Goal: Task Accomplishment & Management: Complete application form

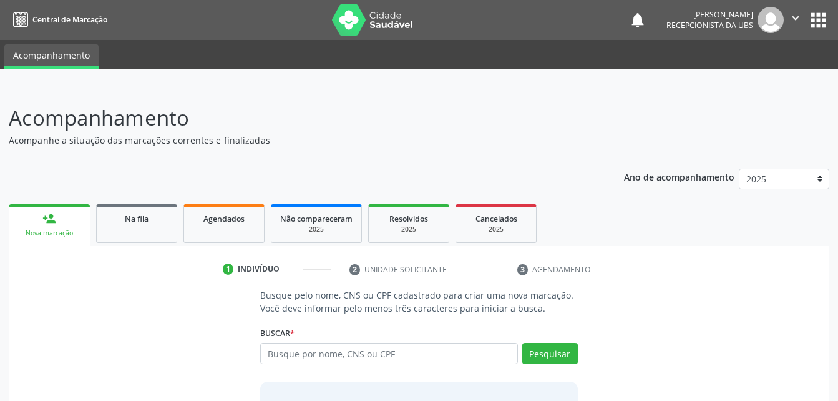
scroll to position [98, 0]
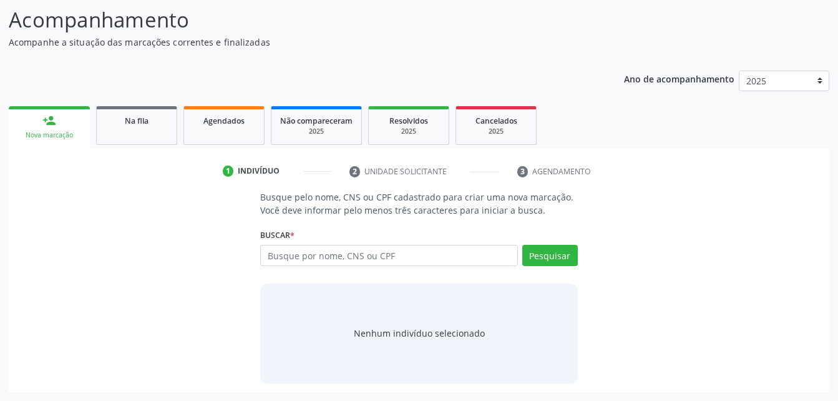
click at [358, 261] on input "text" at bounding box center [388, 255] width 257 height 21
type input "700 4015 1103 6150"
drag, startPoint x: 563, startPoint y: 254, endPoint x: 112, endPoint y: 247, distance: 451.8
click at [562, 253] on button "Pesquisar" at bounding box center [550, 255] width 56 height 21
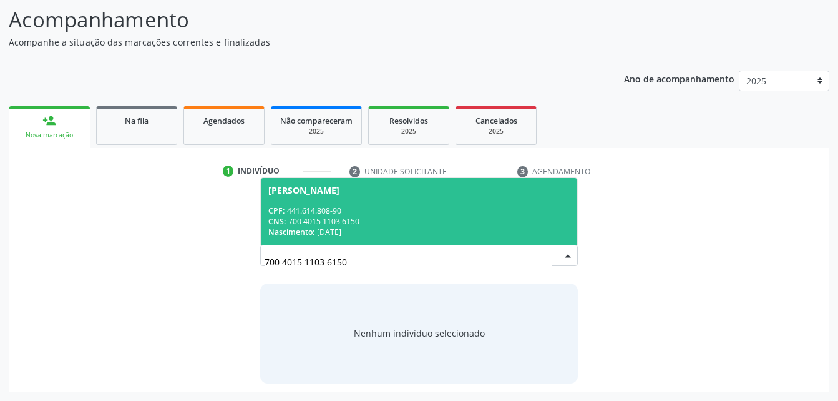
click at [465, 218] on div "CNS: 700 4015 1103 6150" at bounding box center [418, 221] width 301 height 11
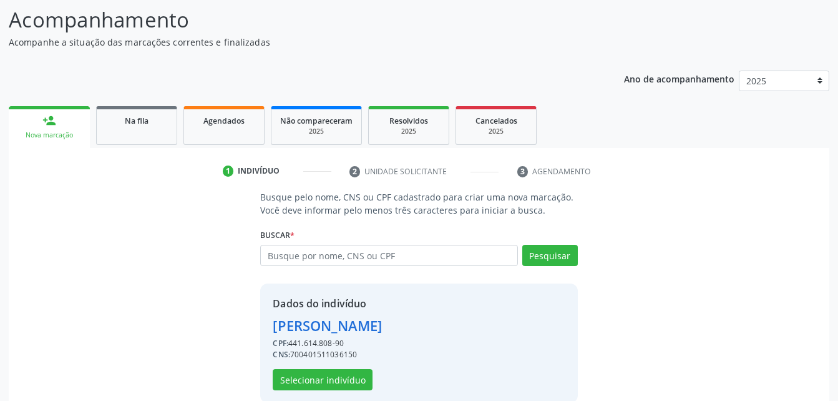
scroll to position [117, 0]
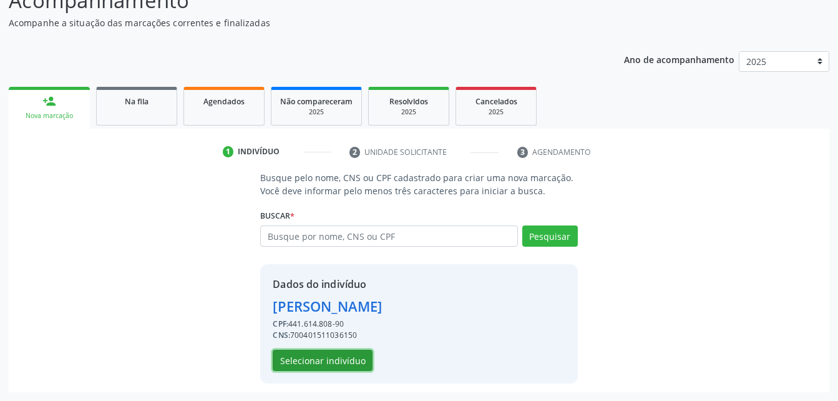
click at [364, 359] on button "Selecionar indivíduo" at bounding box center [323, 359] width 100 height 21
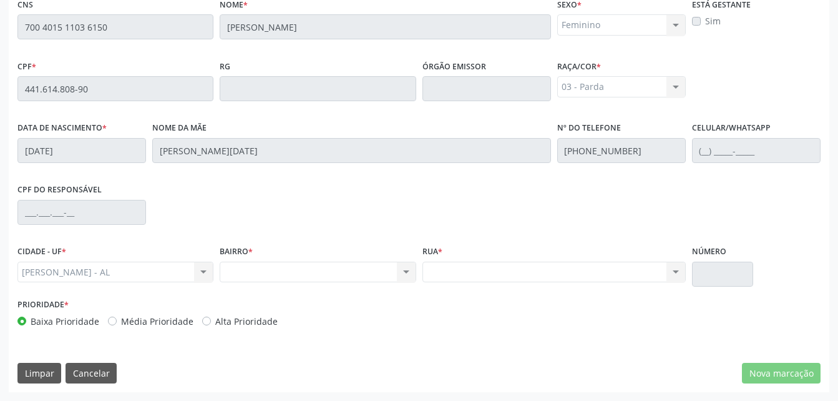
scroll to position [205, 0]
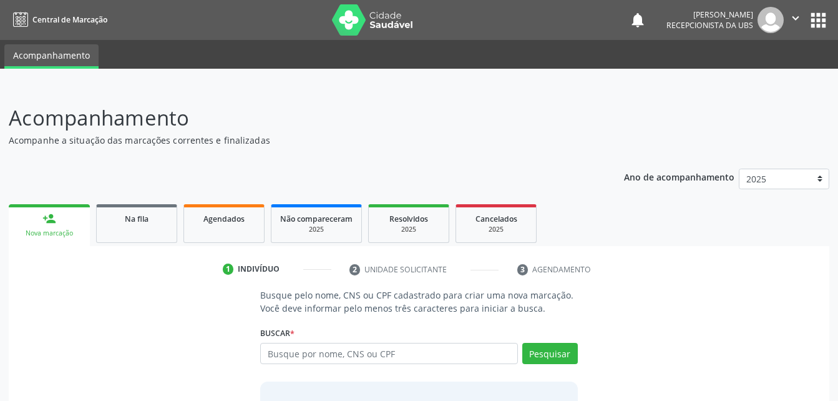
scroll to position [98, 0]
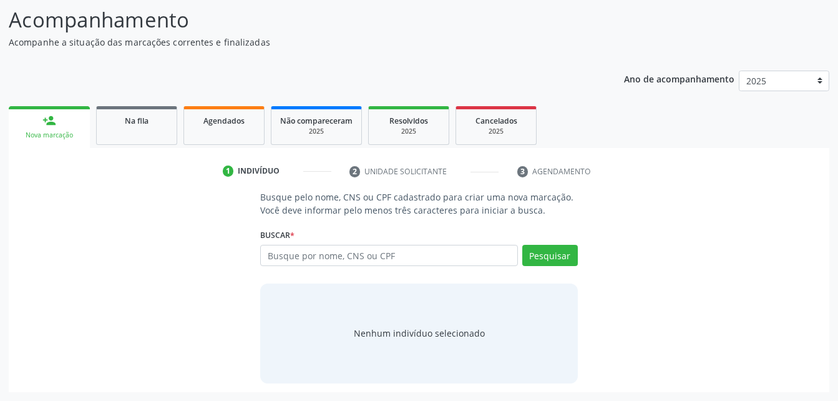
click at [317, 256] on input "text" at bounding box center [388, 255] width 257 height 21
type input "700 4015 1103 6150"
click at [548, 255] on button "Pesquisar" at bounding box center [550, 255] width 56 height 21
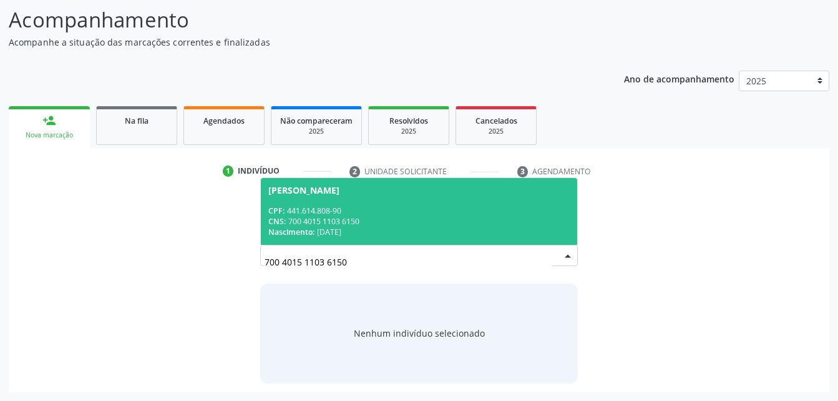
click at [510, 207] on div "CPF: 441.614.808-90" at bounding box center [418, 210] width 301 height 11
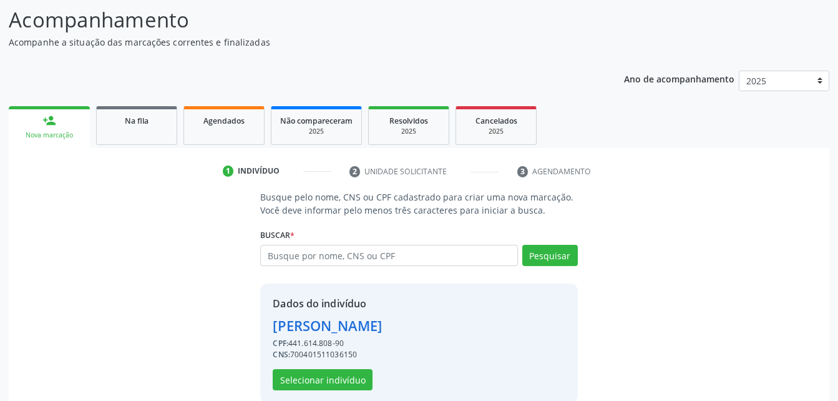
scroll to position [117, 0]
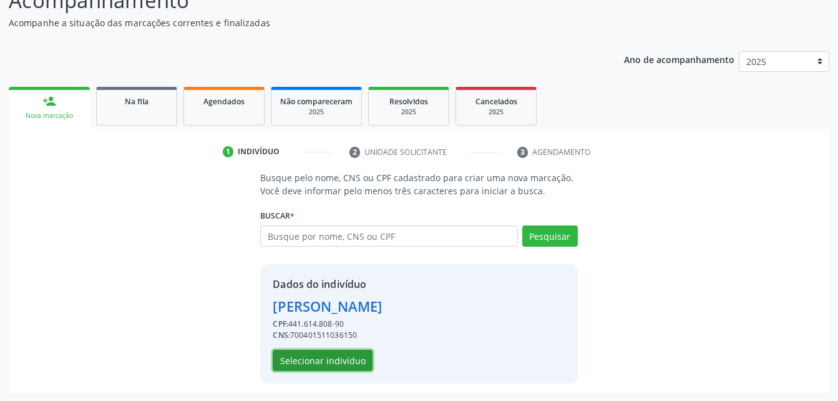
click at [366, 357] on button "Selecionar indivíduo" at bounding box center [323, 359] width 100 height 21
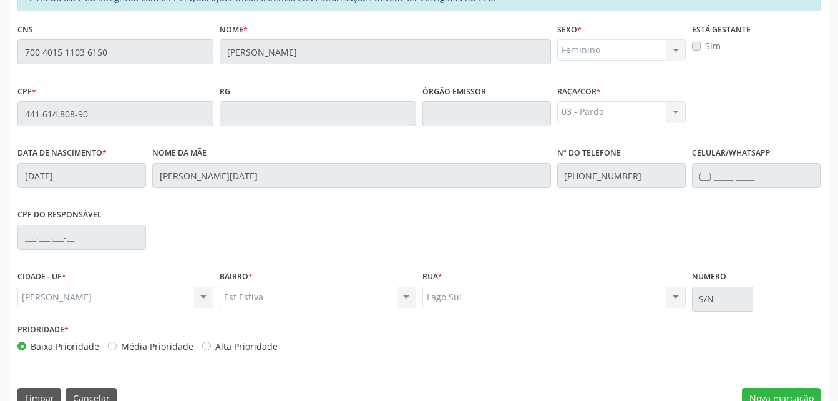
scroll to position [329, 0]
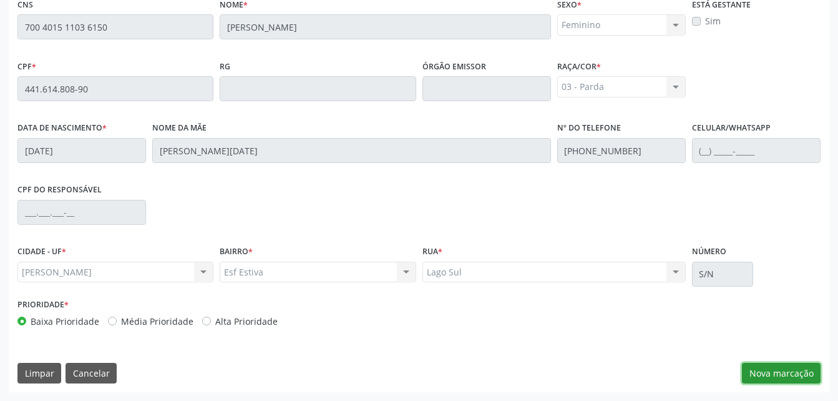
click at [764, 368] on button "Nova marcação" at bounding box center [781, 373] width 79 height 21
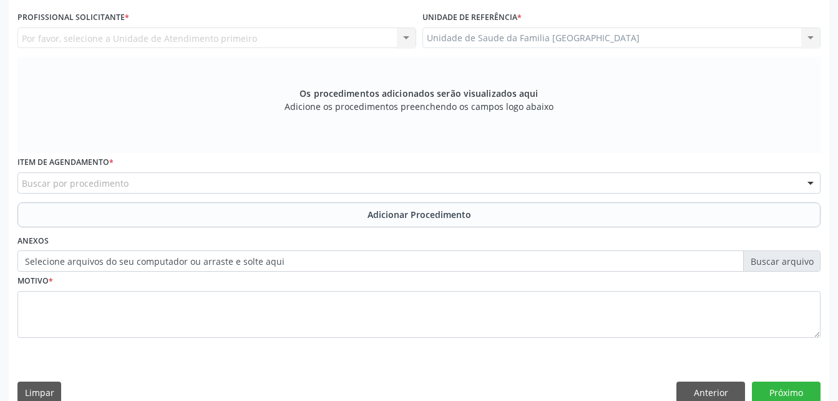
scroll to position [205, 0]
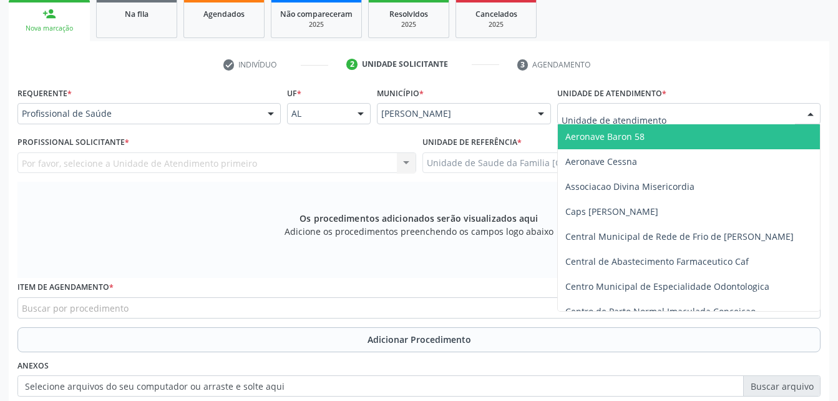
click at [713, 121] on div at bounding box center [688, 113] width 263 height 21
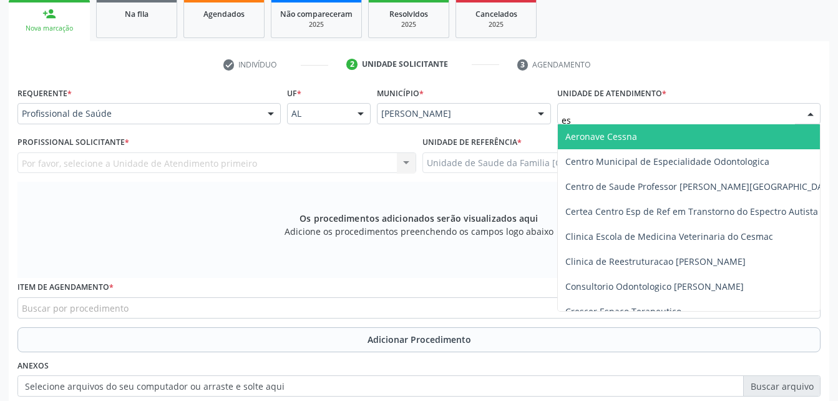
type input "est"
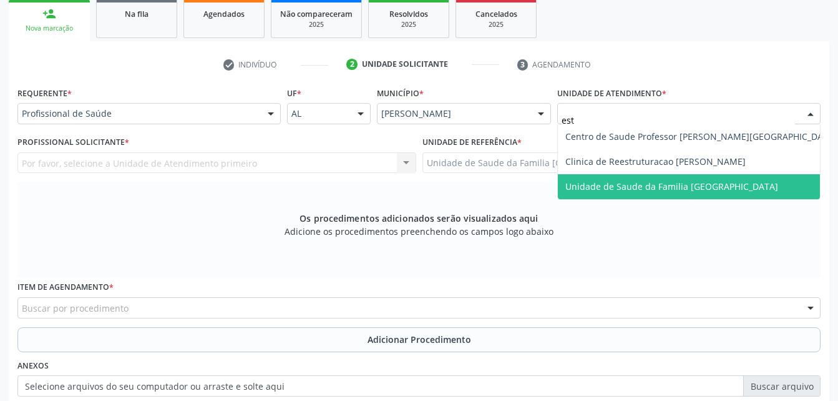
click at [724, 197] on span "Unidade de Saude da Familia [GEOGRAPHIC_DATA]" at bounding box center [701, 186] width 286 height 25
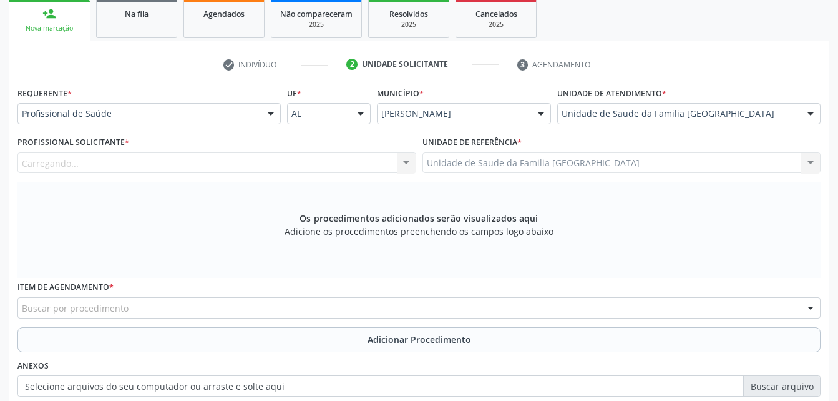
click at [377, 164] on div "Carregando... Nenhum resultado encontrado para: " " Não há nenhuma opção para s…" at bounding box center [216, 162] width 399 height 21
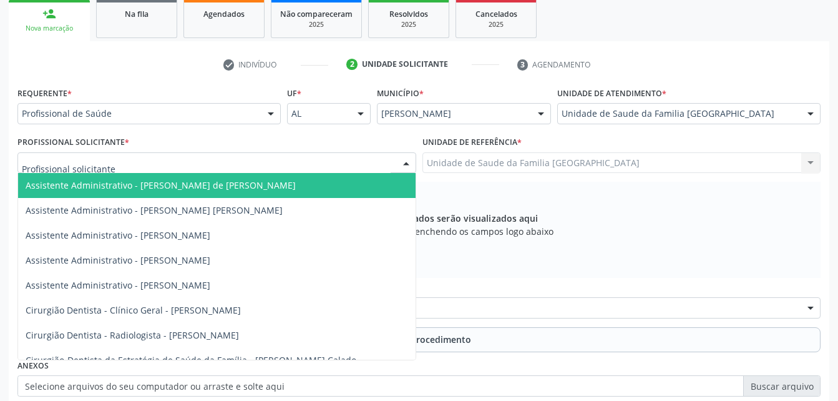
click at [377, 164] on div at bounding box center [216, 162] width 399 height 21
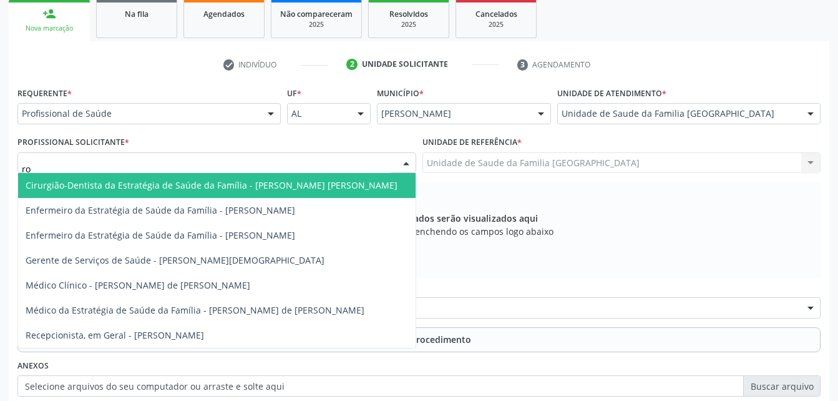
type input "rod"
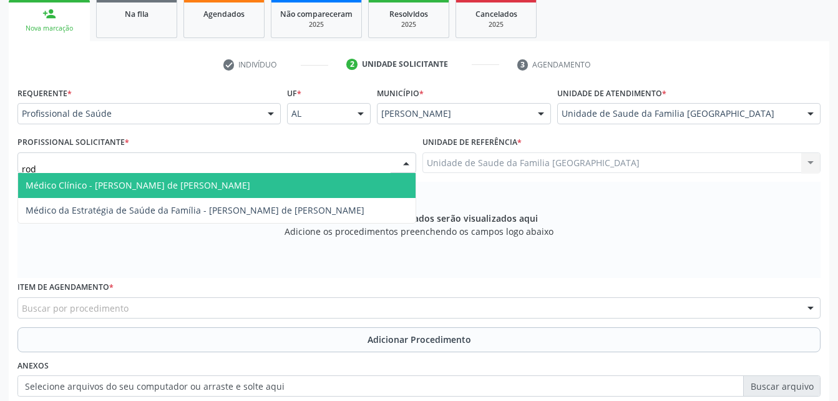
click at [376, 157] on input "rod" at bounding box center [206, 169] width 369 height 25
click at [365, 180] on span "Médico Clínico - [PERSON_NAME] de [PERSON_NAME]" at bounding box center [216, 185] width 397 height 25
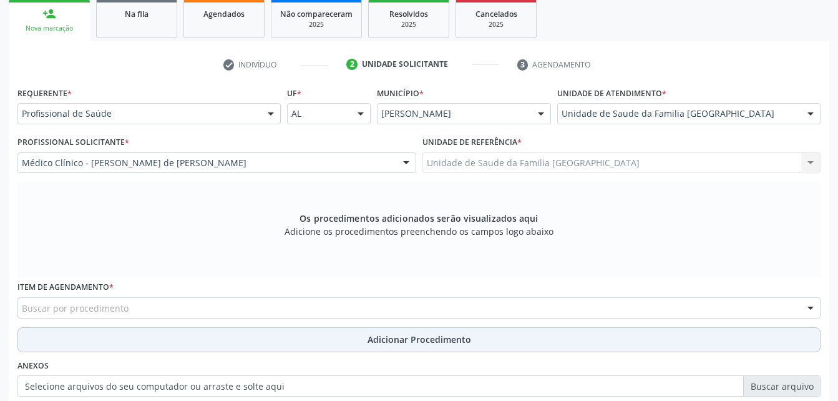
scroll to position [329, 0]
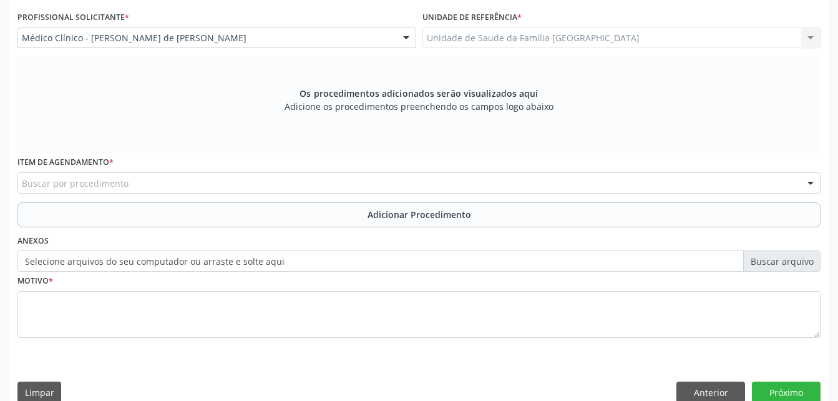
click at [268, 187] on div "Buscar por procedimento" at bounding box center [418, 182] width 803 height 21
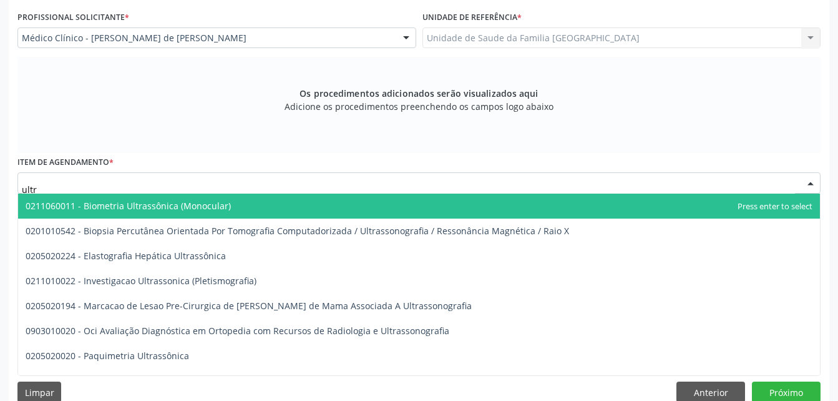
type input "ultra"
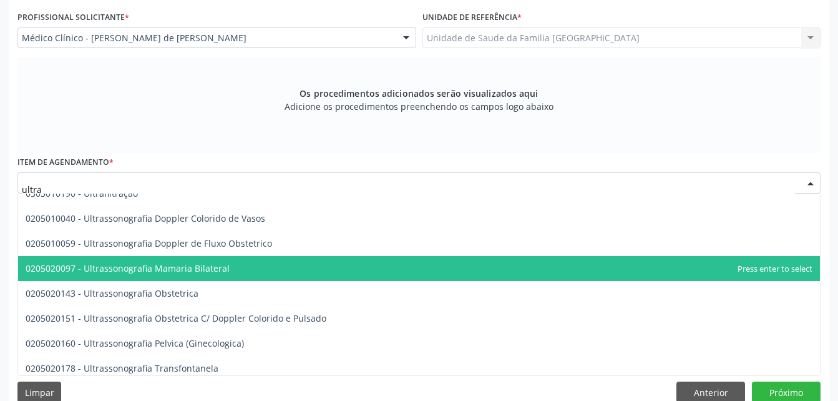
scroll to position [312, 0]
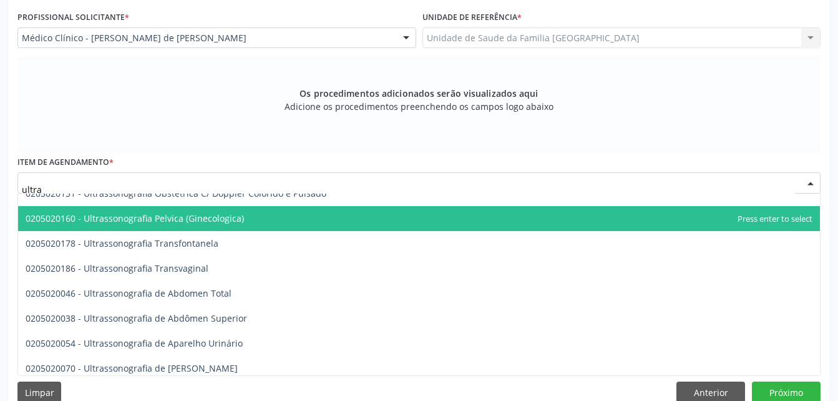
click at [298, 223] on span "0205020160 - Ultrassonografia Pelvica (Ginecologica)" at bounding box center [419, 218] width 802 height 25
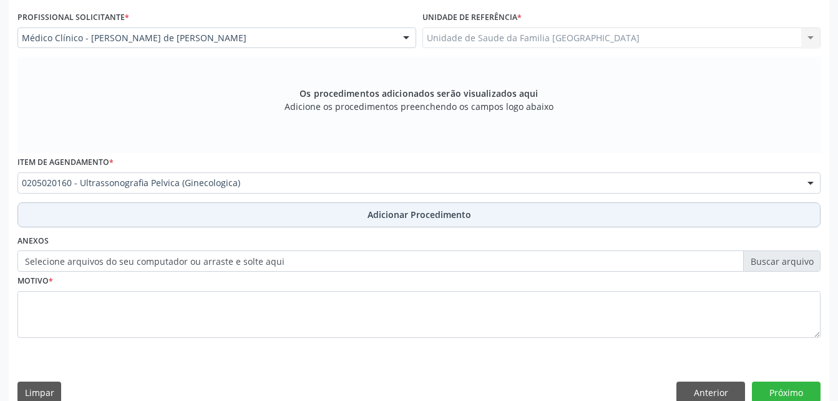
click at [336, 215] on button "Adicionar Procedimento" at bounding box center [418, 214] width 803 height 25
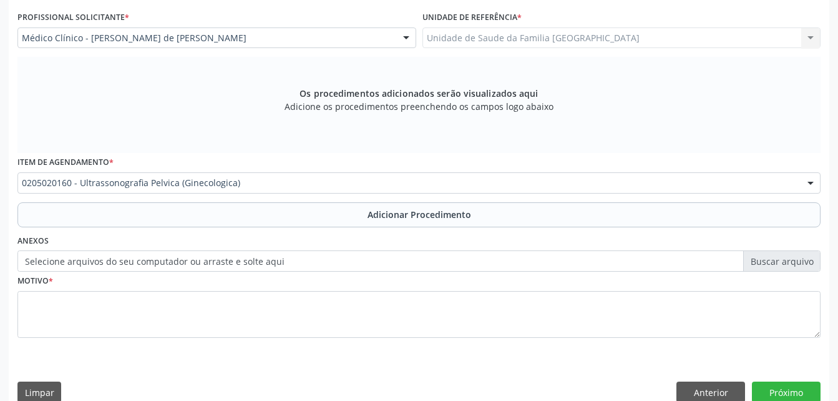
scroll to position [301, 0]
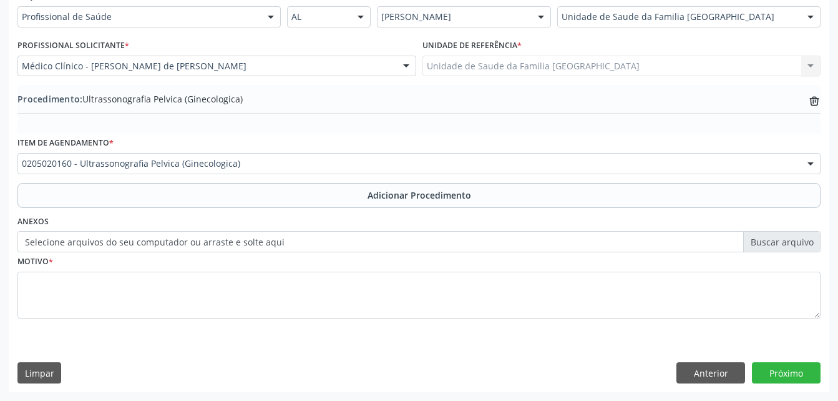
click at [210, 245] on label "Selecione arquivos do seu computador ou arraste e solte aqui" at bounding box center [418, 241] width 803 height 21
click at [210, 245] on input "Selecione arquivos do seu computador ou arraste e solte aqui" at bounding box center [418, 241] width 803 height 21
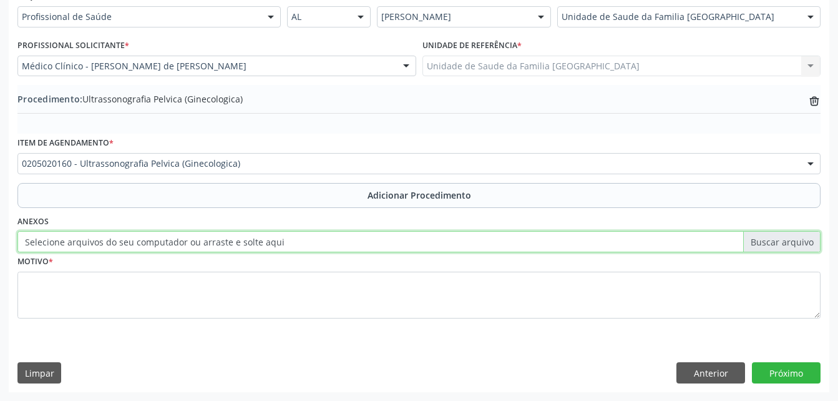
type input "C:\fakepath\WhatsApp Image 2025-10-10 at 08.00.58 (3).jpeg"
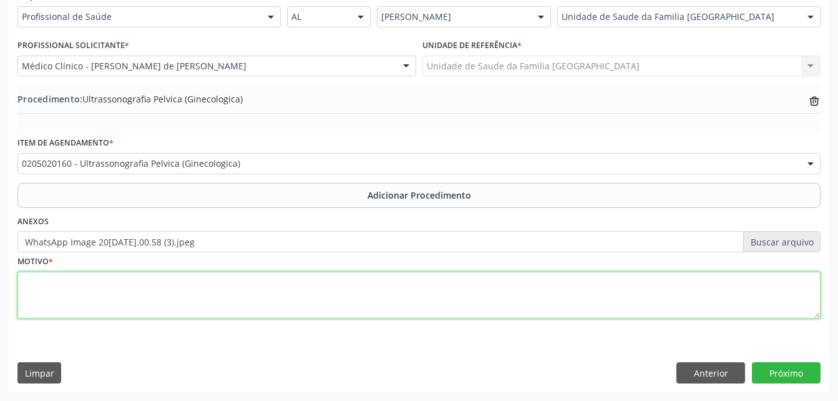
click at [268, 308] on textarea at bounding box center [418, 294] width 803 height 47
type textarea "avaliação clinica"
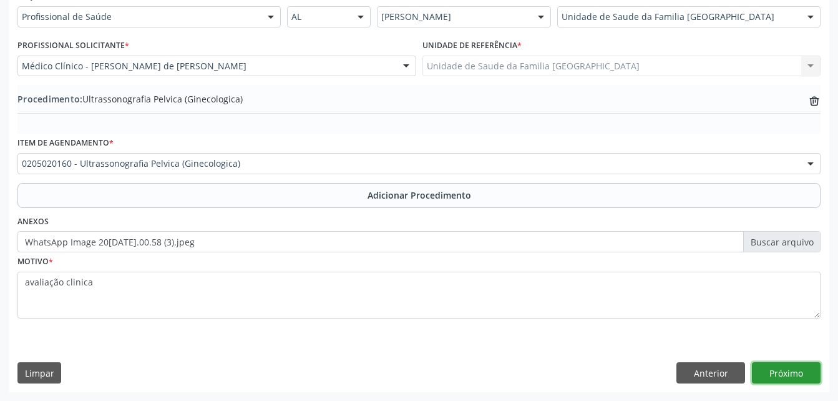
click at [778, 370] on button "Próximo" at bounding box center [786, 372] width 69 height 21
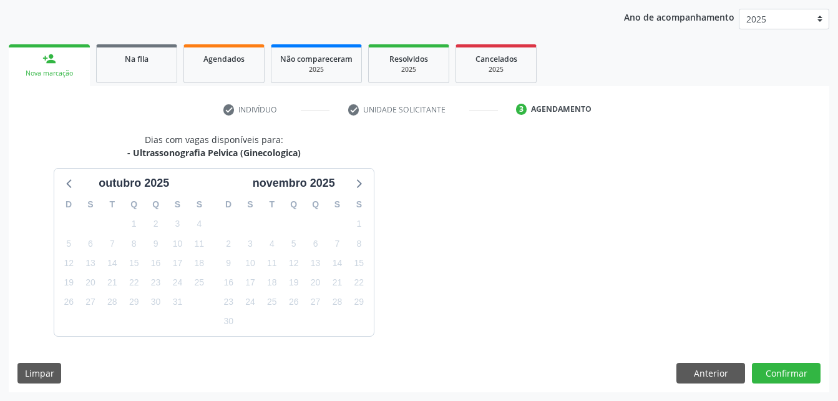
scroll to position [197, 0]
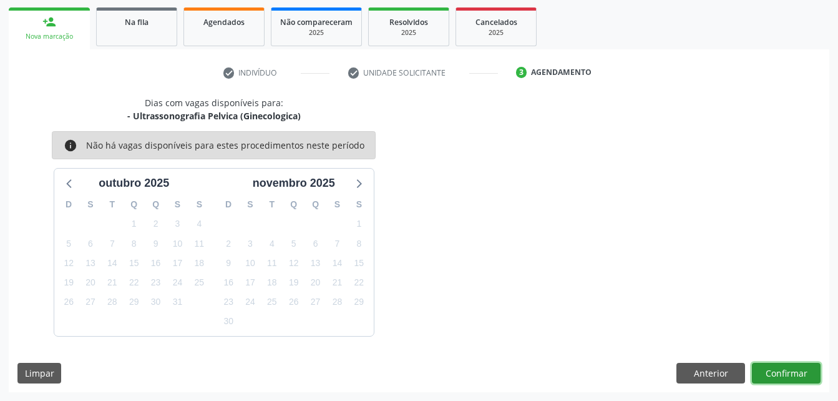
click at [778, 370] on button "Confirmar" at bounding box center [786, 373] width 69 height 21
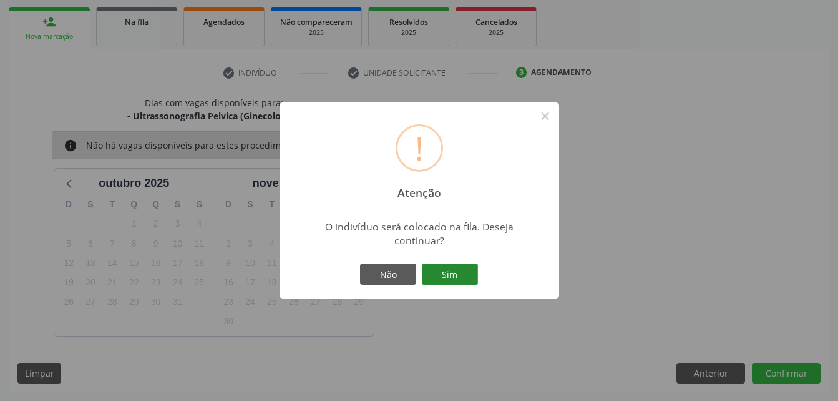
click at [437, 274] on button "Sim" at bounding box center [450, 273] width 56 height 21
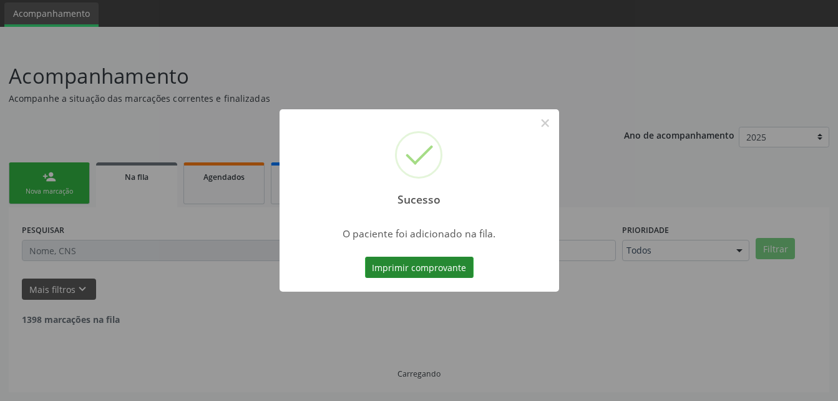
scroll to position [29, 0]
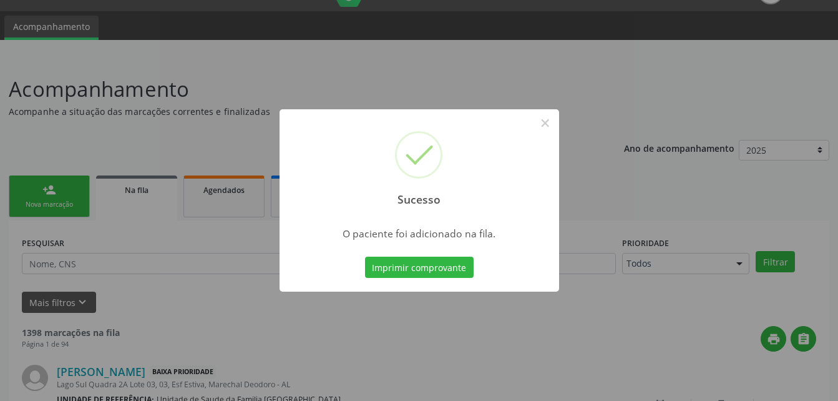
click at [41, 192] on div "Sucesso × O paciente foi adicionado na fila. Imprimir comprovante Cancel" at bounding box center [419, 200] width 838 height 401
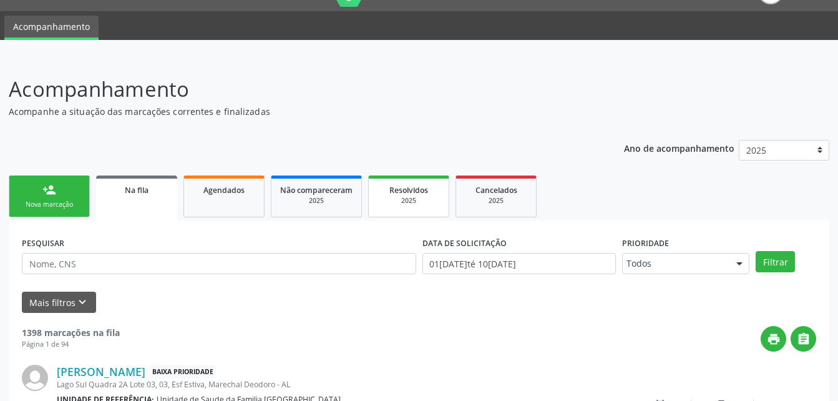
drag, startPoint x: 41, startPoint y: 192, endPoint x: 434, endPoint y: 191, distance: 393.1
click at [41, 192] on link "person_add Nova marcação" at bounding box center [49, 196] width 81 height 42
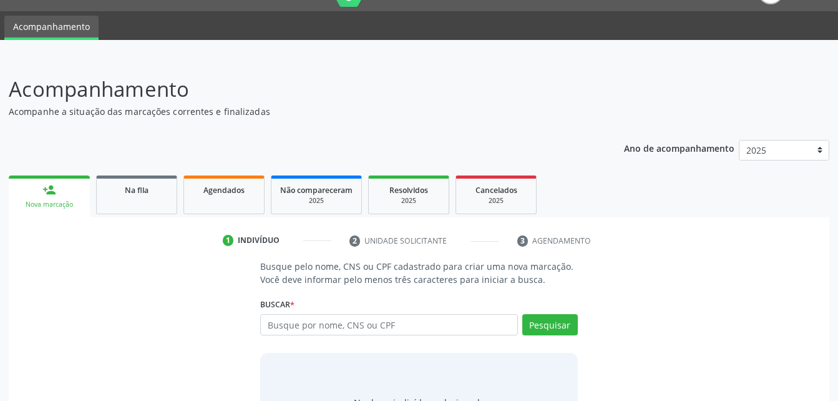
scroll to position [91, 0]
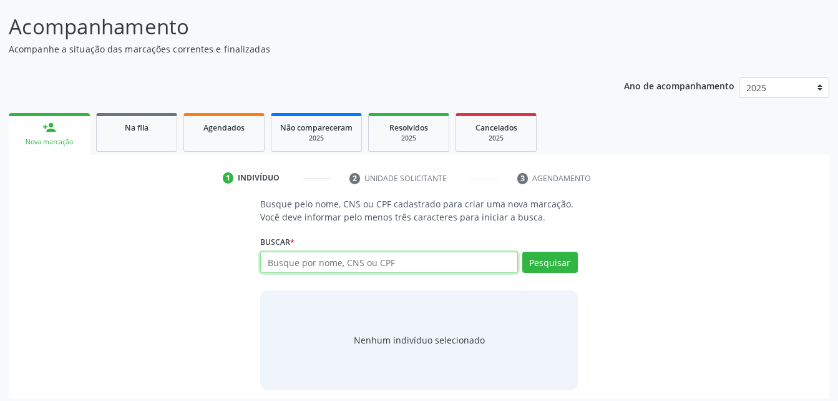
click at [423, 263] on input "text" at bounding box center [388, 261] width 257 height 21
type input "704600170552227"
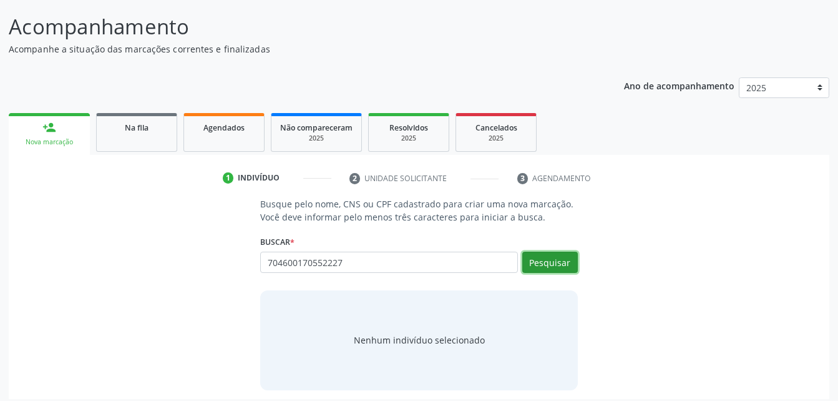
click at [568, 264] on button "Pesquisar" at bounding box center [550, 261] width 56 height 21
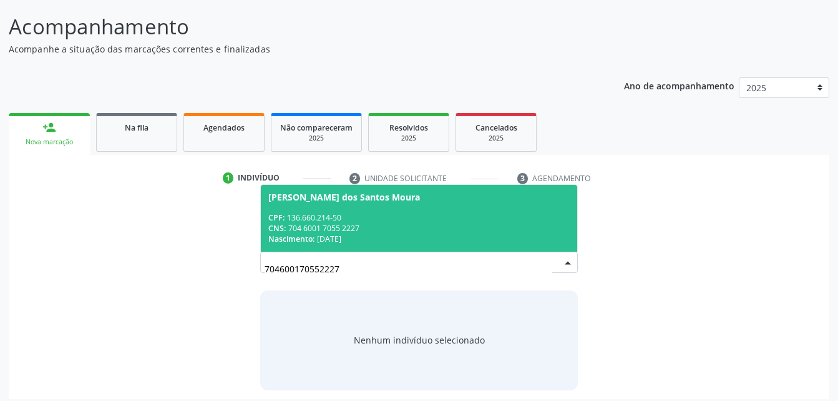
click at [532, 210] on span "Jessica Vitoria dos Santos Moura CPF: 136.660.214-50 CNS: 704 6001 7055 2227 Na…" at bounding box center [419, 218] width 316 height 67
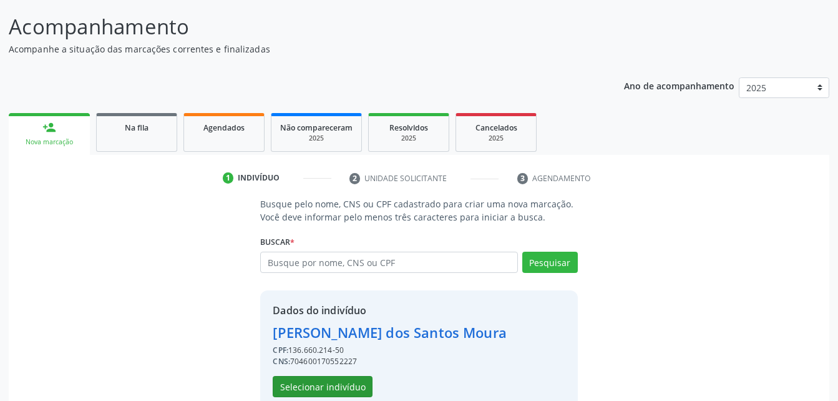
scroll to position [117, 0]
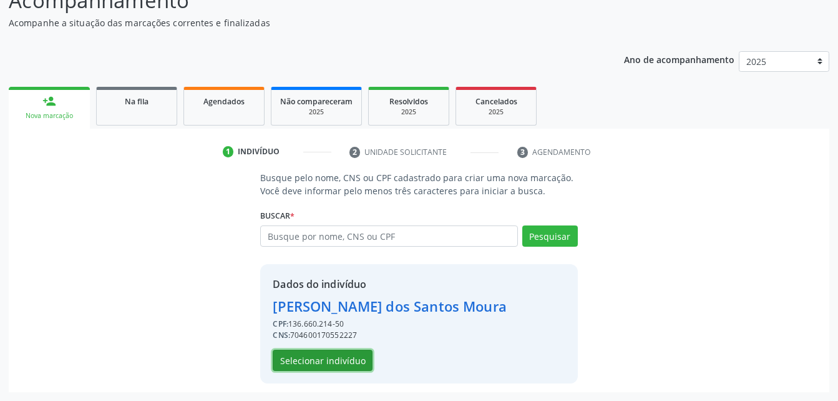
click at [340, 353] on button "Selecionar indivíduo" at bounding box center [323, 359] width 100 height 21
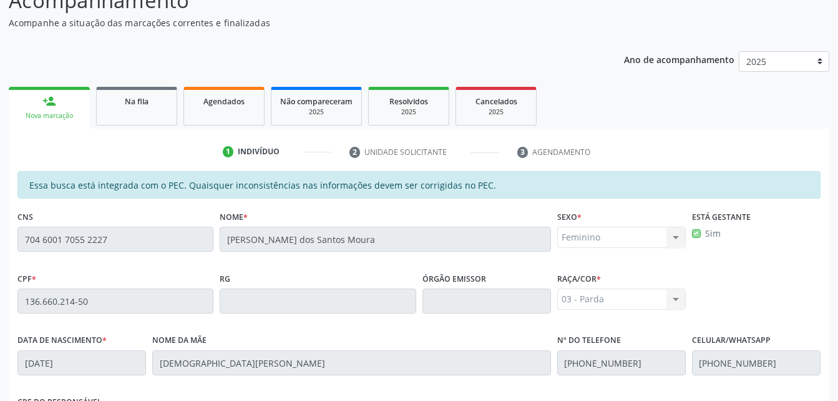
scroll to position [329, 0]
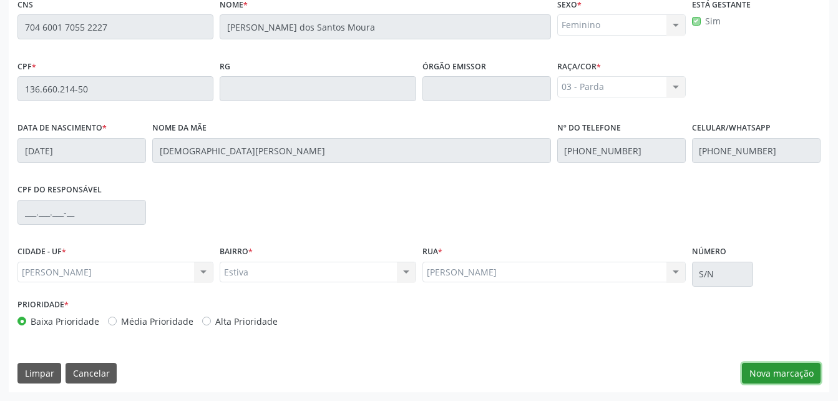
click at [773, 379] on button "Nova marcação" at bounding box center [781, 373] width 79 height 21
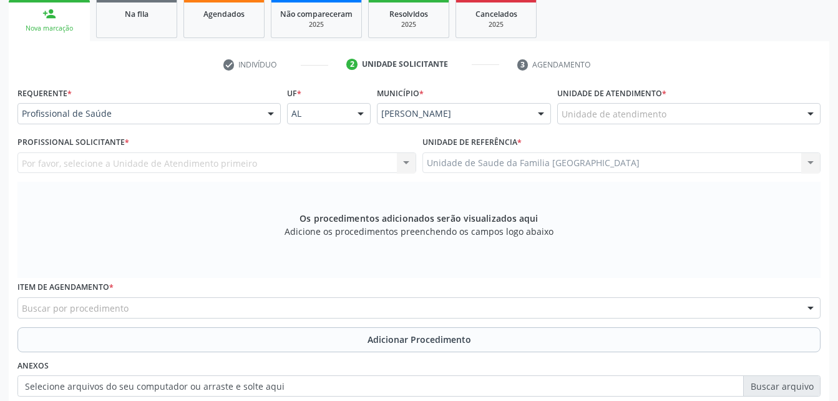
scroll to position [349, 0]
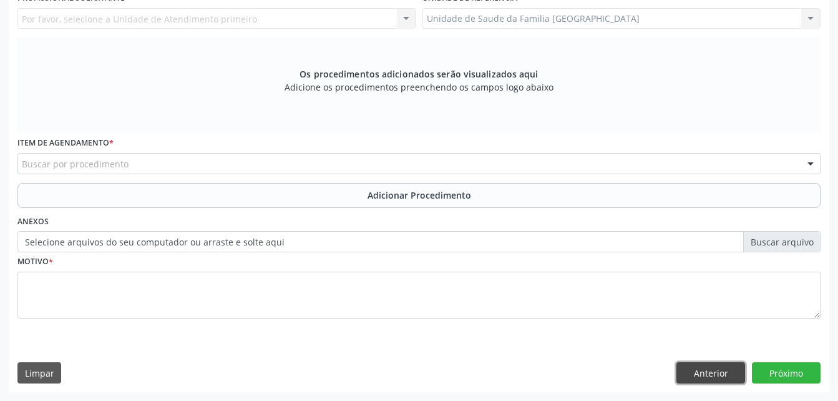
click at [735, 373] on button "Anterior" at bounding box center [710, 372] width 69 height 21
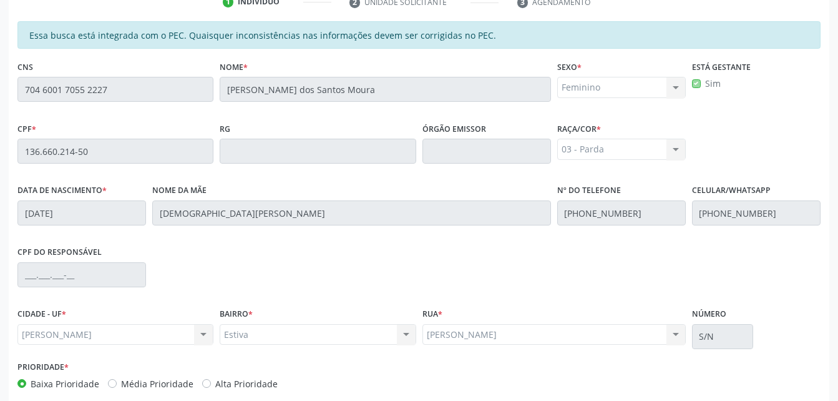
scroll to position [329, 0]
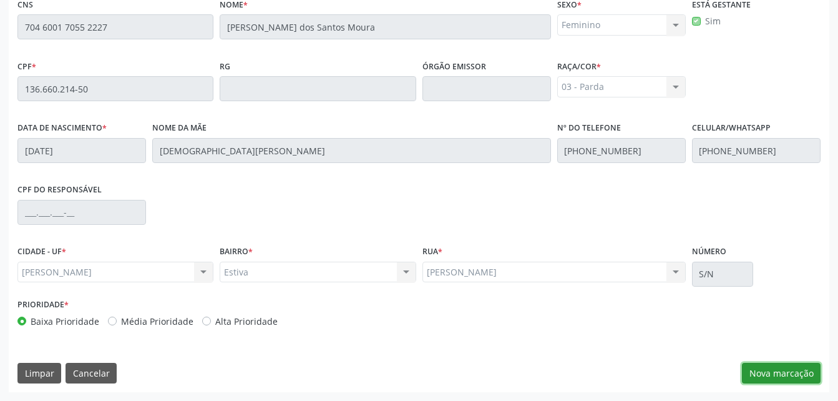
click at [771, 368] on button "Nova marcação" at bounding box center [781, 373] width 79 height 21
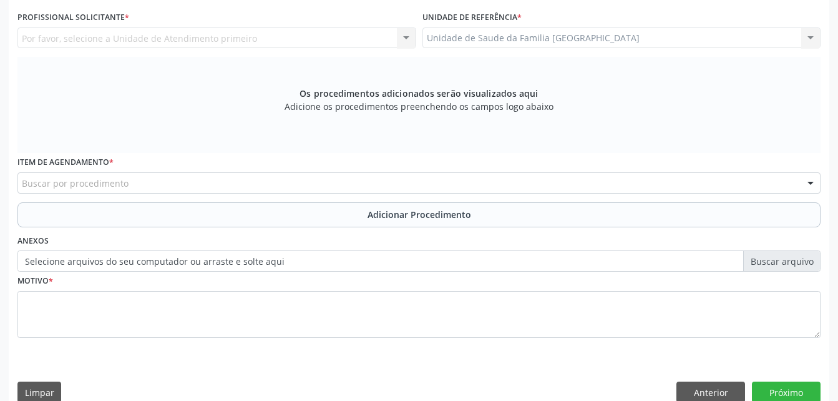
scroll to position [205, 0]
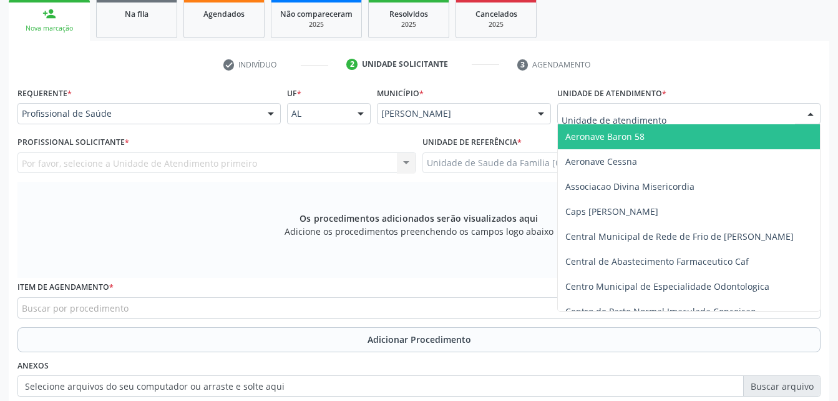
click at [698, 115] on div at bounding box center [688, 113] width 263 height 21
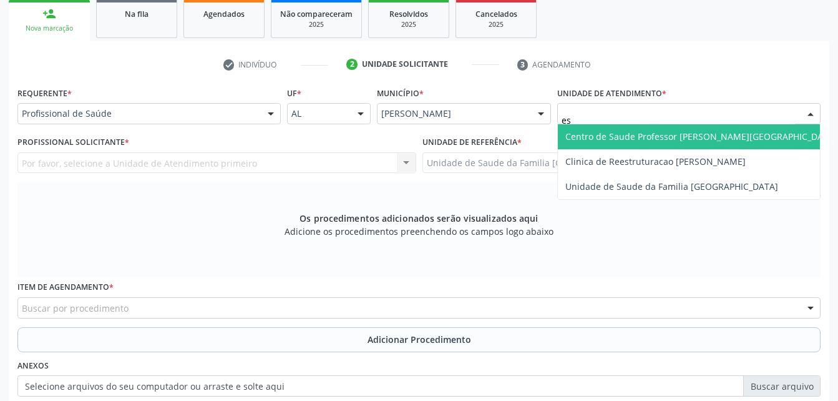
type input "est"
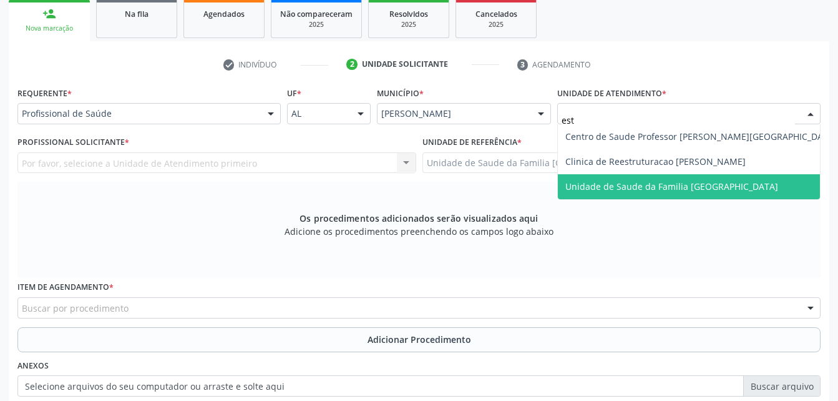
click at [711, 184] on span "Unidade de Saude da Familia [GEOGRAPHIC_DATA]" at bounding box center [671, 186] width 213 height 12
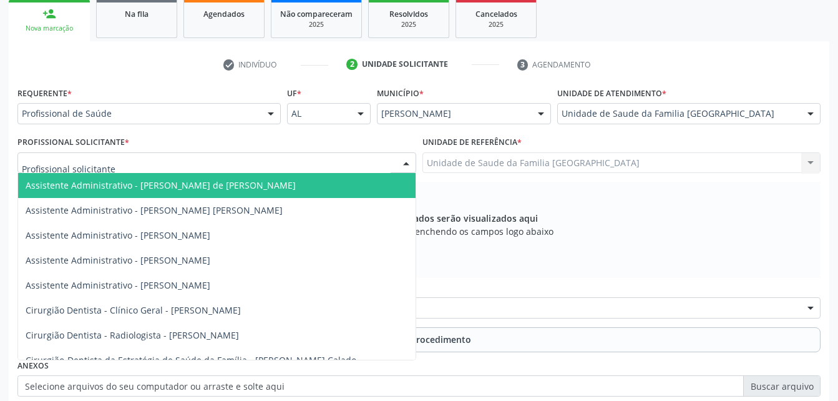
click at [245, 170] on div at bounding box center [216, 162] width 399 height 21
type input "rod"
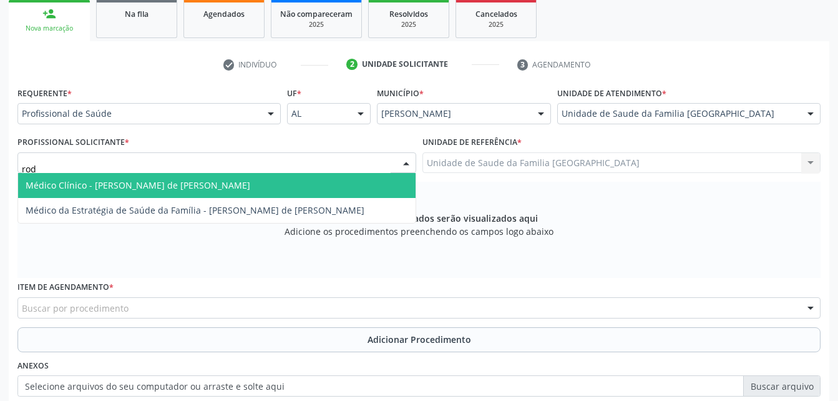
click at [248, 183] on span "Médico Clínico - [PERSON_NAME] de [PERSON_NAME]" at bounding box center [216, 185] width 397 height 25
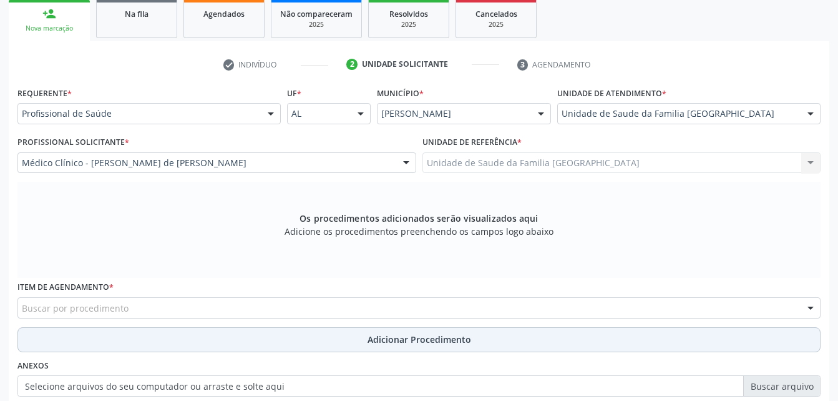
scroll to position [329, 0]
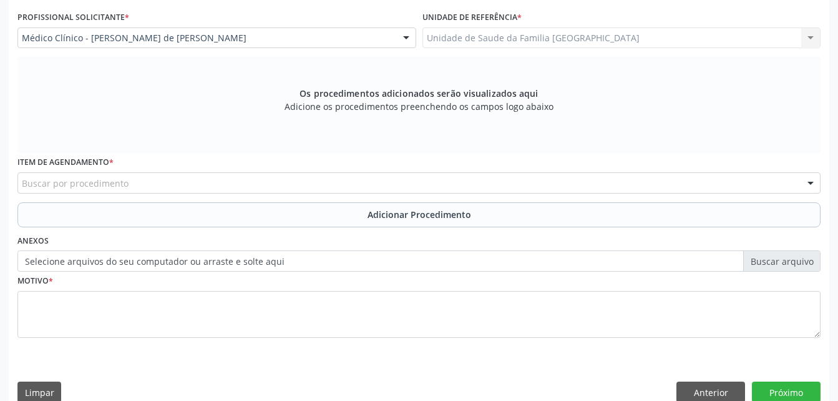
click at [171, 189] on div "Buscar por procedimento" at bounding box center [418, 182] width 803 height 21
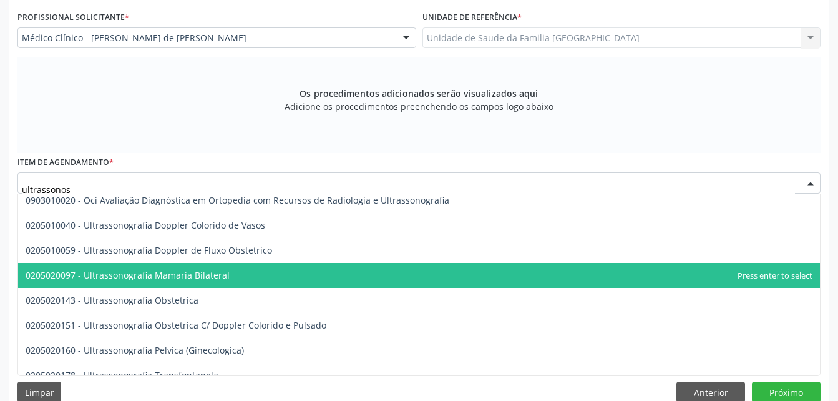
scroll to position [0, 0]
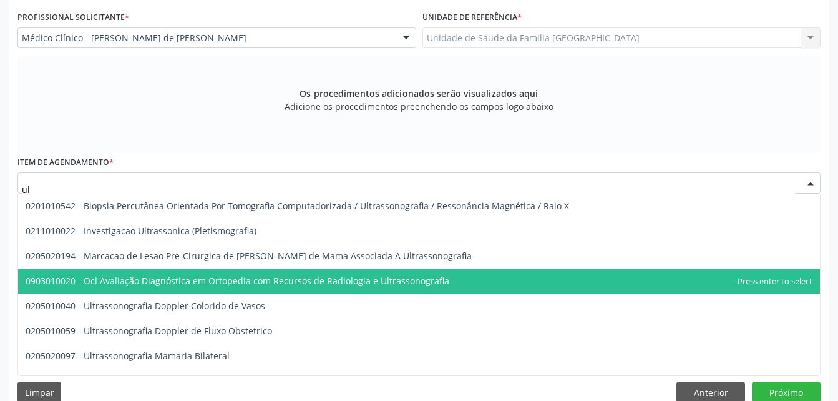
type input "u"
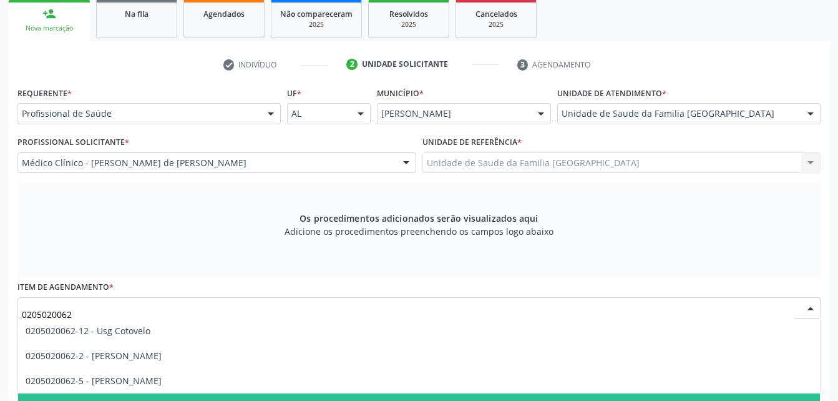
scroll to position [292, 0]
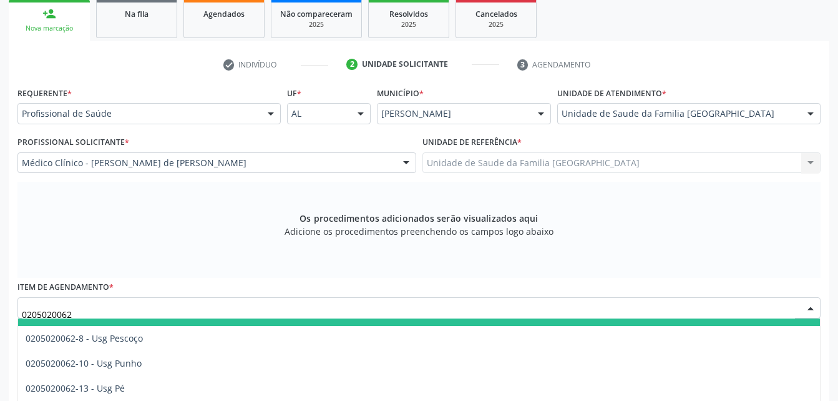
type input "0205020062"
click at [700, 209] on div "Os procedimentos adicionados serão visualizados aqui Adicione os procedimentos …" at bounding box center [418, 230] width 803 height 96
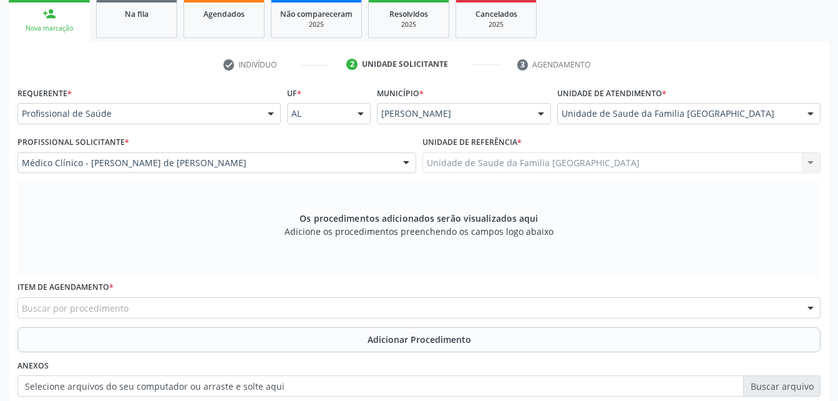
scroll to position [349, 0]
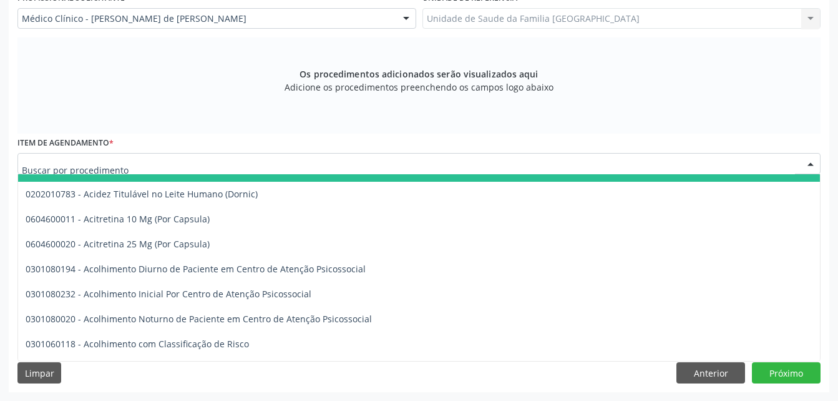
click at [281, 158] on div at bounding box center [418, 163] width 803 height 21
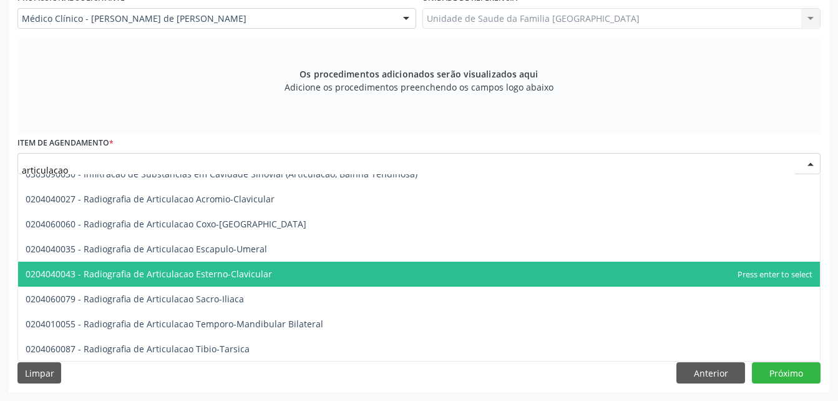
scroll to position [88, 0]
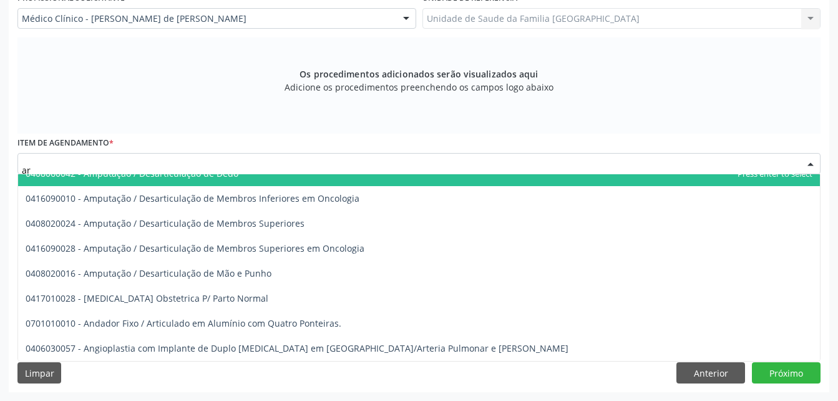
type input "a"
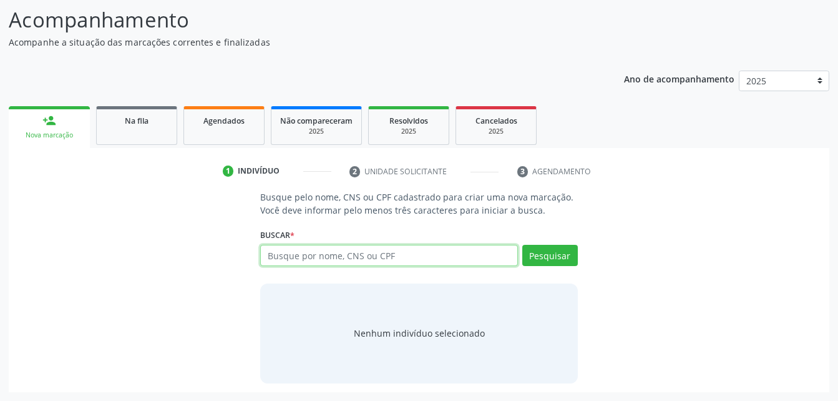
scroll to position [98, 0]
click at [363, 247] on input "text" at bounding box center [388, 255] width 257 height 21
type input "17374066406"
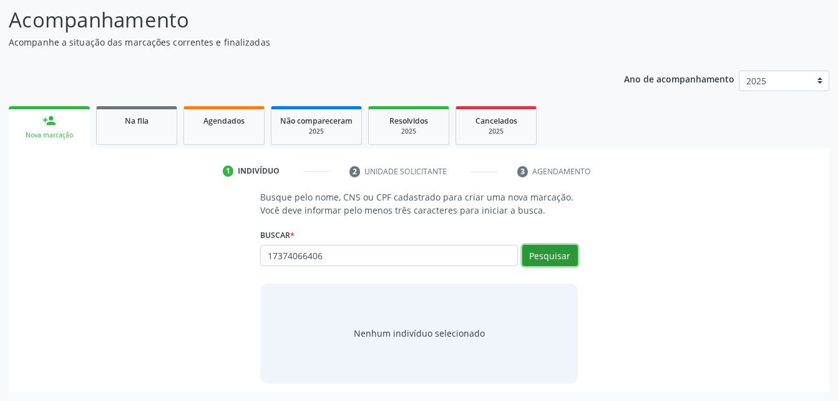
click at [556, 255] on button "Pesquisar" at bounding box center [550, 255] width 56 height 21
type input "17374066406"
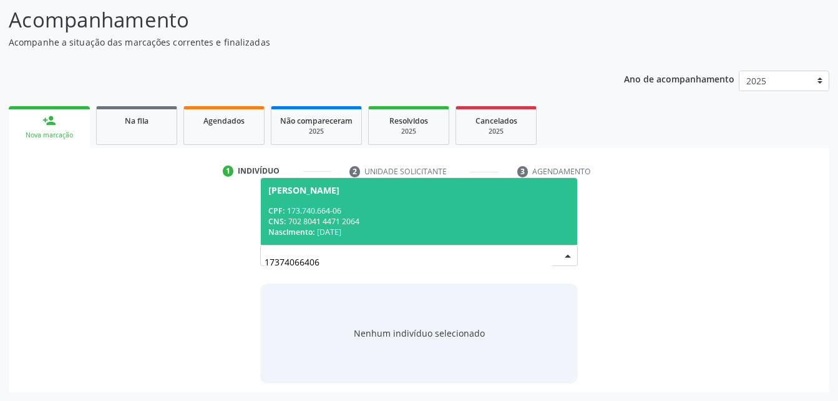
click at [471, 212] on div "CPF: 173.740.664-06" at bounding box center [418, 210] width 301 height 11
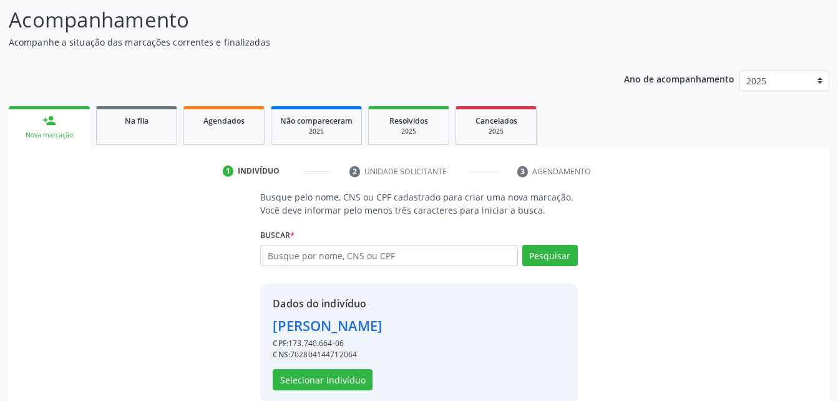
scroll to position [117, 0]
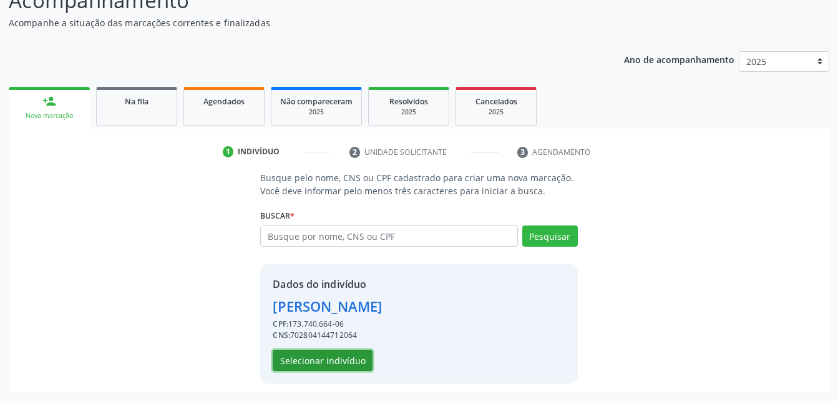
click at [363, 358] on button "Selecionar indivíduo" at bounding box center [323, 359] width 100 height 21
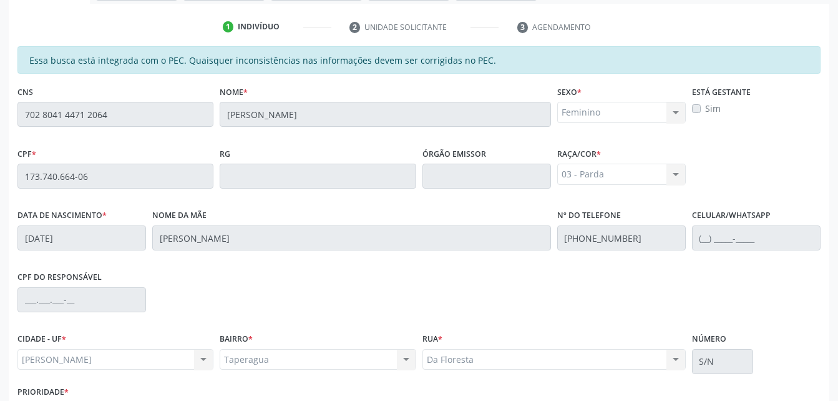
scroll to position [329, 0]
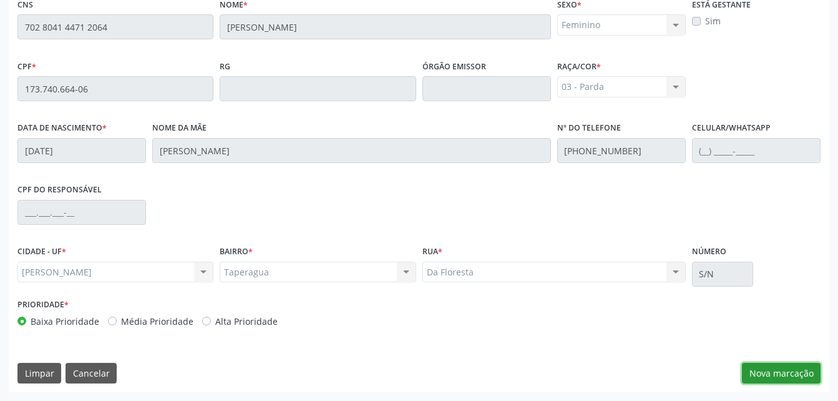
click at [771, 374] on button "Nova marcação" at bounding box center [781, 373] width 79 height 21
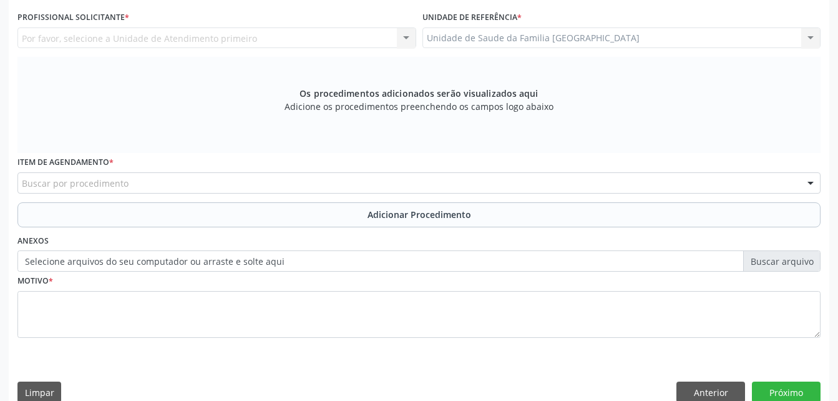
scroll to position [205, 0]
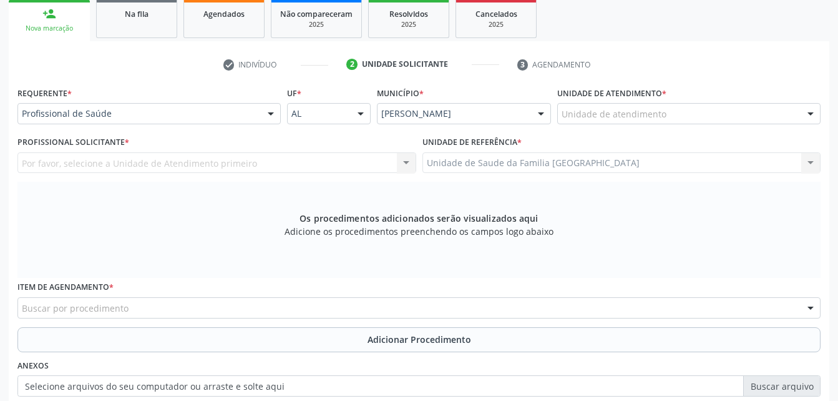
click at [706, 101] on div "Unidade de atendimento * Unidade de atendimento Aeronave Baron 58 Aeronave Cess…" at bounding box center [688, 104] width 263 height 40
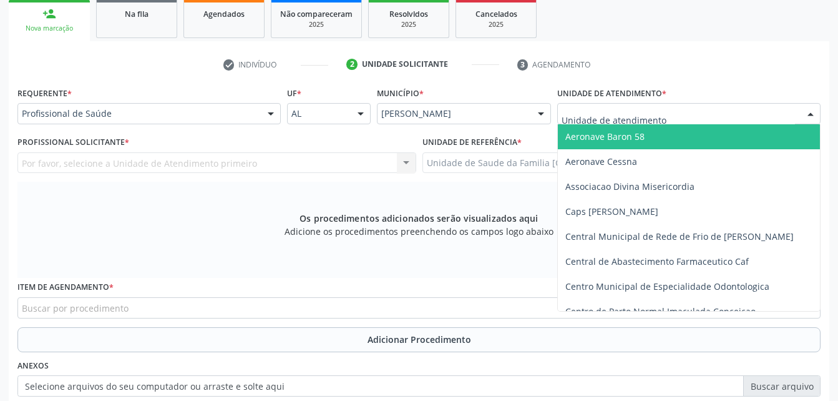
click at [754, 114] on div at bounding box center [688, 113] width 263 height 21
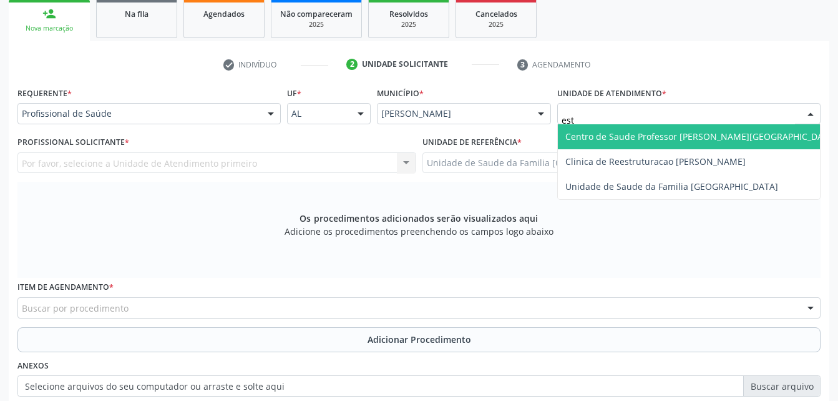
type input "esti"
click at [757, 139] on span "Unidade de Saude da Familia [GEOGRAPHIC_DATA]" at bounding box center [689, 136] width 262 height 25
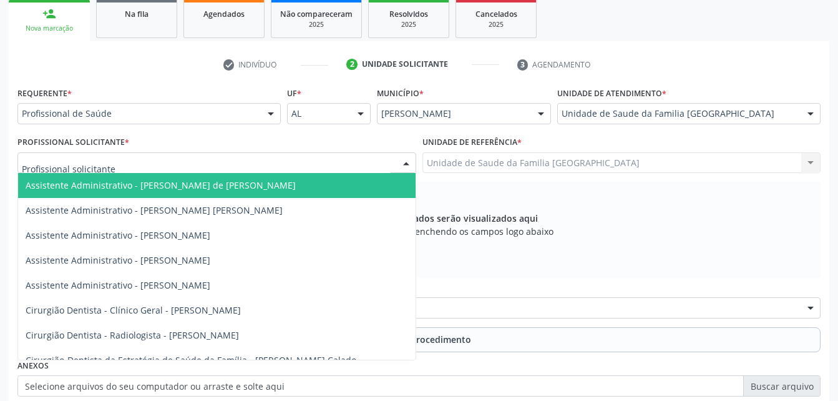
click at [334, 160] on div at bounding box center [216, 162] width 399 height 21
type input "rod"
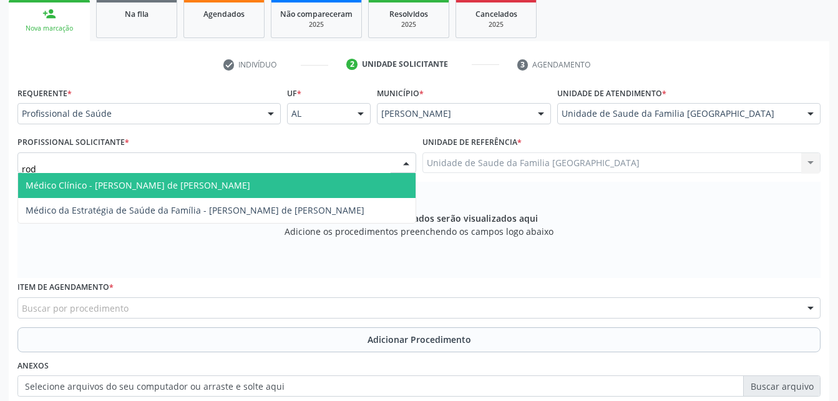
click at [344, 186] on span "Médico Clínico - [PERSON_NAME] de [PERSON_NAME]" at bounding box center [216, 185] width 397 height 25
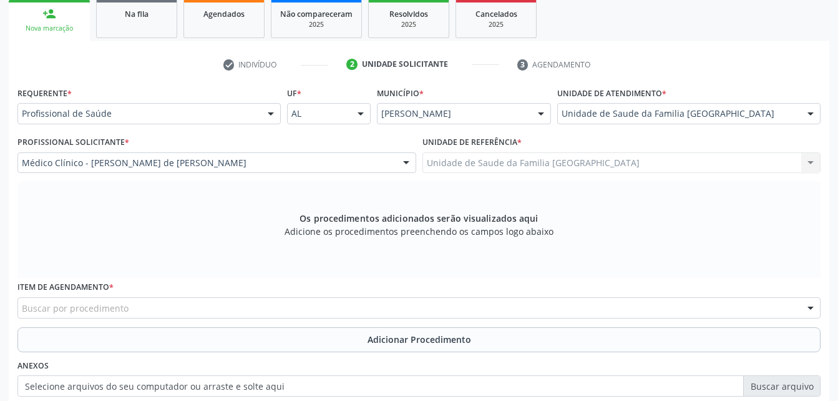
scroll to position [267, 0]
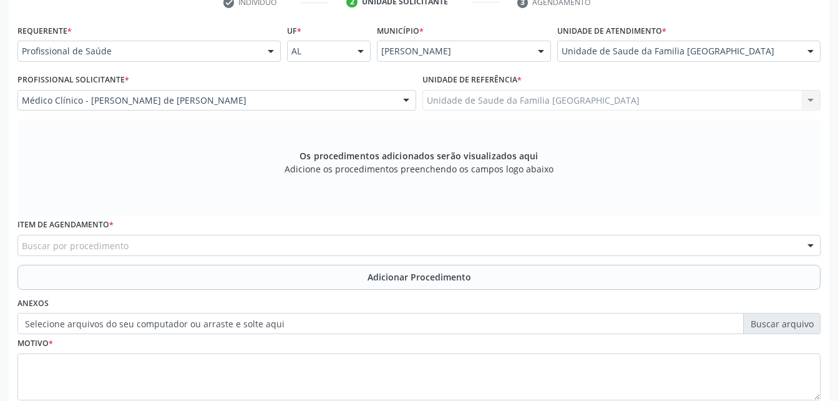
click at [337, 241] on div "Buscar por procedimento" at bounding box center [418, 245] width 803 height 21
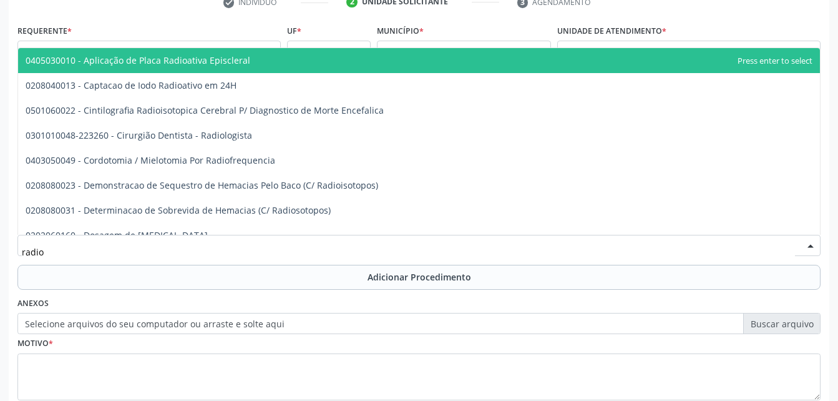
type input "radiog"
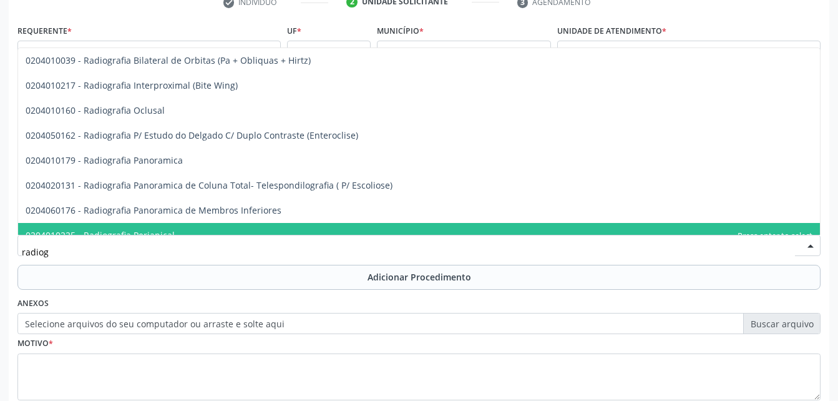
scroll to position [62, 0]
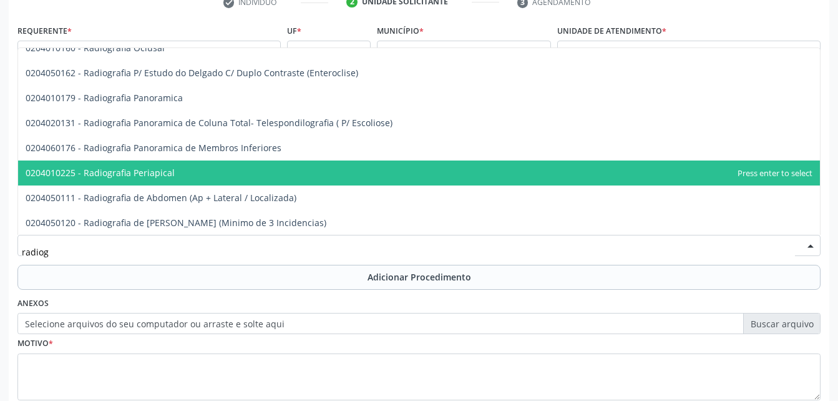
click at [306, 181] on span "0204010225 - Radiografia Periapical" at bounding box center [419, 172] width 802 height 25
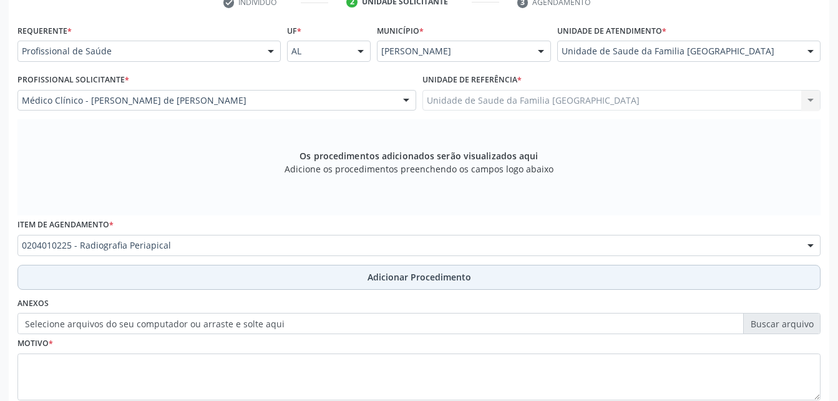
click at [384, 284] on button "Adicionar Procedimento" at bounding box center [418, 277] width 803 height 25
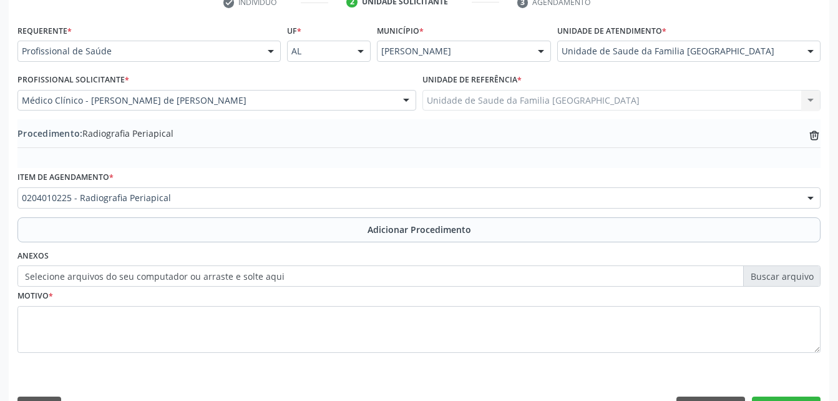
click at [179, 272] on label "Selecione arquivos do seu computador ou arraste e solte aqui" at bounding box center [418, 275] width 803 height 21
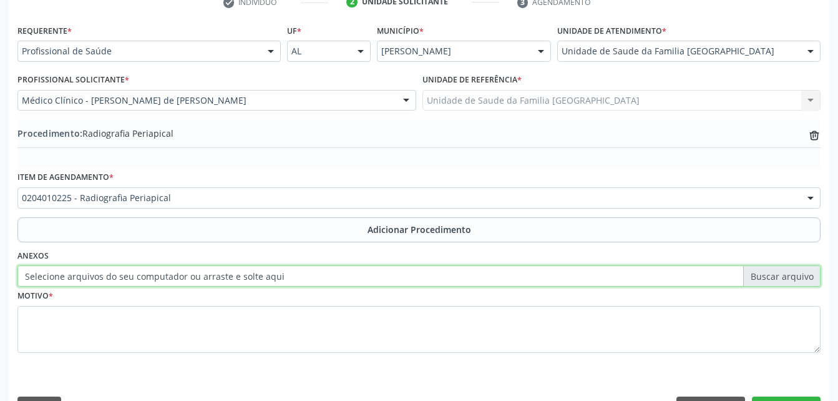
click at [179, 272] on input "Selecione arquivos do seu computador ou arraste e solte aqui" at bounding box center [418, 275] width 803 height 21
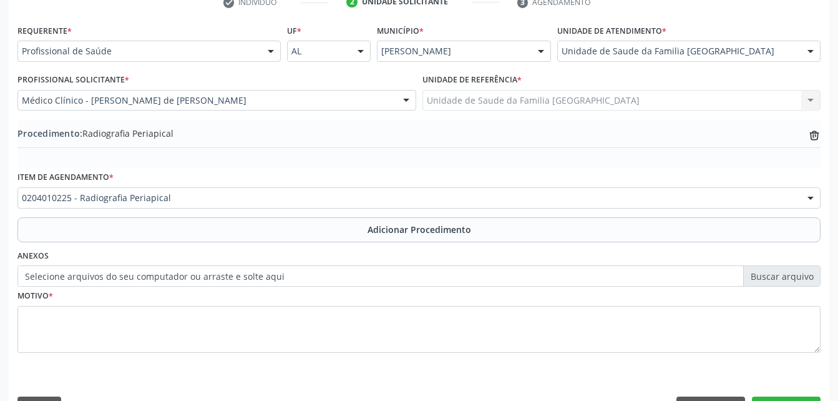
click at [106, 278] on label "Selecione arquivos do seu computador ou arraste e solte aqui" at bounding box center [418, 275] width 803 height 21
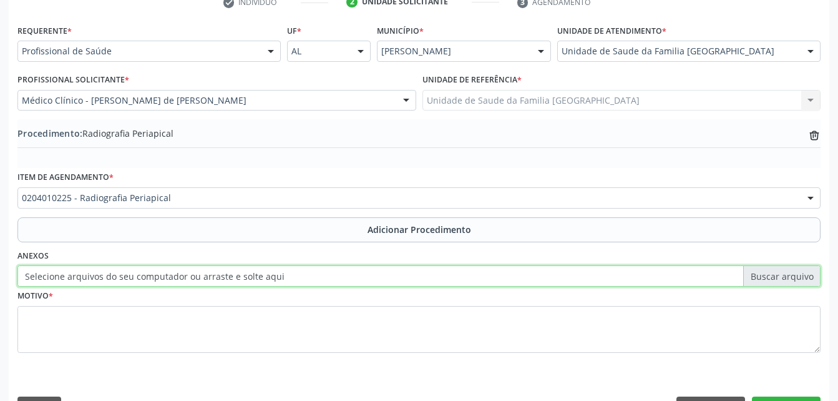
click at [106, 278] on input "Selecione arquivos do seu computador ou arraste e solte aqui" at bounding box center [418, 275] width 803 height 21
type input "C:\fakepath\WhatsApp Image 2025-10-10 at 08.00.59 (1).jpeg"
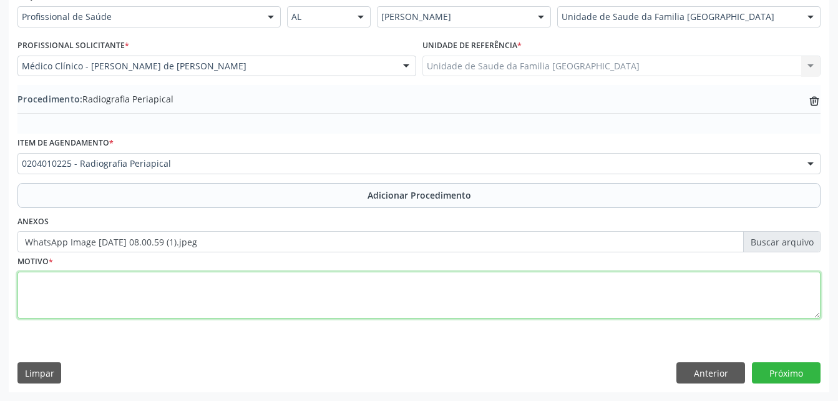
click at [210, 300] on textarea at bounding box center [418, 294] width 803 height 47
type textarea "raio x elementon74"
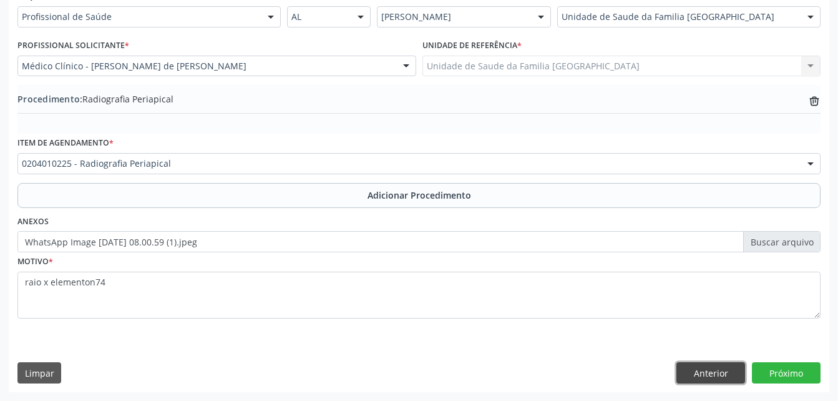
click at [723, 366] on button "Anterior" at bounding box center [710, 372] width 69 height 21
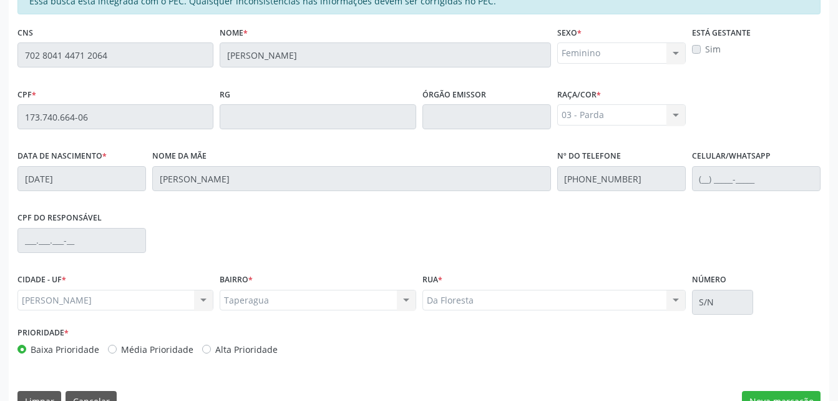
scroll to position [329, 0]
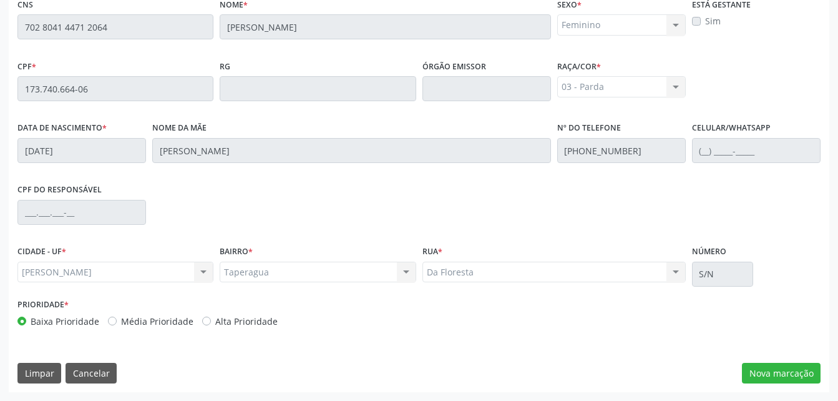
click at [739, 137] on label "Celular/WhatsApp" at bounding box center [731, 128] width 79 height 19
click at [796, 379] on button "Nova marcação" at bounding box center [781, 373] width 79 height 21
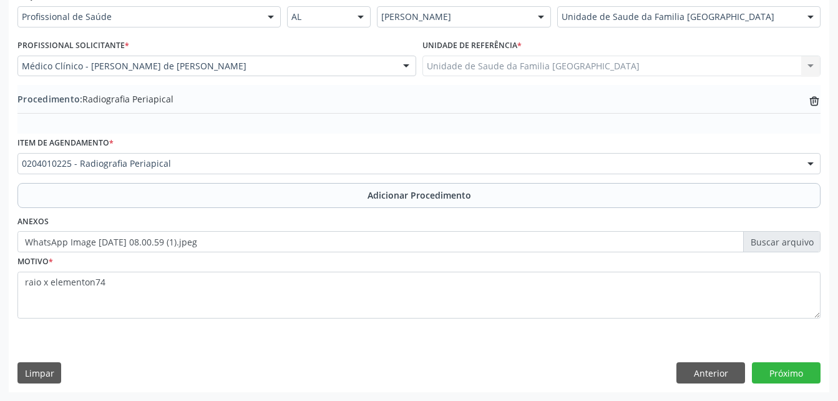
scroll to position [301, 0]
click at [795, 376] on button "Próximo" at bounding box center [786, 372] width 69 height 21
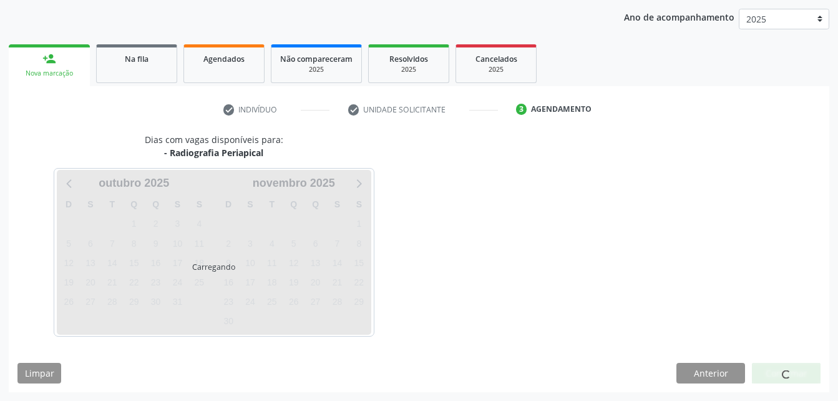
scroll to position [197, 0]
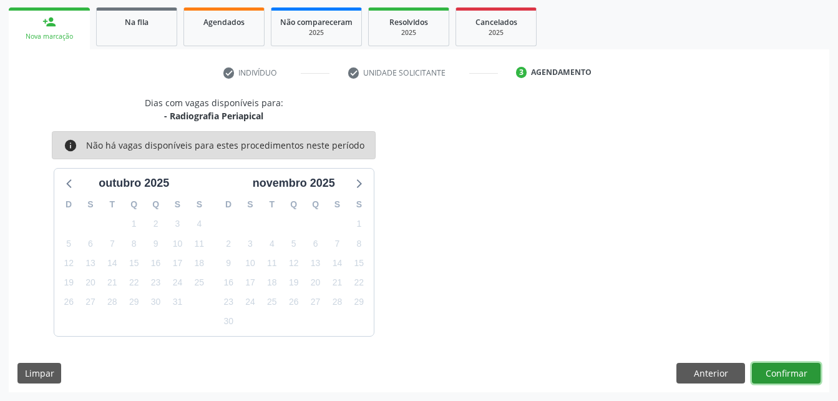
click at [799, 374] on button "Confirmar" at bounding box center [786, 373] width 69 height 21
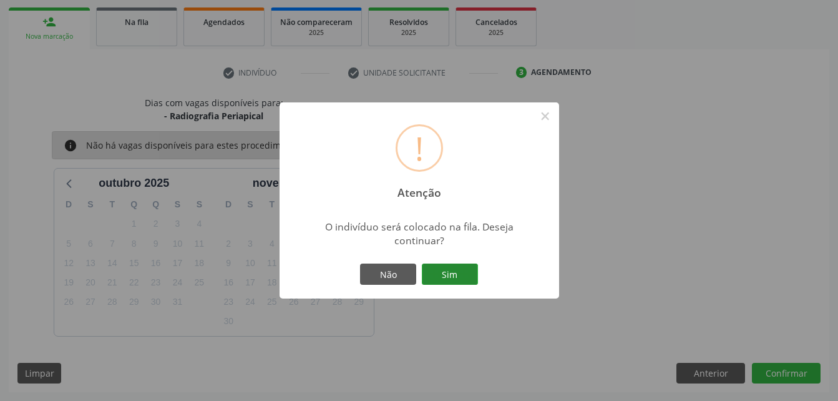
click at [463, 273] on button "Sim" at bounding box center [450, 273] width 56 height 21
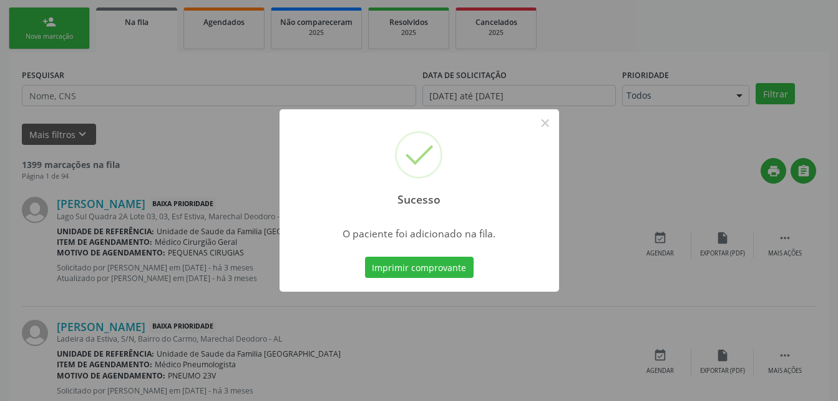
scroll to position [29, 0]
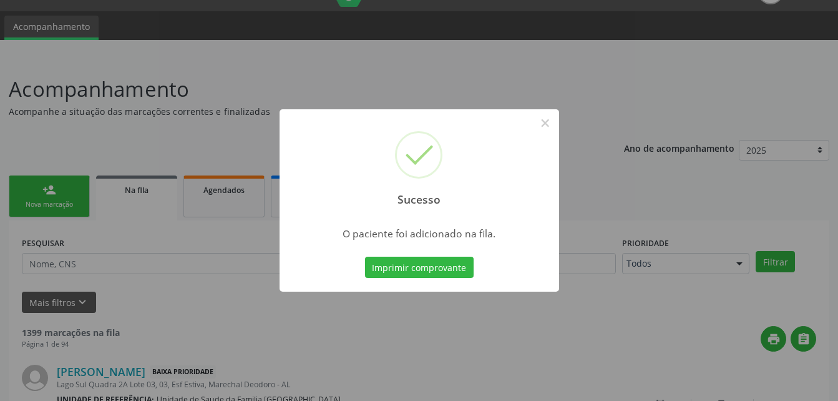
click at [16, 178] on div "Sucesso × O paciente foi adicionado na fila. Imprimir comprovante Cancel" at bounding box center [419, 200] width 838 height 401
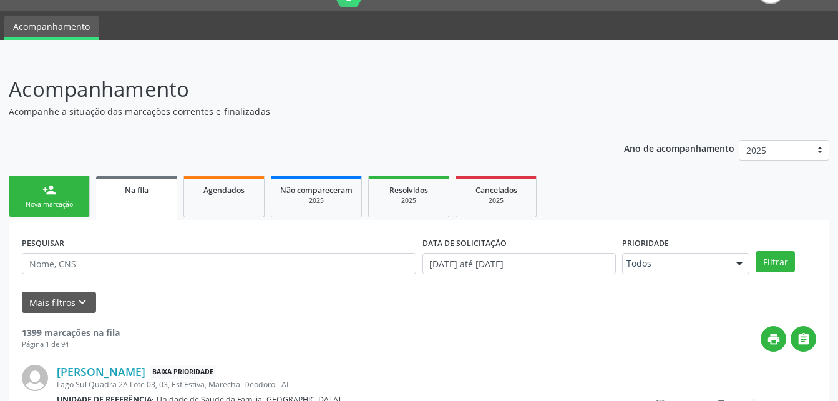
drag, startPoint x: 23, startPoint y: 184, endPoint x: 273, endPoint y: 2, distance: 309.0
click at [23, 184] on link "person_add Nova marcação" at bounding box center [49, 196] width 81 height 42
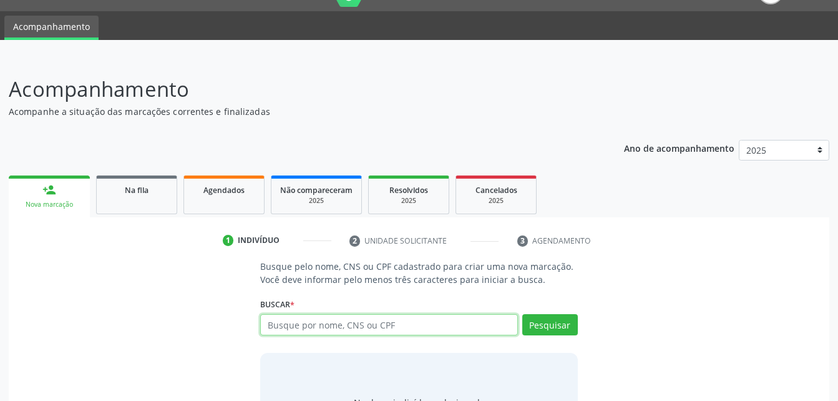
click at [417, 327] on input "text" at bounding box center [388, 324] width 257 height 21
type input "15004801450"
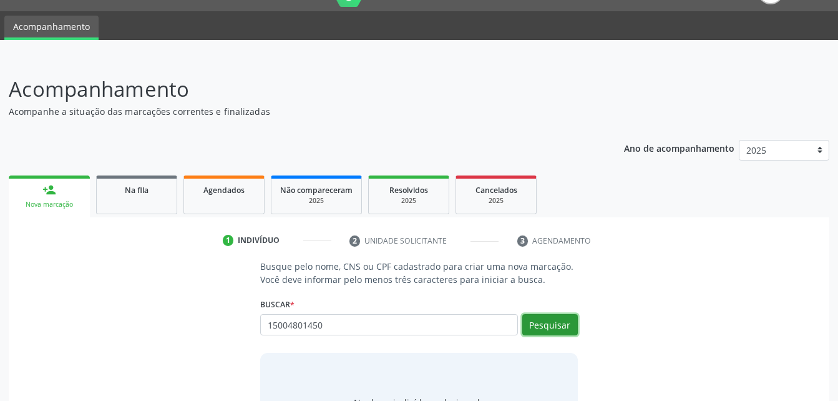
click at [540, 325] on button "Pesquisar" at bounding box center [550, 324] width 56 height 21
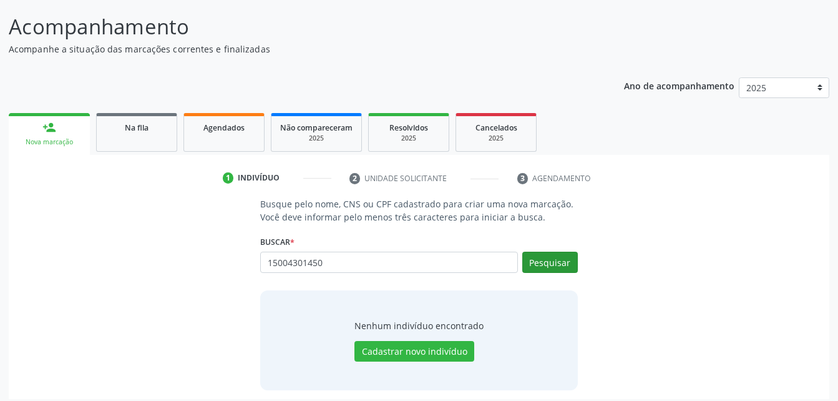
type input "15004301450"
click at [561, 260] on button "Pesquisar" at bounding box center [550, 261] width 56 height 21
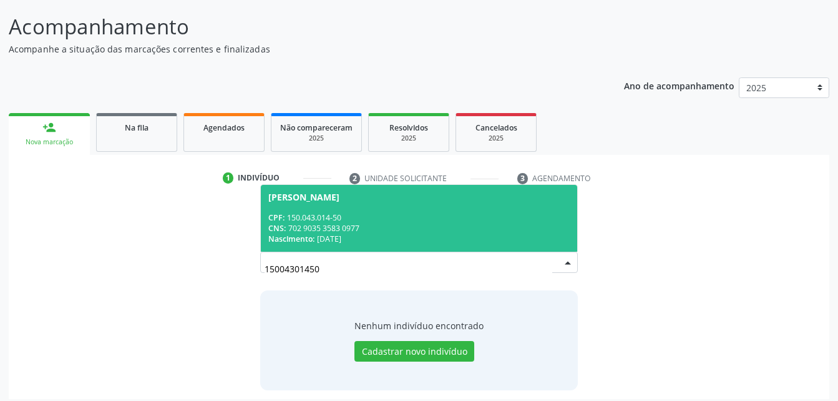
click at [369, 233] on div "Nascimento: 18/05/2008" at bounding box center [418, 238] width 301 height 11
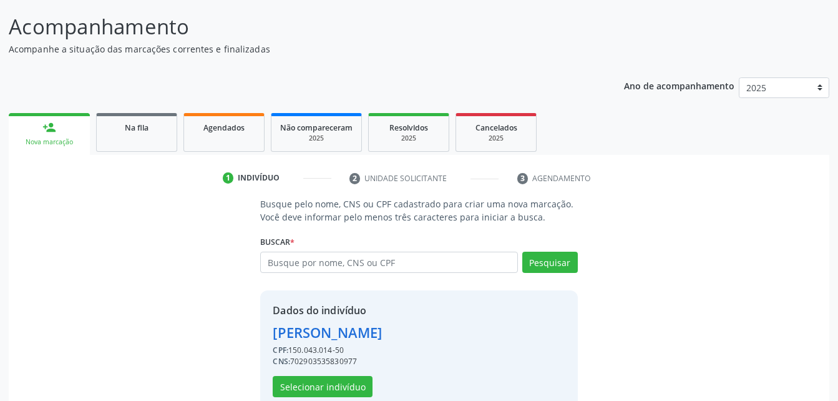
scroll to position [117, 0]
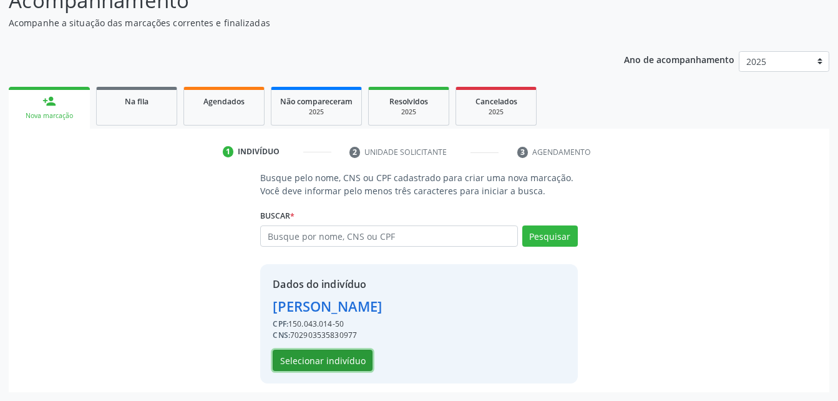
click at [313, 354] on button "Selecionar indivíduo" at bounding box center [323, 359] width 100 height 21
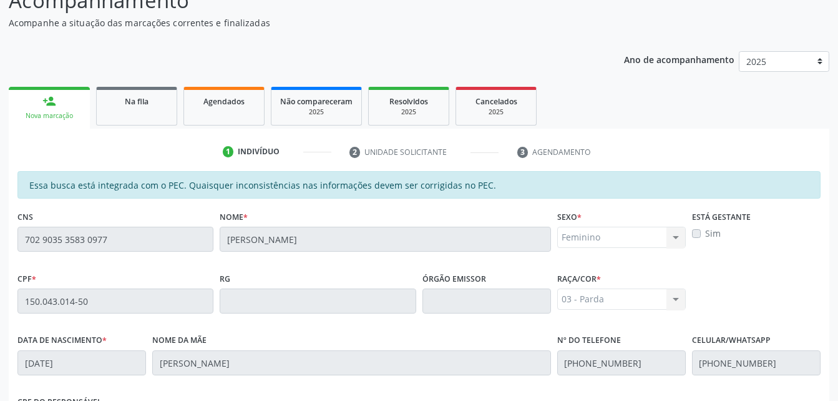
scroll to position [329, 0]
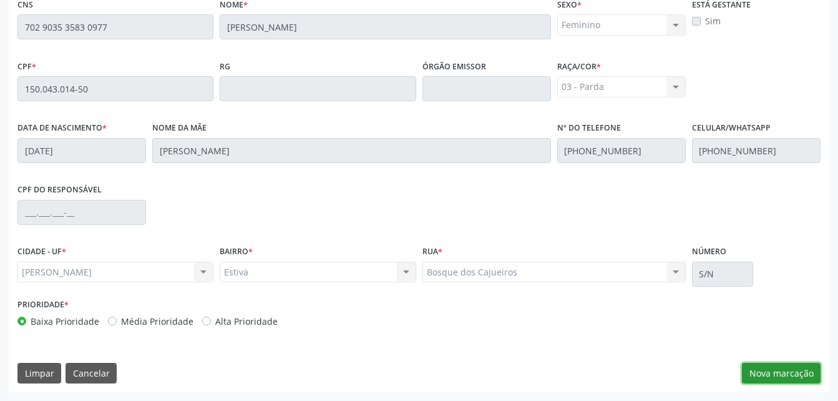
drag, startPoint x: 751, startPoint y: 369, endPoint x: 0, endPoint y: 36, distance: 821.0
click at [746, 368] on button "Nova marcação" at bounding box center [781, 373] width 79 height 21
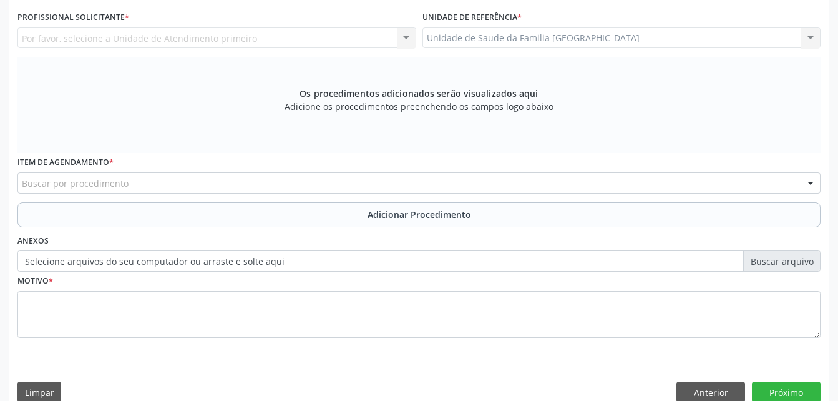
click at [665, 33] on div "Unidade de Saude da Familia Rua da Estiva Unidade de Saude da Familia Rua da Es…" at bounding box center [621, 37] width 399 height 21
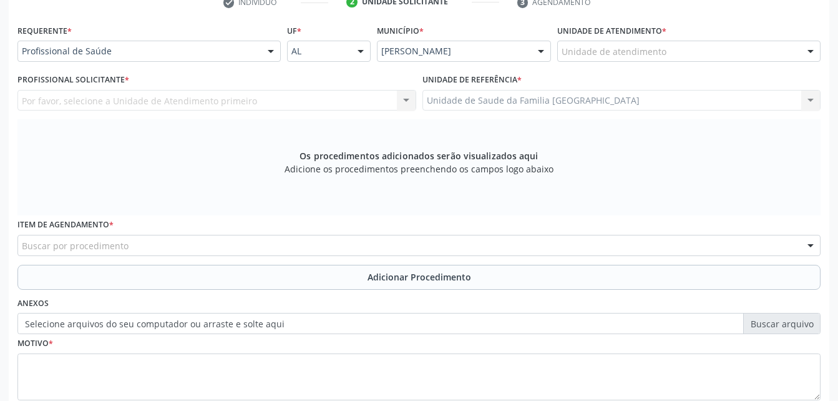
scroll to position [205, 0]
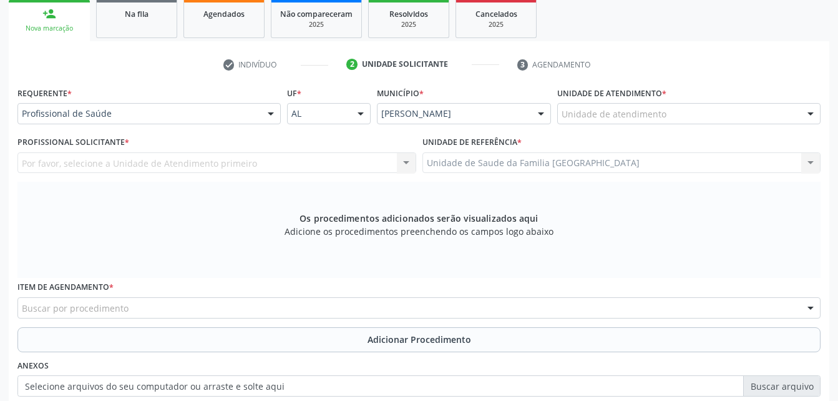
click at [687, 115] on div "Unidade de atendimento" at bounding box center [688, 113] width 263 height 21
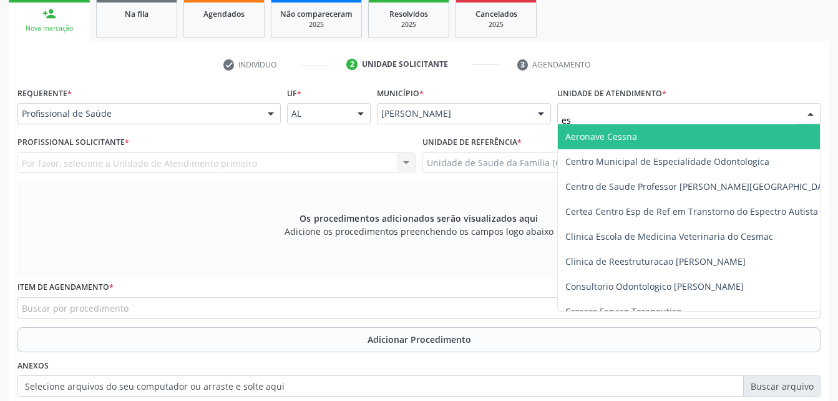
type input "est"
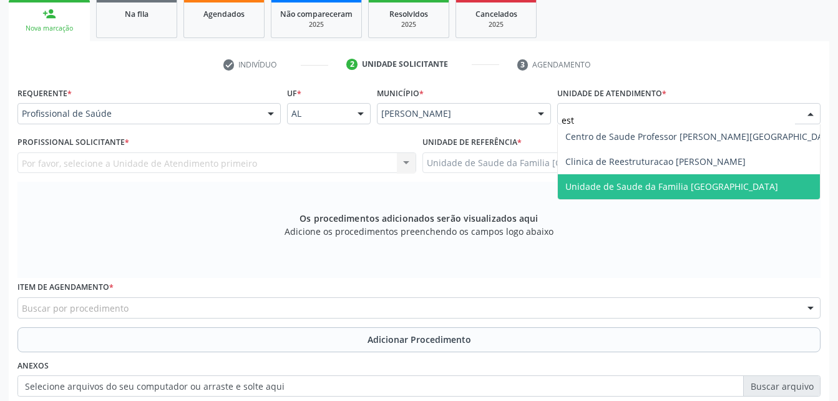
click at [690, 178] on span "Unidade de Saude da Familia [GEOGRAPHIC_DATA]" at bounding box center [701, 186] width 286 height 25
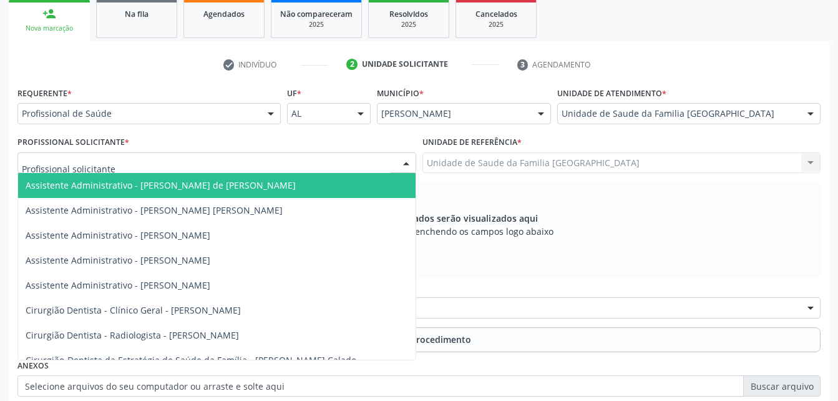
click at [274, 158] on div at bounding box center [216, 162] width 399 height 21
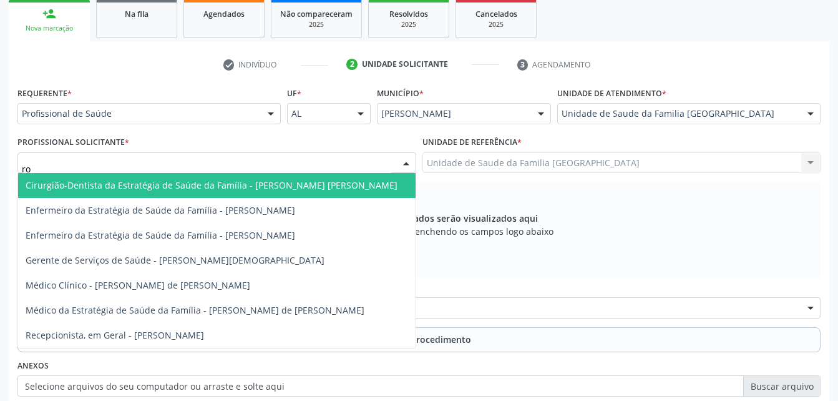
type input "rod"
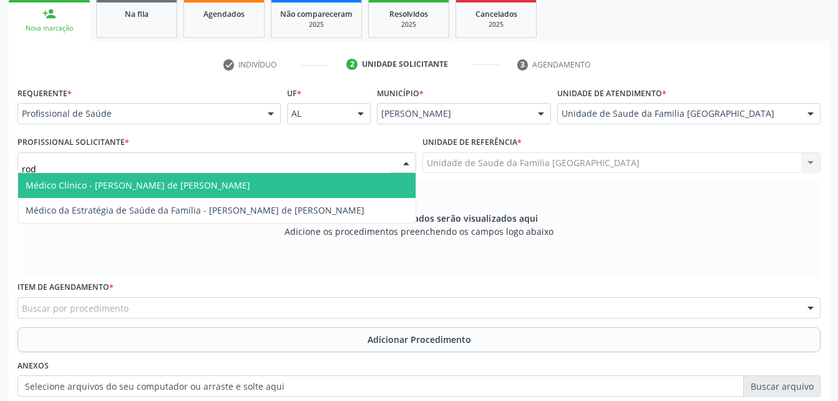
click at [280, 182] on span "Médico Clínico - [PERSON_NAME] de [PERSON_NAME]" at bounding box center [216, 185] width 397 height 25
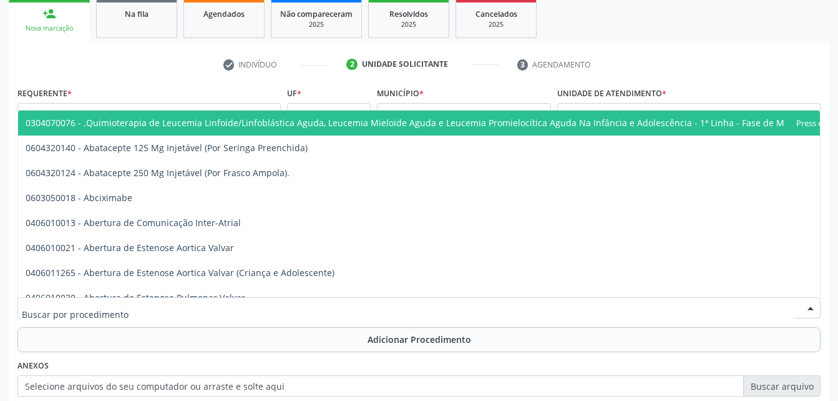
click at [251, 305] on div at bounding box center [418, 307] width 803 height 21
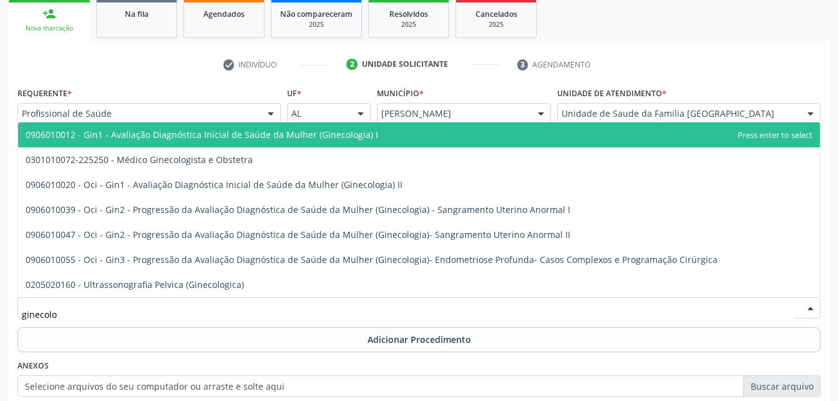
type input "ginecolog"
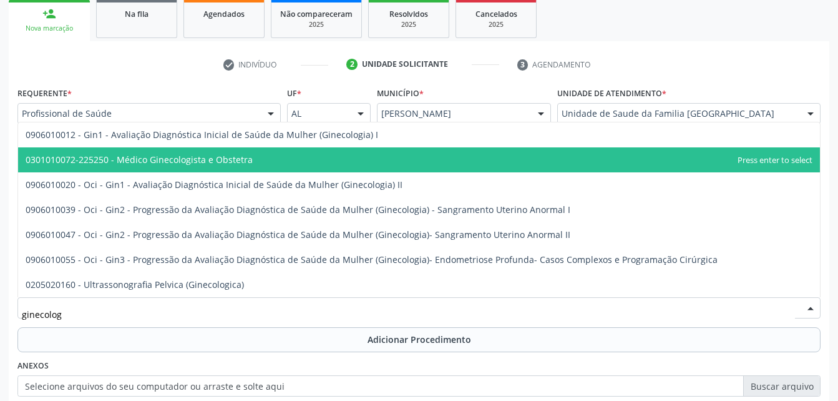
click at [235, 167] on span "0301010072-225250 - Médico Ginecologista e Obstetra" at bounding box center [419, 159] width 802 height 25
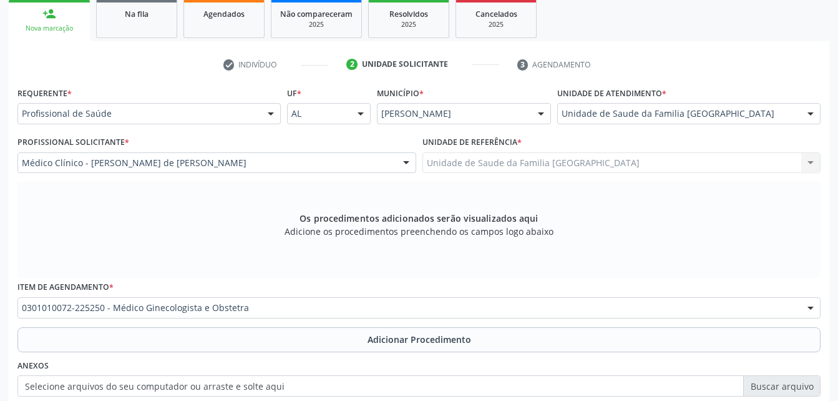
scroll to position [267, 0]
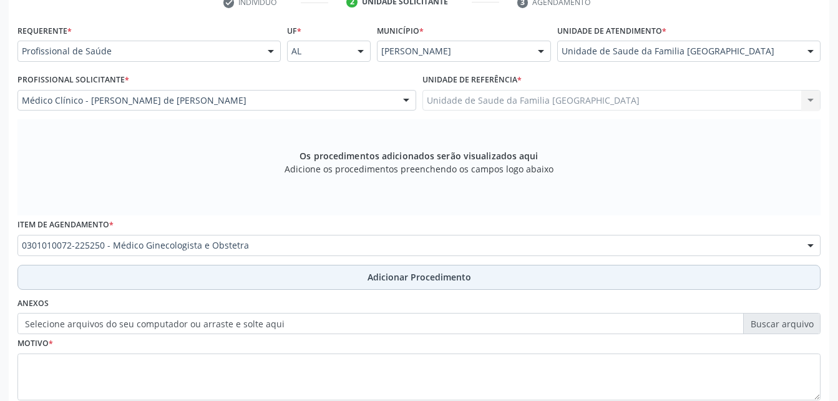
click at [253, 275] on button "Adicionar Procedimento" at bounding box center [418, 277] width 803 height 25
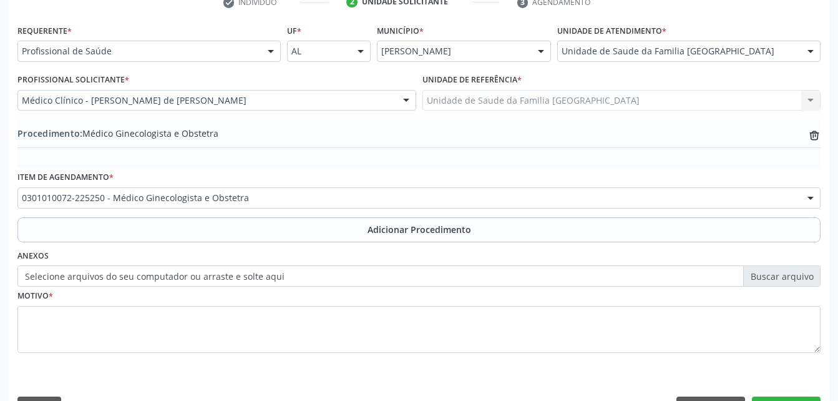
scroll to position [301, 0]
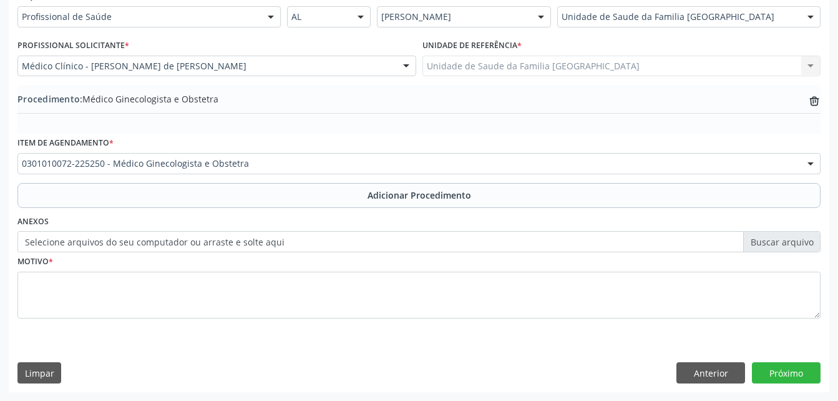
click at [46, 244] on label "Selecione arquivos do seu computador ou arraste e solte aqui" at bounding box center [418, 241] width 803 height 21
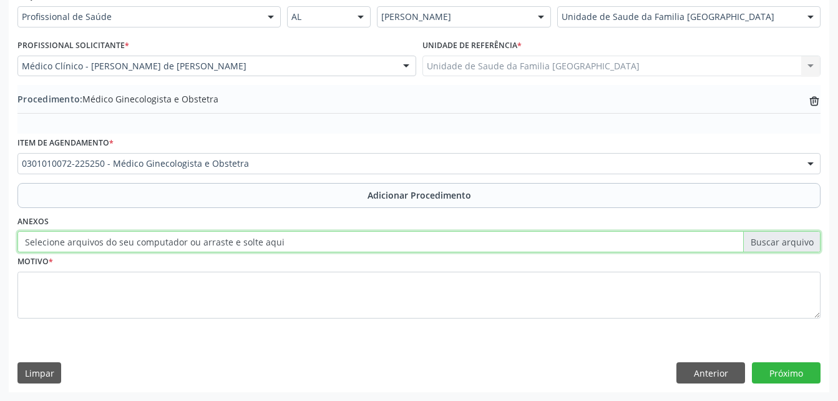
click at [46, 244] on input "Selecione arquivos do seu computador ou arraste e solte aqui" at bounding box center [418, 241] width 803 height 21
type input "C:\fakepath\WhatsApp Image 2025-10-10 at 08.00.59 (2).jpeg"
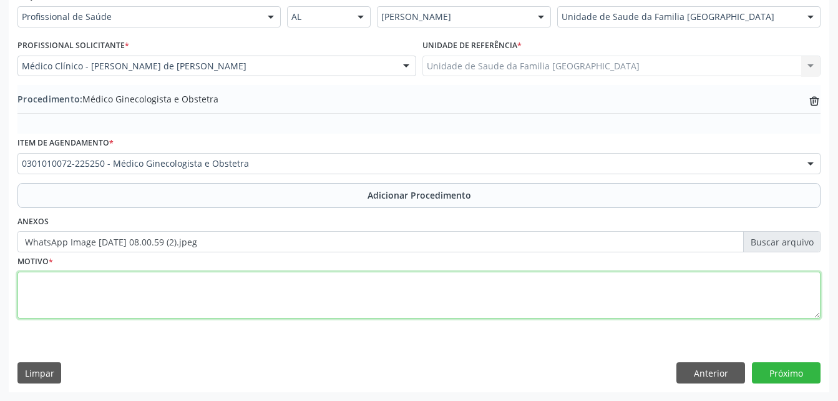
click at [182, 292] on textarea at bounding box center [418, 294] width 803 height 47
click at [87, 283] on textarea "doença inflamatoria no utero" at bounding box center [418, 294] width 803 height 47
click at [95, 282] on textarea "doença inflamatoria no utero" at bounding box center [418, 294] width 803 height 47
click at [124, 283] on textarea "doença inflamatória no utero" at bounding box center [418, 294] width 803 height 47
click at [129, 287] on textarea "doença inflamatória no utero" at bounding box center [418, 294] width 803 height 47
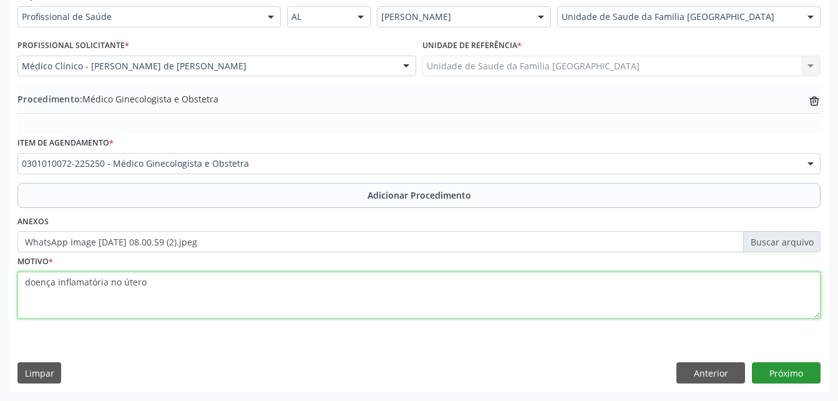
type textarea "doença inflamatória no útero"
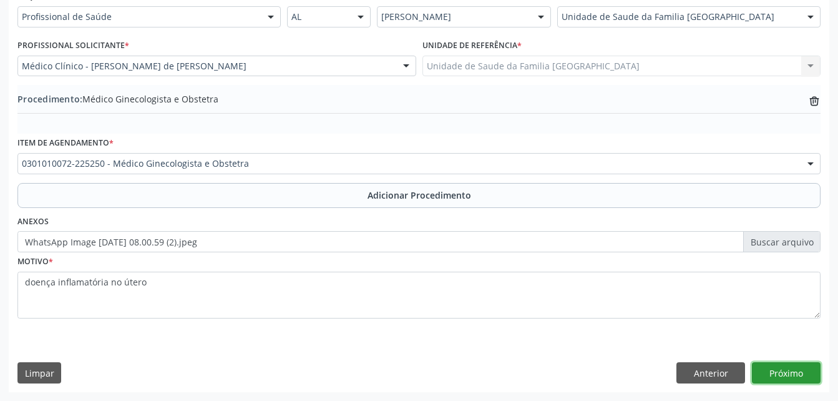
click at [777, 369] on button "Próximo" at bounding box center [786, 372] width 69 height 21
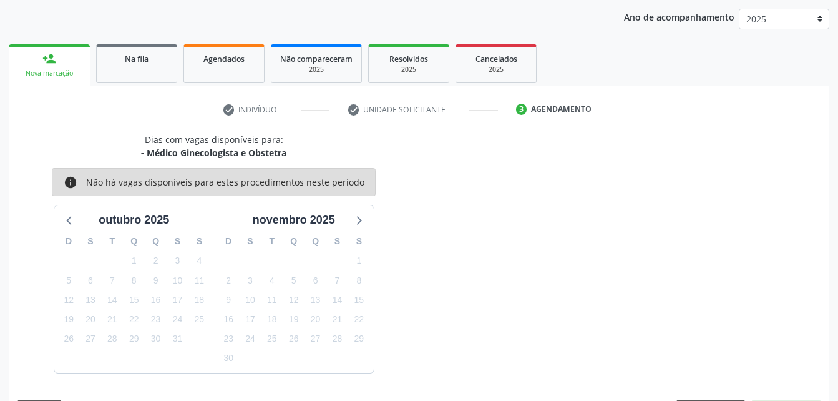
scroll to position [197, 0]
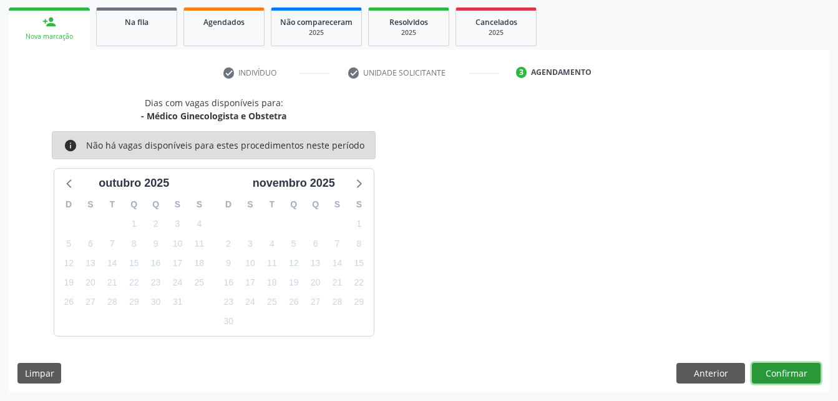
click at [789, 374] on button "Confirmar" at bounding box center [786, 373] width 69 height 21
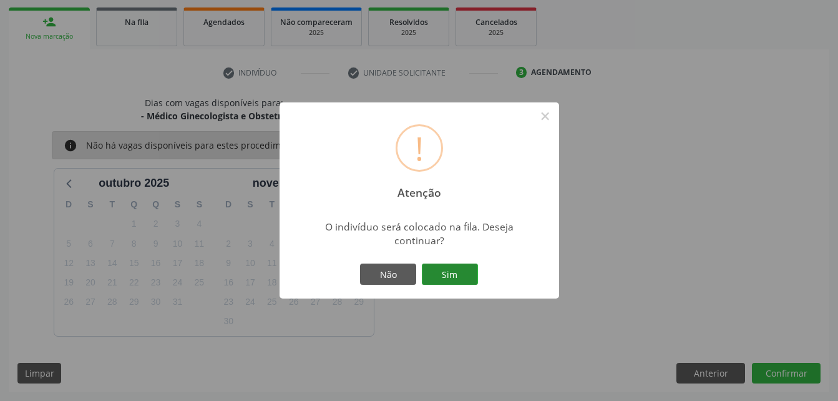
click at [470, 276] on button "Sim" at bounding box center [450, 273] width 56 height 21
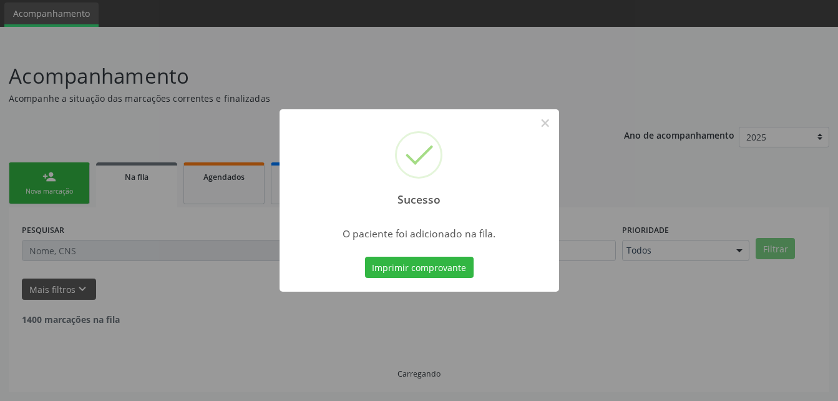
scroll to position [29, 0]
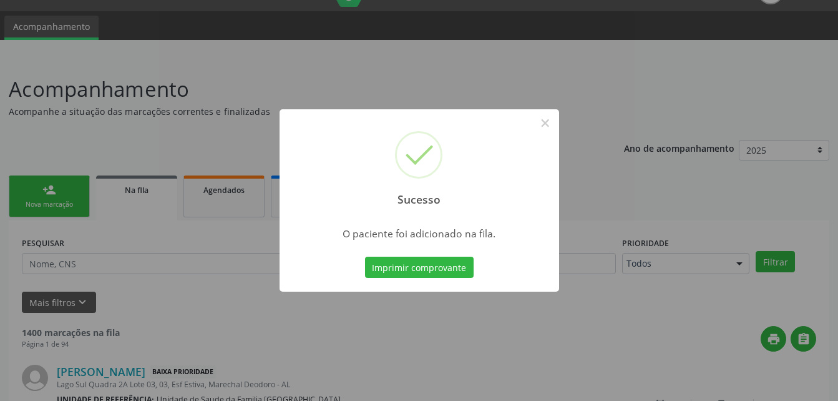
click at [60, 196] on div "Sucesso × O paciente foi adicionado na fila. Imprimir comprovante Cancel" at bounding box center [419, 200] width 838 height 401
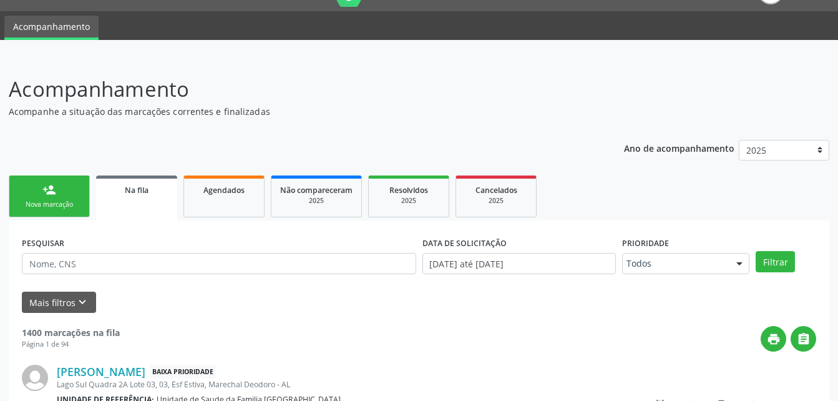
click at [60, 196] on link "person_add Nova marcação" at bounding box center [49, 196] width 81 height 42
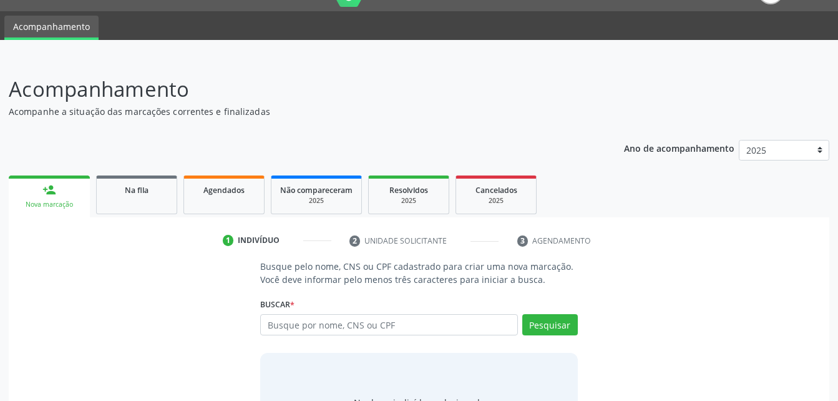
scroll to position [98, 0]
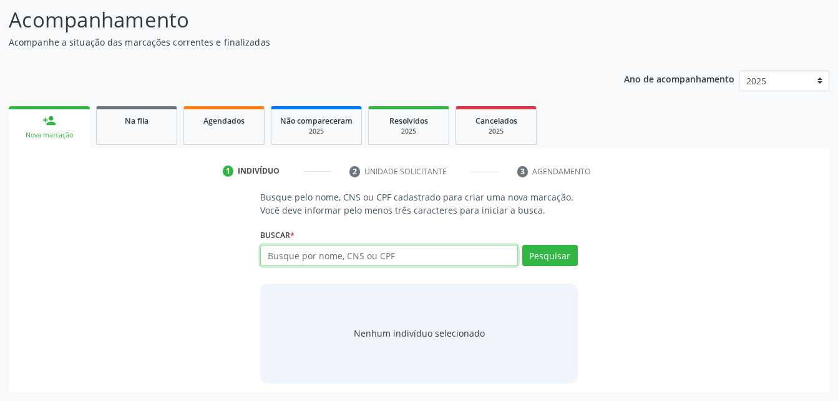
click at [335, 253] on input "text" at bounding box center [388, 255] width 257 height 21
type input "15056221406"
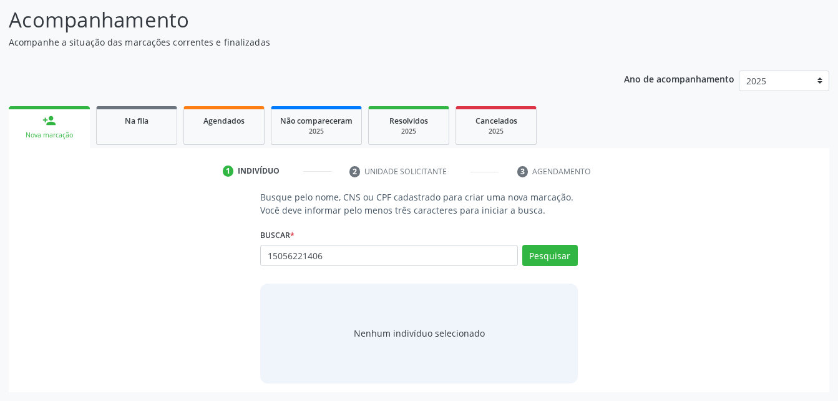
click at [541, 266] on div "Pesquisar" at bounding box center [548, 260] width 60 height 30
click at [548, 253] on button "Pesquisar" at bounding box center [550, 255] width 56 height 21
type input "15056221406"
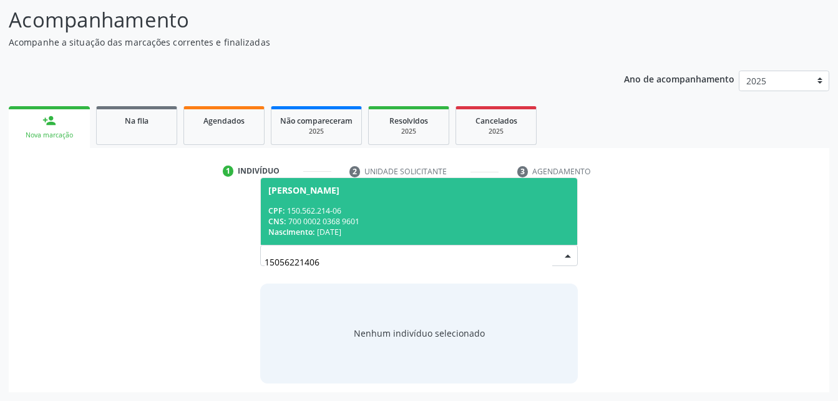
click at [507, 202] on span "Ramon Oliveira Barros CPF: 150.562.214-06 CNS: 700 0002 0368 9601 Nascimento: 2…" at bounding box center [419, 211] width 316 height 67
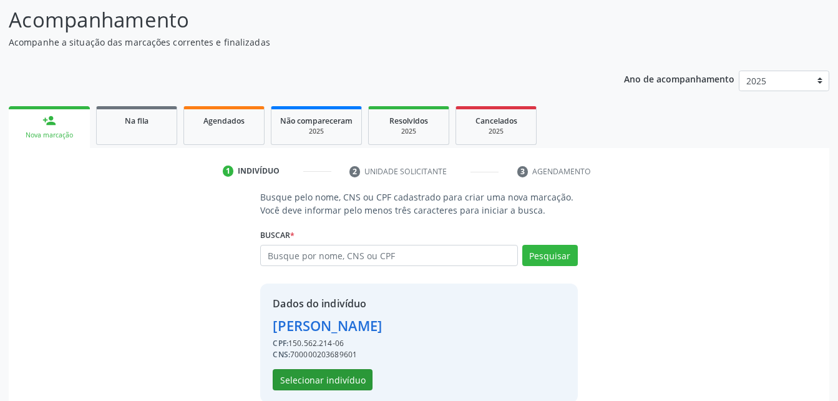
scroll to position [117, 0]
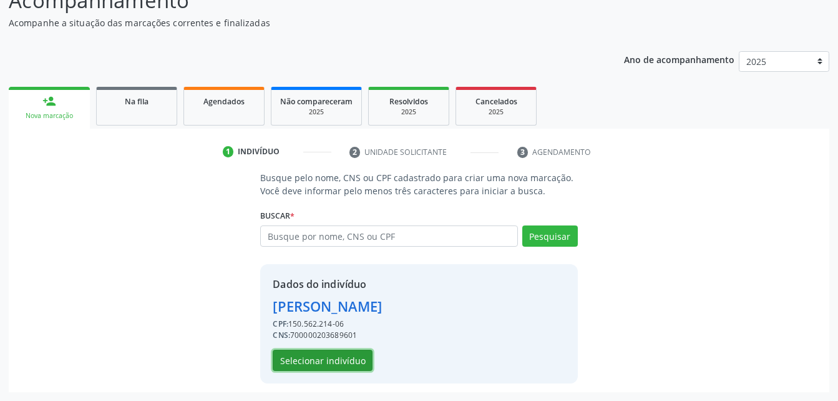
click at [323, 354] on button "Selecionar indivíduo" at bounding box center [323, 359] width 100 height 21
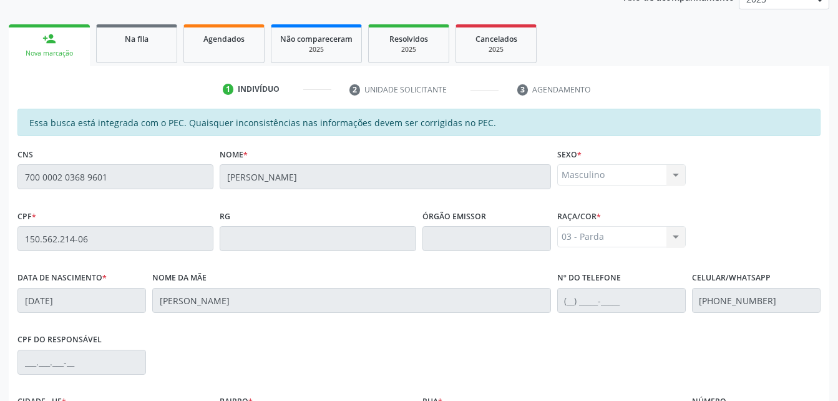
scroll to position [329, 0]
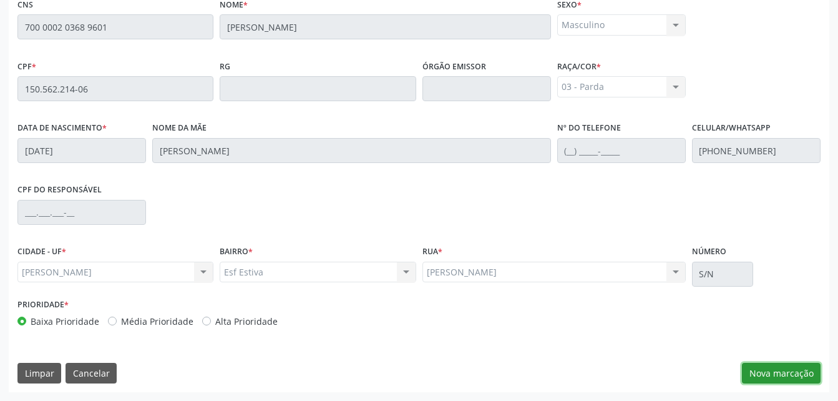
drag, startPoint x: 813, startPoint y: 377, endPoint x: 806, endPoint y: 362, distance: 16.7
click at [811, 375] on button "Nova marcação" at bounding box center [781, 373] width 79 height 21
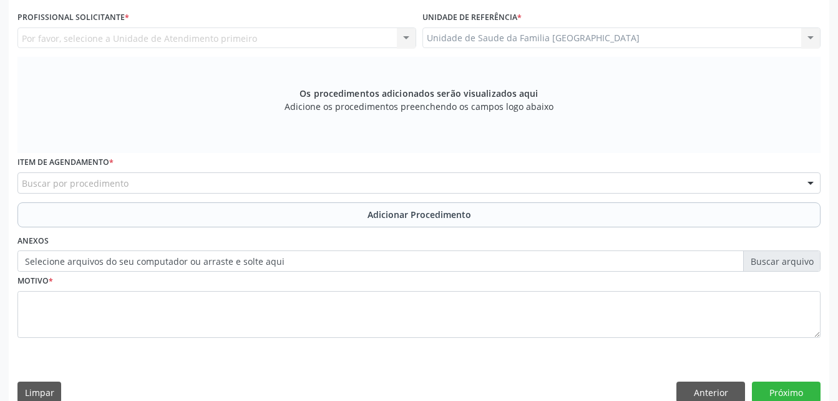
scroll to position [205, 0]
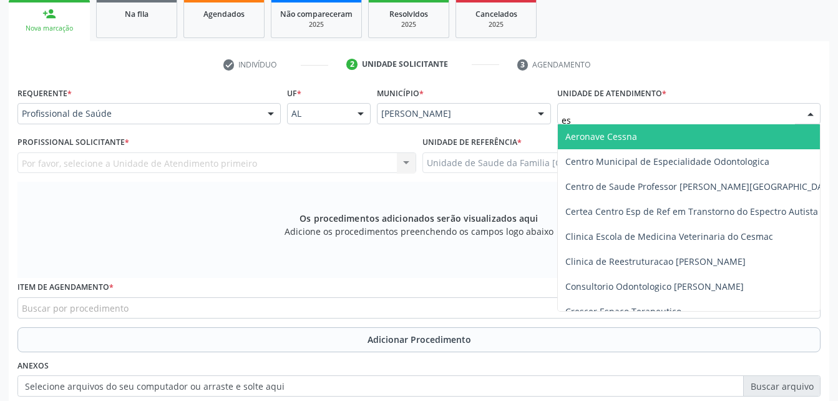
type input "est"
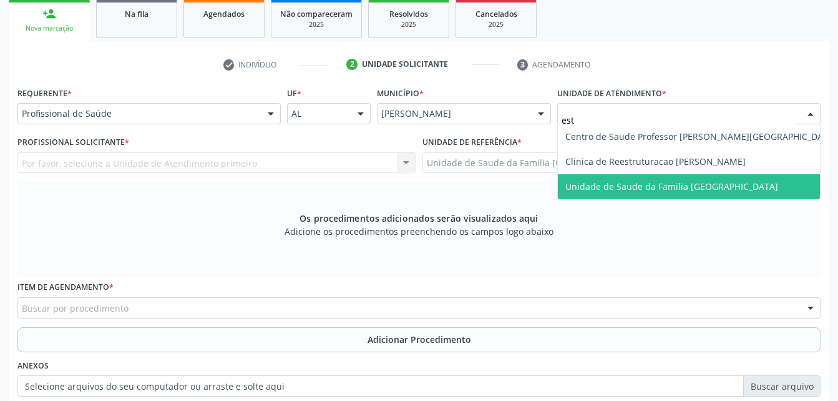
click at [602, 192] on span "Unidade de Saude da Familia [GEOGRAPHIC_DATA]" at bounding box center [701, 186] width 286 height 25
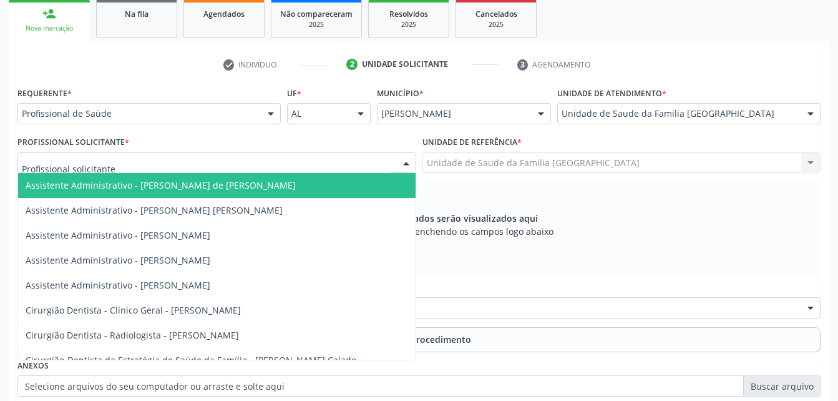
click at [293, 165] on div at bounding box center [216, 162] width 399 height 21
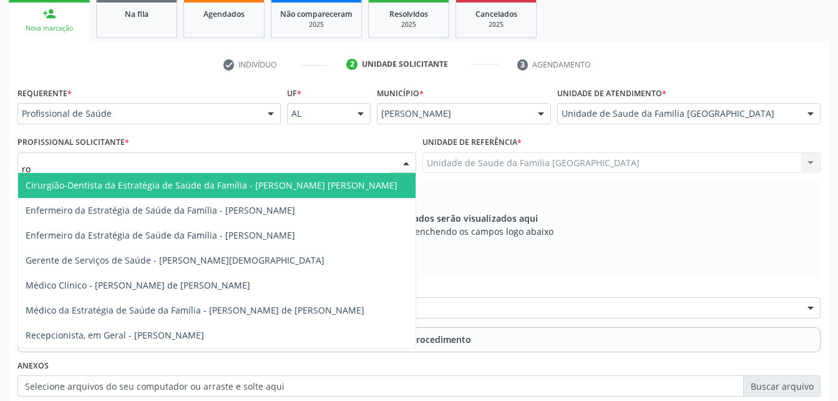
type input "rod"
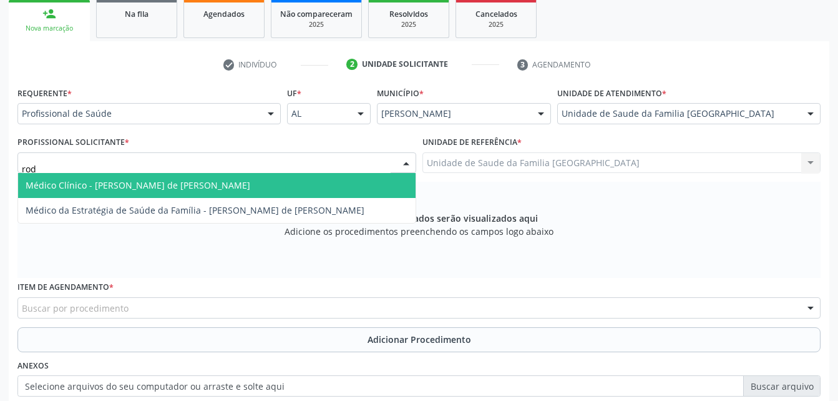
click at [300, 188] on span "Médico Clínico - [PERSON_NAME] de [PERSON_NAME]" at bounding box center [216, 185] width 397 height 25
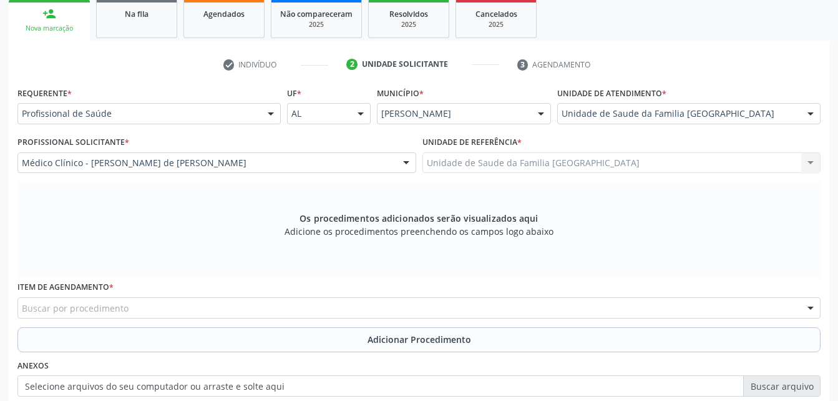
scroll to position [267, 0]
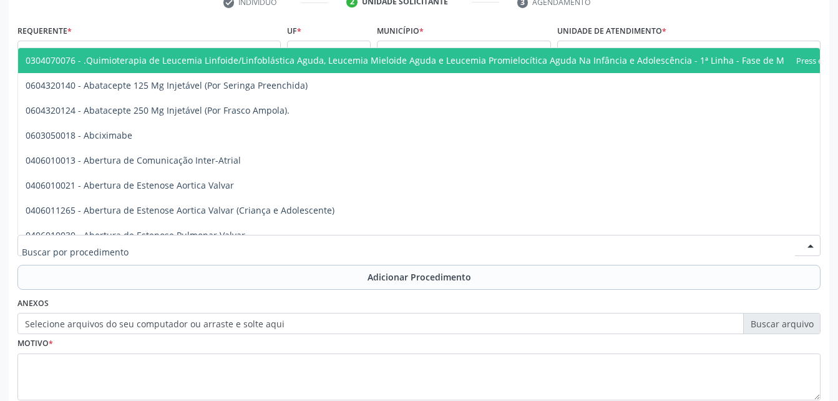
click at [280, 247] on div at bounding box center [418, 245] width 803 height 21
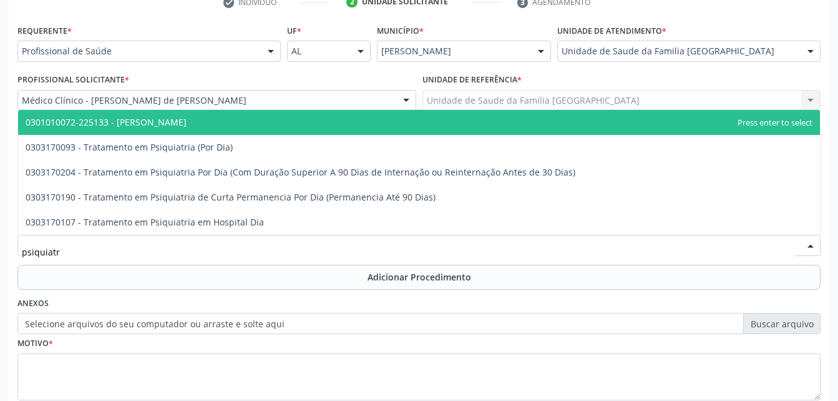
type input "psiquiatra"
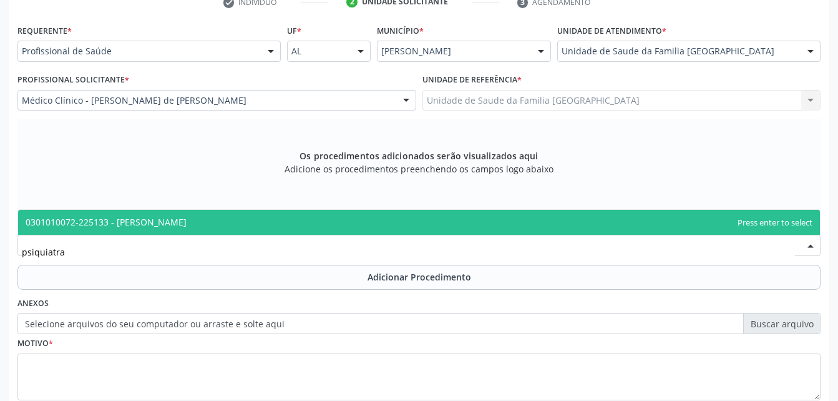
click at [290, 215] on span "0301010072-225133 - [PERSON_NAME]" at bounding box center [419, 222] width 802 height 25
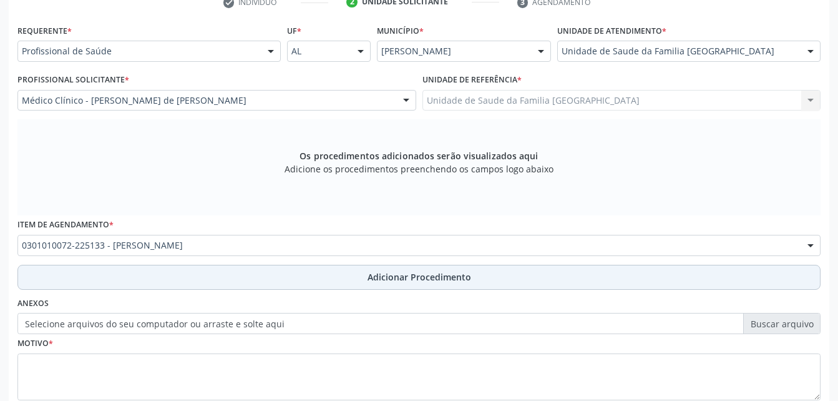
click at [309, 286] on button "Adicionar Procedimento" at bounding box center [418, 277] width 803 height 25
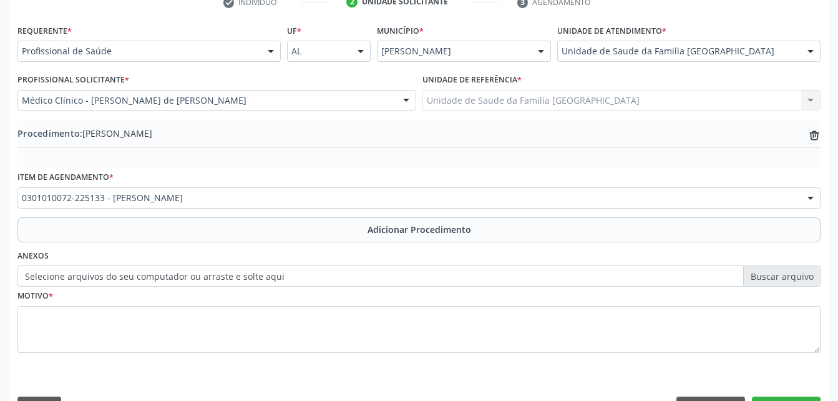
scroll to position [301, 0]
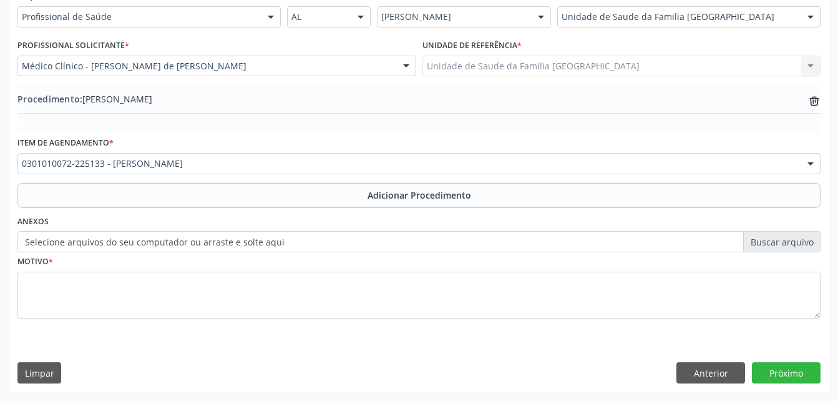
click at [195, 243] on label "Selecione arquivos do seu computador ou arraste e solte aqui" at bounding box center [418, 241] width 803 height 21
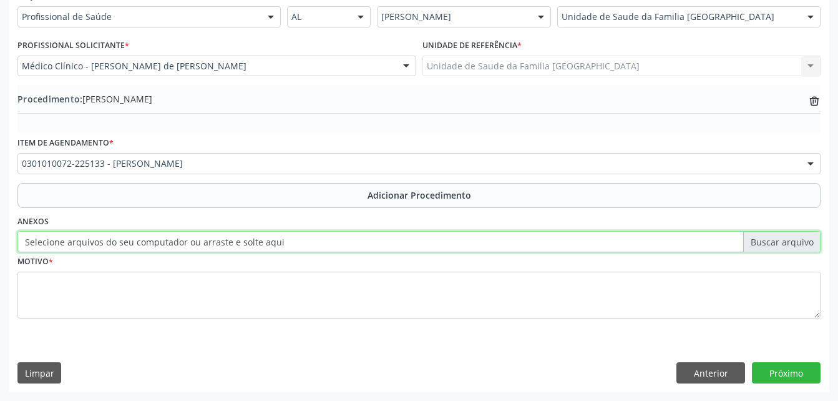
click at [195, 243] on input "Selecione arquivos do seu computador ou arraste e solte aqui" at bounding box center [418, 241] width 803 height 21
type input "C:\fakepath\WhatsApp Image 2025-10-10 at 08.00.59 (3).jpeg"
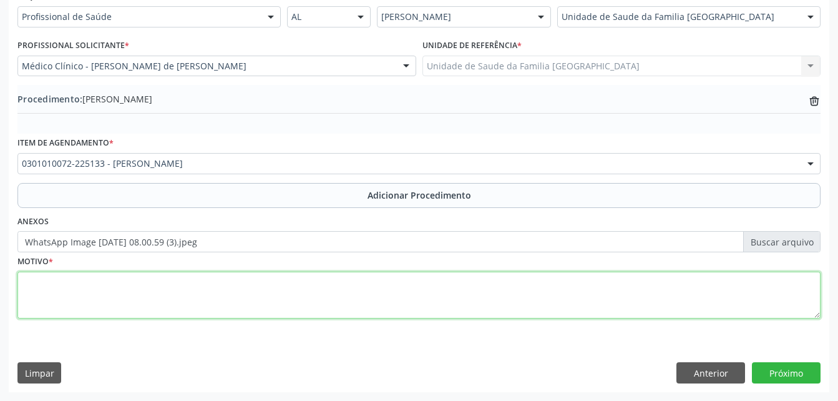
click at [222, 292] on textarea at bounding box center [418, 294] width 803 height 47
type textarea "ansiedade generalizada"
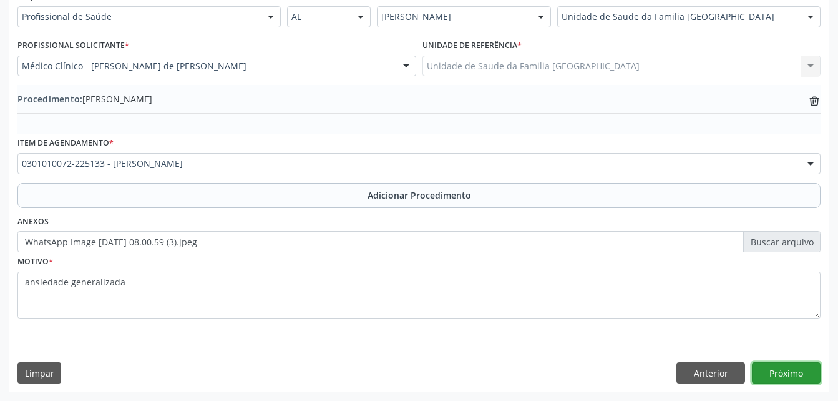
click at [788, 368] on button "Próximo" at bounding box center [786, 372] width 69 height 21
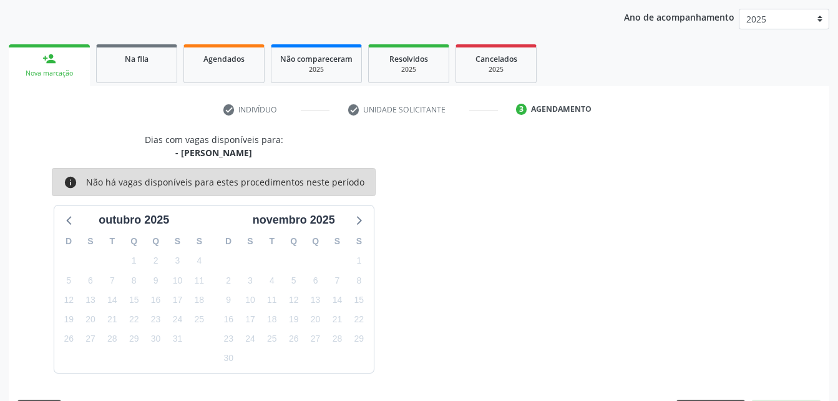
scroll to position [197, 0]
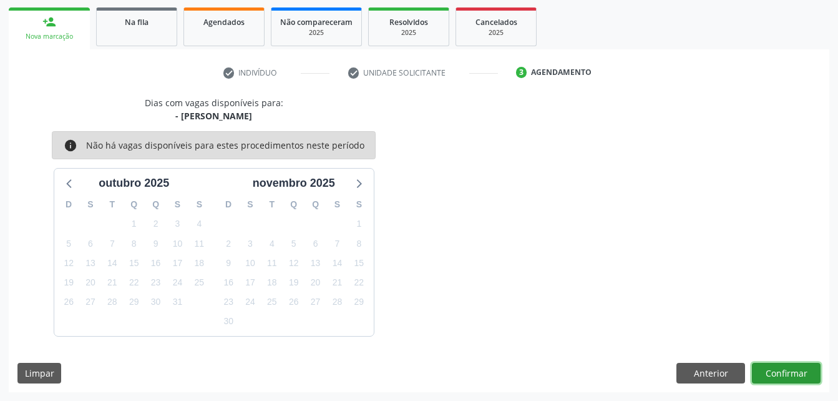
click at [758, 365] on button "Confirmar" at bounding box center [786, 373] width 69 height 21
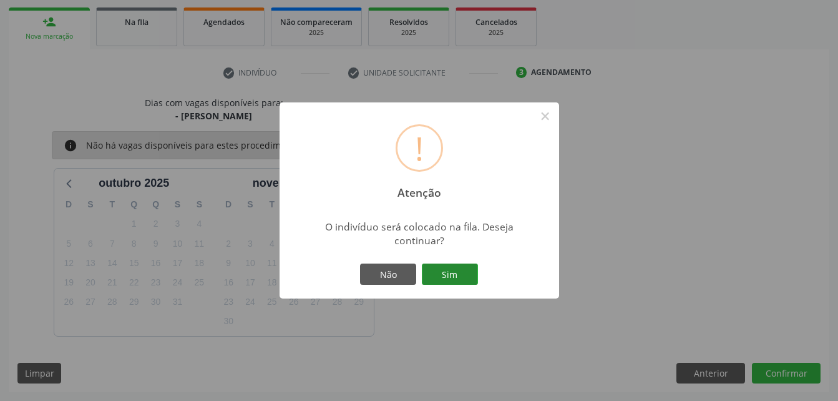
click at [457, 278] on button "Sim" at bounding box center [450, 273] width 56 height 21
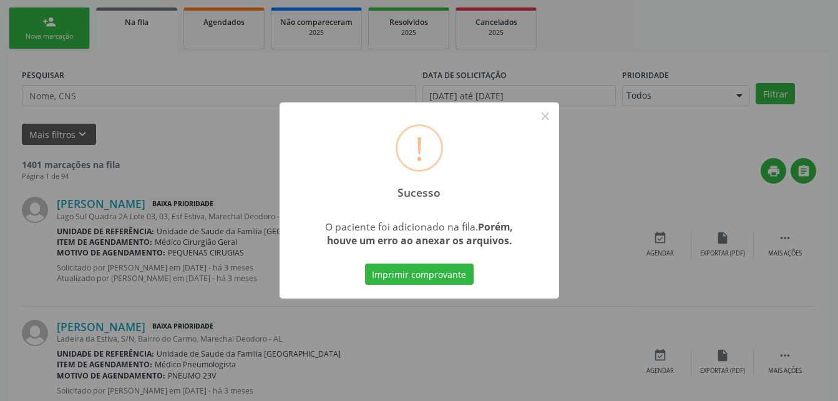
scroll to position [29, 0]
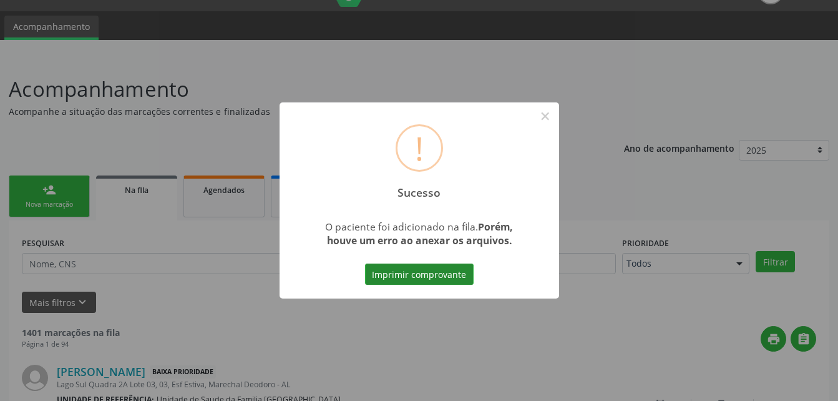
click at [457, 278] on button "Imprimir comprovante" at bounding box center [419, 273] width 109 height 21
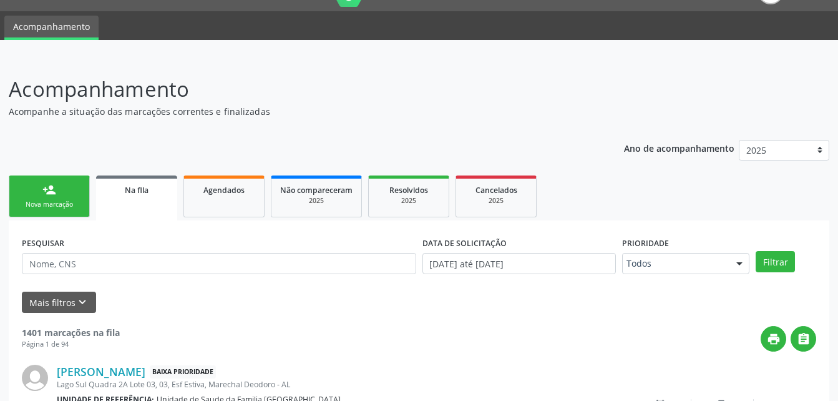
scroll to position [91, 0]
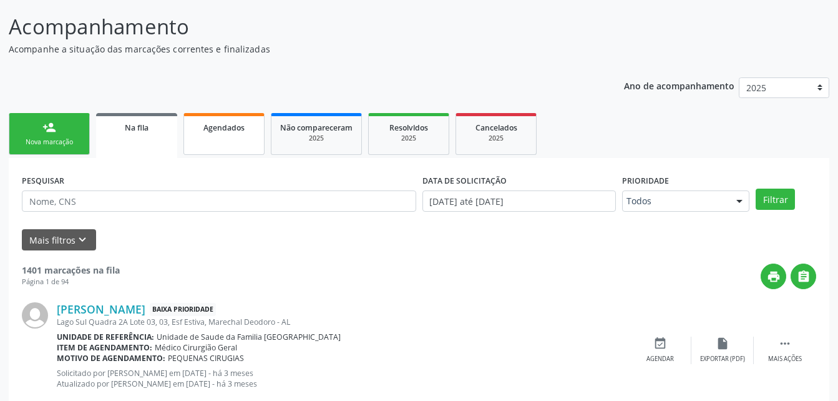
click at [240, 140] on link "Agendados" at bounding box center [223, 134] width 81 height 42
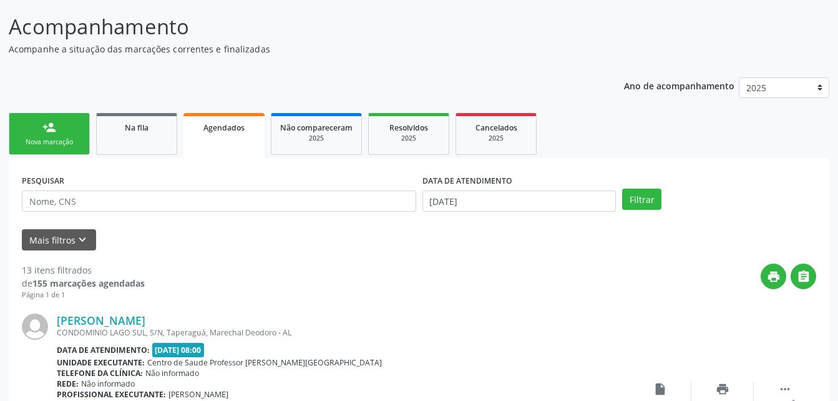
click at [69, 135] on link "person_add Nova marcação" at bounding box center [49, 134] width 81 height 42
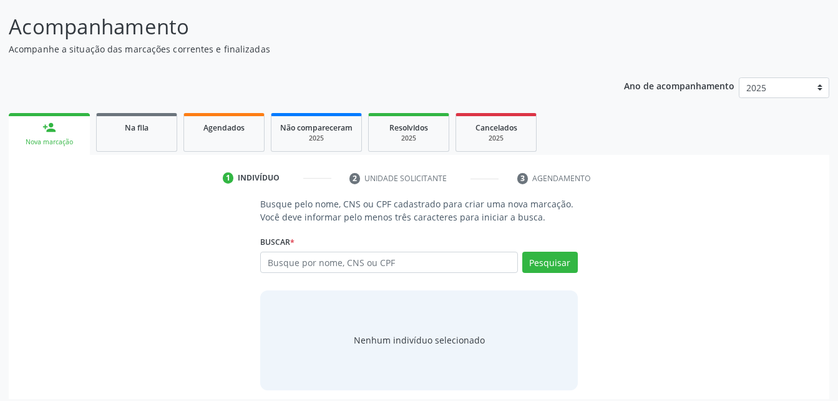
scroll to position [98, 0]
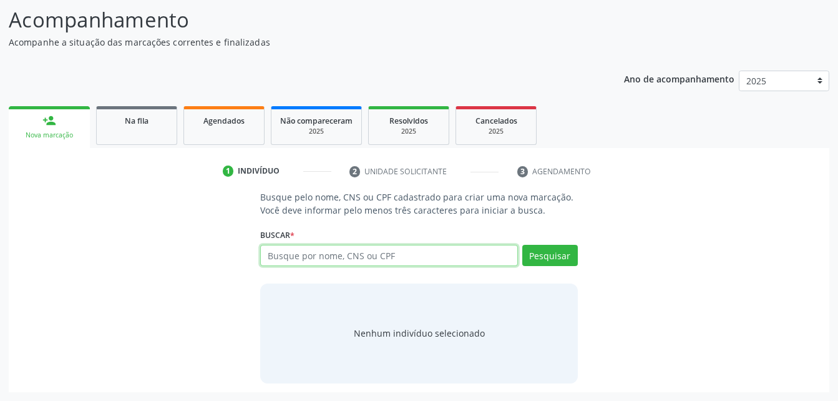
click at [433, 245] on input "text" at bounding box center [388, 255] width 257 height 21
type input "703201643861694"
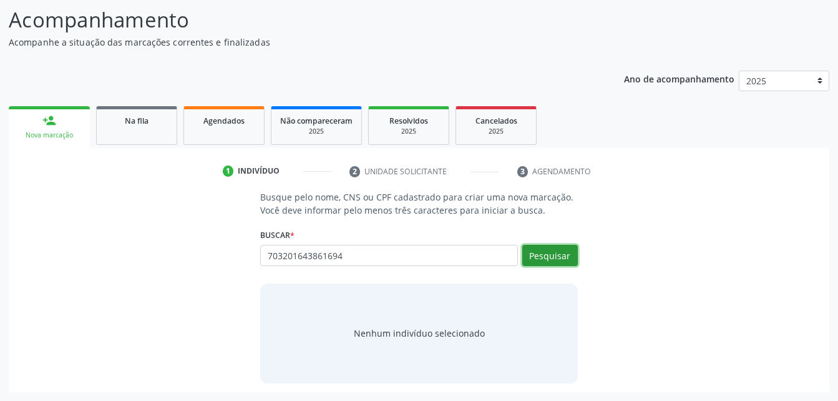
click at [559, 260] on button "Pesquisar" at bounding box center [550, 255] width 56 height 21
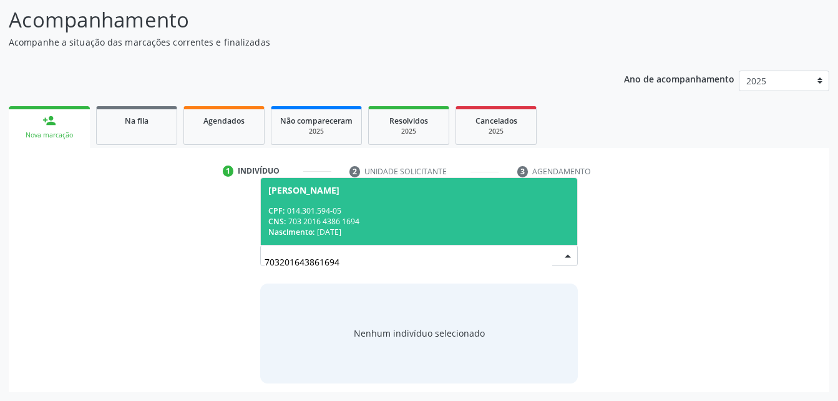
click at [461, 203] on span "Maria Cristina da Silva CPF: 014.301.594-05 CNS: 703 2016 4386 1694 Nascimento:…" at bounding box center [419, 211] width 316 height 67
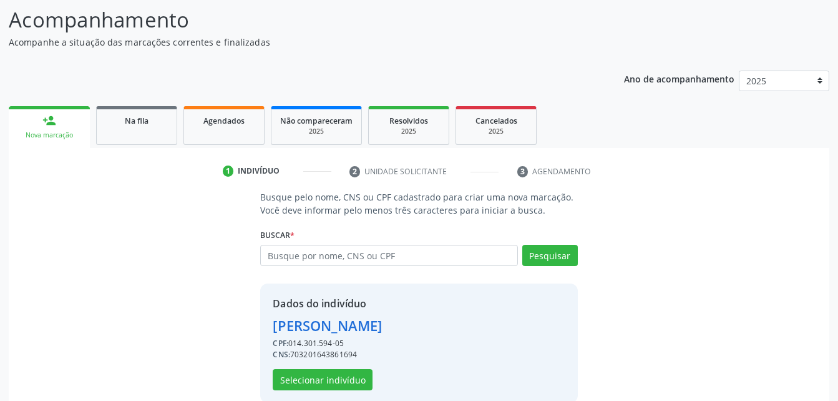
scroll to position [117, 0]
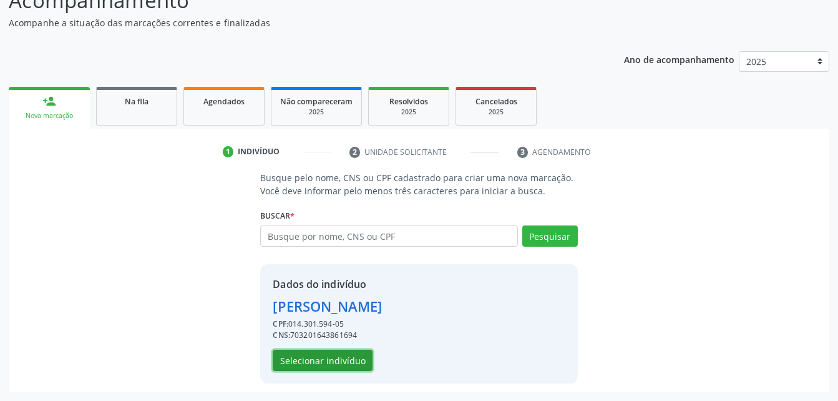
click at [350, 358] on button "Selecionar indivíduo" at bounding box center [323, 359] width 100 height 21
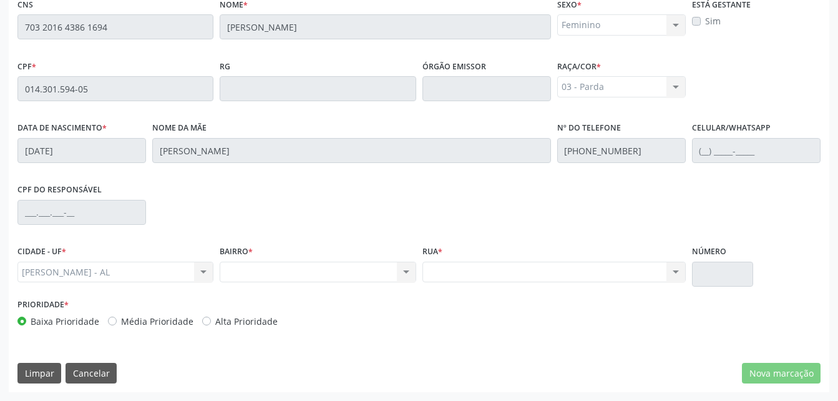
scroll to position [205, 0]
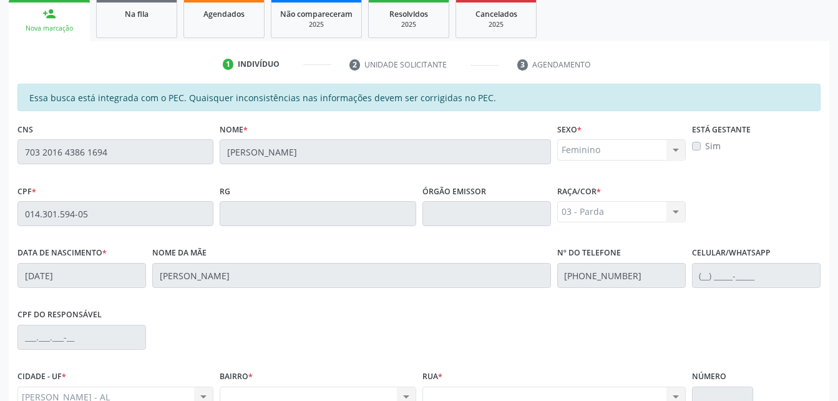
click at [124, 160] on div "CNS 703 2016 4386 1694" at bounding box center [115, 151] width 202 height 62
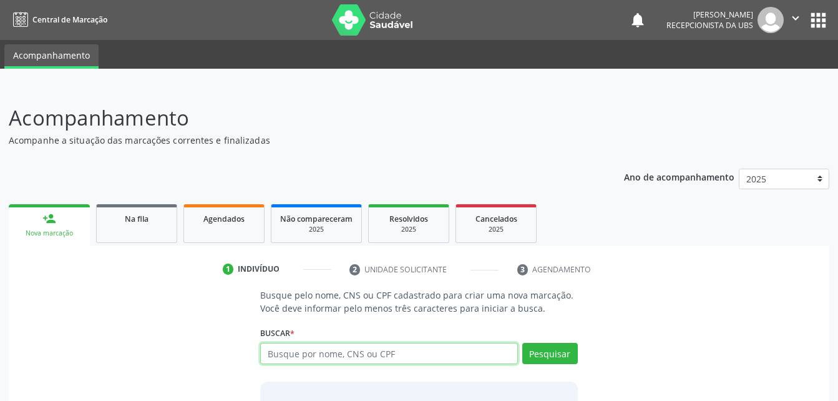
scroll to position [98, 0]
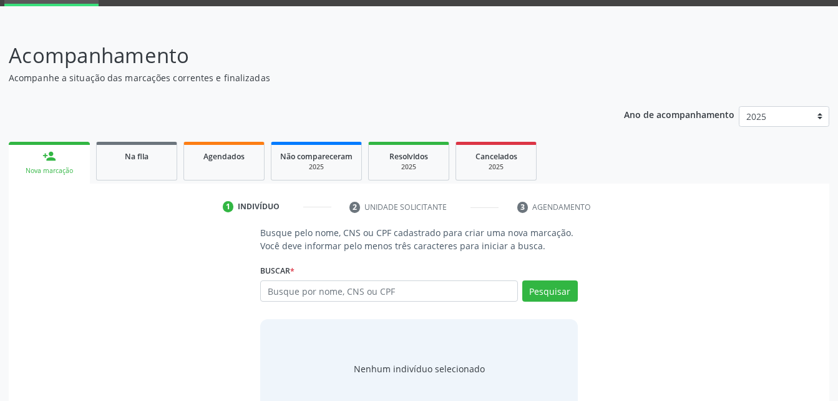
click at [294, 293] on input "text" at bounding box center [388, 290] width 257 height 21
type input "703 2016 4386 1694"
click at [543, 288] on button "Pesquisar" at bounding box center [550, 290] width 56 height 21
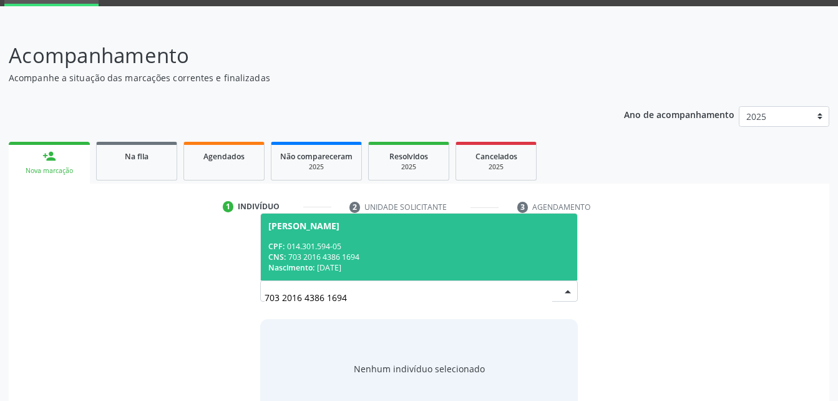
click at [465, 221] on div "Maria Cristina da Silva" at bounding box center [418, 226] width 301 height 10
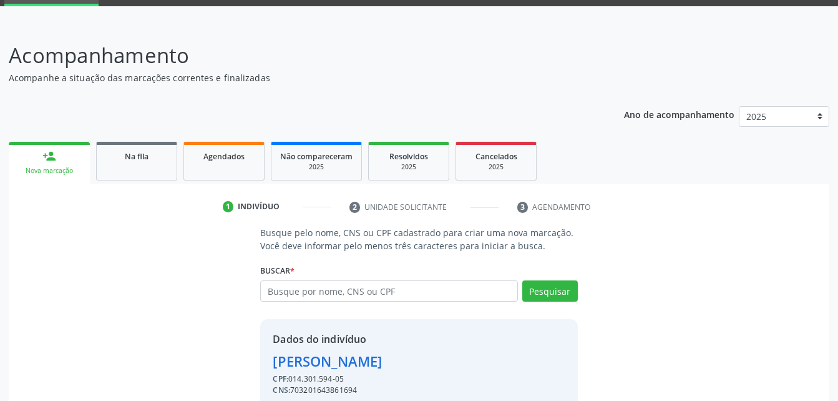
scroll to position [117, 0]
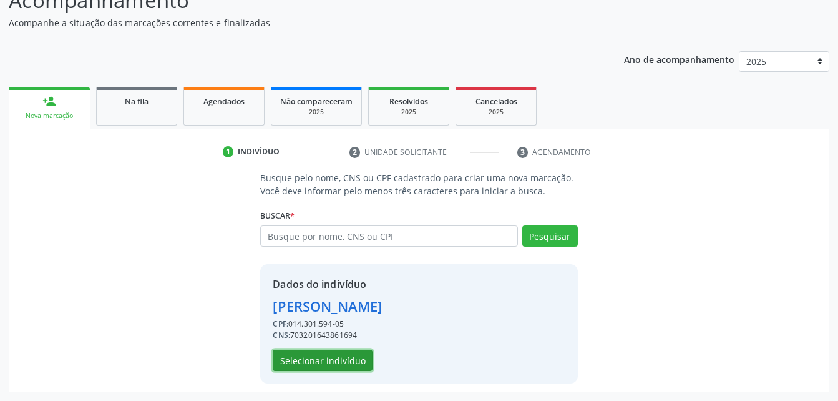
click at [338, 351] on button "Selecionar indivíduo" at bounding box center [323, 359] width 100 height 21
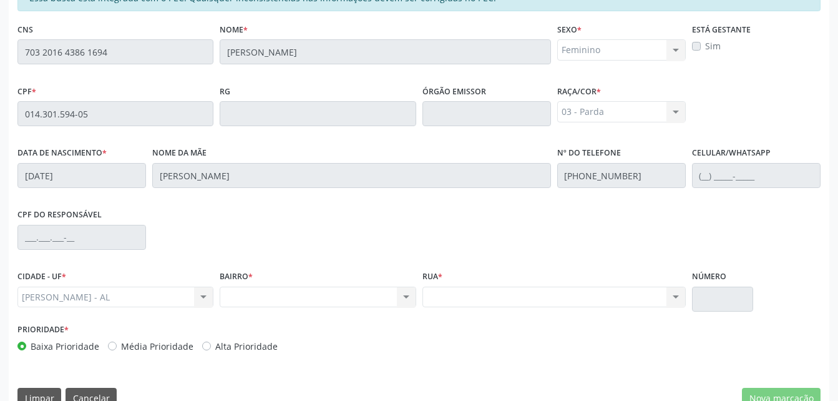
scroll to position [329, 0]
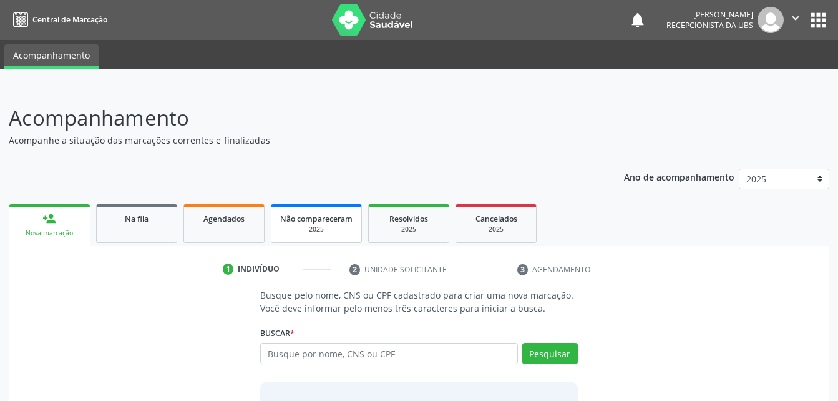
scroll to position [62, 0]
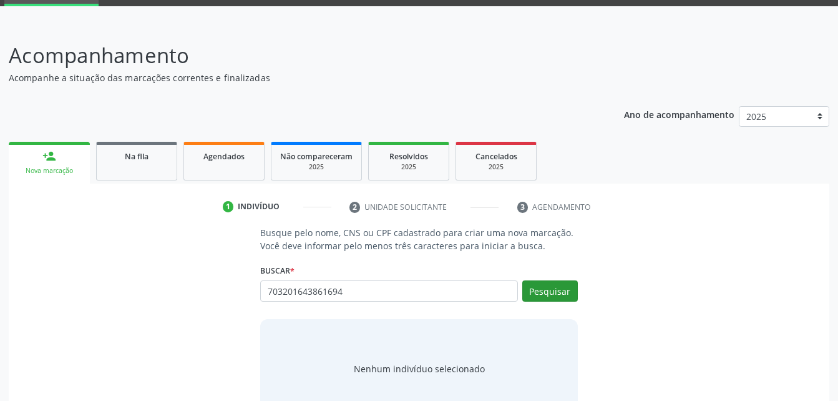
type input "703201643861694"
click at [548, 291] on button "Pesquisar" at bounding box center [550, 290] width 56 height 21
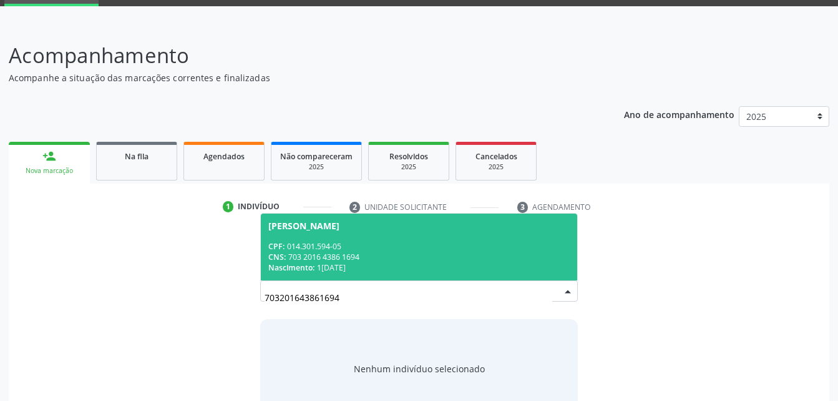
click at [455, 250] on div "CPF: 014.301.594-05" at bounding box center [418, 246] width 301 height 11
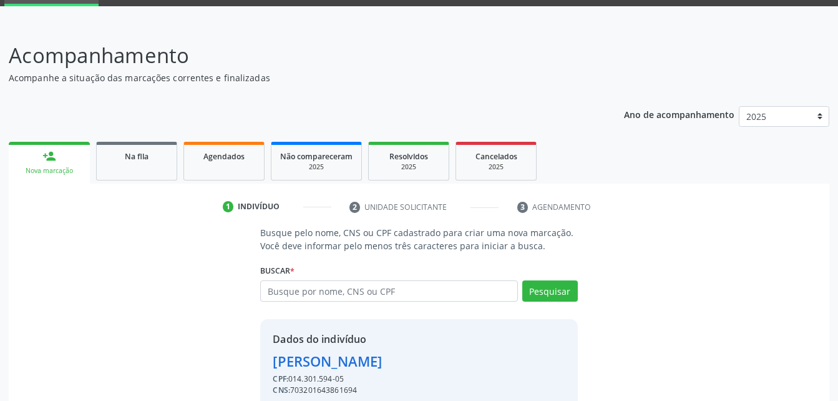
scroll to position [117, 0]
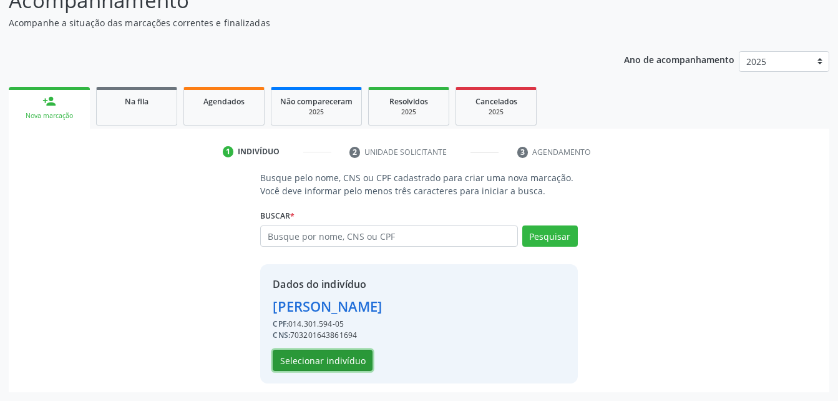
click at [336, 361] on button "Selecionar indivíduo" at bounding box center [323, 359] width 100 height 21
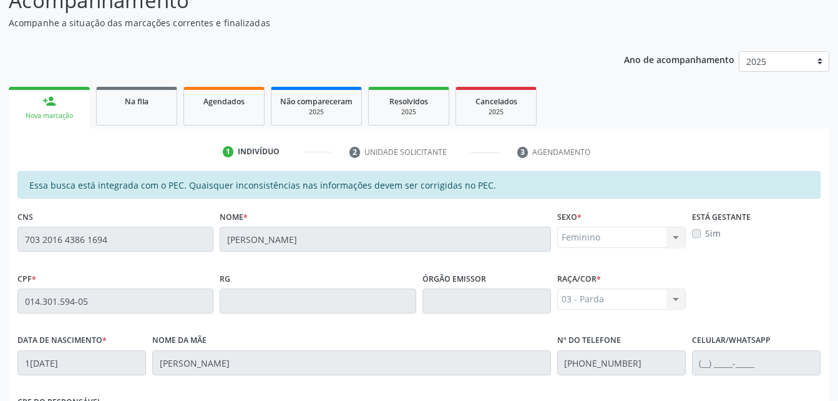
scroll to position [305, 0]
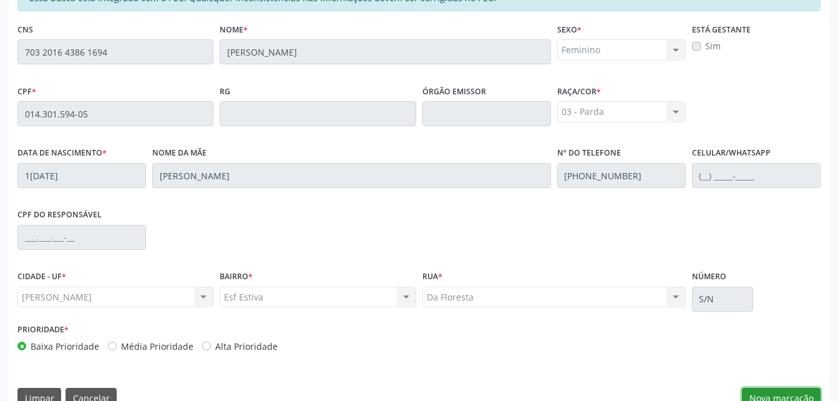
click at [798, 391] on button "Nova marcação" at bounding box center [781, 397] width 79 height 21
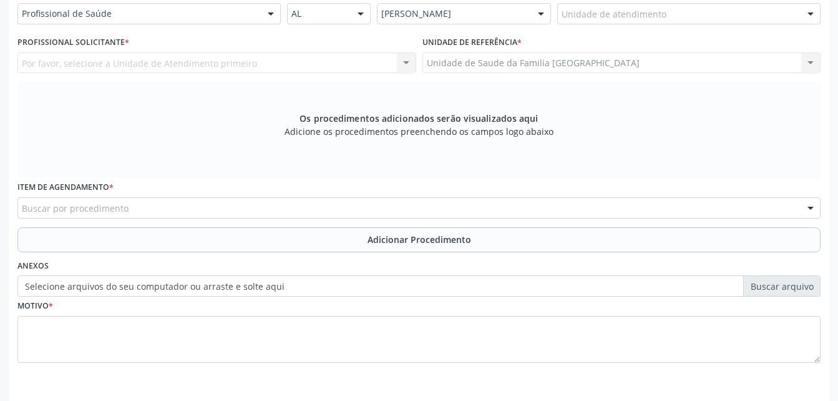
scroll to position [180, 0]
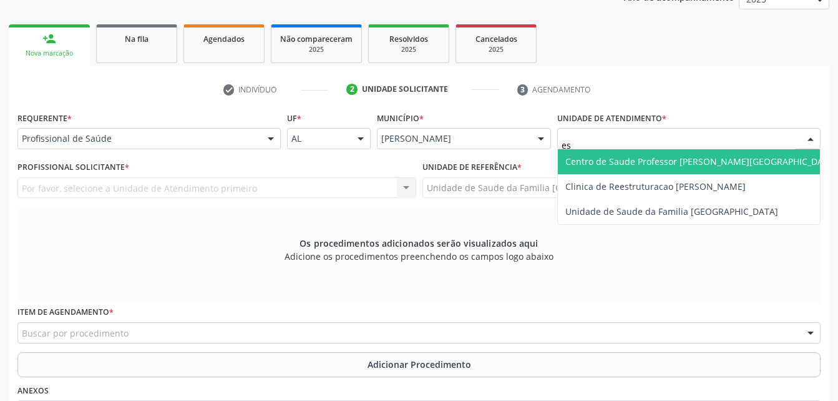
type input "est"
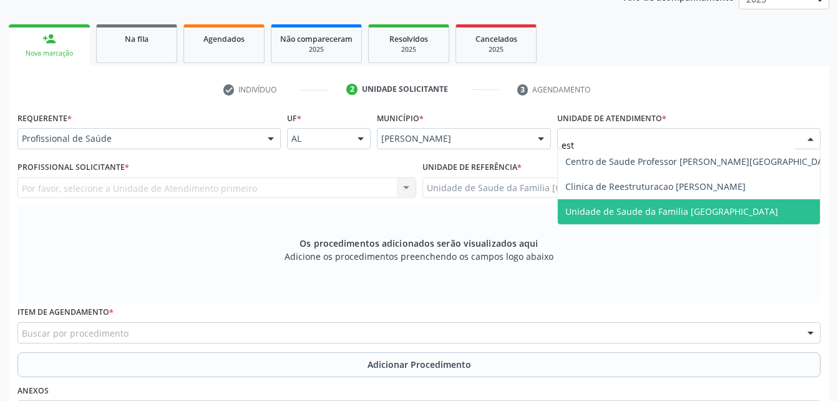
click at [689, 212] on span "Unidade de Saude da Familia [GEOGRAPHIC_DATA]" at bounding box center [671, 211] width 213 height 12
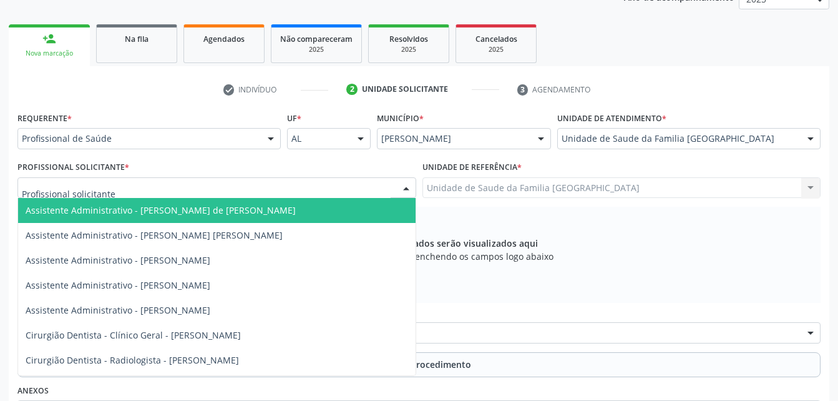
click at [268, 192] on div at bounding box center [216, 187] width 399 height 21
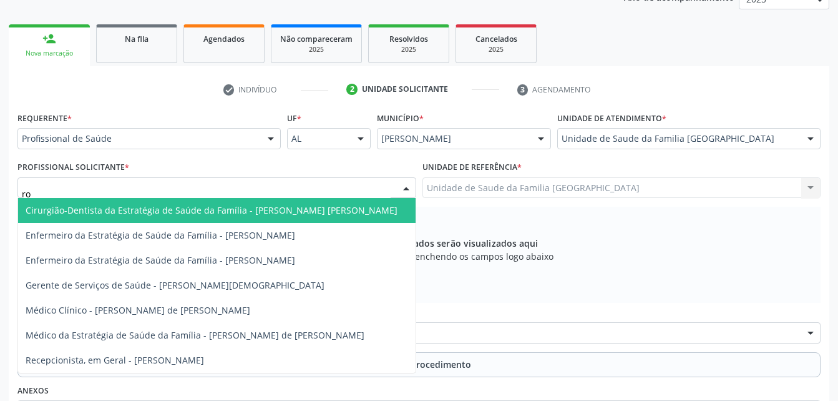
type input "rod"
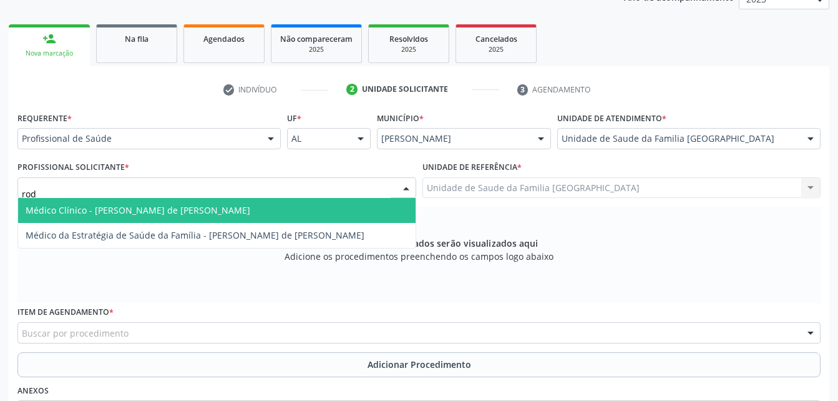
click at [273, 209] on span "Médico Clínico - [PERSON_NAME] de [PERSON_NAME]" at bounding box center [216, 210] width 397 height 25
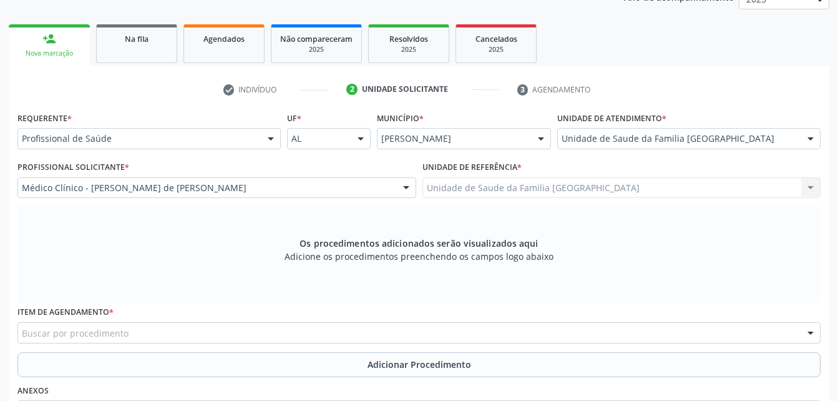
scroll to position [305, 0]
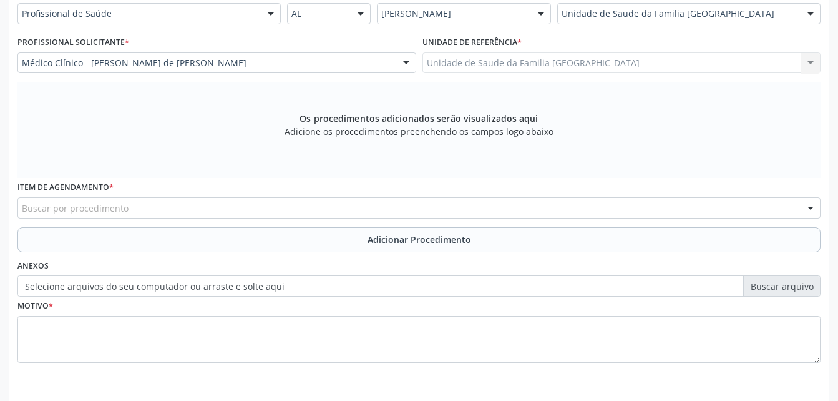
click at [190, 198] on div "Buscar por procedimento" at bounding box center [418, 207] width 803 height 21
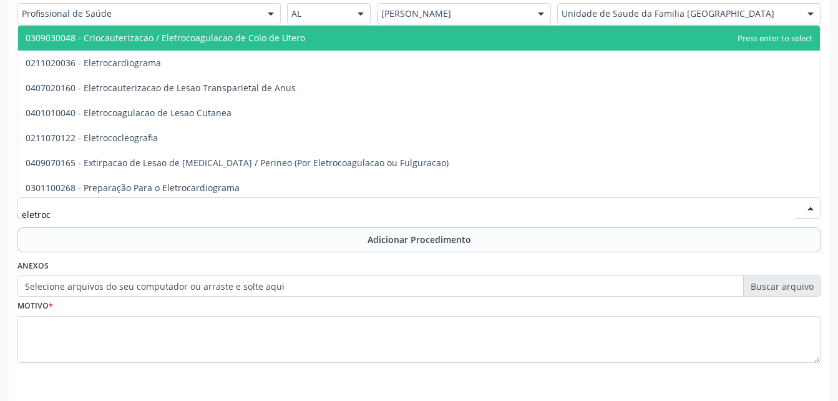
type input "eletroca"
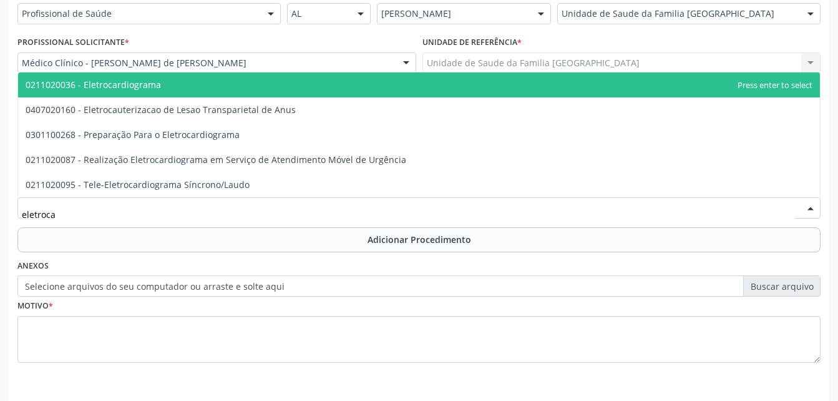
click at [198, 92] on span "0211020036 - Eletrocardiograma" at bounding box center [419, 84] width 802 height 25
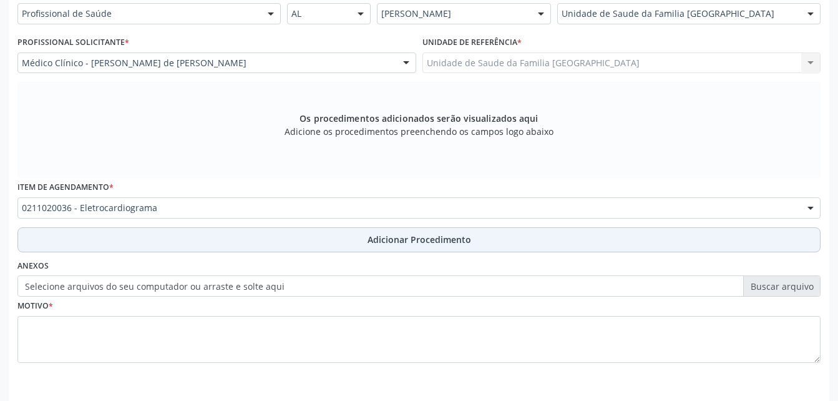
click at [261, 233] on button "Adicionar Procedimento" at bounding box center [418, 239] width 803 height 25
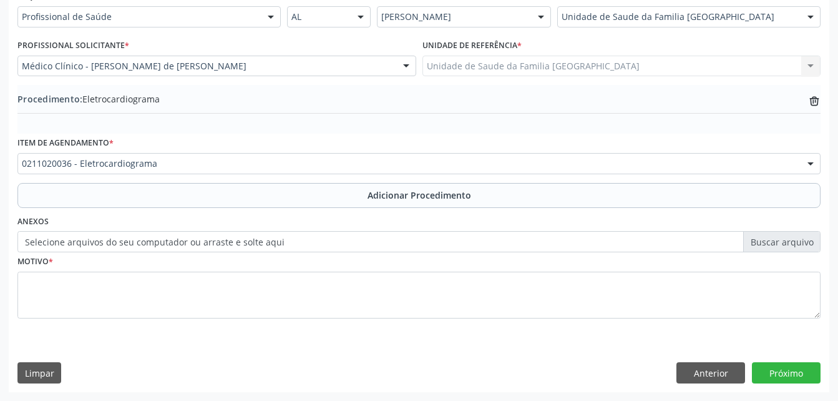
scroll to position [301, 0]
click at [146, 243] on label "Selecione arquivos do seu computador ou arraste e solte aqui" at bounding box center [418, 241] width 803 height 21
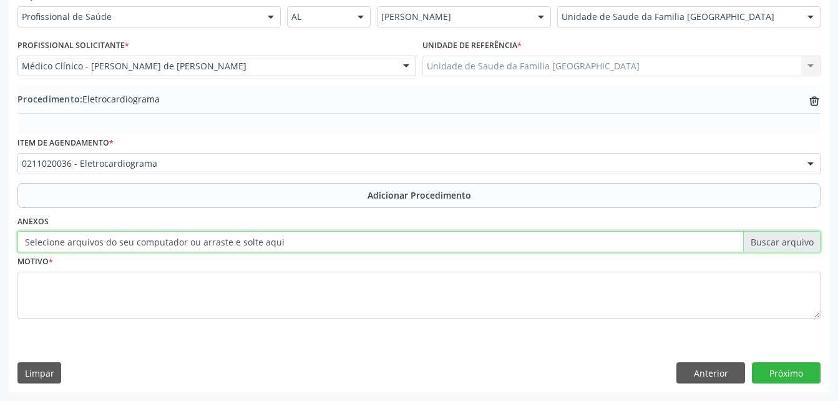
click at [146, 243] on input "Selecione arquivos do seu computador ou arraste e solte aqui" at bounding box center [418, 241] width 803 height 21
type input "C:\fakepath\WhatsApp Image 2[DATE]8.24.24.jpeg"
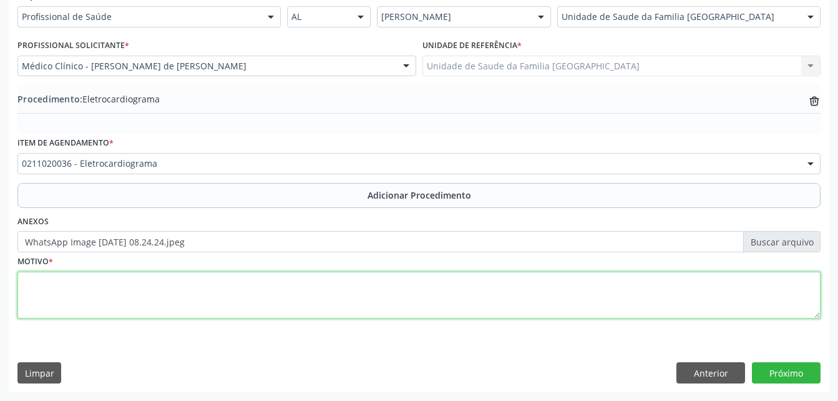
click at [255, 288] on textarea at bounding box center [418, 294] width 803 height 47
type textarea "rotina"
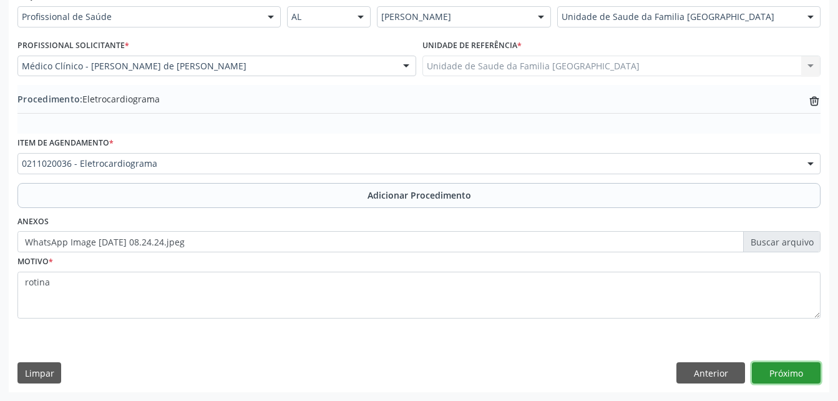
click at [811, 366] on button "Próximo" at bounding box center [786, 372] width 69 height 21
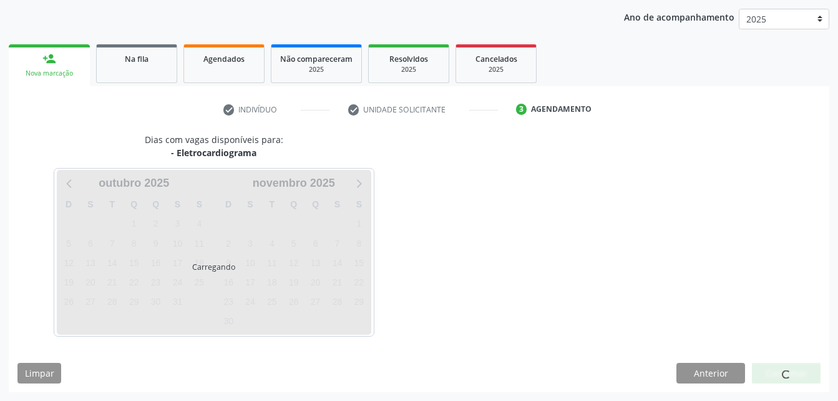
scroll to position [197, 0]
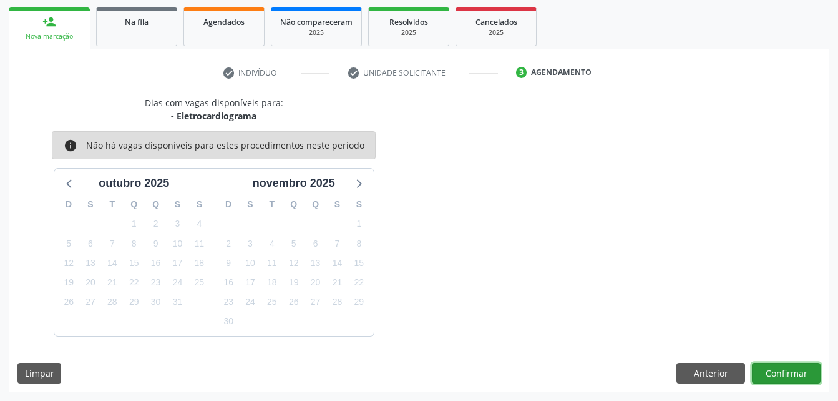
click at [791, 373] on button "Confirmar" at bounding box center [786, 373] width 69 height 21
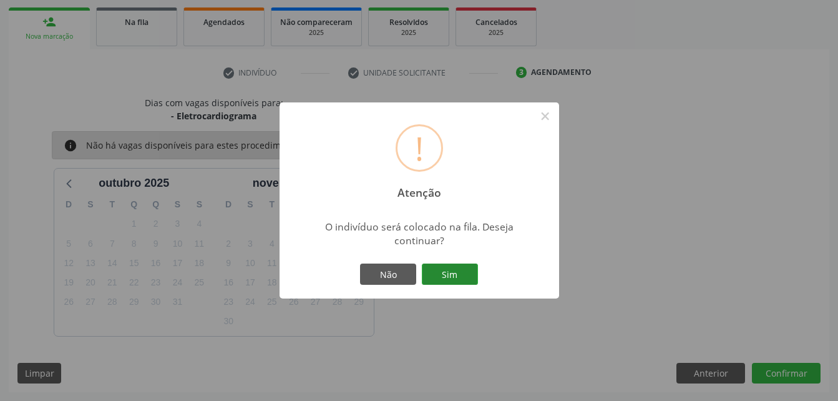
click at [447, 278] on button "Sim" at bounding box center [450, 273] width 56 height 21
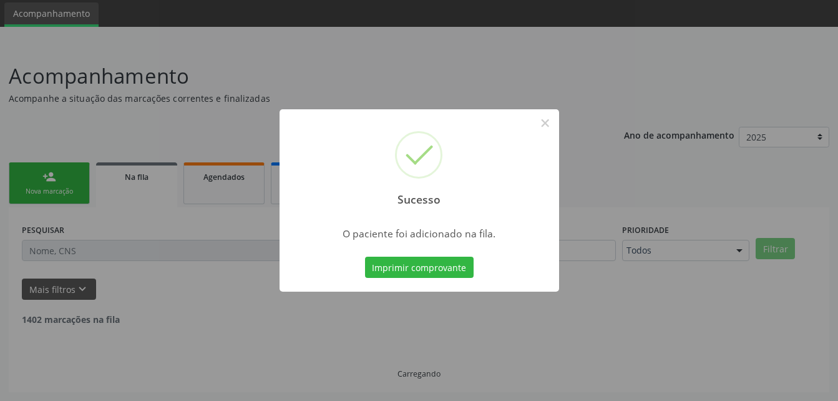
scroll to position [29, 0]
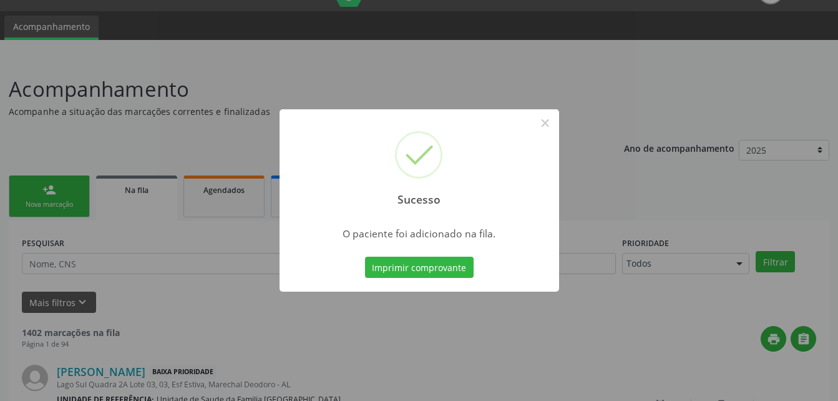
click at [24, 196] on div "Sucesso × O paciente foi adicionado na fila. Imprimir comprovante Cancel" at bounding box center [419, 200] width 838 height 401
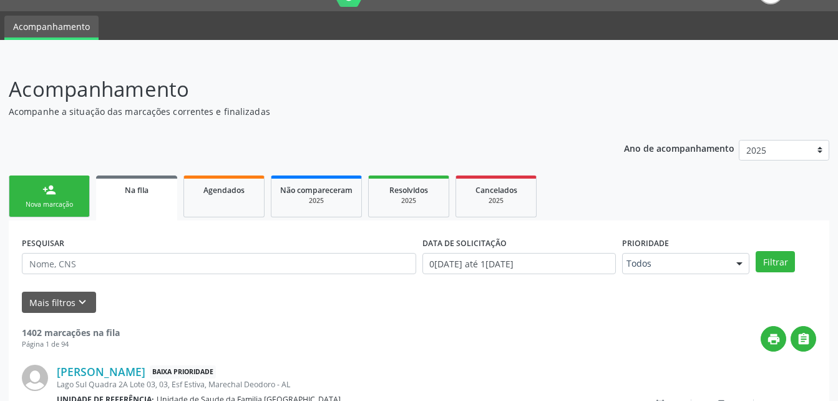
click at [71, 198] on link "person_add Nova marcação" at bounding box center [49, 196] width 81 height 42
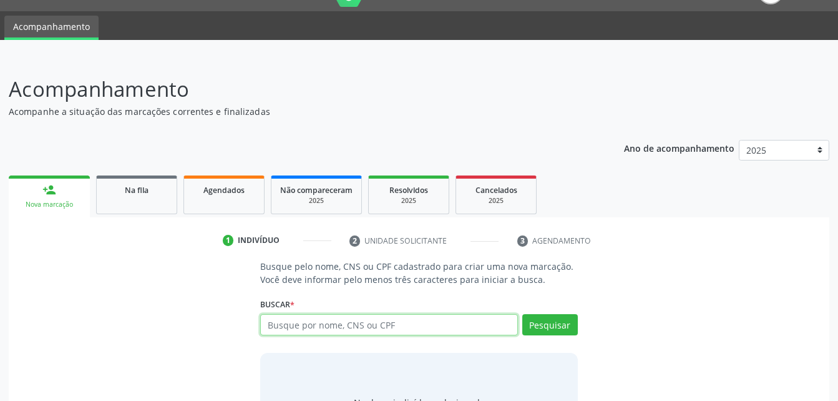
click at [376, 326] on input "text" at bounding box center [388, 324] width 257 height 21
type input "703201643861964"
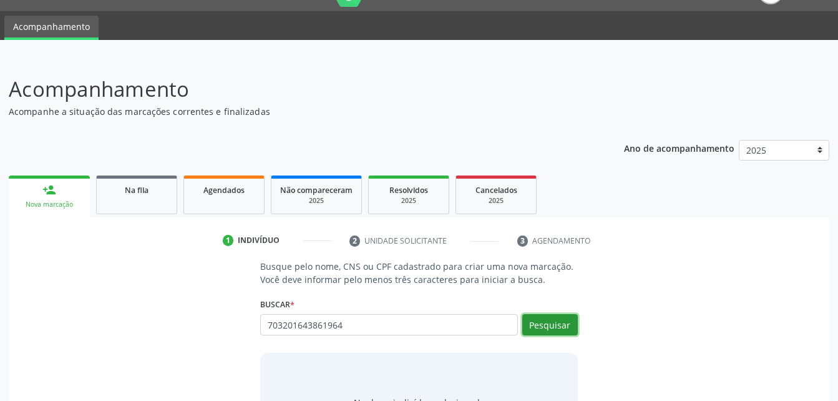
click at [553, 329] on button "Pesquisar" at bounding box center [550, 324] width 56 height 21
type input "703201643861964"
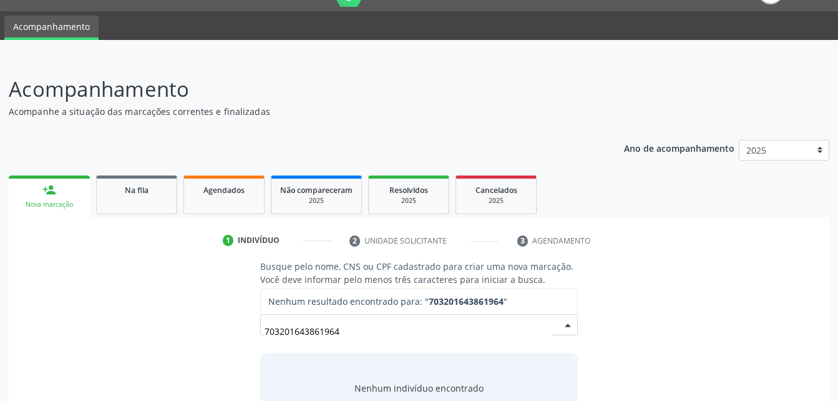
scroll to position [98, 0]
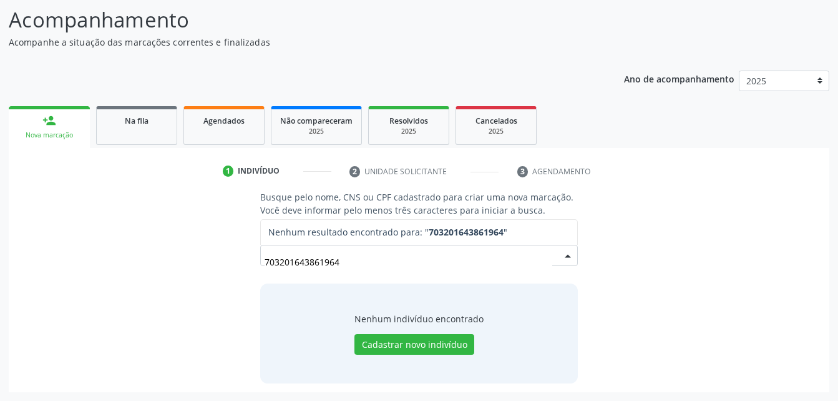
click at [519, 258] on input "703201643861964" at bounding box center [408, 261] width 287 height 25
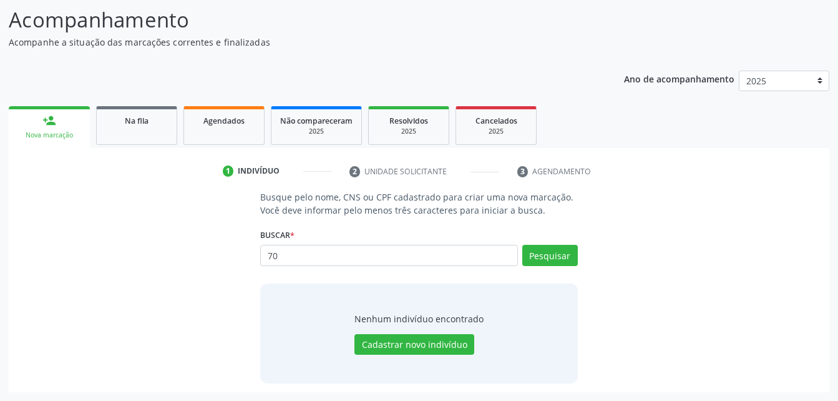
type input "7"
type input "703201643861694"
click at [540, 261] on button "Pesquisar" at bounding box center [550, 255] width 56 height 21
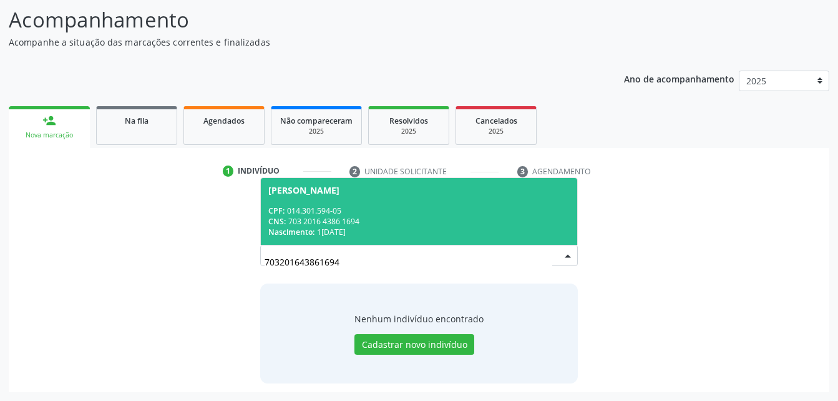
click at [441, 207] on div "CPF: 014.301.594-05" at bounding box center [418, 210] width 301 height 11
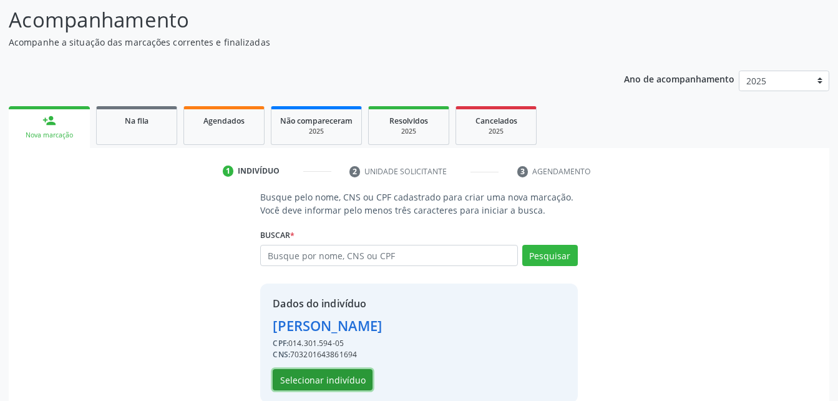
click at [323, 377] on button "Selecionar indivíduo" at bounding box center [323, 379] width 100 height 21
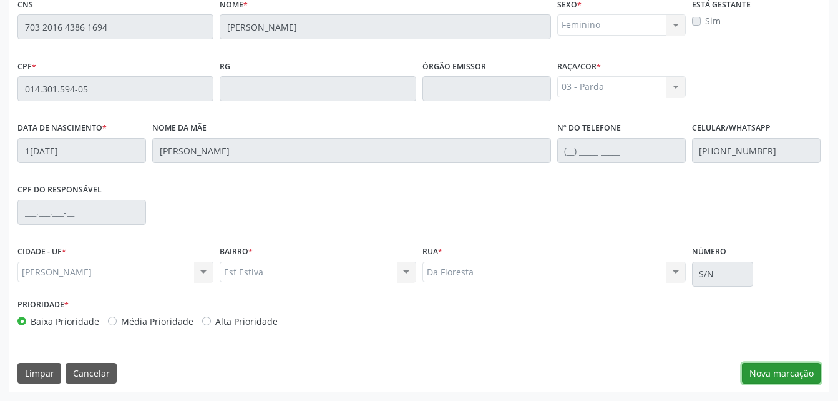
click at [764, 378] on button "Nova marcação" at bounding box center [781, 373] width 79 height 21
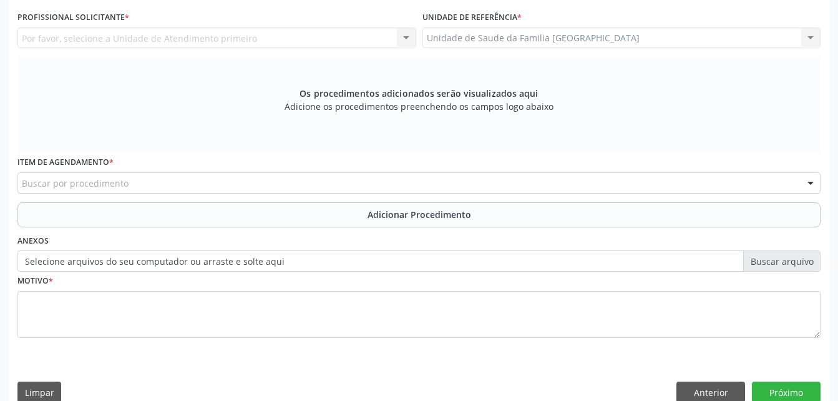
scroll to position [205, 0]
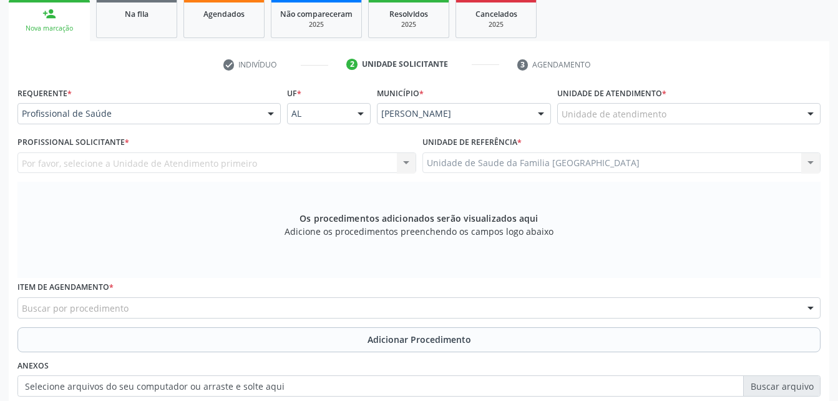
click at [672, 119] on div "Unidade de atendimento" at bounding box center [688, 113] width 263 height 21
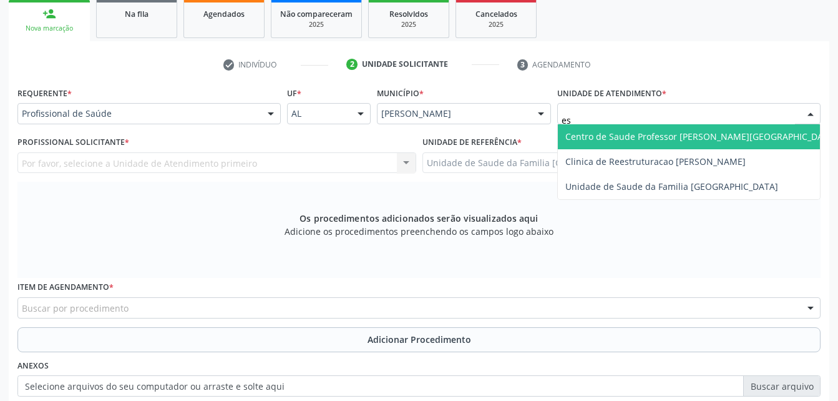
type input "est"
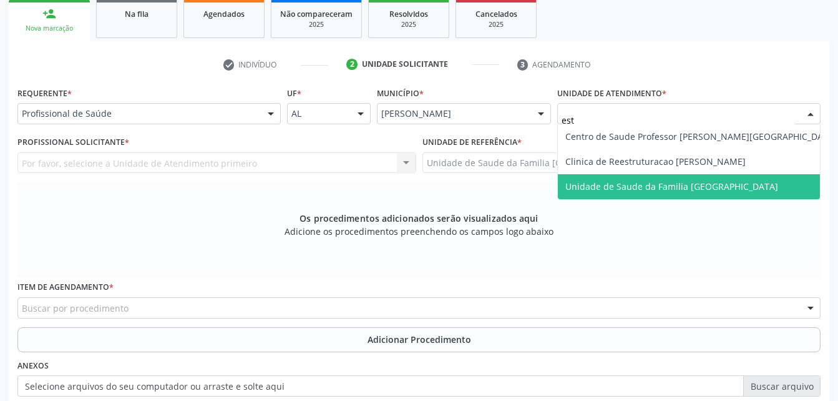
click at [686, 188] on span "Unidade de Saude da Familia [GEOGRAPHIC_DATA]" at bounding box center [671, 186] width 213 height 12
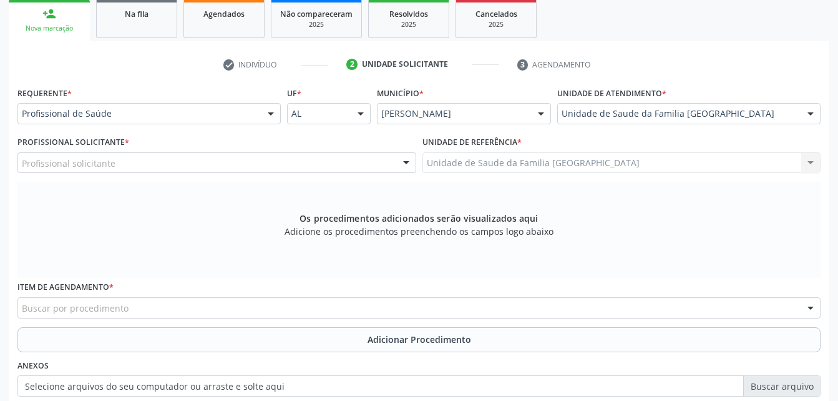
click at [200, 161] on div "Profissional solicitante" at bounding box center [216, 162] width 399 height 21
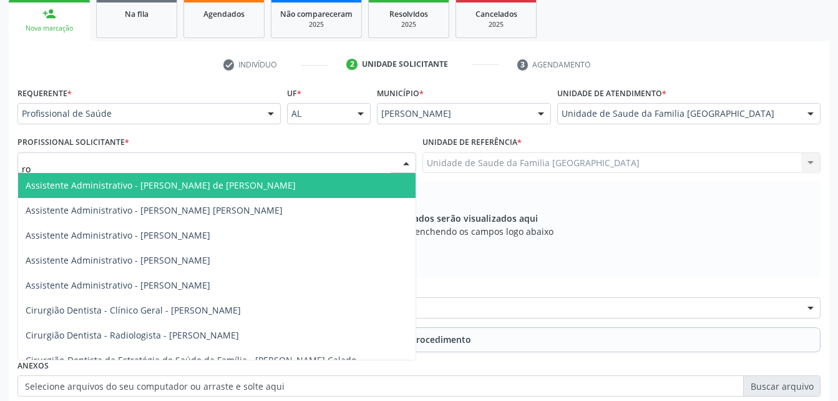
type input "rod"
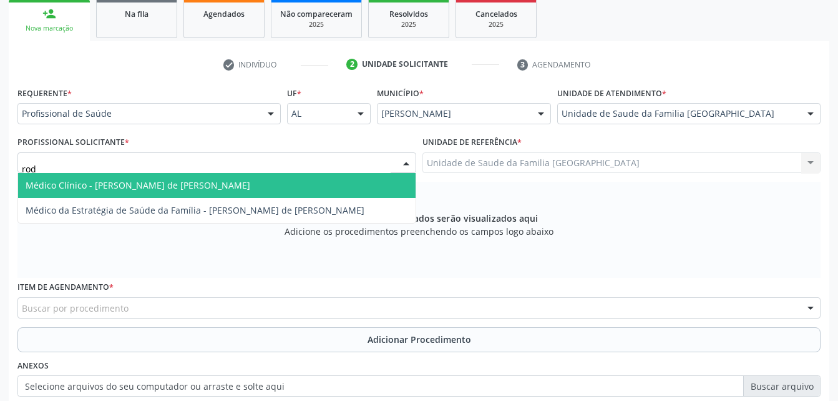
click at [212, 175] on span "Médico Clínico - [PERSON_NAME] de [PERSON_NAME]" at bounding box center [216, 185] width 397 height 25
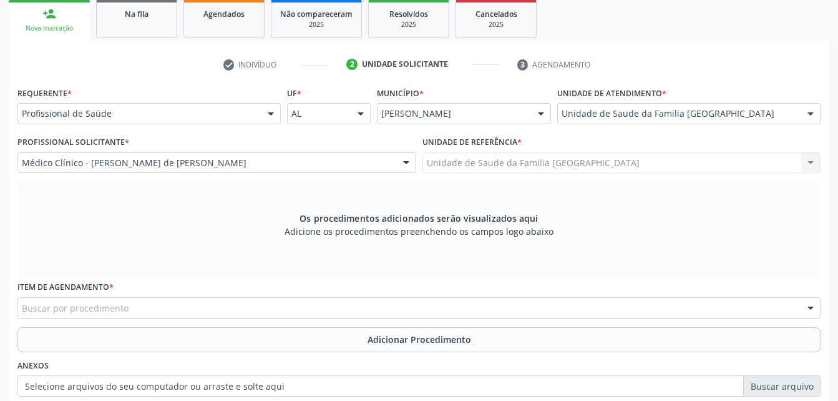
click at [267, 299] on div "Item de agendamento * Buscar por procedimento 0304070076 - .Quimioterapia de Le…" at bounding box center [418, 298] width 803 height 40
drag, startPoint x: 267, startPoint y: 299, endPoint x: 263, endPoint y: 305, distance: 7.3
click at [263, 305] on div "Buscar por procedimento" at bounding box center [418, 307] width 803 height 21
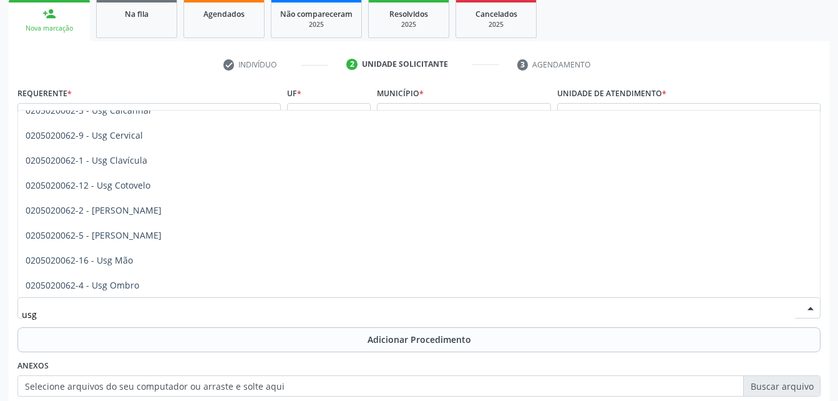
scroll to position [125, 0]
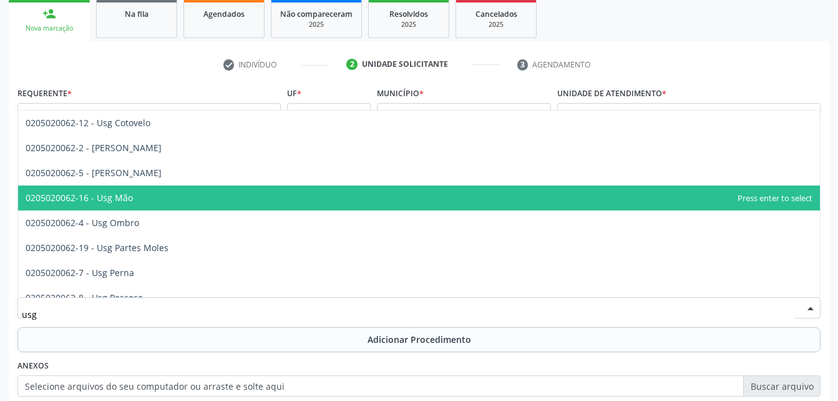
click at [207, 200] on span "0205020062-16 - Usg Mão" at bounding box center [419, 197] width 802 height 25
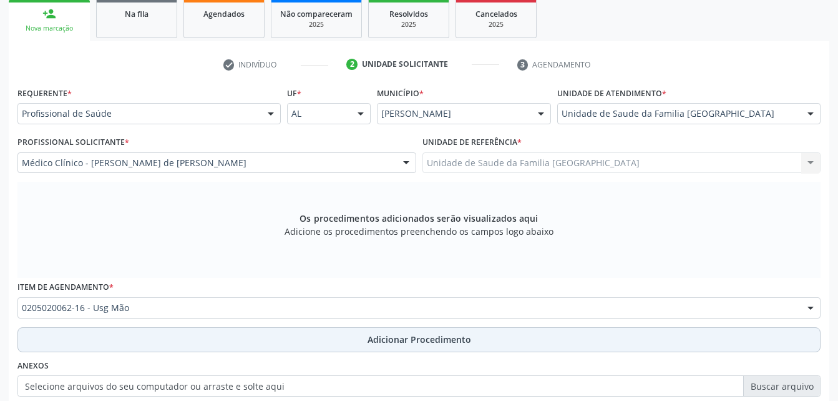
click at [271, 341] on button "Adicionar Procedimento" at bounding box center [418, 339] width 803 height 25
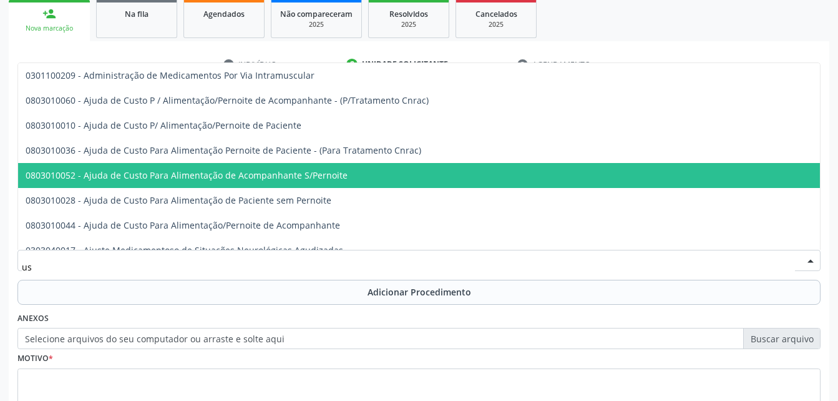
type input "usg"
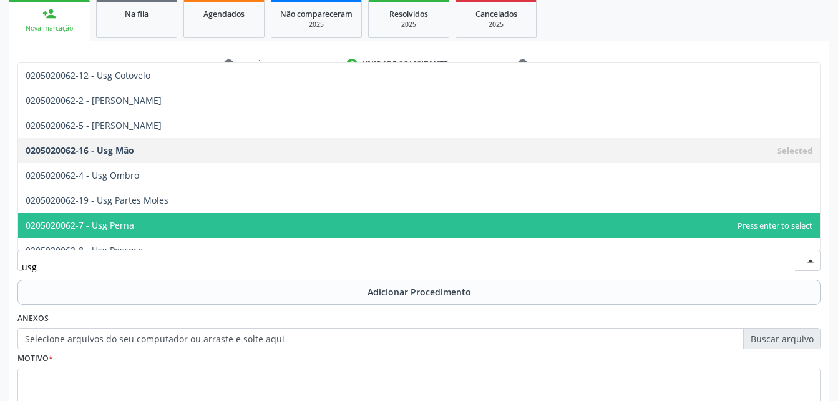
scroll to position [187, 0]
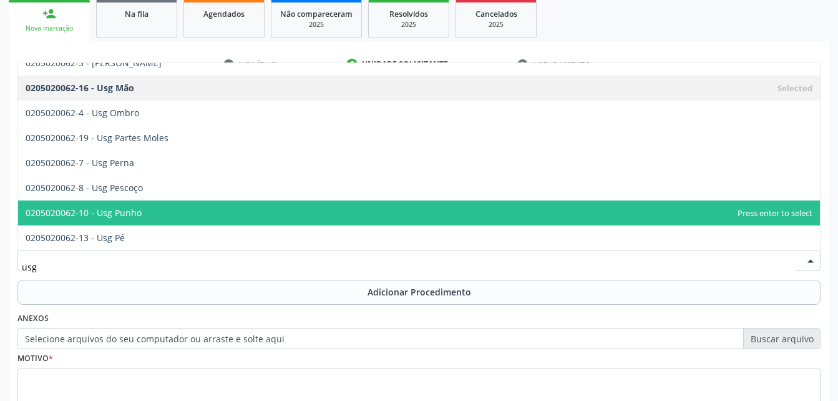
click at [193, 212] on span "0205020062-10 - Usg Punho" at bounding box center [419, 212] width 802 height 25
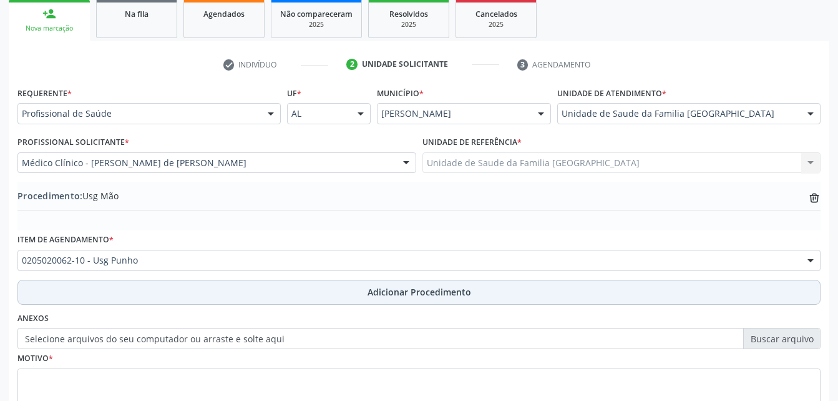
click at [293, 298] on button "Adicionar Procedimento" at bounding box center [418, 292] width 803 height 25
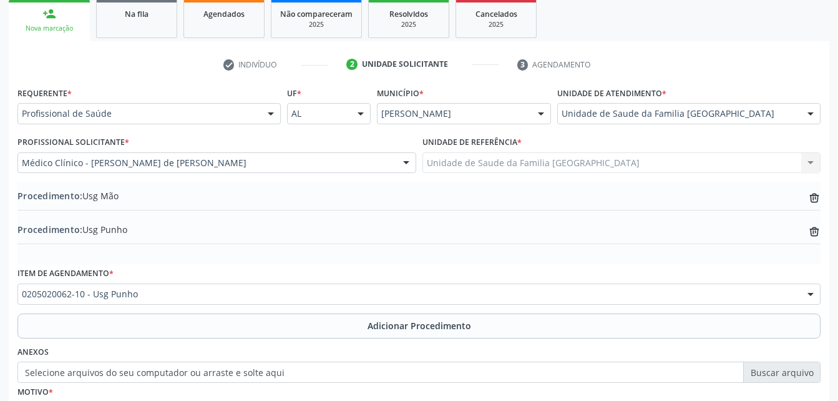
scroll to position [329, 0]
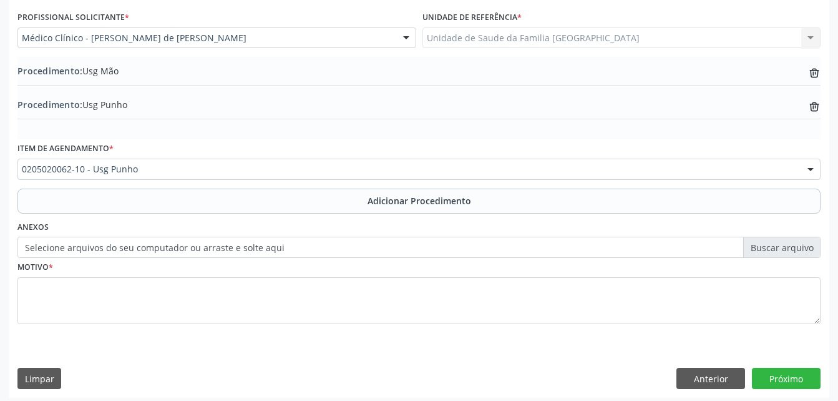
click at [105, 249] on label "Selecione arquivos do seu computador ou arraste e solte aqui" at bounding box center [418, 246] width 803 height 21
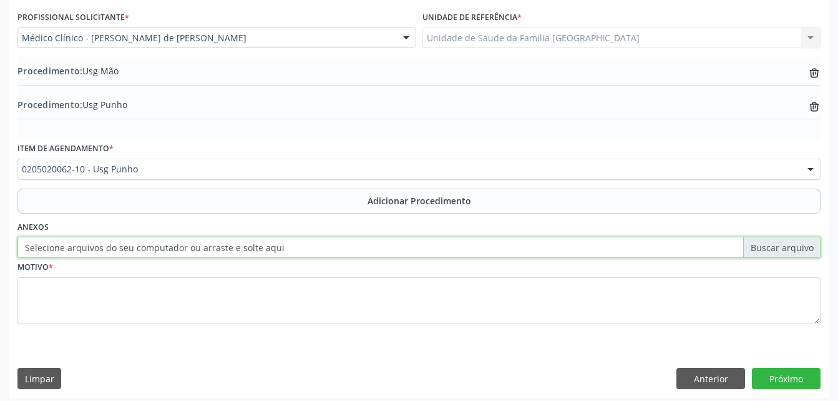
click at [105, 249] on input "Selecione arquivos do seu computador ou arraste e solte aqui" at bounding box center [418, 246] width 803 height 21
type input "C:\fakepath\WhatsApp Image 2[DATE]8.24.36.jpeg"
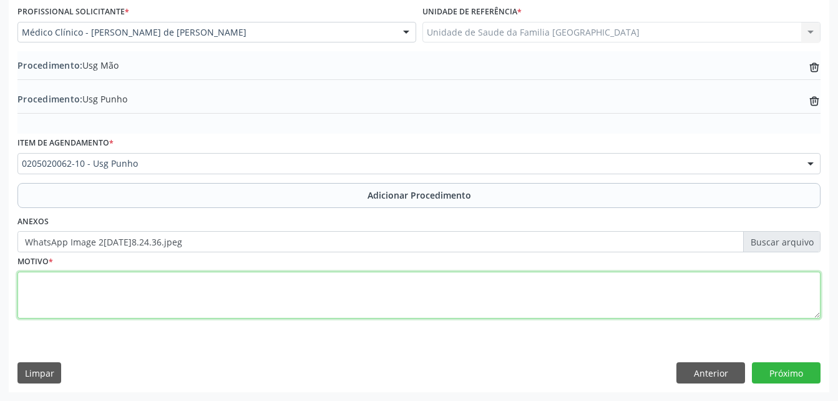
click at [212, 305] on textarea at bounding box center [418, 294] width 803 height 47
type textarea "direito"
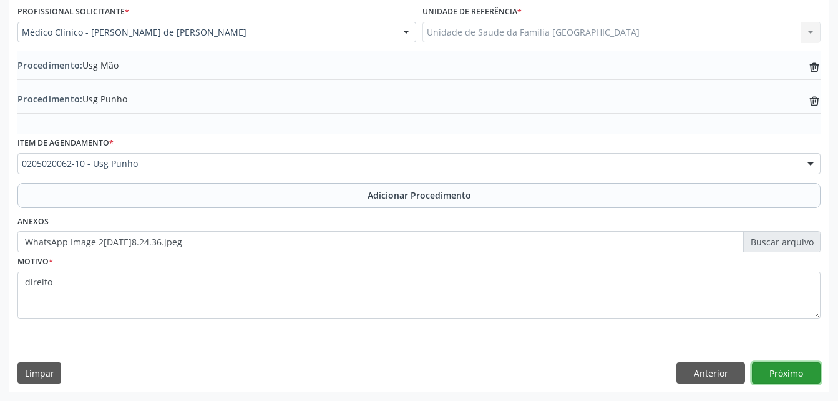
click at [763, 371] on button "Próximo" at bounding box center [786, 372] width 69 height 21
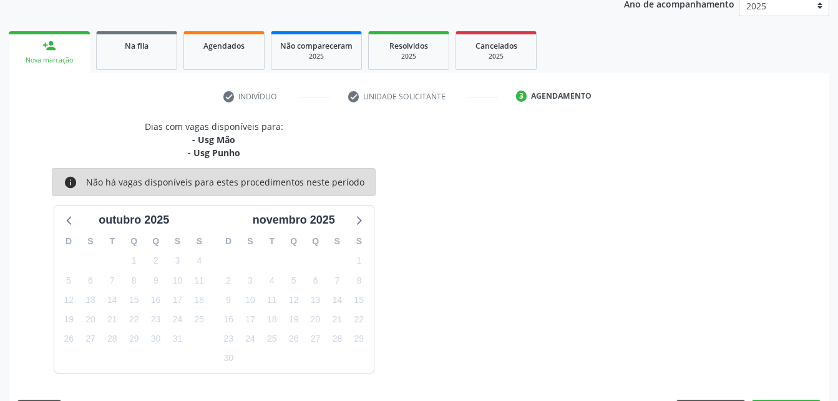
scroll to position [210, 0]
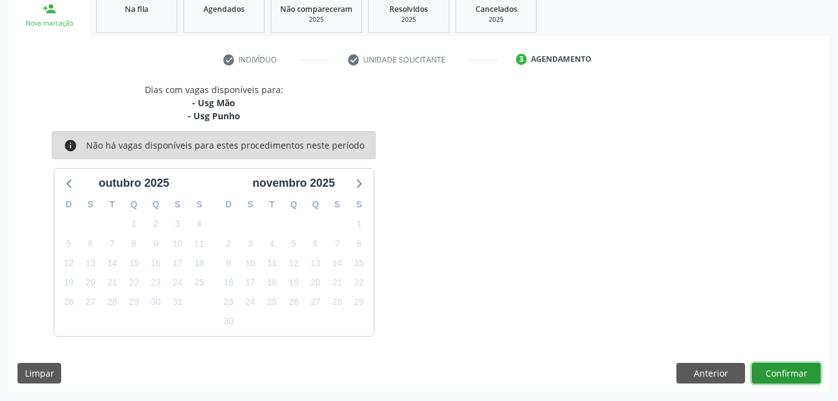
click at [783, 375] on button "Confirmar" at bounding box center [786, 373] width 69 height 21
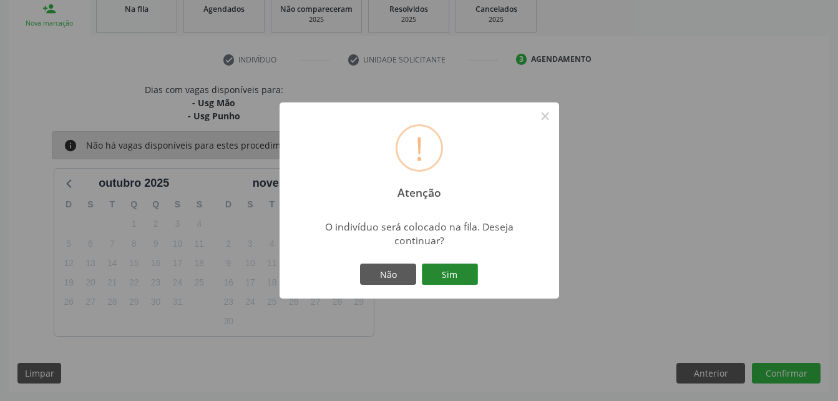
click at [470, 266] on button "Sim" at bounding box center [450, 273] width 56 height 21
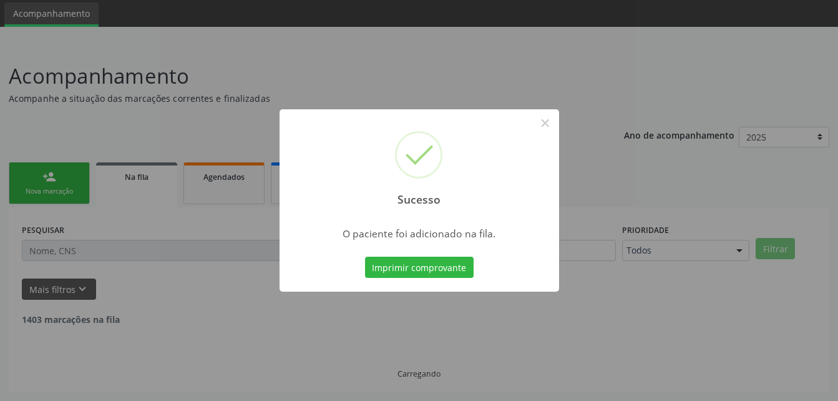
scroll to position [29, 0]
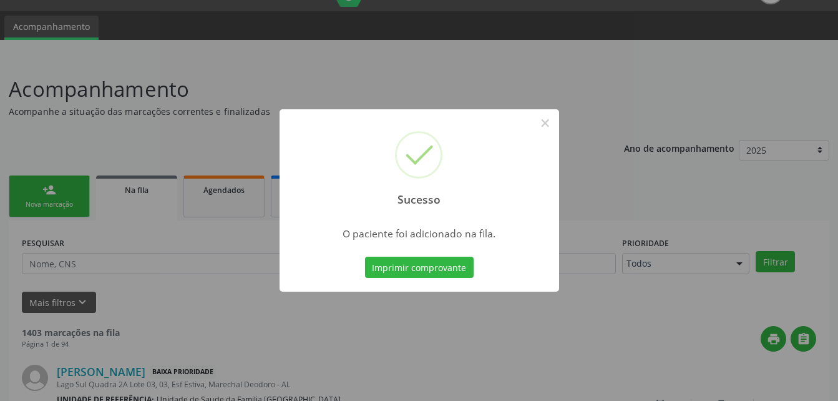
click at [38, 197] on div "Sucesso × O paciente foi adicionado na fila. Imprimir comprovante Cancel" at bounding box center [419, 200] width 838 height 401
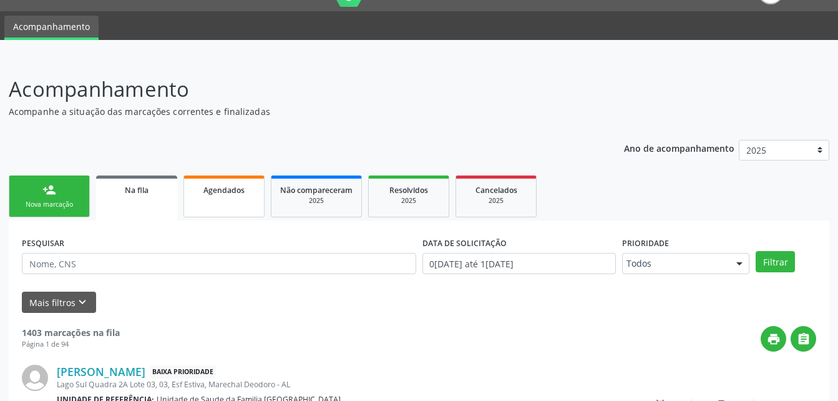
click at [250, 192] on div "Agendados" at bounding box center [224, 189] width 62 height 13
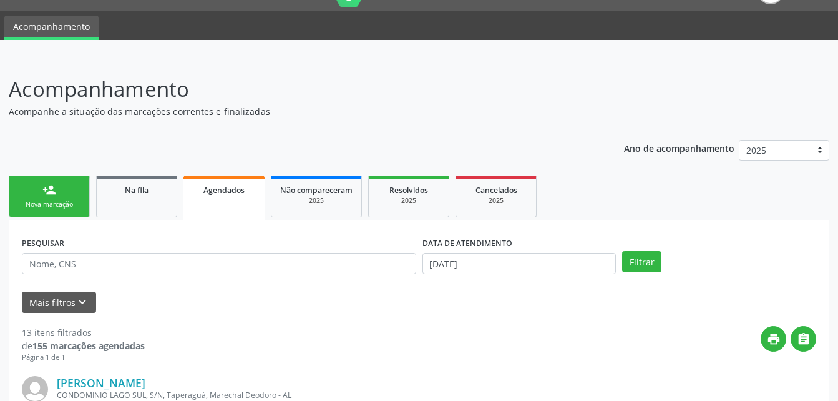
scroll to position [91, 0]
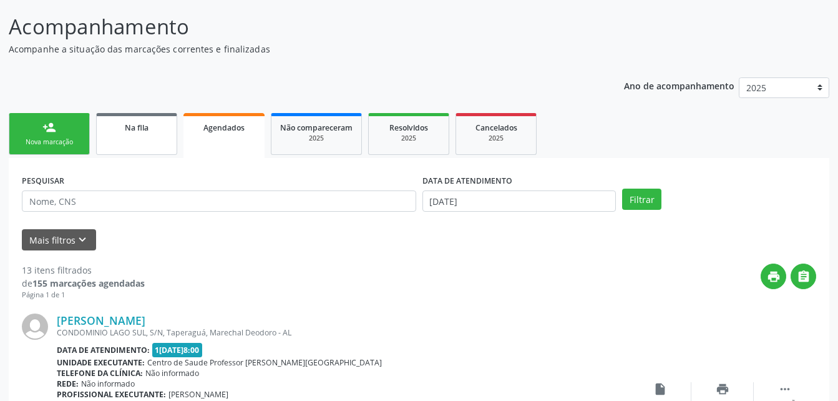
drag, startPoint x: 61, startPoint y: 120, endPoint x: 98, endPoint y: 119, distance: 36.8
click at [62, 120] on link "person_add Nova marcação" at bounding box center [49, 134] width 81 height 42
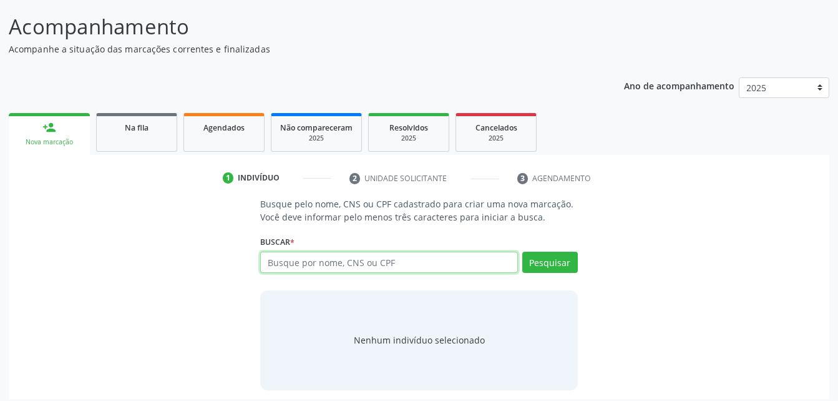
click at [394, 260] on input "text" at bounding box center [388, 261] width 257 height 21
type input "700103958245319"
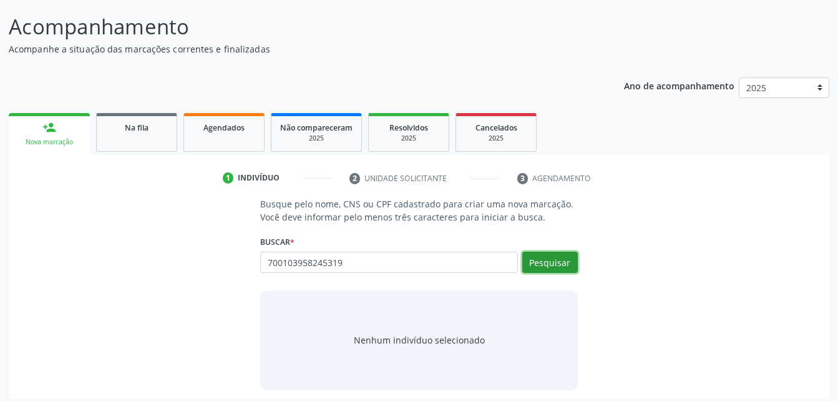
click at [539, 258] on button "Pesquisar" at bounding box center [550, 261] width 56 height 21
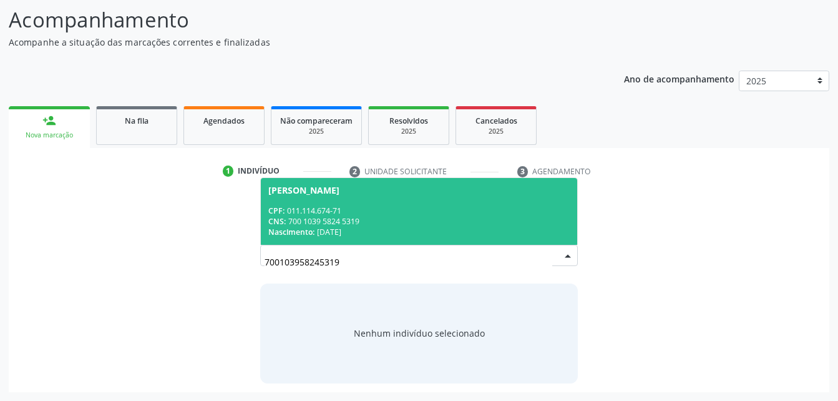
click at [401, 225] on div "CNS: 700 1039 5824 5319" at bounding box center [418, 221] width 301 height 11
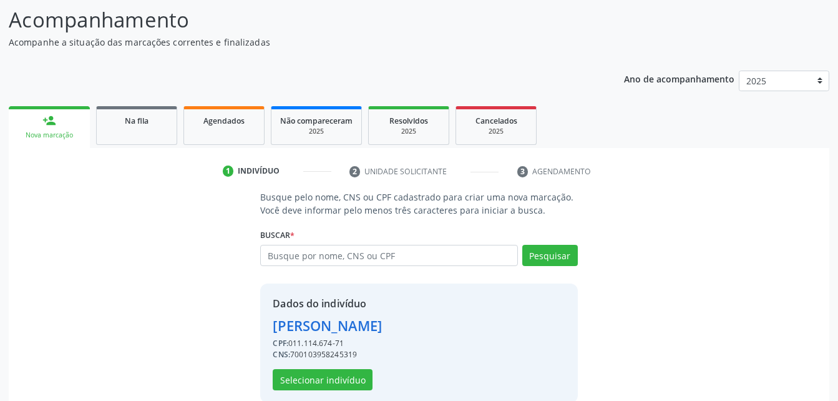
scroll to position [117, 0]
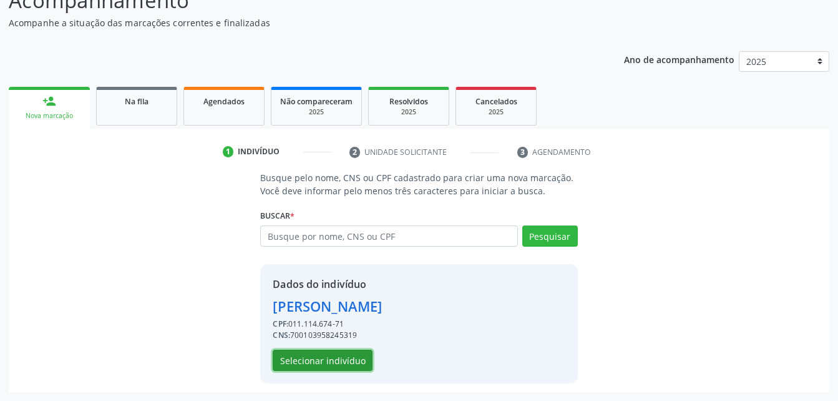
click at [321, 355] on button "Selecionar indivíduo" at bounding box center [323, 359] width 100 height 21
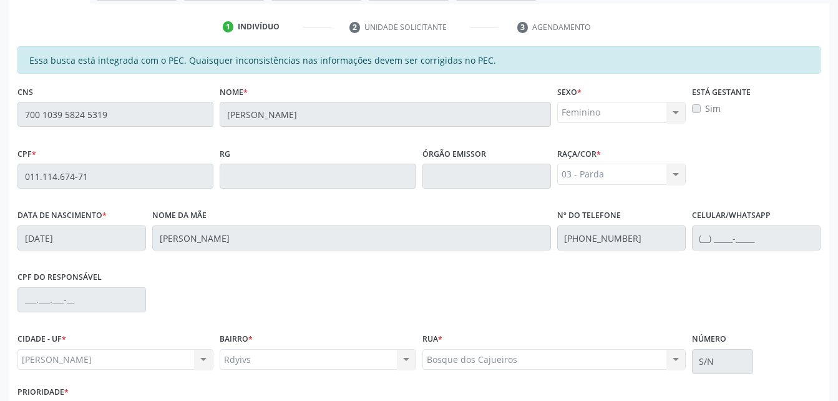
scroll to position [329, 0]
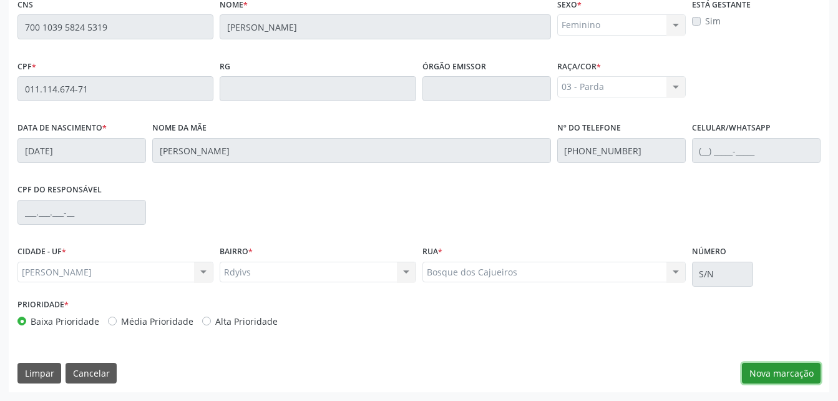
click at [757, 376] on button "Nova marcação" at bounding box center [781, 373] width 79 height 21
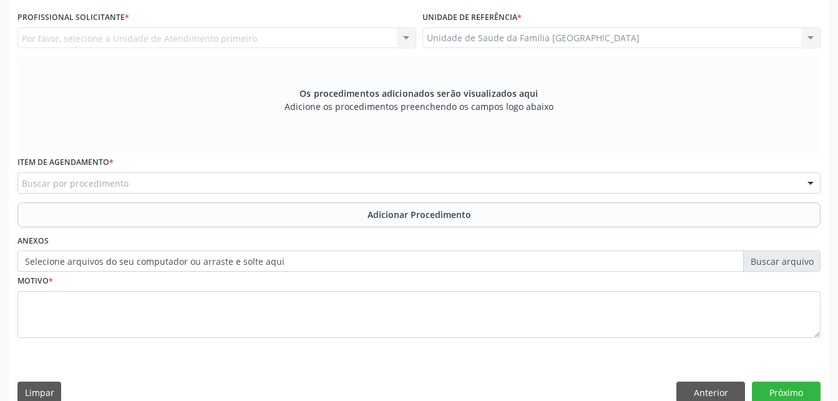
scroll to position [267, 0]
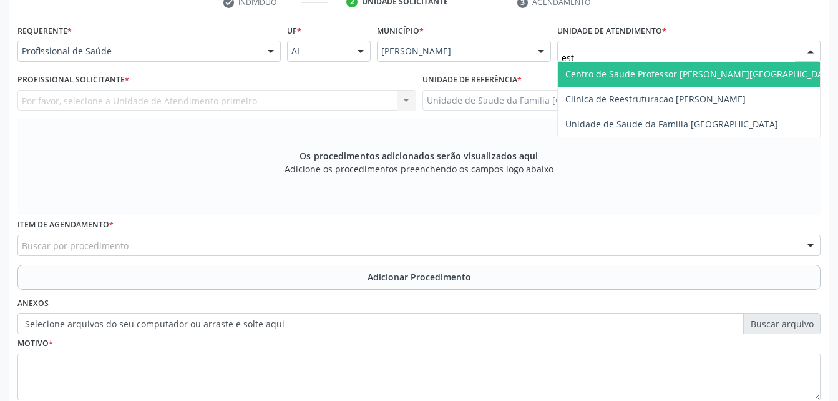
type input "esti"
click at [740, 73] on span "Unidade de Saude da Familia [GEOGRAPHIC_DATA]" at bounding box center [689, 74] width 262 height 25
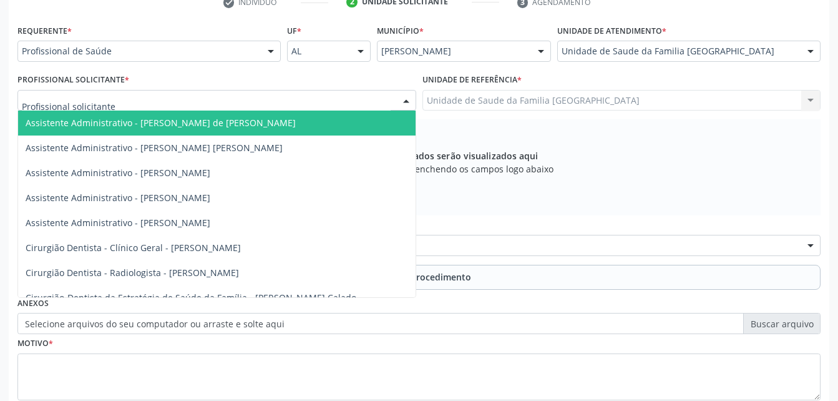
click at [346, 107] on div at bounding box center [216, 100] width 399 height 21
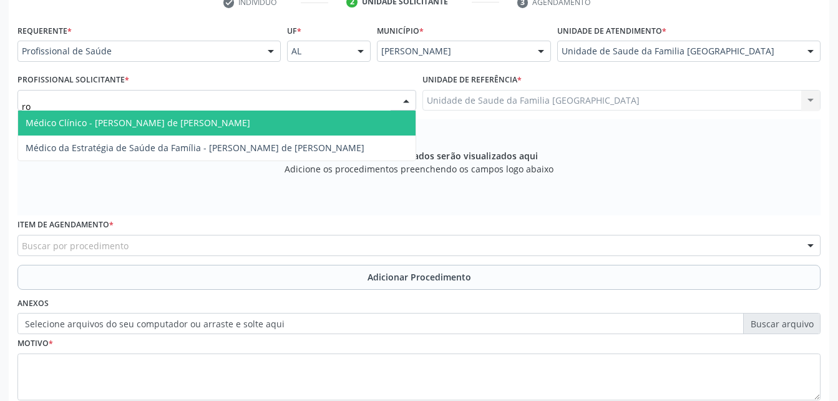
type input "rod"
click at [349, 117] on span "Médico Clínico - [PERSON_NAME] de [PERSON_NAME]" at bounding box center [216, 122] width 397 height 25
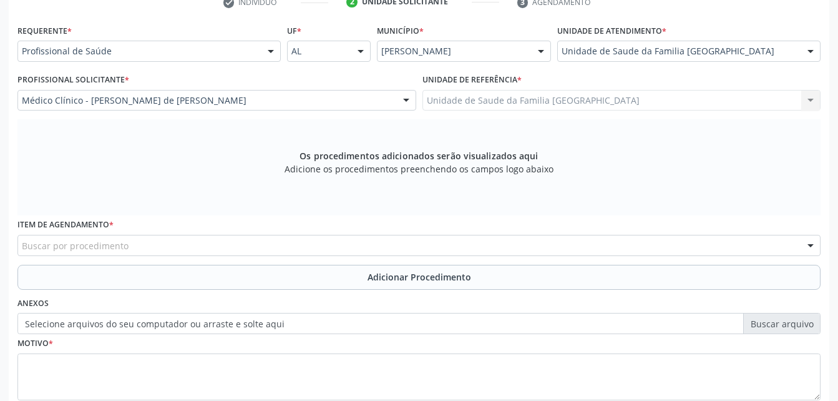
scroll to position [329, 0]
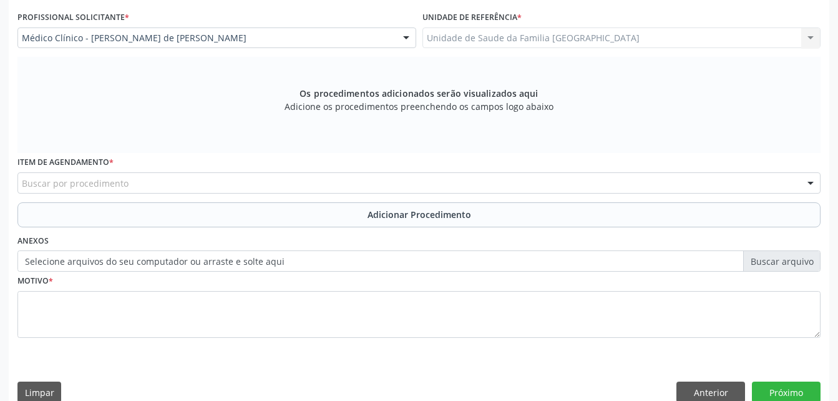
click at [303, 180] on div "Buscar por procedimento" at bounding box center [418, 182] width 803 height 21
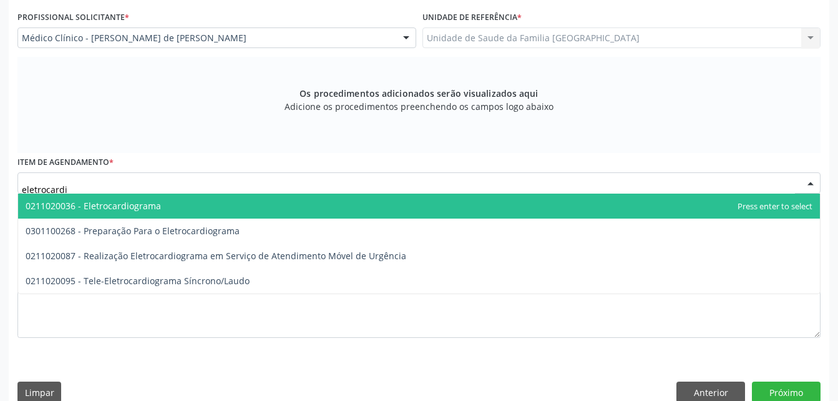
type input "eletrocardio"
click at [305, 200] on span "0211020036 - Eletrocardiograma" at bounding box center [419, 205] width 802 height 25
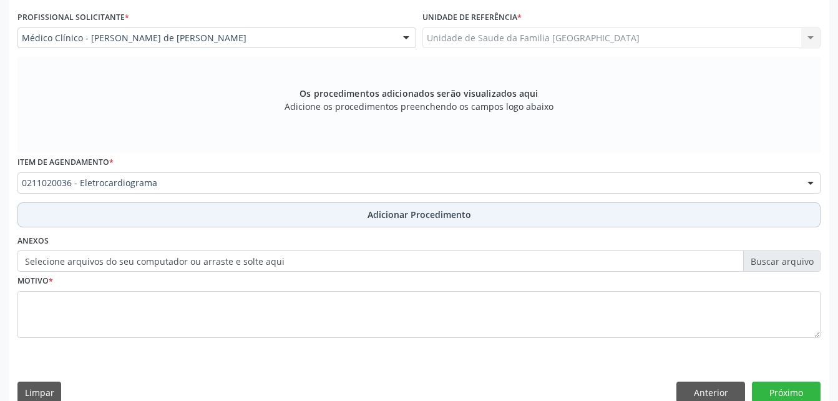
click at [288, 227] on button "Adicionar Procedimento" at bounding box center [418, 214] width 803 height 25
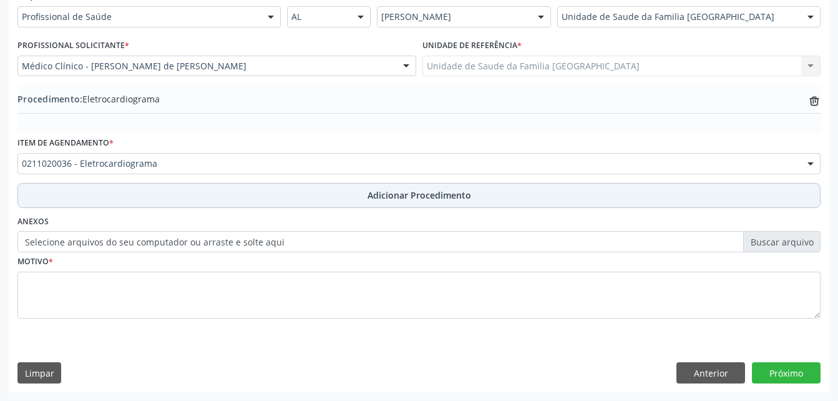
scroll to position [301, 0]
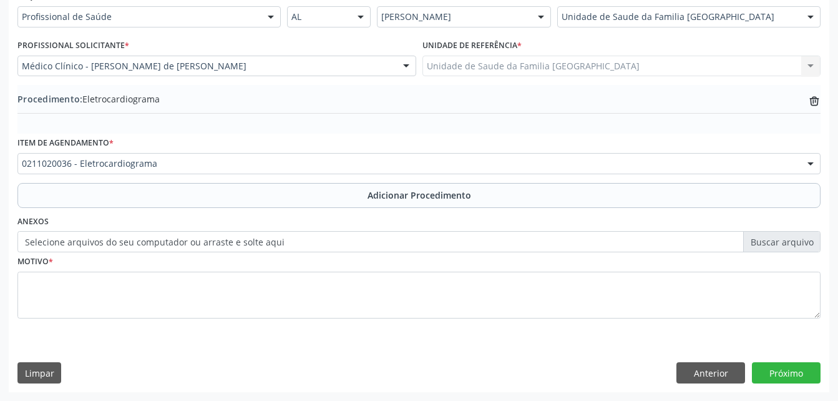
click at [232, 234] on label "Selecione arquivos do seu computador ou arraste e solte aqui" at bounding box center [418, 241] width 803 height 21
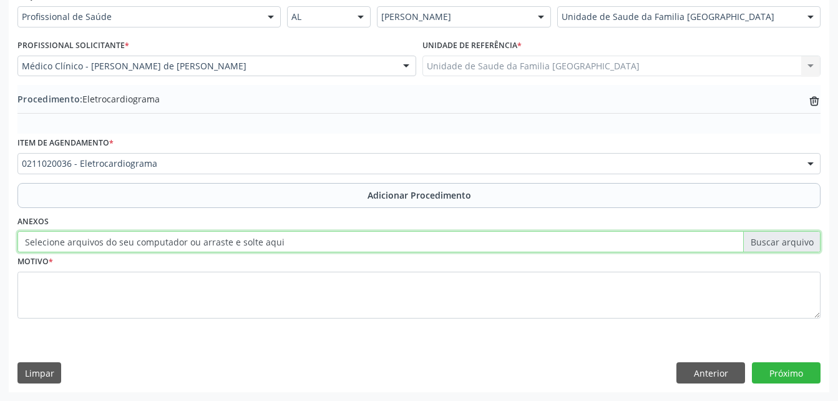
click at [232, 234] on input "Selecione arquivos do seu computador ou arraste e solte aqui" at bounding box center [418, 241] width 803 height 21
type input "C:\fakepath\WhatsApp Image [DATE] 08.24.59.jpeg"
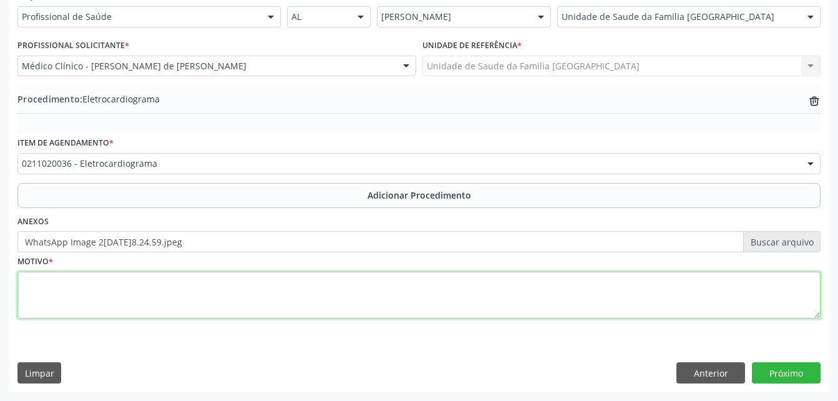
click at [261, 291] on textarea at bounding box center [418, 294] width 803 height 47
type textarea "has"
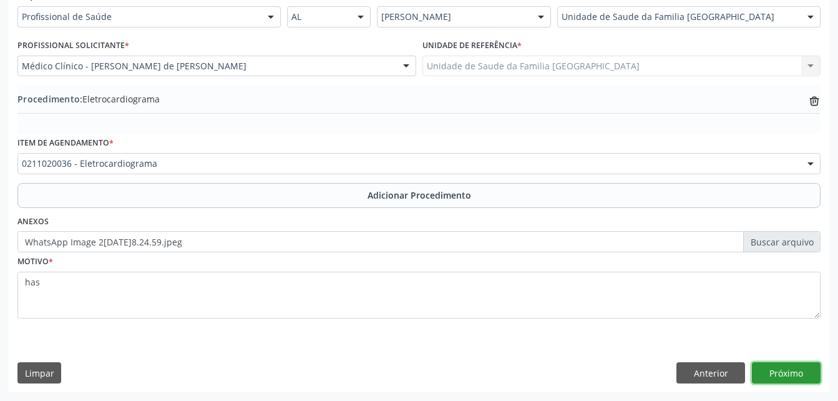
click at [795, 374] on button "Próximo" at bounding box center [786, 372] width 69 height 21
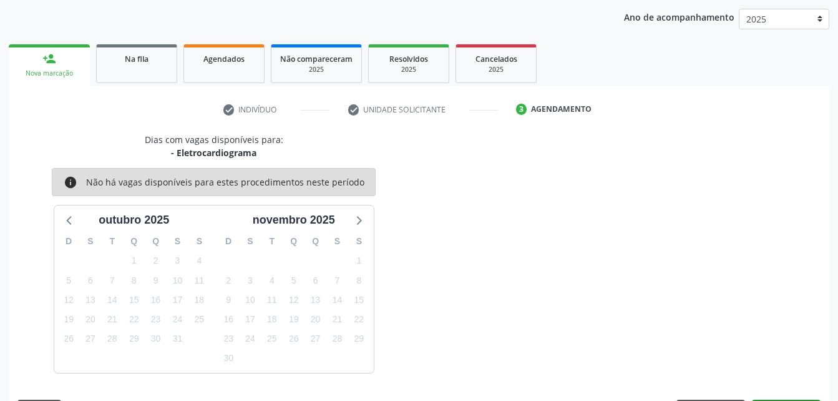
scroll to position [197, 0]
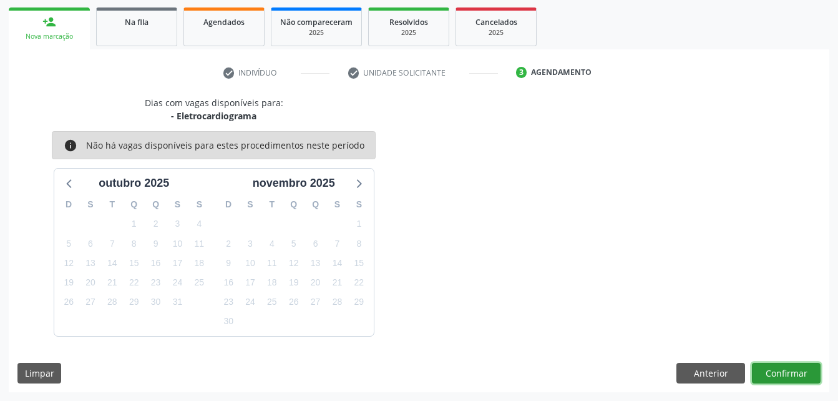
click at [797, 371] on button "Confirmar" at bounding box center [786, 373] width 69 height 21
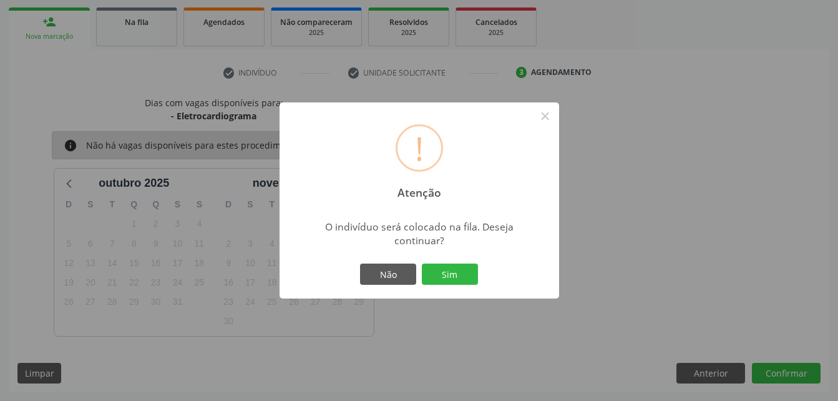
click at [437, 260] on div "! Atenção × O indivíduo será colocado na fila. Deseja continuar? Não Sim" at bounding box center [420, 200] width 280 height 196
click at [450, 263] on button "Sim" at bounding box center [450, 273] width 56 height 21
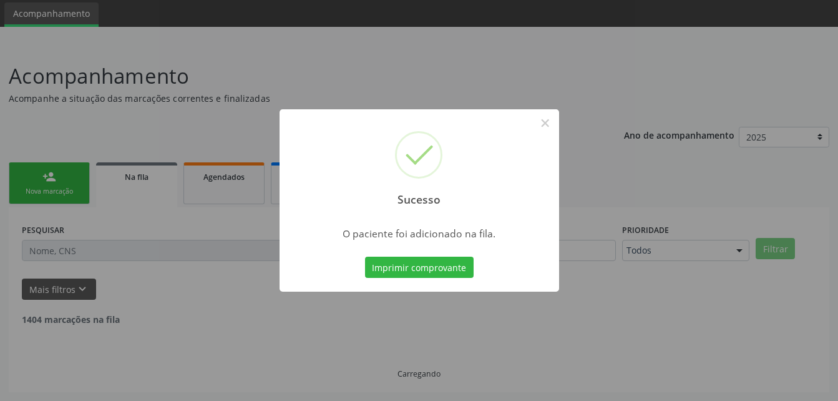
scroll to position [29, 0]
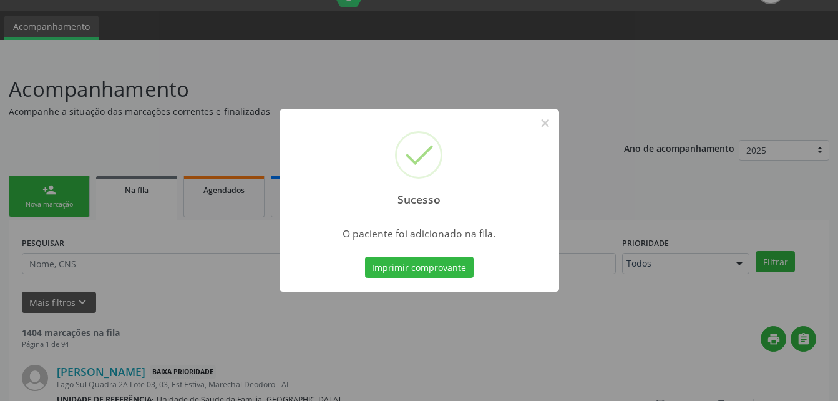
click at [76, 200] on div "Sucesso × O paciente foi adicionado na fila. Imprimir comprovante Cancel" at bounding box center [419, 200] width 838 height 401
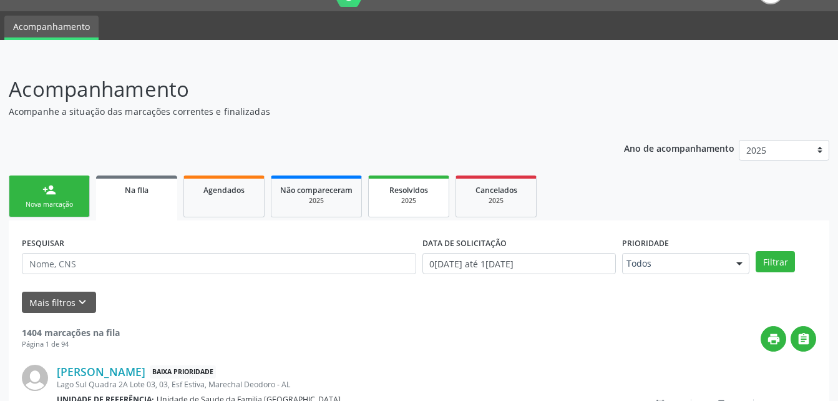
drag, startPoint x: 76, startPoint y: 200, endPoint x: 445, endPoint y: 213, distance: 369.0
click at [76, 200] on div "Nova marcação" at bounding box center [49, 204] width 62 height 9
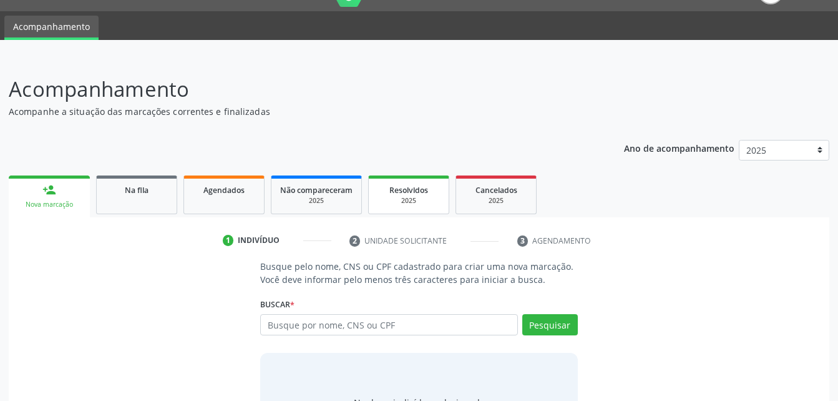
scroll to position [98, 0]
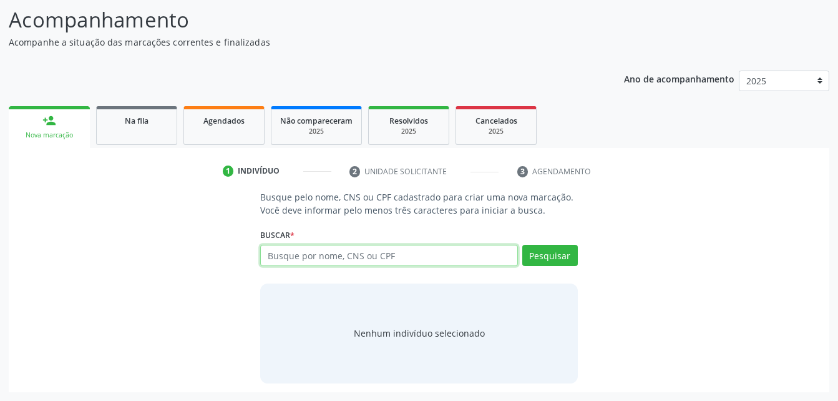
click at [405, 265] on input "text" at bounding box center [388, 255] width 257 height 21
type input "04904455436"
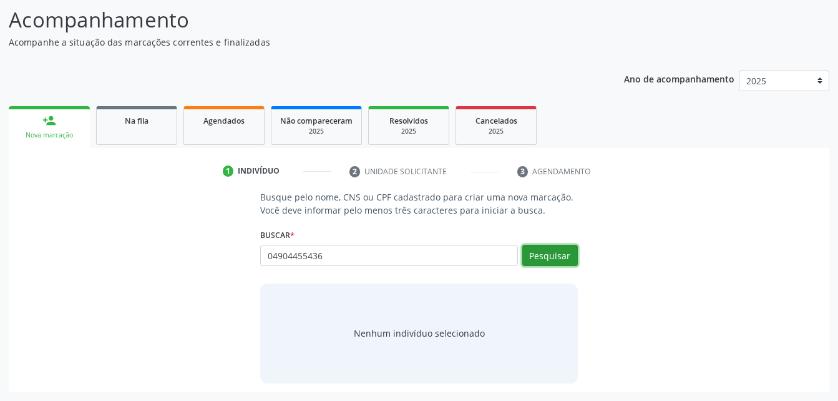
click at [535, 250] on button "Pesquisar" at bounding box center [550, 255] width 56 height 21
type input "04904455436"
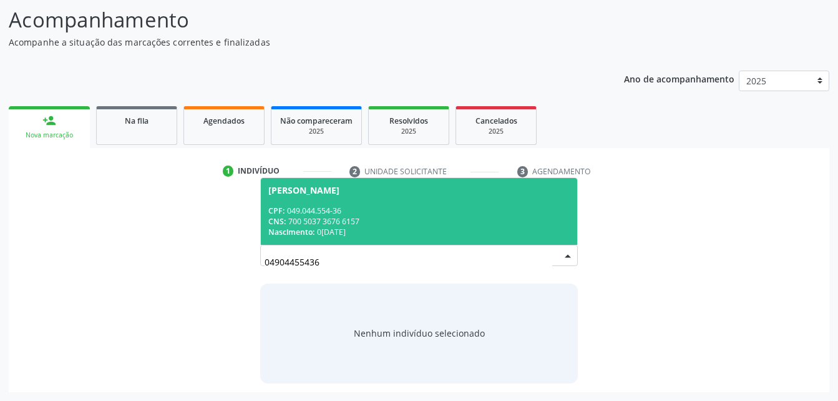
click at [448, 217] on div "CNS: 700 5037 3676 6157" at bounding box center [418, 221] width 301 height 11
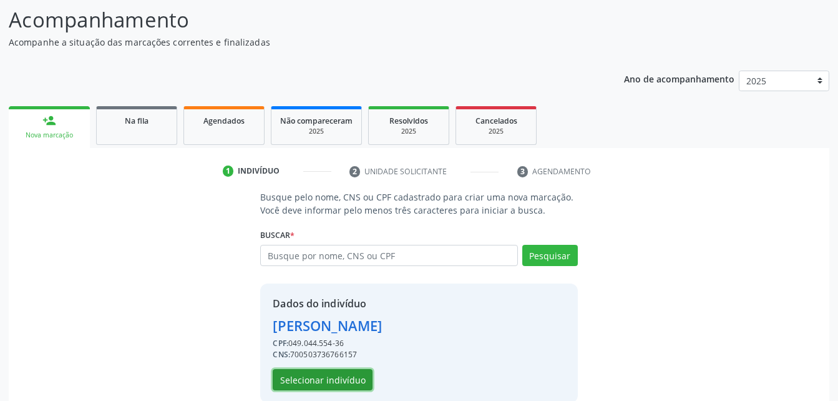
click at [342, 374] on button "Selecionar indivíduo" at bounding box center [323, 379] width 100 height 21
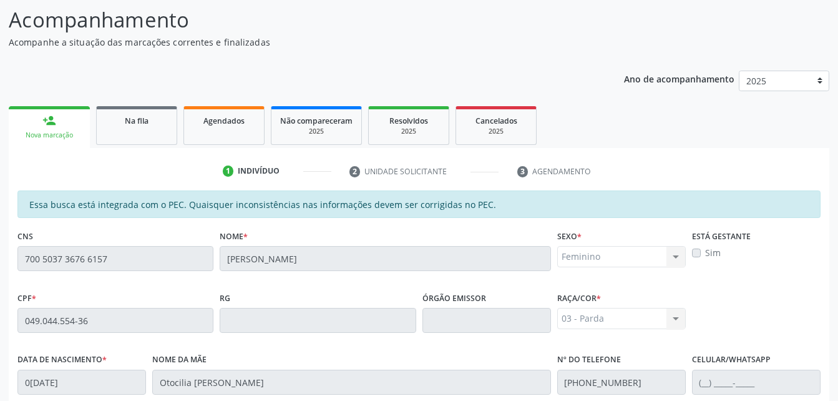
scroll to position [329, 0]
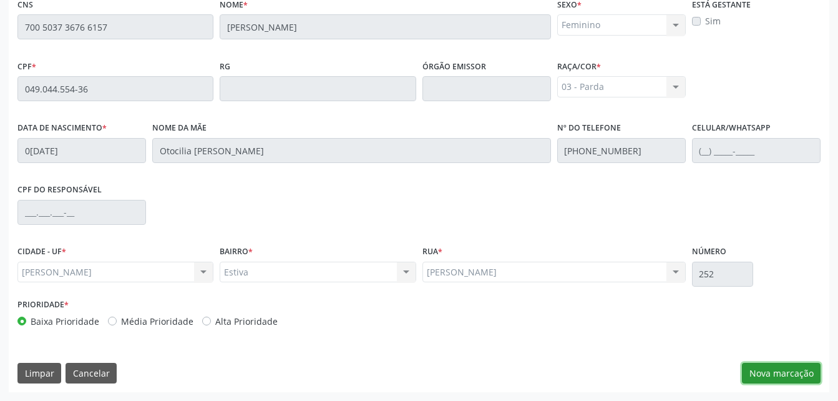
click at [763, 363] on button "Nova marcação" at bounding box center [781, 373] width 79 height 21
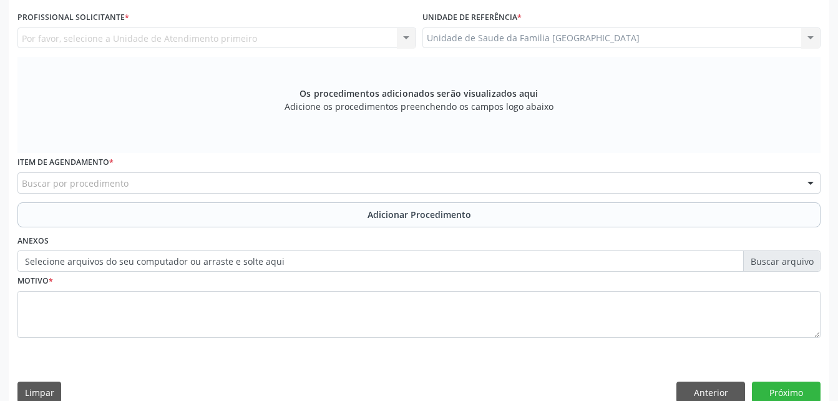
scroll to position [205, 0]
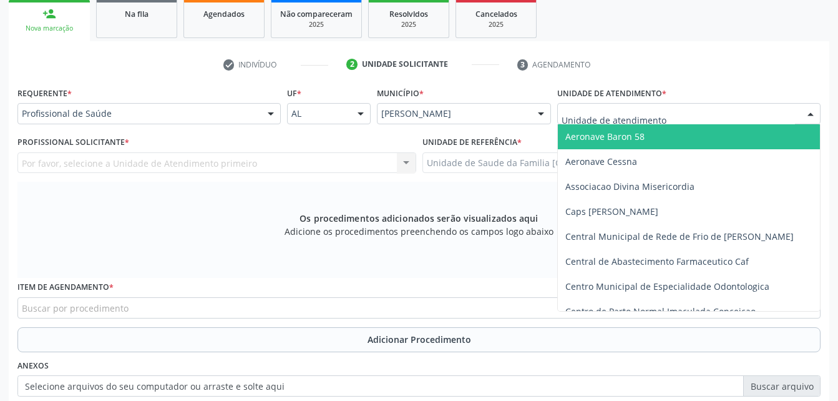
click at [722, 112] on div at bounding box center [688, 113] width 263 height 21
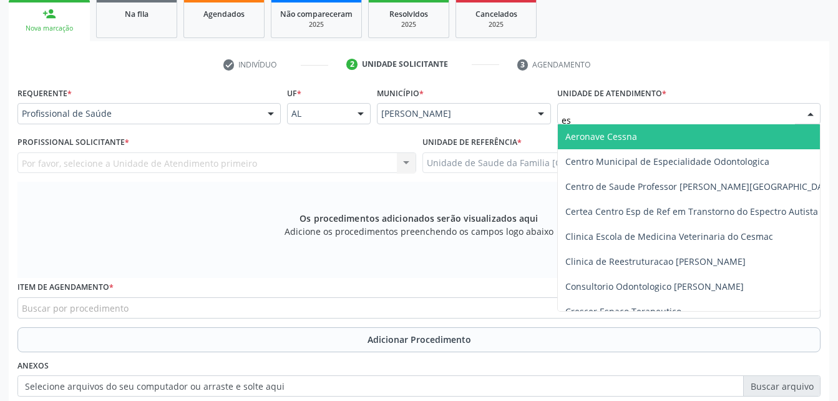
type input "est"
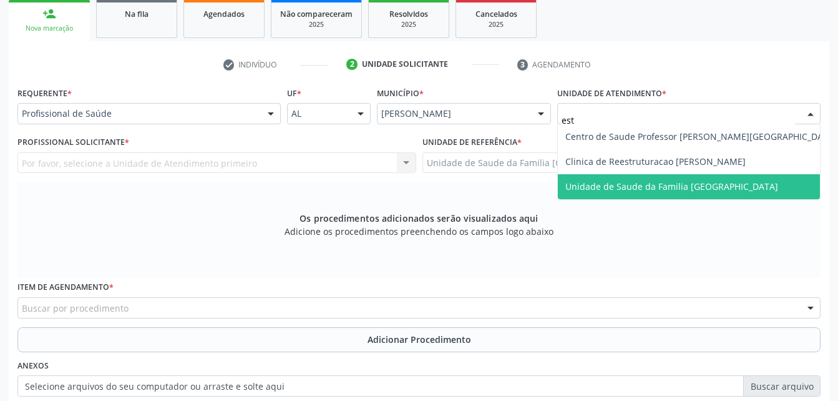
drag, startPoint x: 739, startPoint y: 185, endPoint x: 543, endPoint y: 153, distance: 198.0
click at [729, 183] on span "Unidade de Saude da Familia [GEOGRAPHIC_DATA]" at bounding box center [671, 186] width 213 height 12
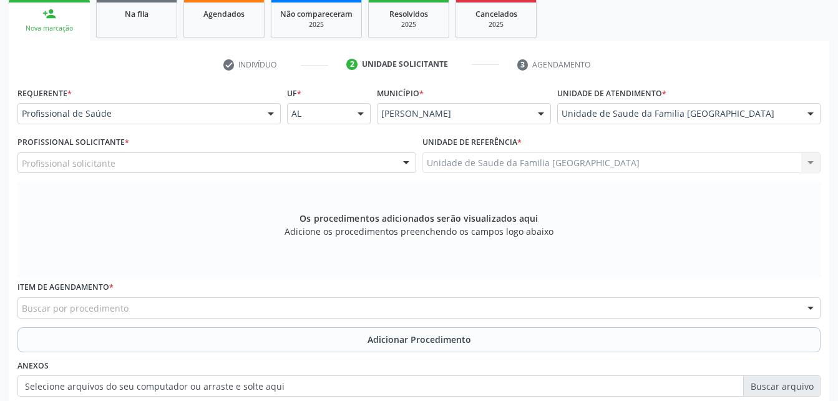
click at [245, 163] on div "Profissional solicitante" at bounding box center [216, 162] width 399 height 21
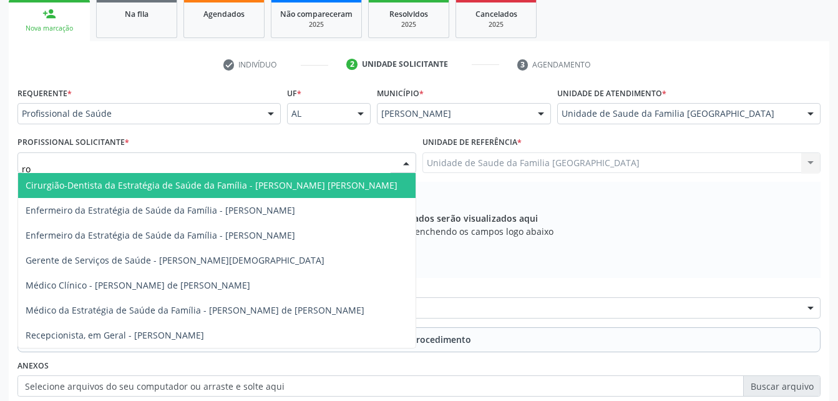
type input "rod"
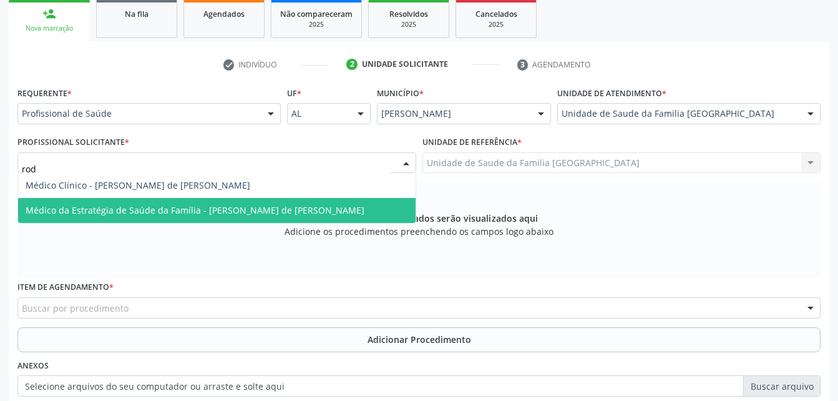
click at [257, 208] on span "Médico da Estratégia de Saúde da Família - [PERSON_NAME] de [PERSON_NAME]" at bounding box center [195, 210] width 339 height 12
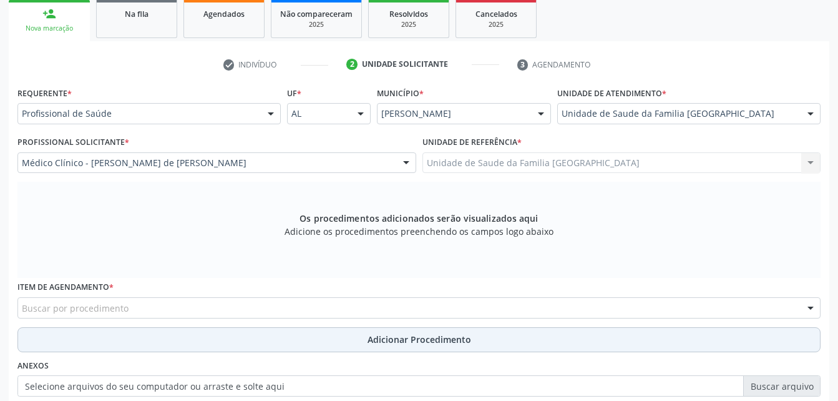
scroll to position [267, 0]
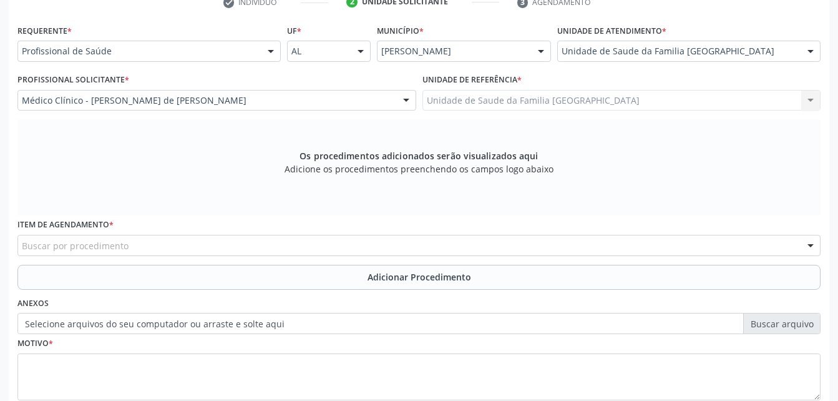
click at [249, 244] on div "Buscar por procedimento" at bounding box center [418, 245] width 803 height 21
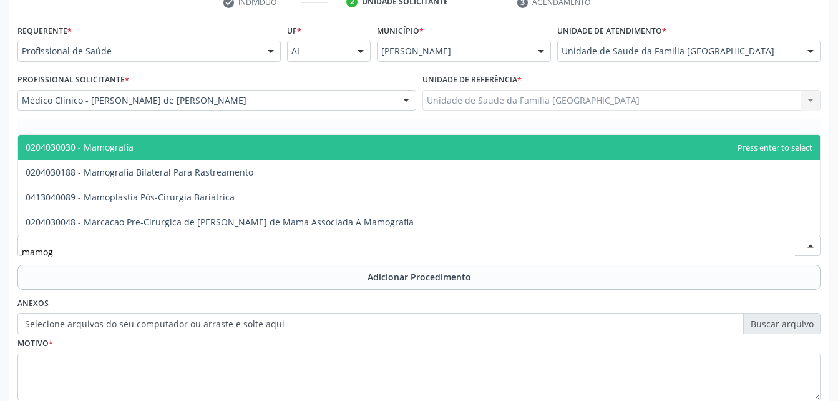
type input "mamogr"
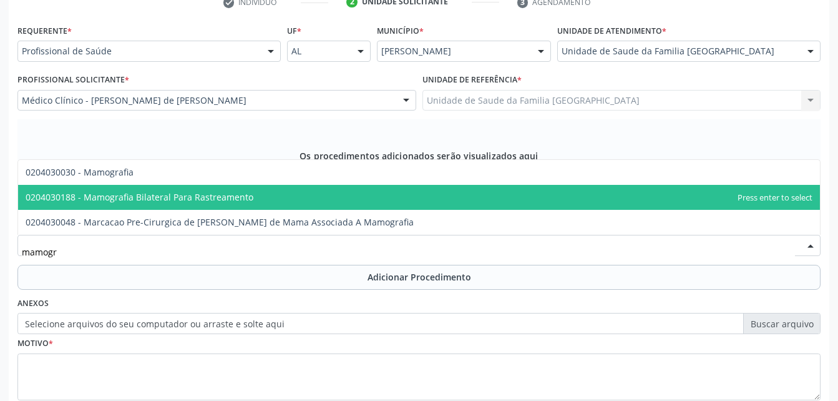
click at [246, 201] on span "0204030188 - Mamografia Bilateral Para Rastreamento" at bounding box center [140, 197] width 228 height 12
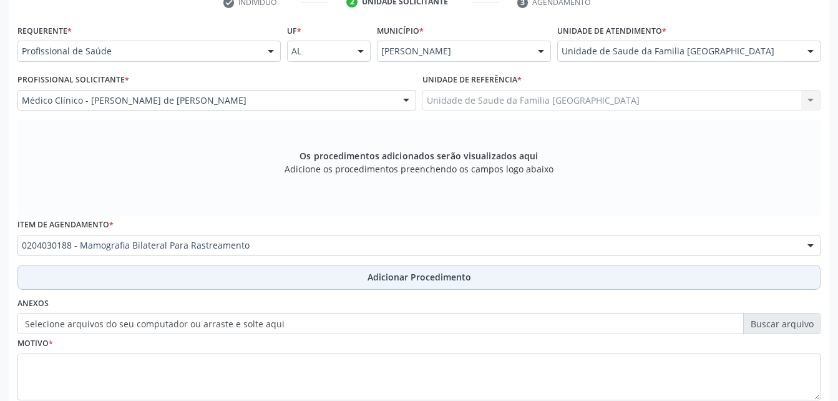
click at [262, 273] on button "Adicionar Procedimento" at bounding box center [418, 277] width 803 height 25
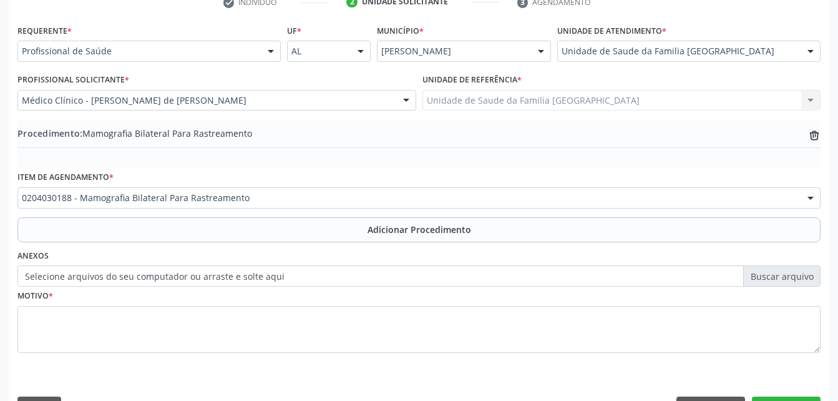
click at [164, 272] on label "Selecione arquivos do seu computador ou arraste e solte aqui" at bounding box center [418, 275] width 803 height 21
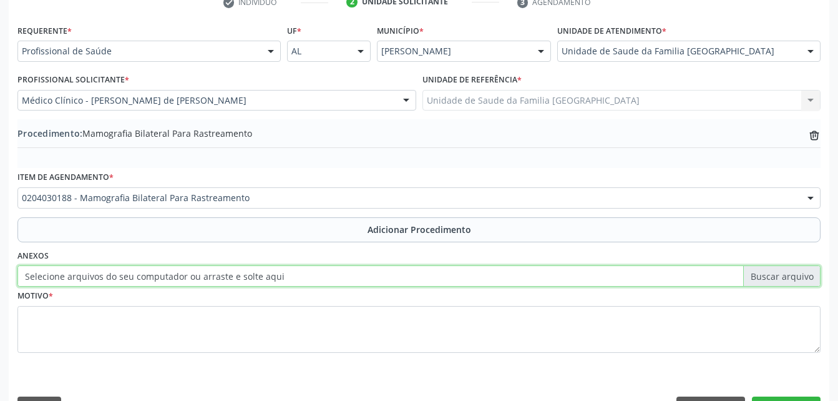
click at [164, 272] on input "Selecione arquivos do seu computador ou arraste e solte aqui" at bounding box center [418, 275] width 803 height 21
type input "C:\fakepath\WhatsApp Image [DATE] 08.25.14.jpeg"
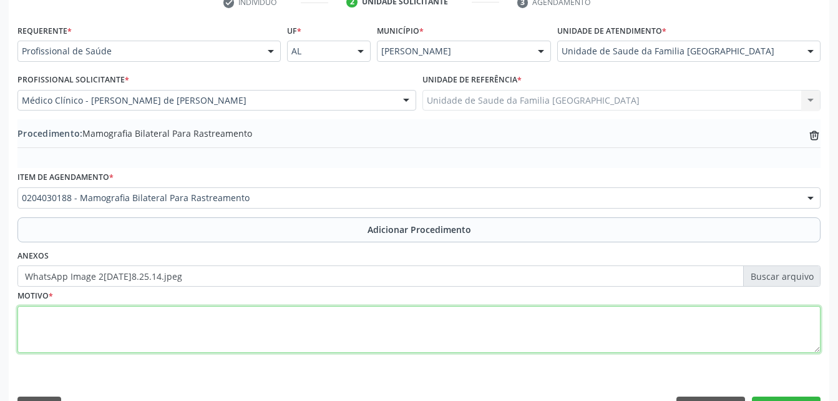
click at [255, 338] on textarea at bounding box center [418, 329] width 803 height 47
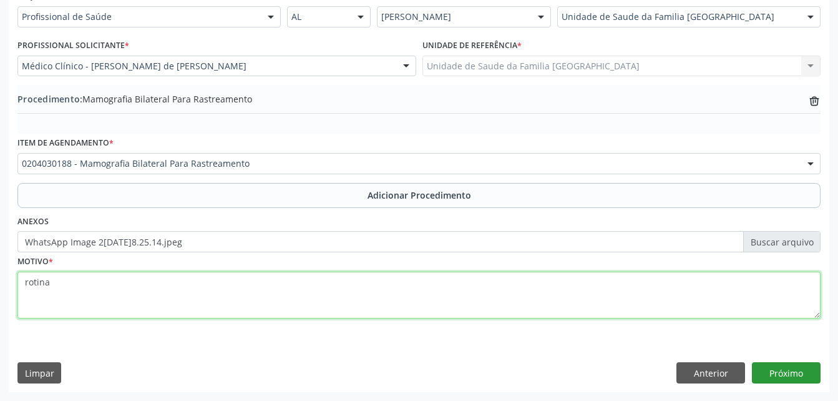
type textarea "rotina"
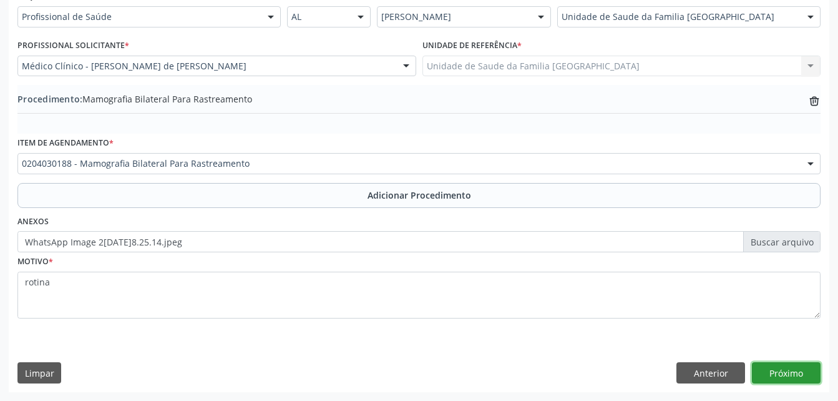
click at [807, 364] on button "Próximo" at bounding box center [786, 372] width 69 height 21
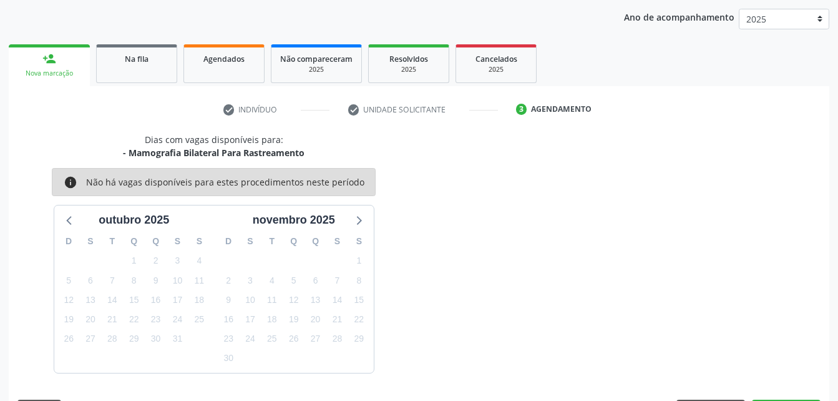
scroll to position [197, 0]
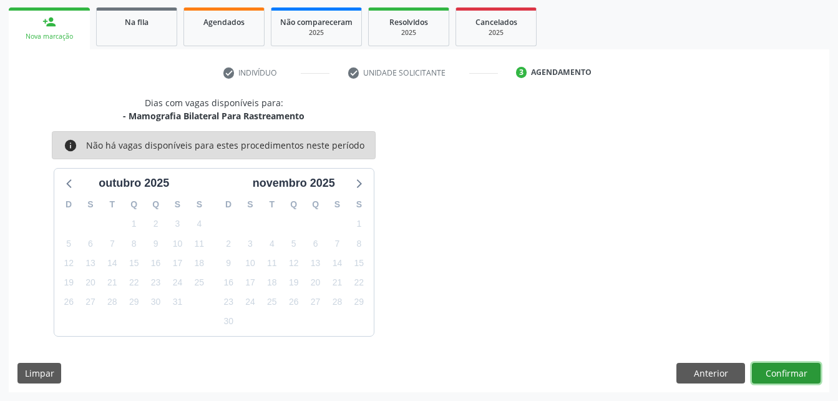
click at [807, 364] on button "Confirmar" at bounding box center [786, 373] width 69 height 21
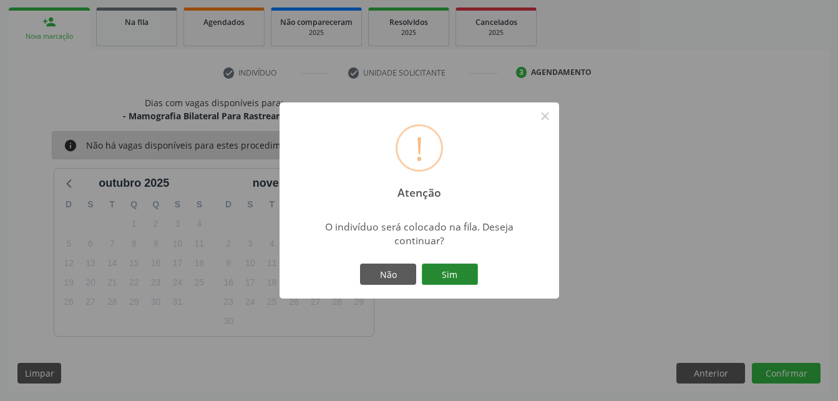
click at [460, 270] on button "Sim" at bounding box center [450, 273] width 56 height 21
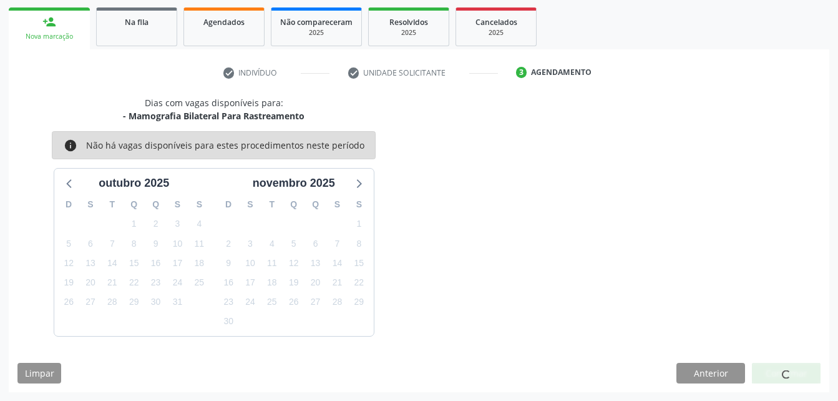
scroll to position [29, 0]
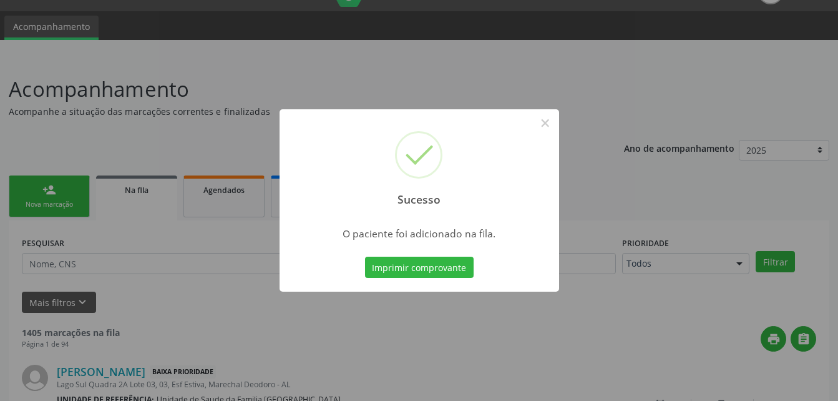
click at [55, 181] on div "Sucesso × O paciente foi adicionado na fila. Imprimir comprovante Cancel" at bounding box center [419, 200] width 838 height 401
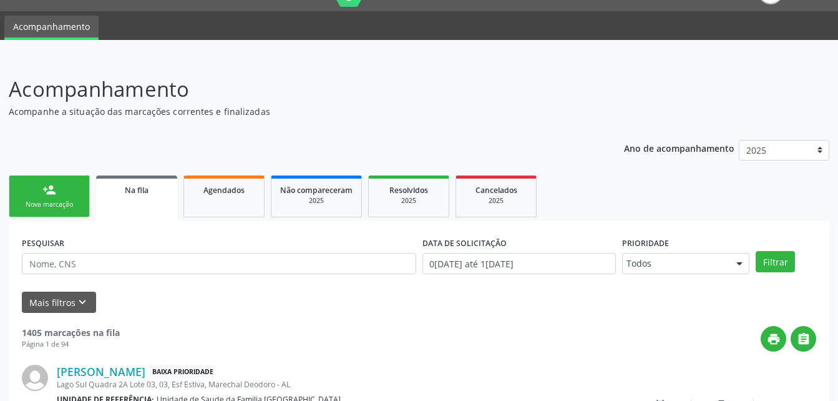
click at [65, 205] on div "Nova marcação" at bounding box center [49, 204] width 62 height 9
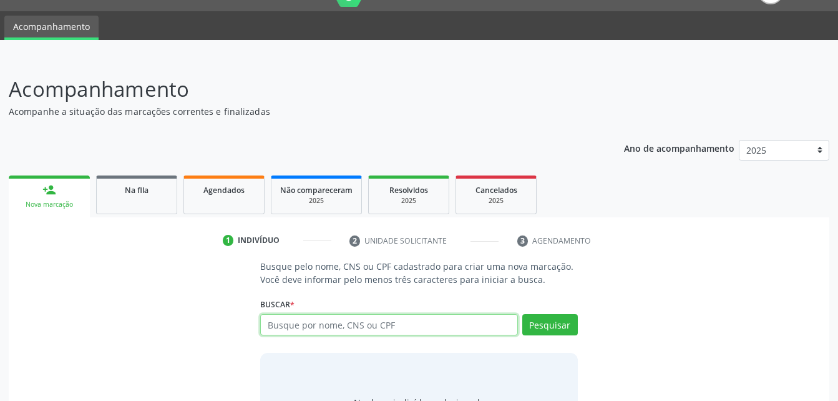
click at [386, 329] on input "text" at bounding box center [388, 324] width 257 height 21
type input "700503736766157"
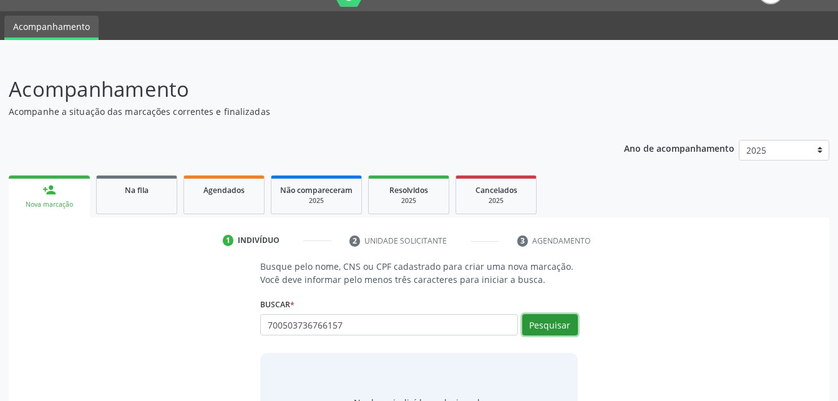
click at [564, 315] on button "Pesquisar" at bounding box center [550, 324] width 56 height 21
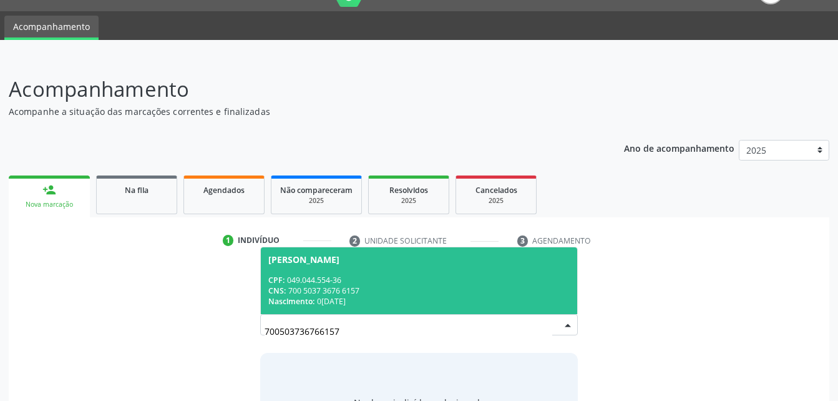
click at [427, 283] on div "CPF: 049.044.554-36" at bounding box center [418, 280] width 301 height 11
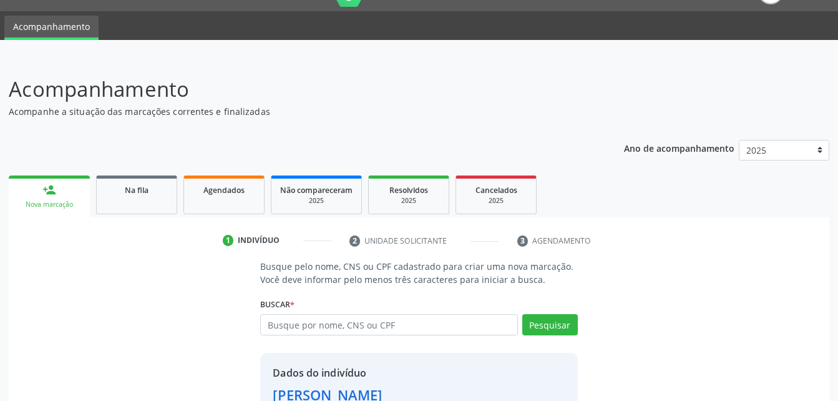
scroll to position [117, 0]
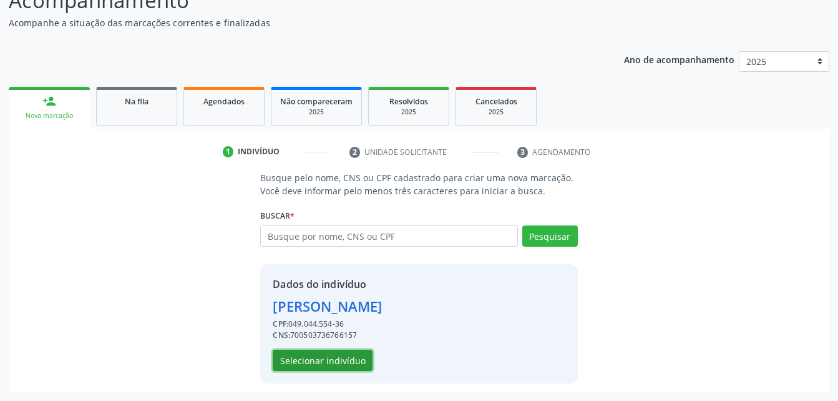
click at [355, 358] on button "Selecionar indivíduo" at bounding box center [323, 359] width 100 height 21
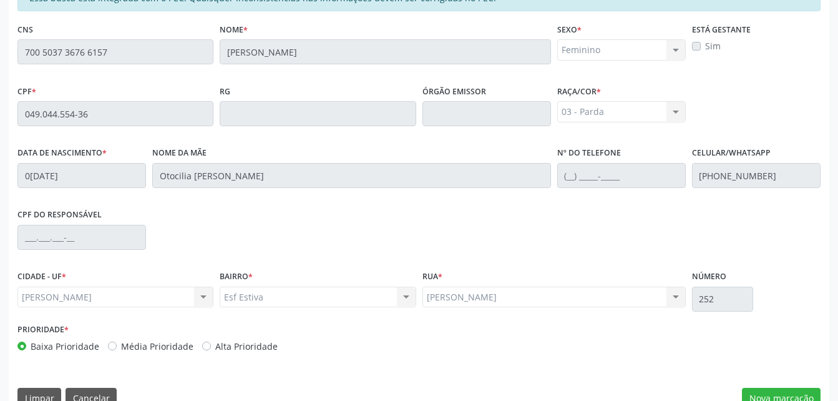
scroll to position [329, 0]
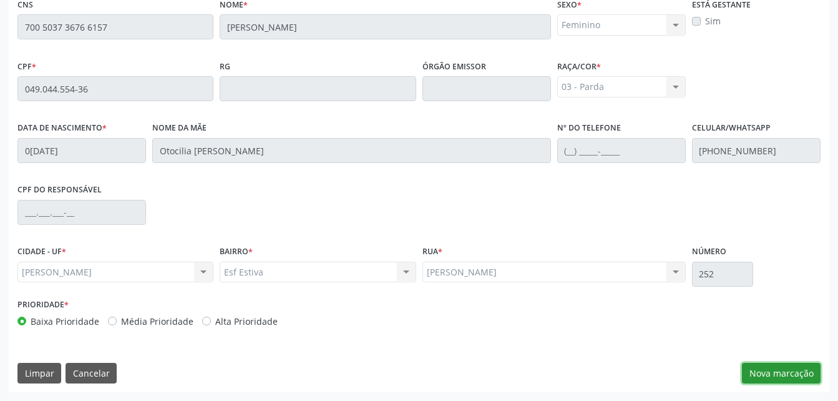
click at [796, 373] on button "Nova marcação" at bounding box center [781, 373] width 79 height 21
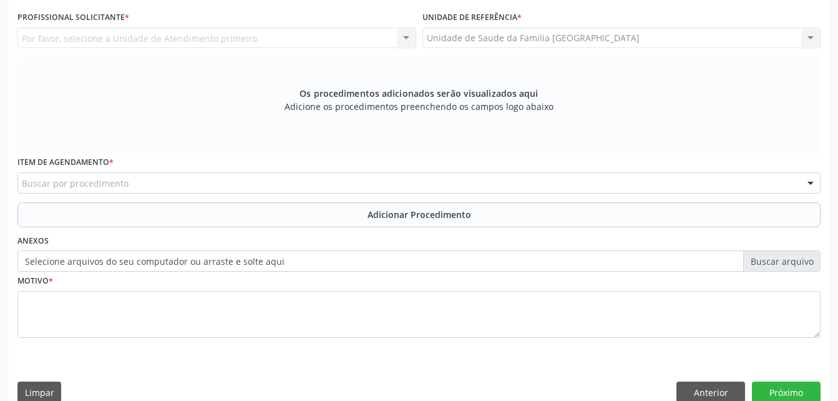
scroll to position [267, 0]
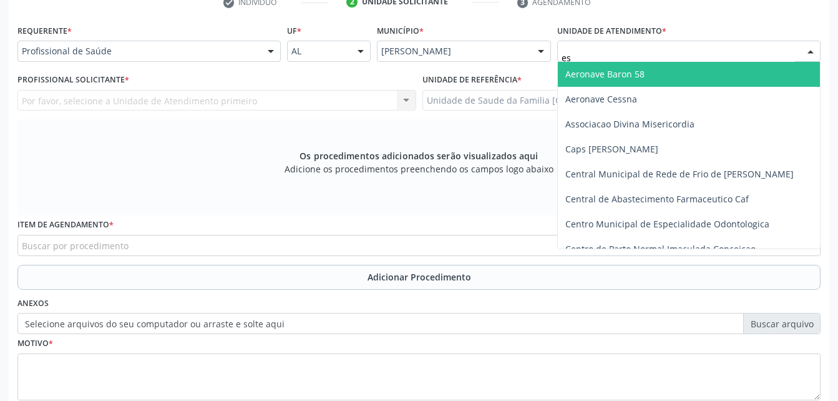
type input "est"
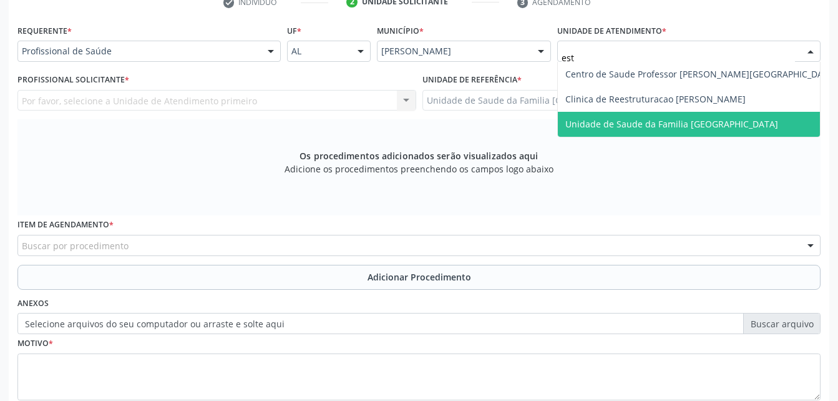
drag, startPoint x: 612, startPoint y: 116, endPoint x: 542, endPoint y: 99, distance: 71.4
click at [611, 117] on span "Unidade de Saude da Familia [GEOGRAPHIC_DATA]" at bounding box center [701, 124] width 286 height 25
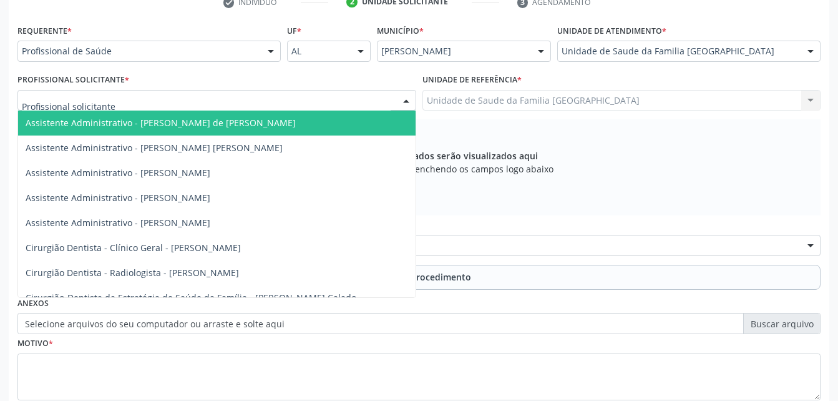
click at [271, 97] on div at bounding box center [216, 100] width 399 height 21
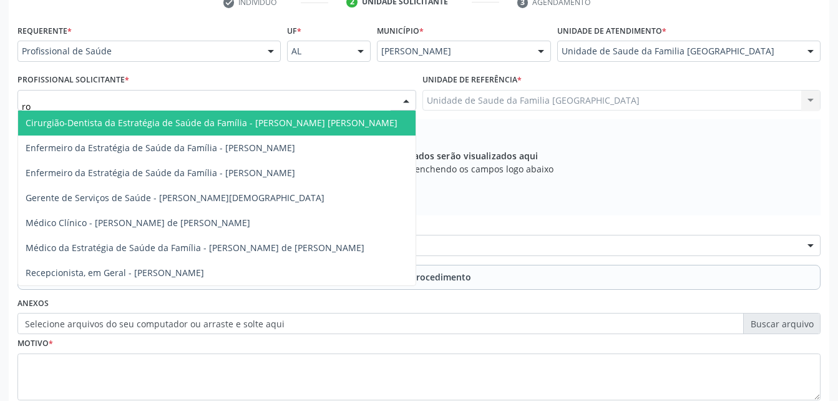
type input "rod"
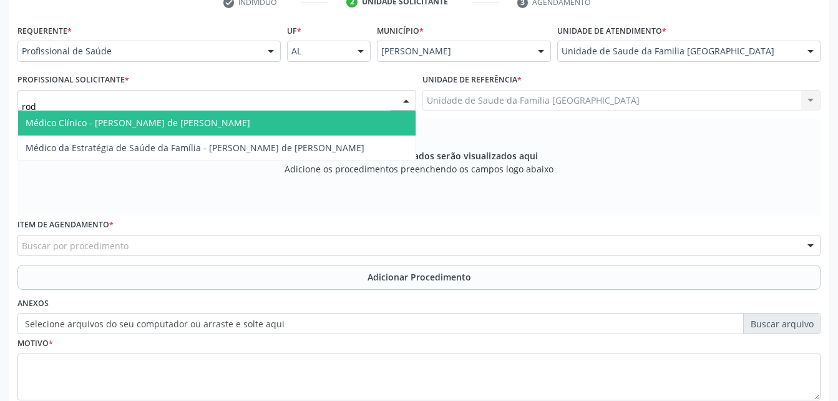
click at [276, 117] on span "Médico Clínico - [PERSON_NAME] de [PERSON_NAME]" at bounding box center [216, 122] width 397 height 25
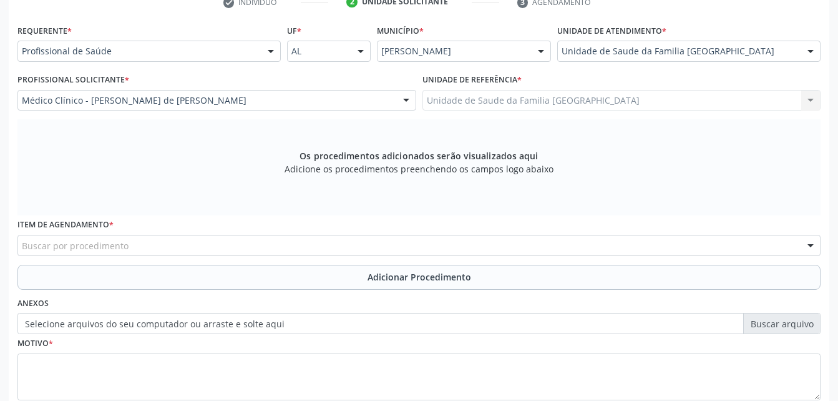
click at [260, 238] on div "Buscar por procedimento" at bounding box center [418, 245] width 803 height 21
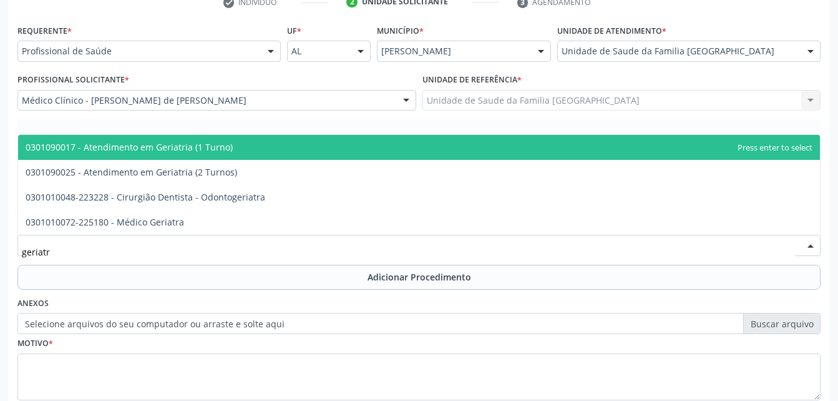
type input "geriatra"
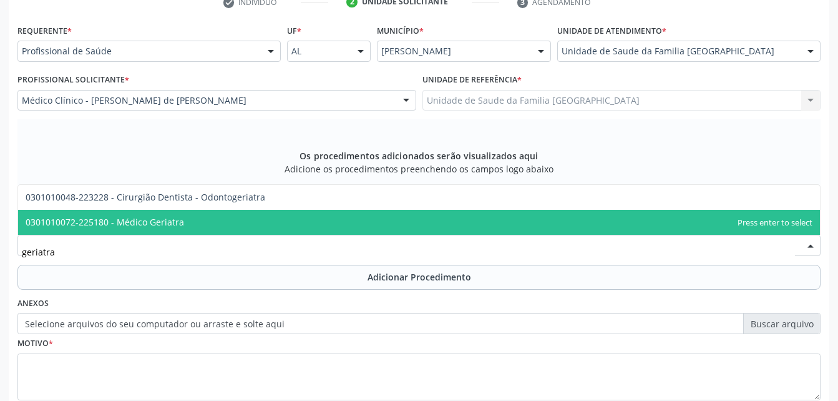
click at [251, 231] on span "0301010072-225180 - Médico Geriatra" at bounding box center [419, 222] width 802 height 25
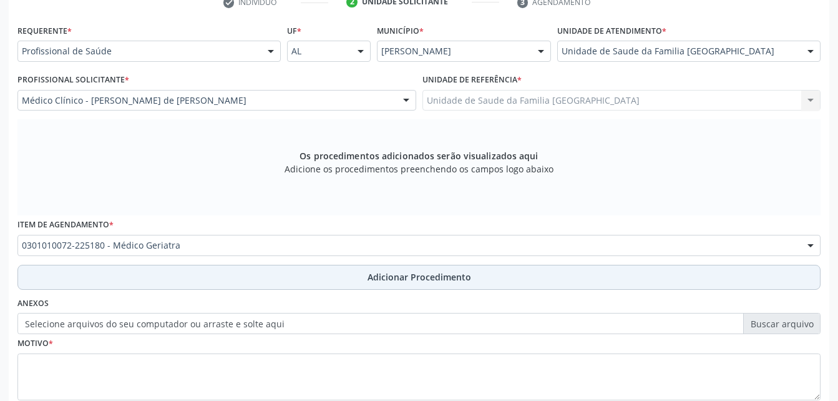
click at [269, 279] on button "Adicionar Procedimento" at bounding box center [418, 277] width 803 height 25
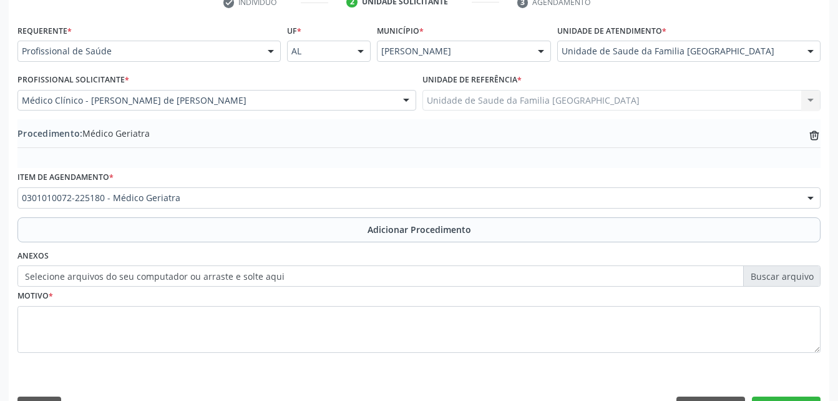
click at [173, 278] on label "Selecione arquivos do seu computador ou arraste e solte aqui" at bounding box center [418, 275] width 803 height 21
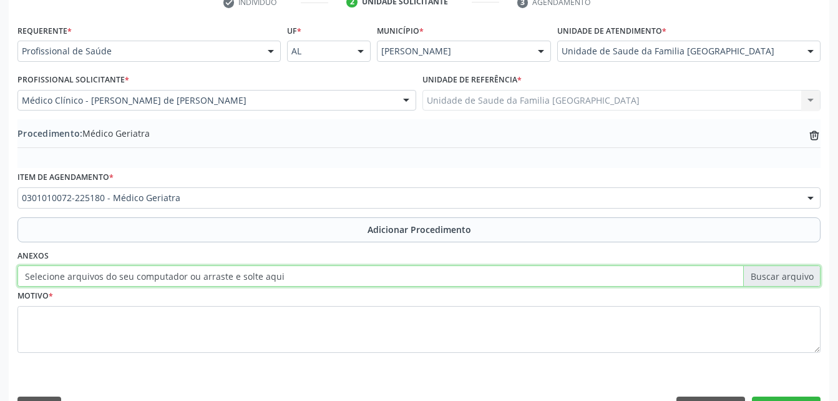
click at [173, 278] on input "Selecione arquivos do seu computador ou arraste e solte aqui" at bounding box center [418, 275] width 803 height 21
type input "C:\fakepath\WhatsApp Image 2[DATE]8.25.22.jpeg"
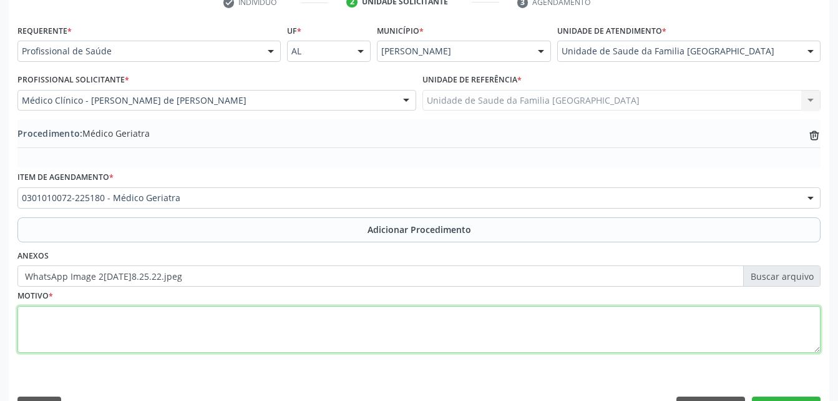
click at [230, 318] on textarea at bounding box center [418, 329] width 803 height 47
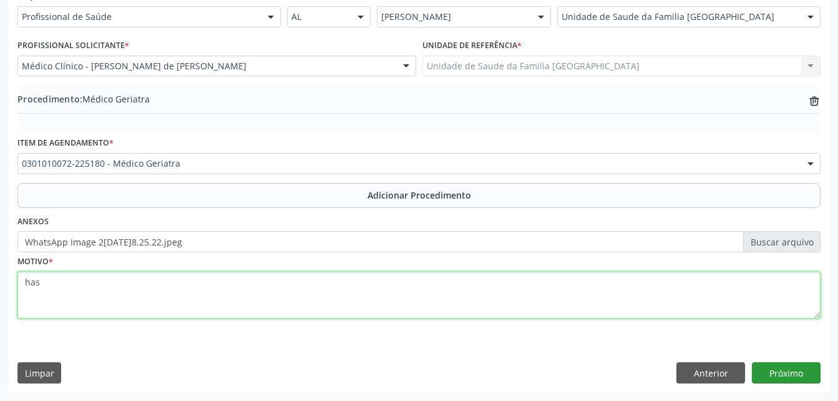
type textarea "has"
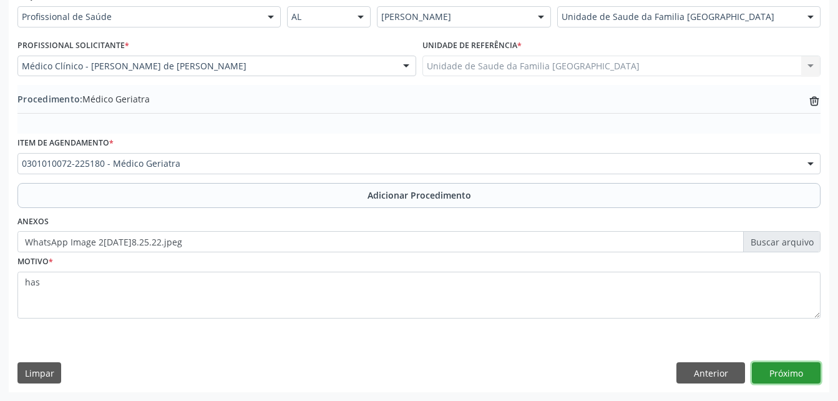
click at [776, 367] on button "Próximo" at bounding box center [786, 372] width 69 height 21
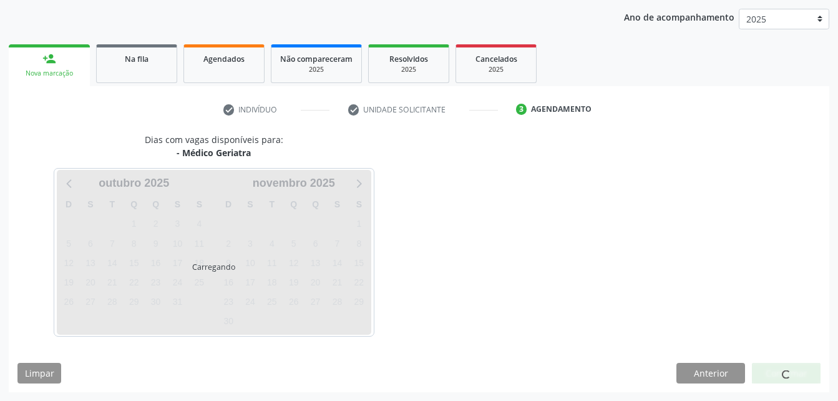
scroll to position [197, 0]
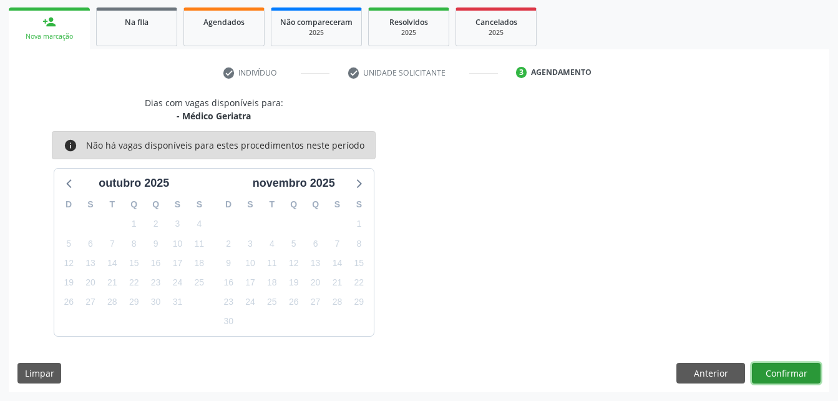
click at [776, 367] on button "Confirmar" at bounding box center [786, 373] width 69 height 21
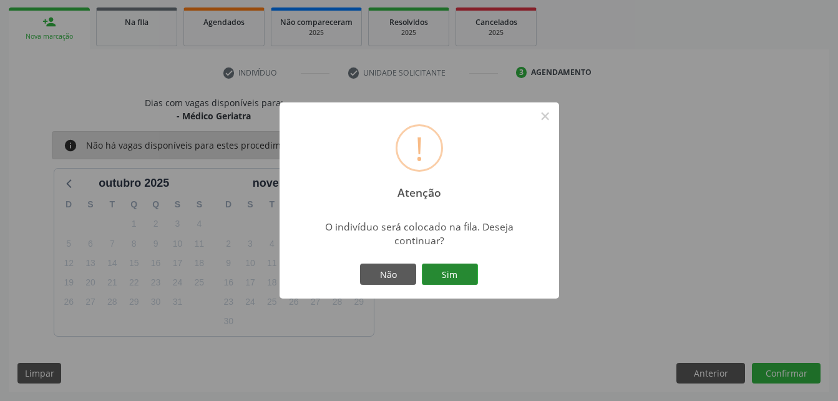
click at [451, 280] on button "Sim" at bounding box center [450, 273] width 56 height 21
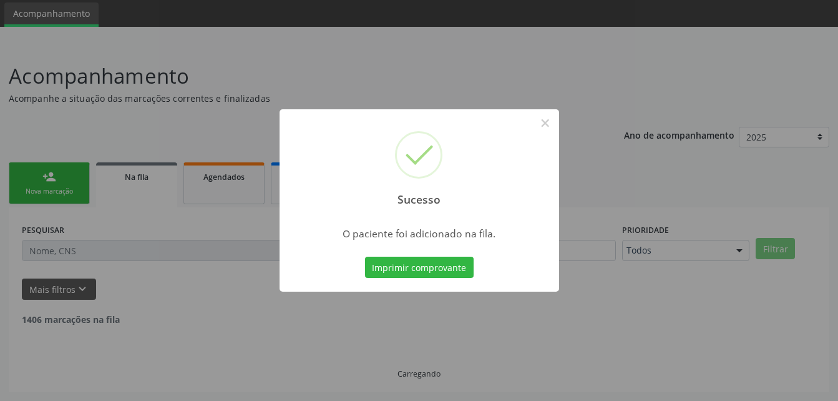
scroll to position [29, 0]
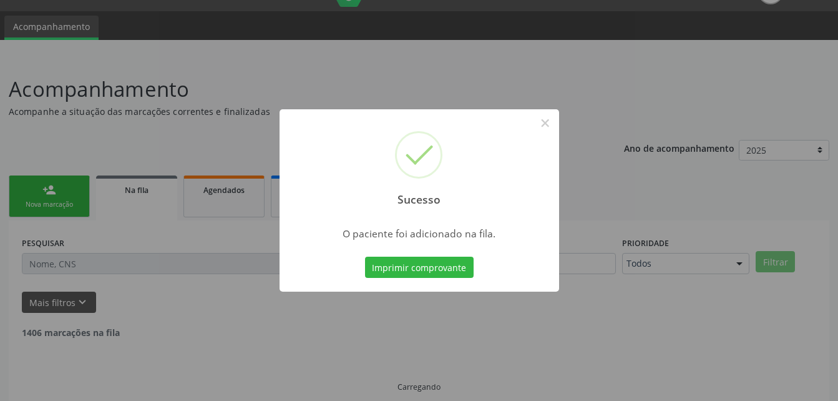
click at [55, 189] on div "Sucesso × O paciente foi adicionado na fila. Imprimir comprovante Cancel" at bounding box center [419, 200] width 838 height 401
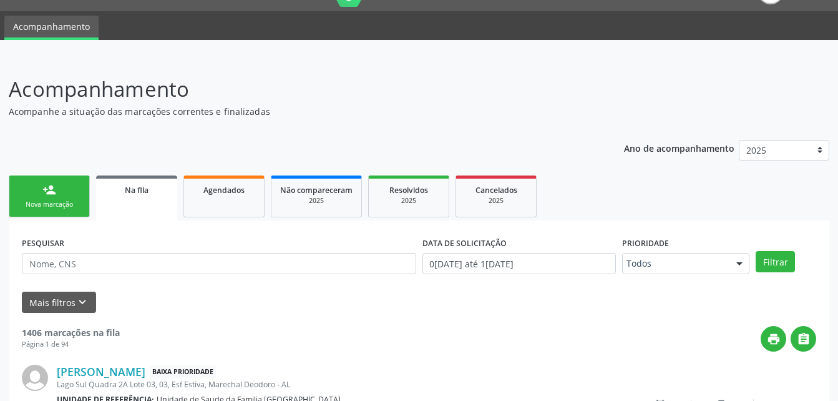
click at [67, 195] on link "person_add Nova marcação" at bounding box center [49, 196] width 81 height 42
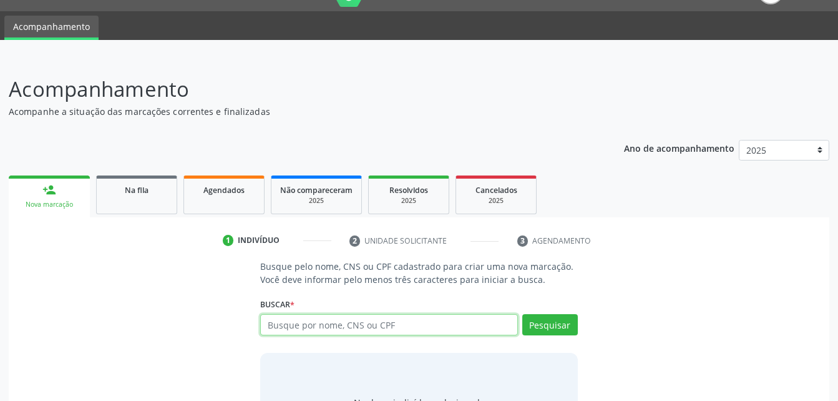
click at [381, 334] on input "text" at bounding box center [388, 324] width 257 height 21
click at [468, 313] on div "Buscar * Busque por nome, CNS ou CPF Nenhum resultado encontrado para: " " Digi…" at bounding box center [418, 319] width 317 height 49
click at [468, 327] on input "text" at bounding box center [388, 324] width 257 height 21
type input "04904455436"
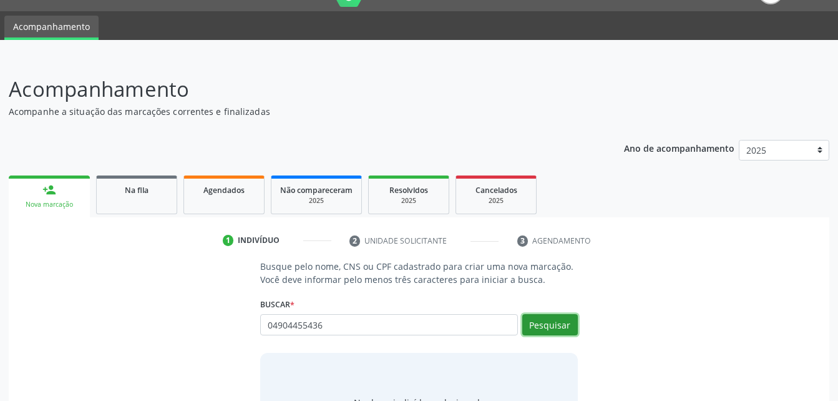
click at [561, 327] on button "Pesquisar" at bounding box center [550, 324] width 56 height 21
type input "04904455436"
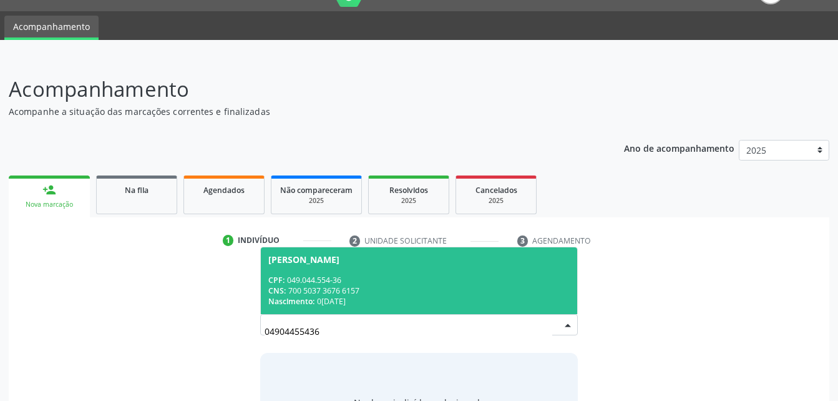
click at [456, 262] on div "[PERSON_NAME]" at bounding box center [418, 260] width 301 height 10
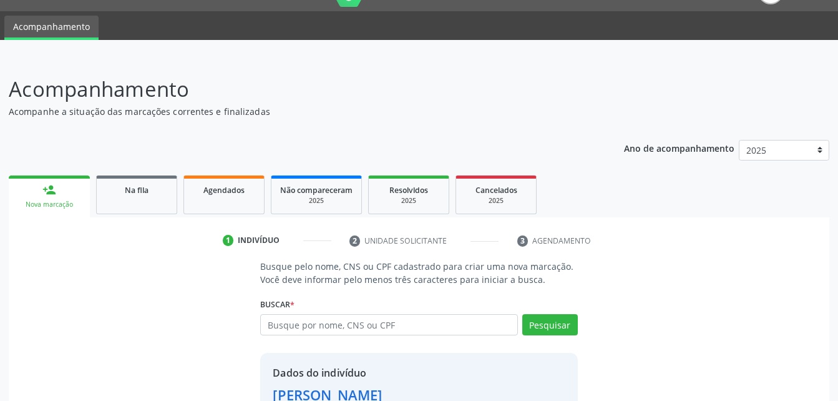
scroll to position [117, 0]
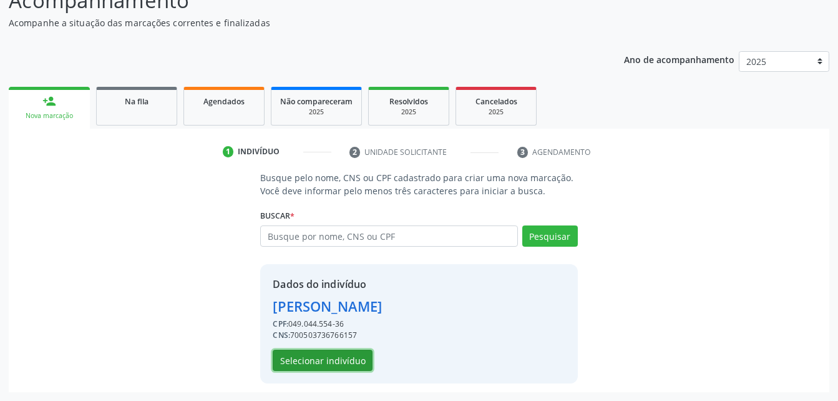
click at [360, 355] on button "Selecionar indivíduo" at bounding box center [323, 359] width 100 height 21
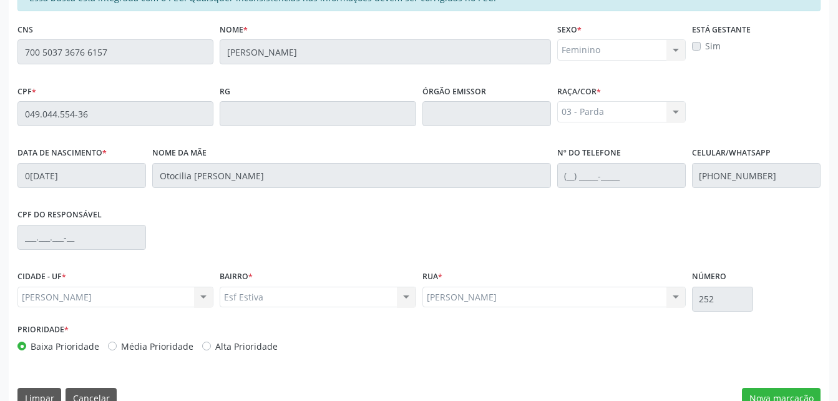
scroll to position [329, 0]
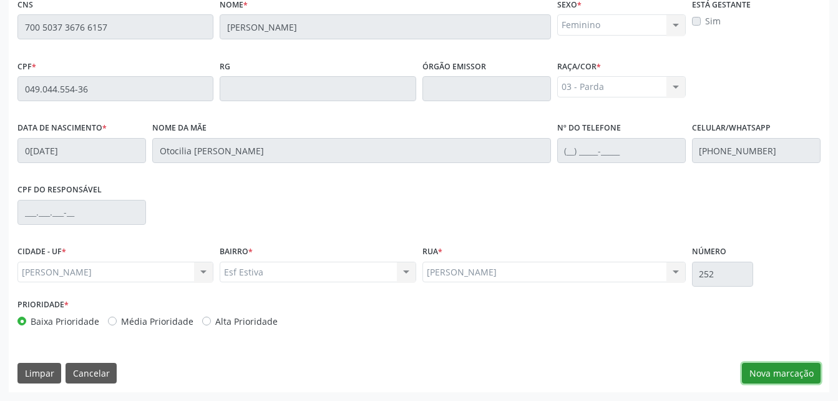
drag, startPoint x: 767, startPoint y: 374, endPoint x: 757, endPoint y: 335, distance: 40.0
click at [767, 374] on button "Nova marcação" at bounding box center [781, 373] width 79 height 21
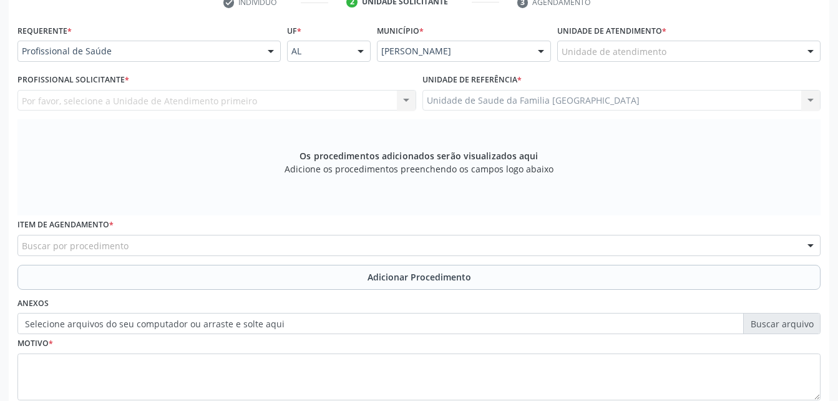
scroll to position [205, 0]
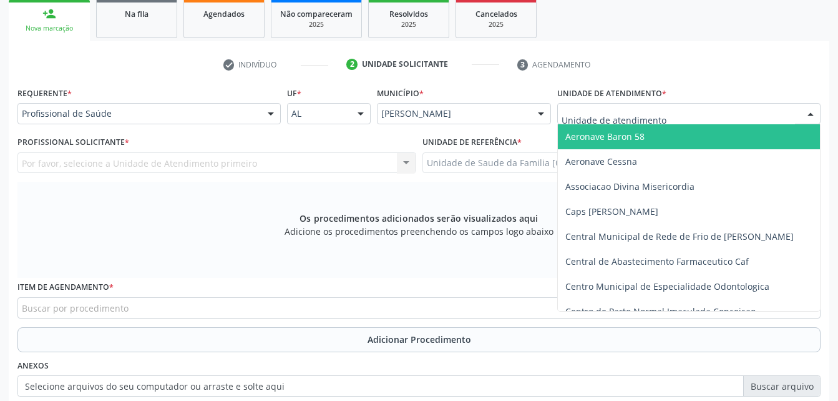
click at [712, 119] on div at bounding box center [688, 113] width 263 height 21
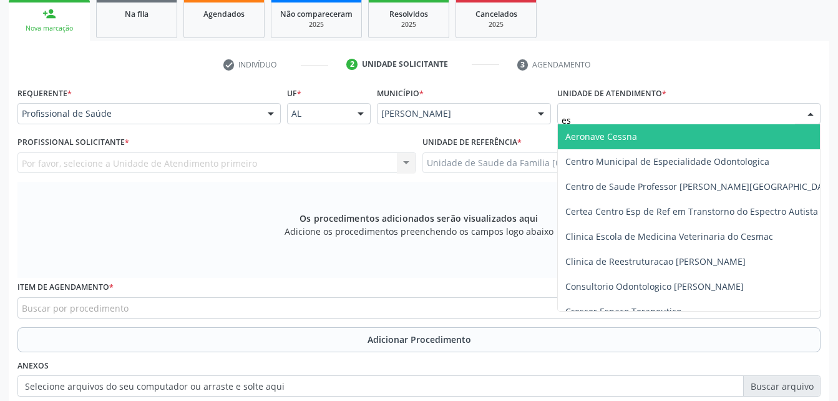
type input "est"
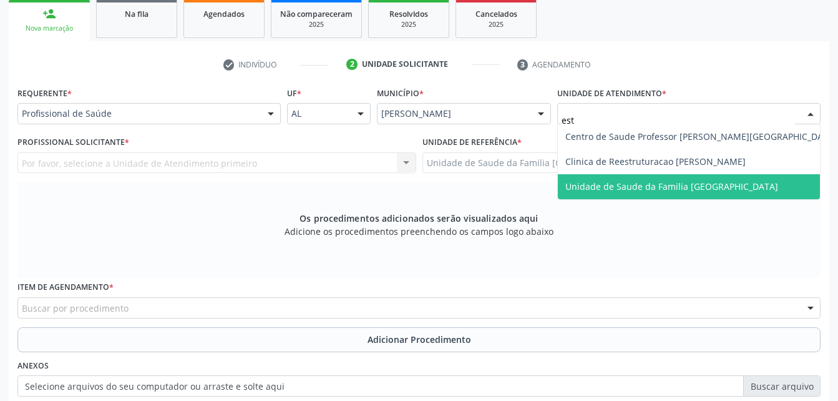
drag, startPoint x: 726, startPoint y: 188, endPoint x: 630, endPoint y: 182, distance: 96.3
click at [724, 189] on span "Unidade de Saude da Familia [GEOGRAPHIC_DATA]" at bounding box center [671, 186] width 213 height 12
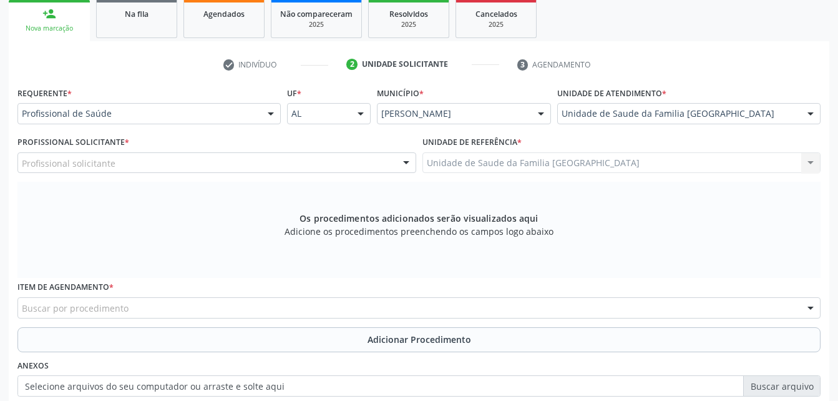
click at [225, 160] on div "Profissional solicitante" at bounding box center [216, 162] width 399 height 21
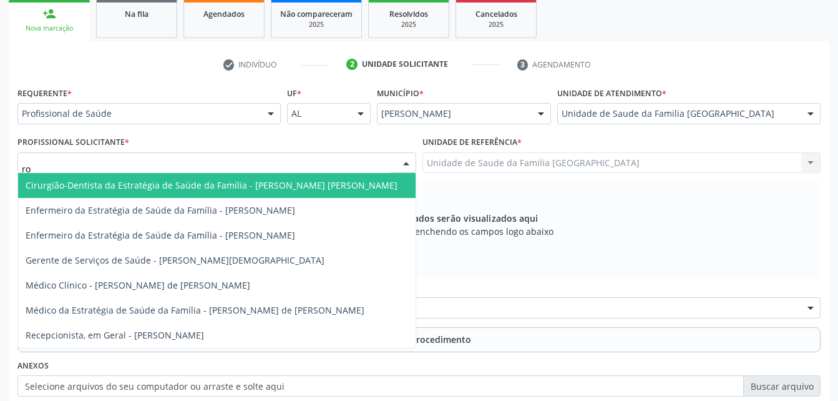
type input "rod"
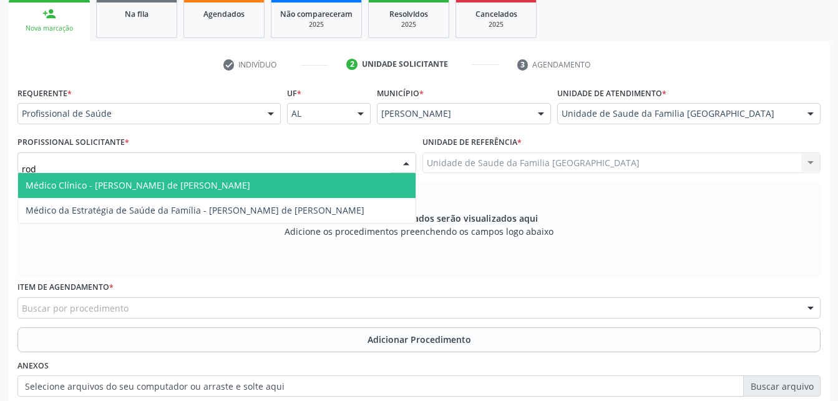
click at [248, 187] on span "Médico Clínico - [PERSON_NAME] de [PERSON_NAME]" at bounding box center [216, 185] width 397 height 25
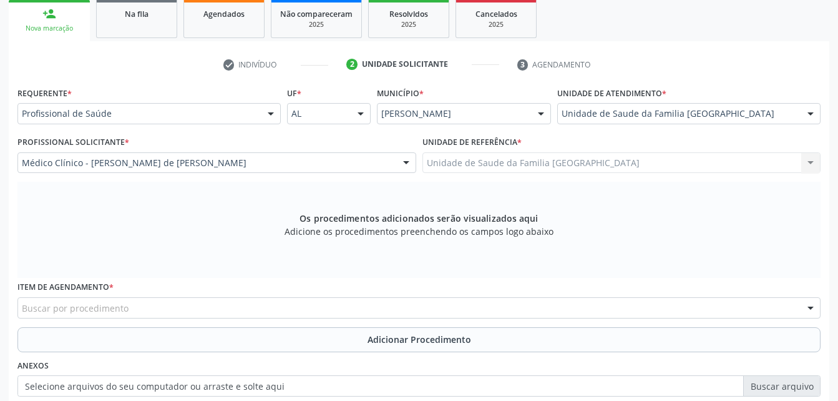
scroll to position [267, 0]
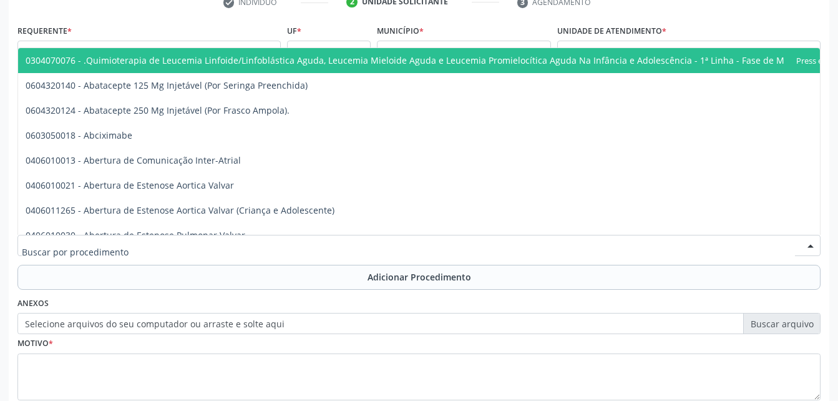
click at [208, 241] on div at bounding box center [418, 245] width 803 height 21
type input "eletr"
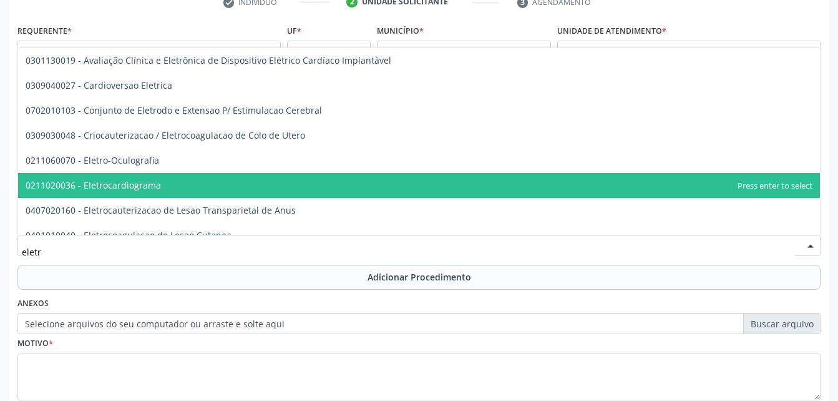
click at [213, 187] on span "0211020036 - Eletrocardiograma" at bounding box center [419, 185] width 802 height 25
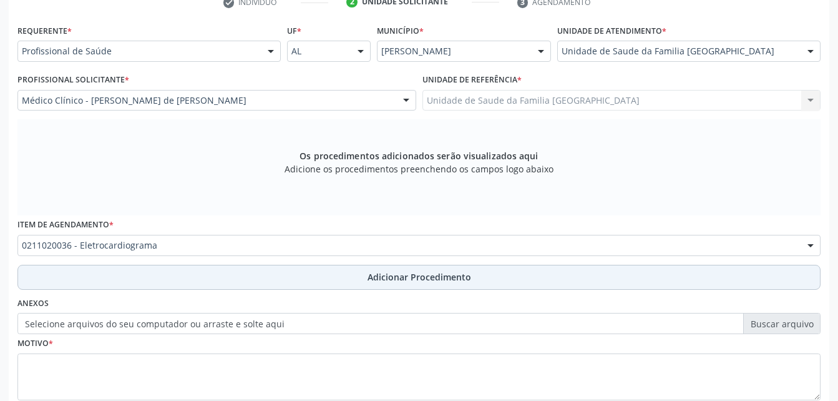
click at [244, 278] on button "Adicionar Procedimento" at bounding box center [418, 277] width 803 height 25
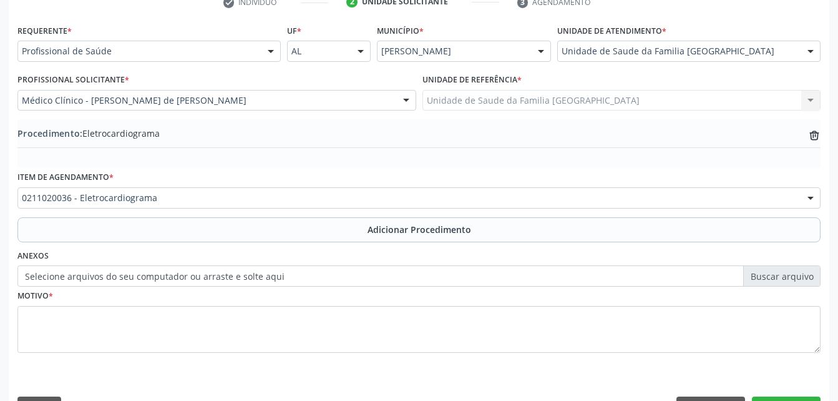
click at [185, 276] on label "Selecione arquivos do seu computador ou arraste e solte aqui" at bounding box center [418, 275] width 803 height 21
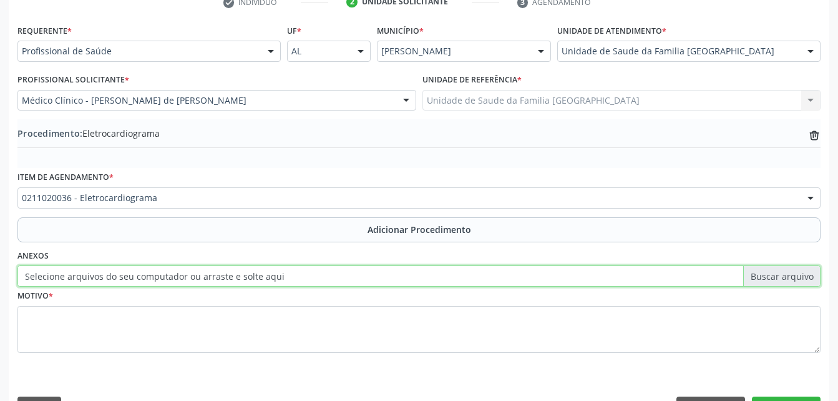
click at [185, 276] on input "Selecione arquivos do seu computador ou arraste e solte aqui" at bounding box center [418, 275] width 803 height 21
type input "C:\fakepath\WhatsApp Image 2[DATE]8.25.34.jpeg"
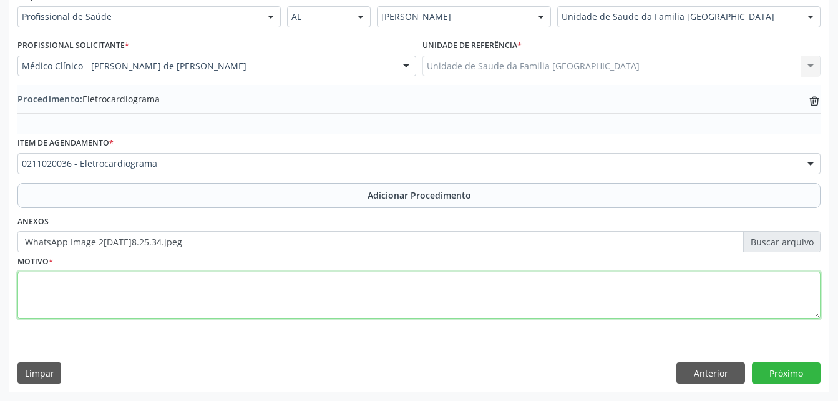
click at [210, 286] on textarea at bounding box center [418, 294] width 803 height 47
type textarea "rotina"
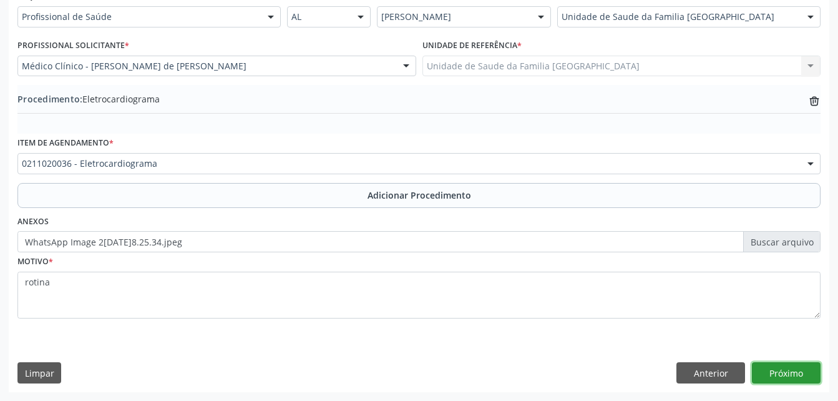
click at [789, 367] on button "Próximo" at bounding box center [786, 372] width 69 height 21
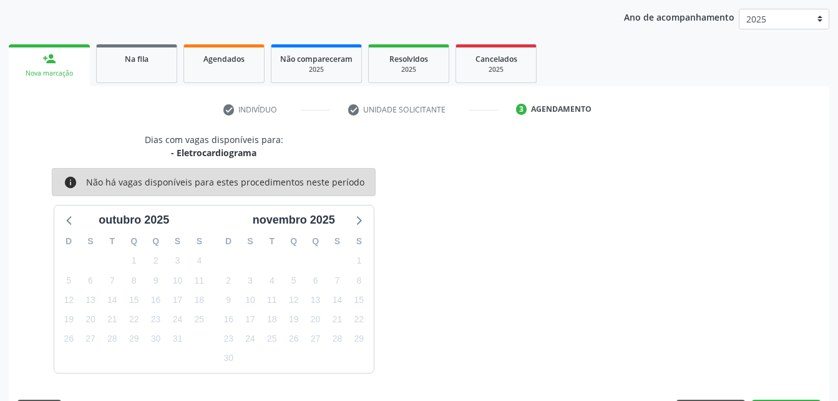
scroll to position [197, 0]
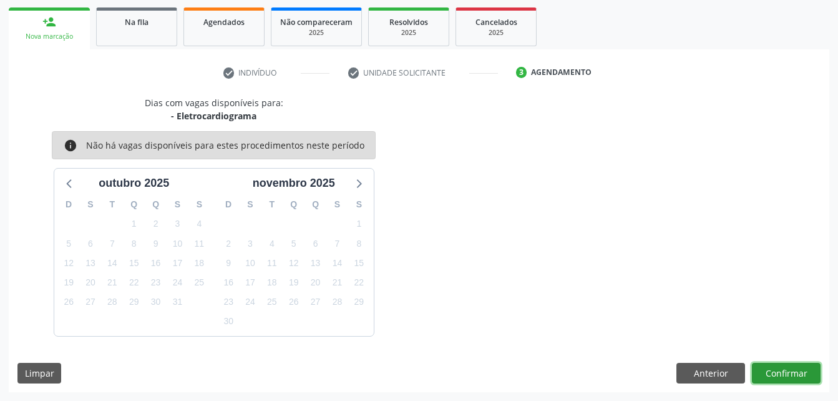
click at [789, 367] on button "Confirmar" at bounding box center [786, 373] width 69 height 21
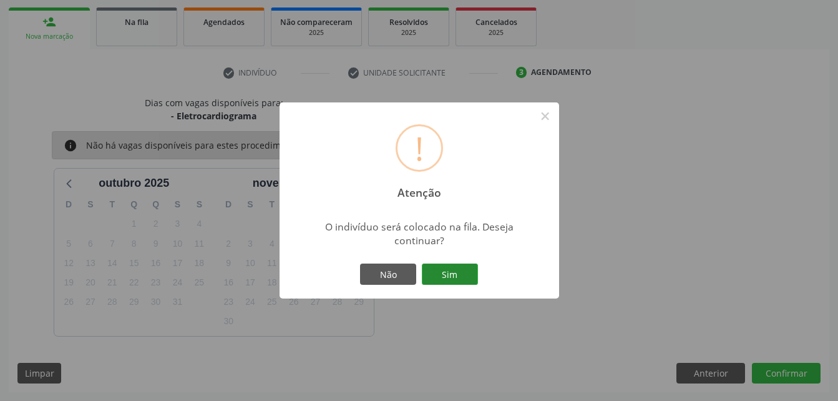
click at [473, 271] on button "Sim" at bounding box center [450, 273] width 56 height 21
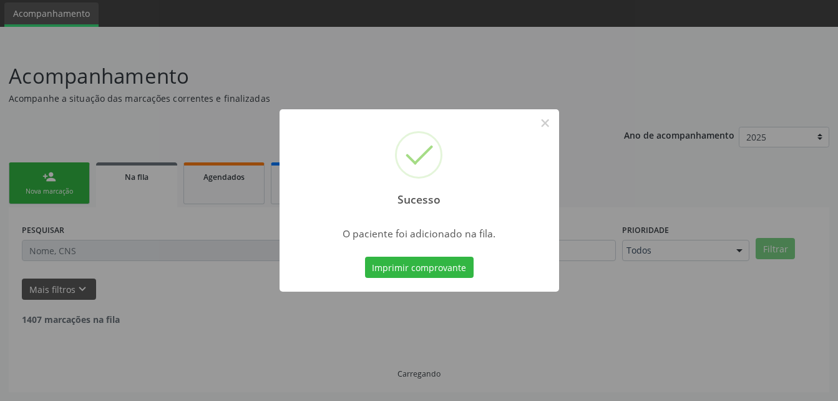
scroll to position [29, 0]
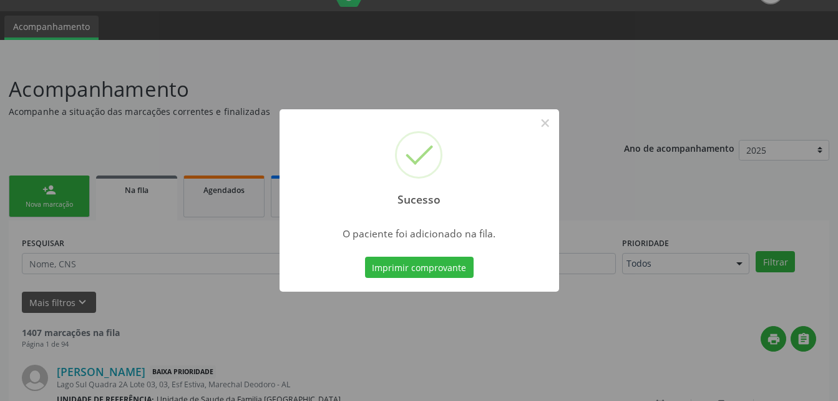
click at [29, 195] on div "Sucesso × O paciente foi adicionado na fila. Imprimir comprovante Cancel" at bounding box center [419, 200] width 838 height 401
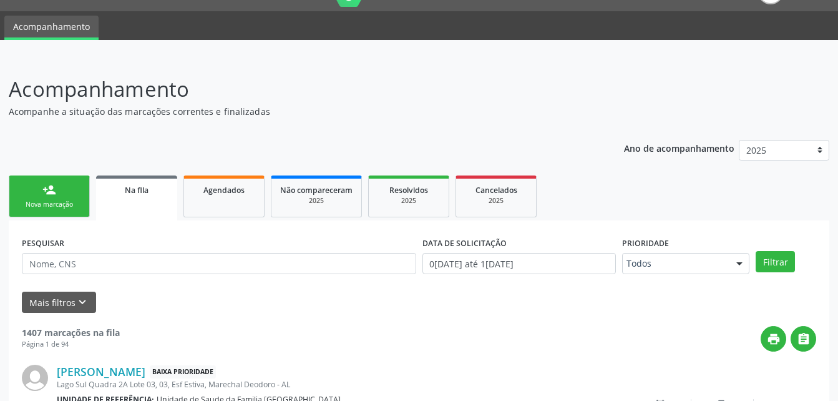
click at [29, 195] on link "person_add Nova marcação" at bounding box center [49, 196] width 81 height 42
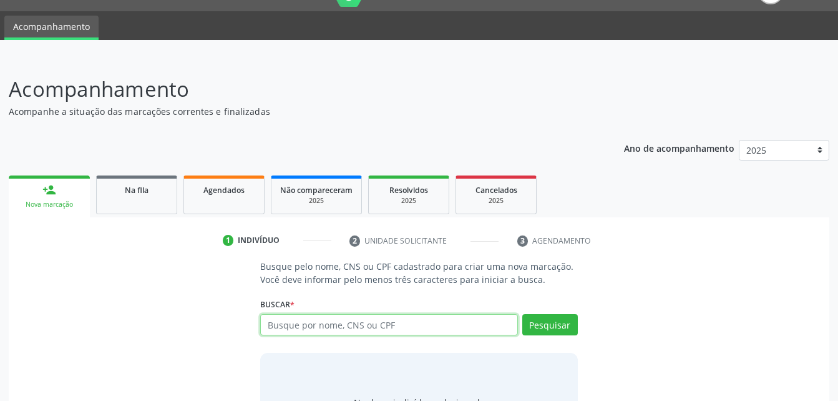
click at [454, 329] on input "text" at bounding box center [388, 324] width 257 height 21
type input "08088595444"
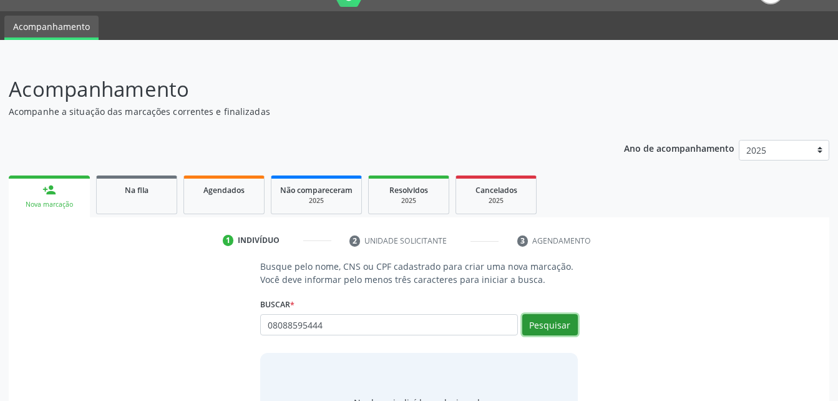
click at [562, 317] on button "Pesquisar" at bounding box center [550, 324] width 56 height 21
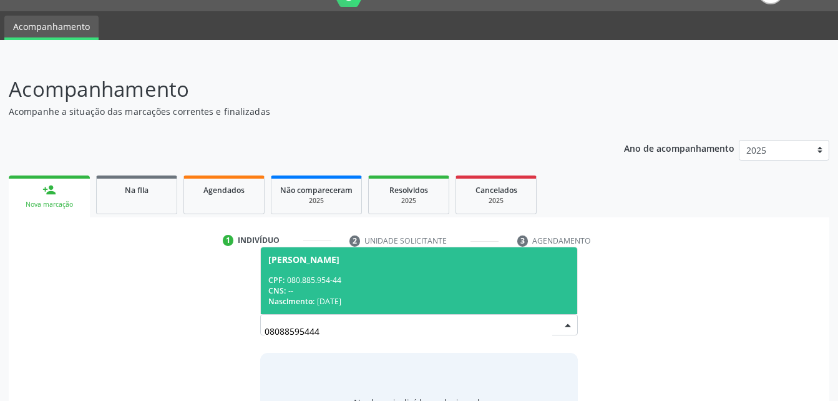
click at [331, 285] on div "CNS: --" at bounding box center [418, 290] width 301 height 11
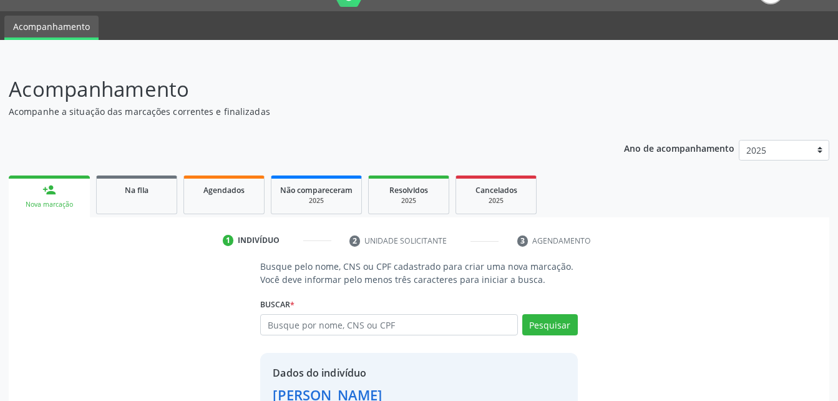
scroll to position [117, 0]
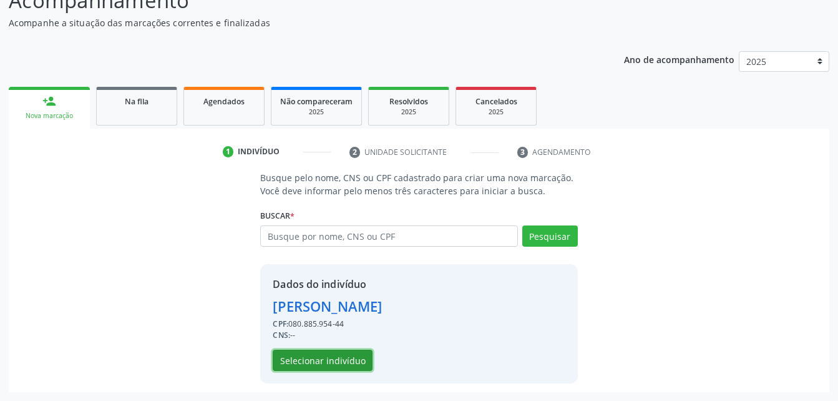
click at [351, 358] on button "Selecionar indivíduo" at bounding box center [323, 359] width 100 height 21
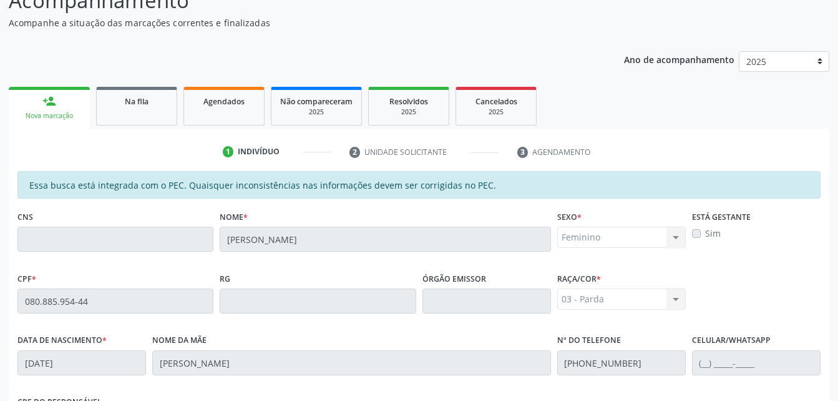
scroll to position [329, 0]
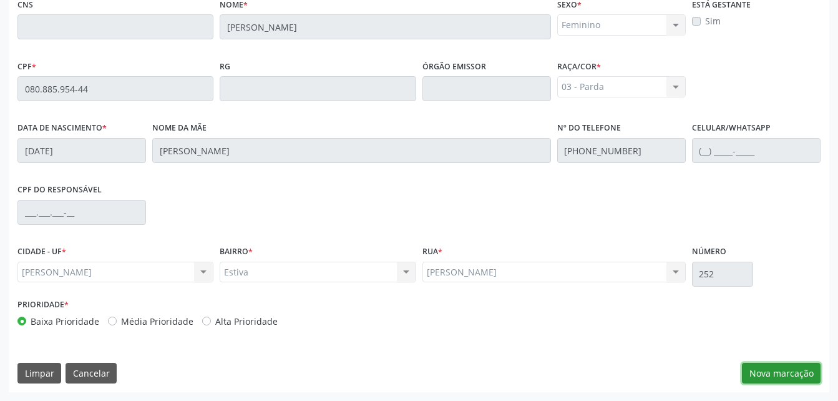
click at [782, 374] on button "Nova marcação" at bounding box center [781, 373] width 79 height 21
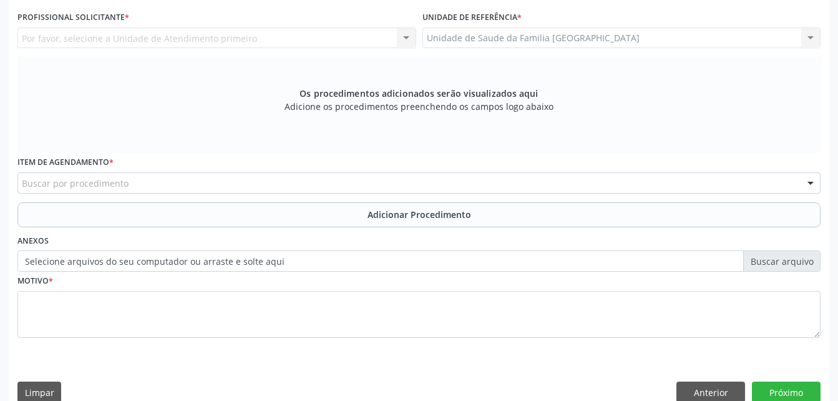
scroll to position [205, 0]
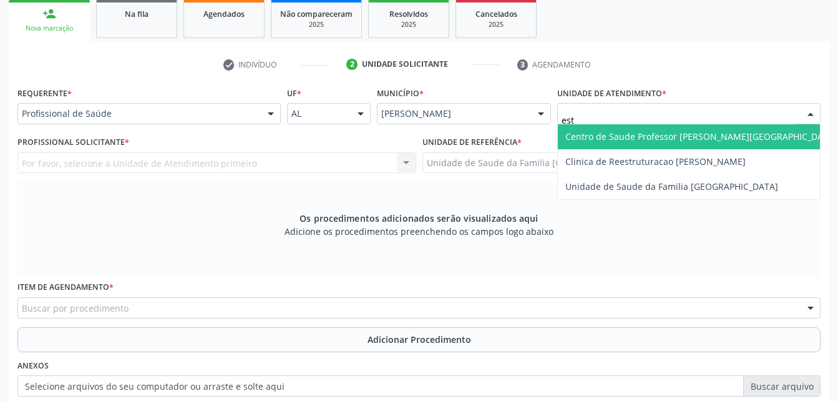
type input "esti"
click at [639, 146] on span "Unidade de Saude da Familia [GEOGRAPHIC_DATA]" at bounding box center [689, 136] width 262 height 25
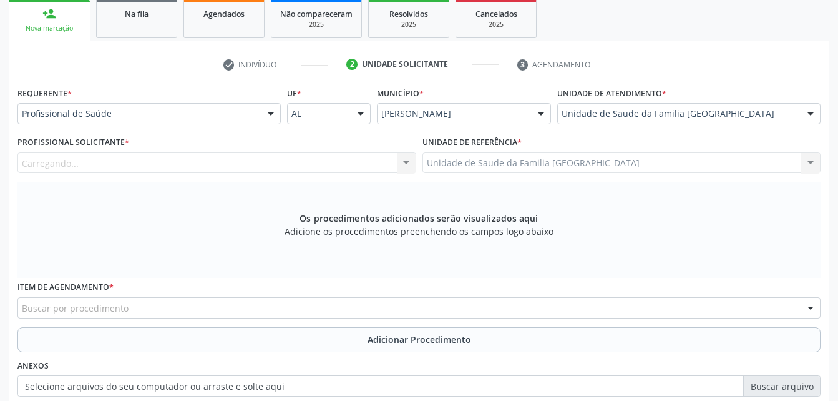
click at [246, 163] on div "Carregando... Nenhum resultado encontrado para: " " Não há nenhuma opção para s…" at bounding box center [216, 162] width 399 height 21
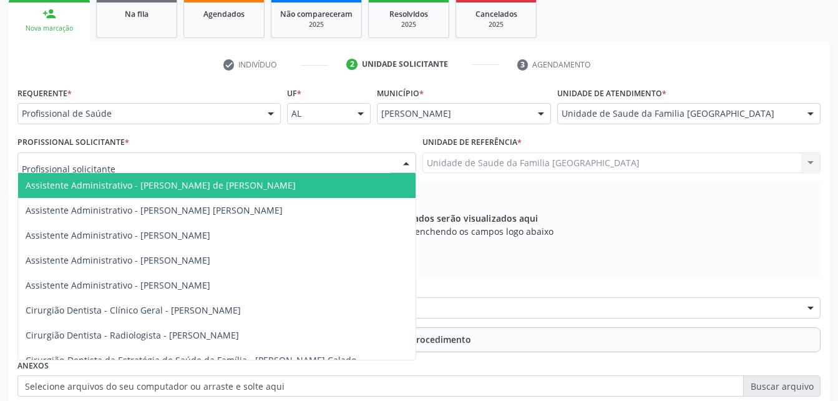
click at [294, 163] on div at bounding box center [216, 162] width 399 height 21
type input "rod"
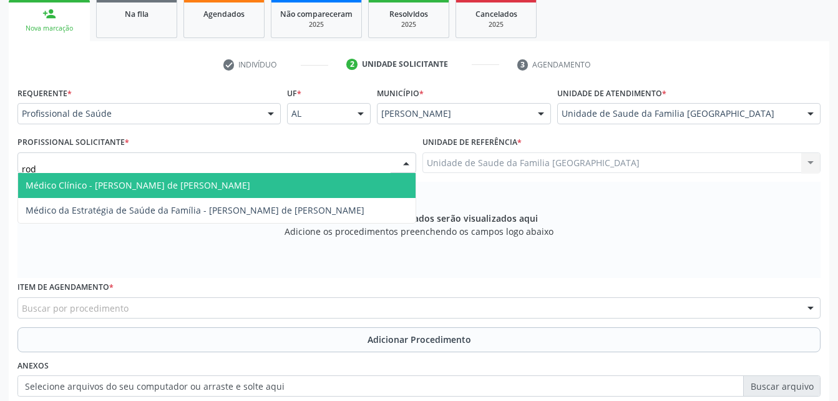
click at [306, 184] on span "Médico Clínico - [PERSON_NAME] de [PERSON_NAME]" at bounding box center [216, 185] width 397 height 25
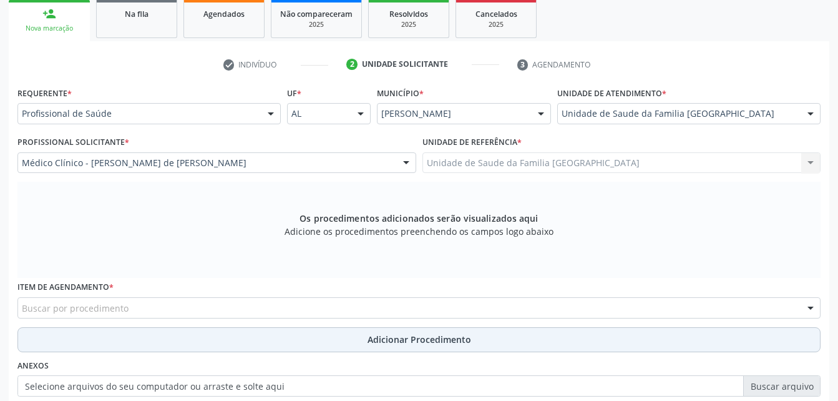
scroll to position [329, 0]
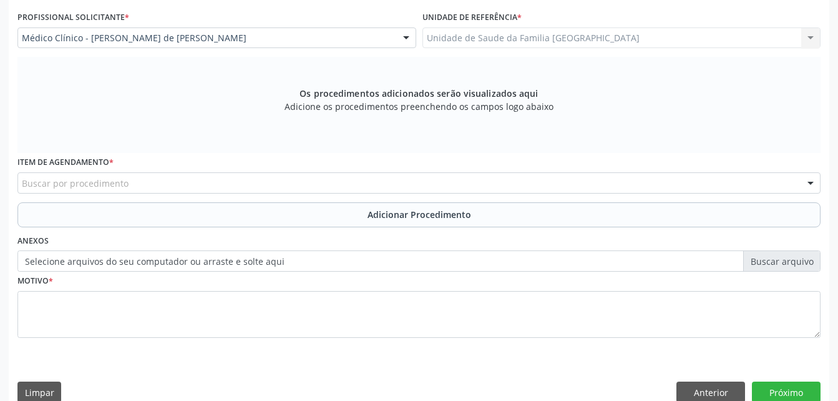
click at [245, 168] on div "Item de agendamento * Buscar por procedimento 0304070076 - .Quimioterapia de Le…" at bounding box center [418, 173] width 803 height 40
click at [245, 183] on div "Buscar por procedimento" at bounding box center [418, 182] width 803 height 21
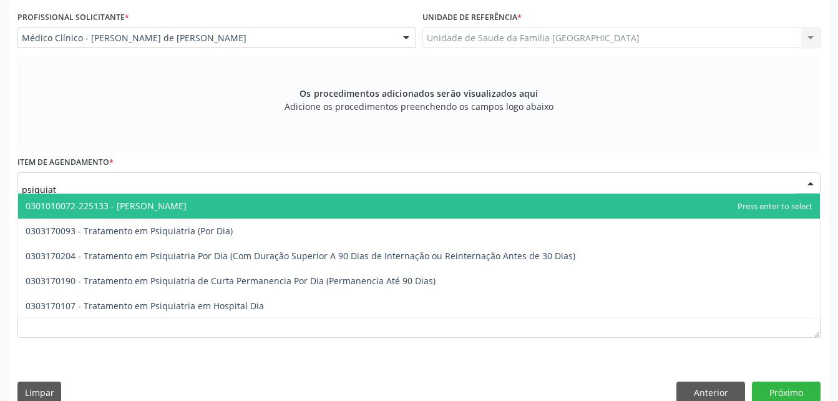
type input "psiquiatr"
click at [244, 203] on span "0301010072-225133 - [PERSON_NAME]" at bounding box center [419, 205] width 802 height 25
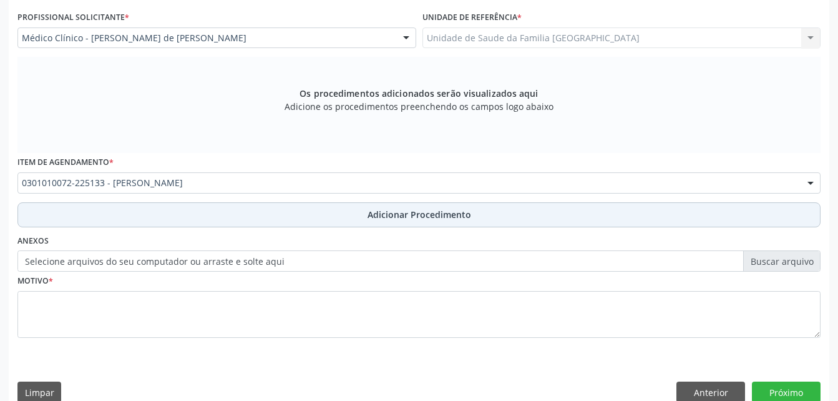
click at [249, 223] on button "Adicionar Procedimento" at bounding box center [418, 214] width 803 height 25
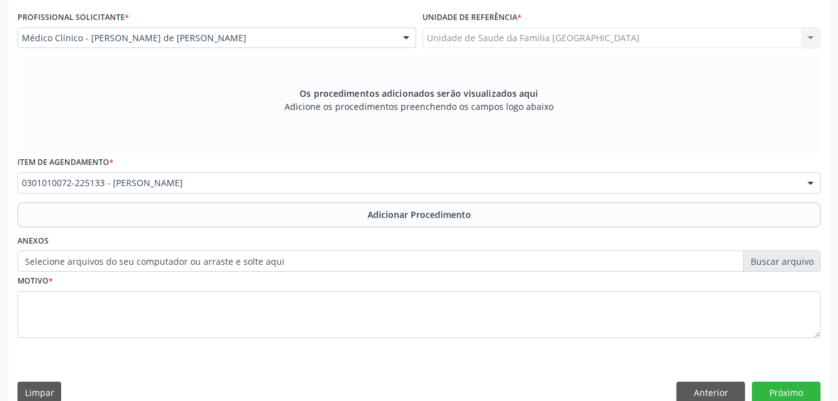
scroll to position [301, 0]
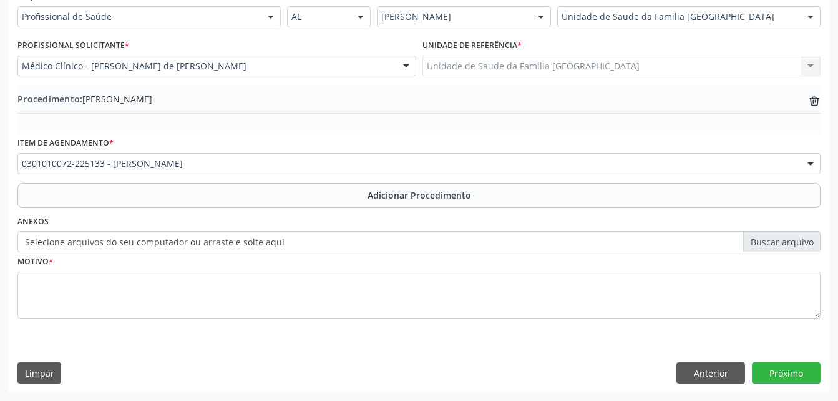
click at [193, 240] on label "Selecione arquivos do seu computador ou arraste e solte aqui" at bounding box center [418, 241] width 803 height 21
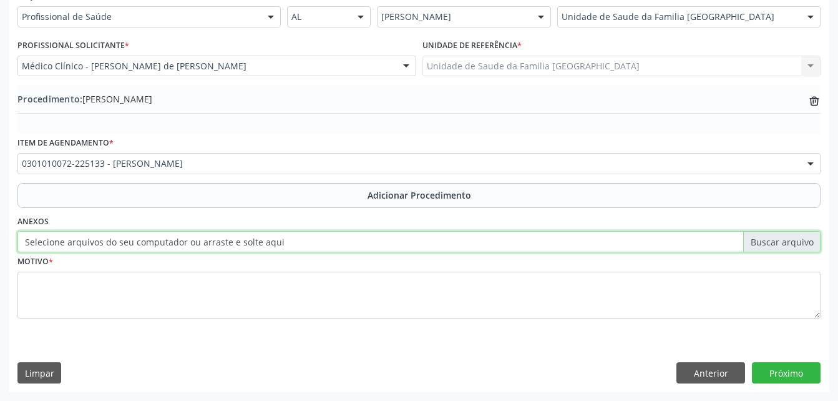
click at [193, 240] on input "Selecione arquivos do seu computador ou arraste e solte aqui" at bounding box center [418, 241] width 803 height 21
type input "C:\fakepath\WhatsApp Image 2[DATE]8.25.50.jpeg"
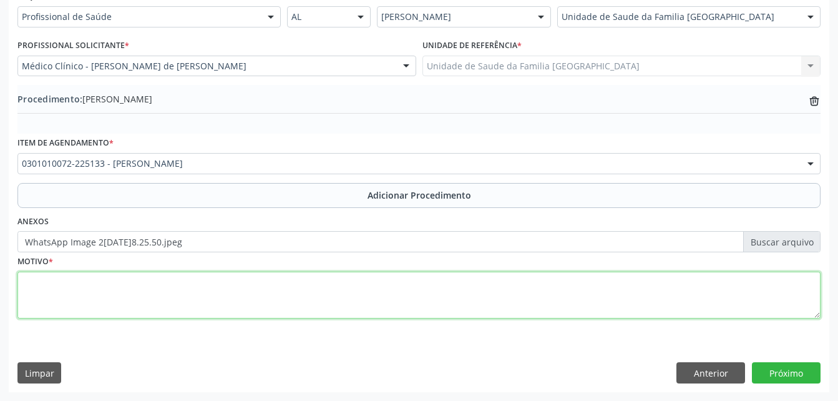
click at [256, 289] on textarea at bounding box center [418, 294] width 803 height 47
type textarea "esquizofrenia"
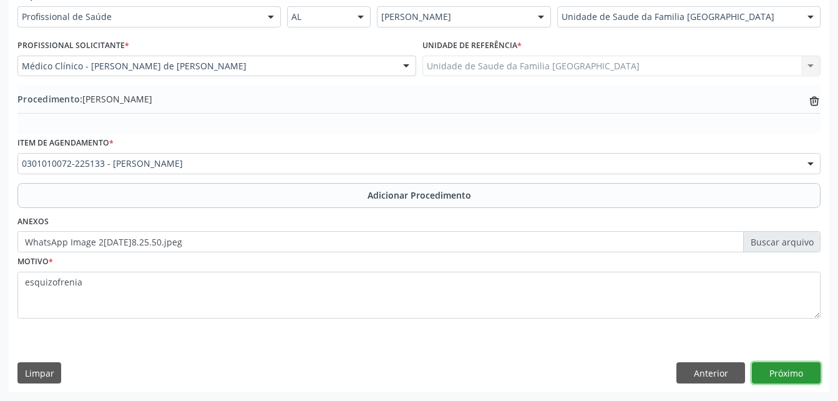
click at [796, 369] on button "Próximo" at bounding box center [786, 372] width 69 height 21
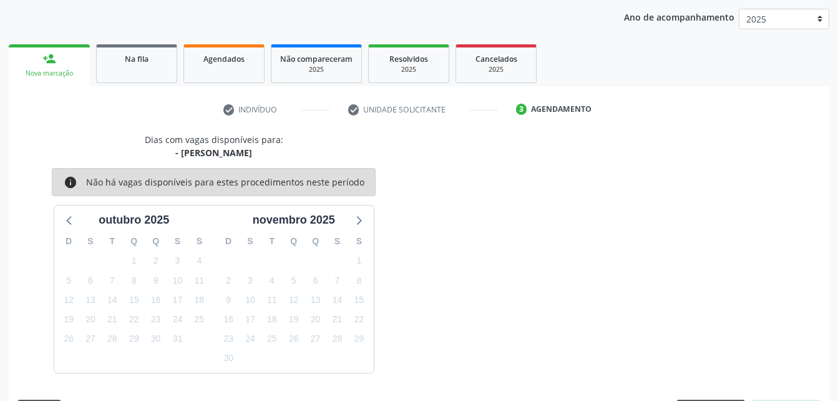
scroll to position [197, 0]
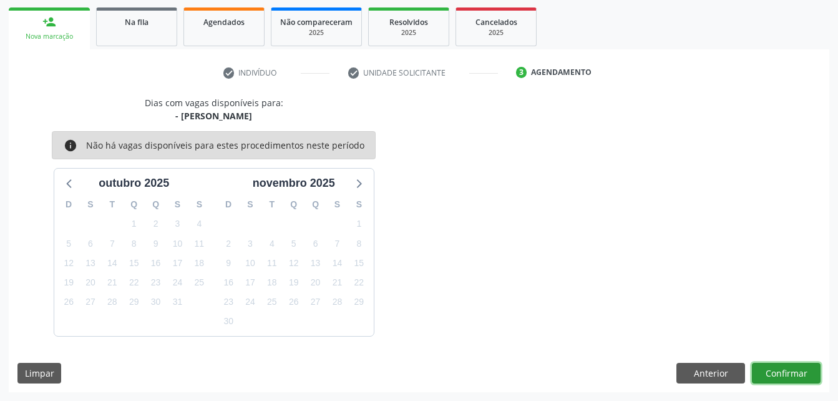
click at [796, 369] on button "Confirmar" at bounding box center [786, 373] width 69 height 21
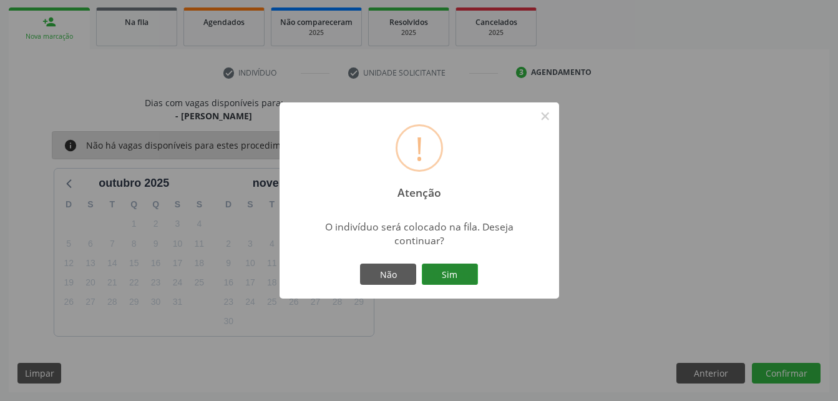
click at [472, 272] on button "Sim" at bounding box center [450, 273] width 56 height 21
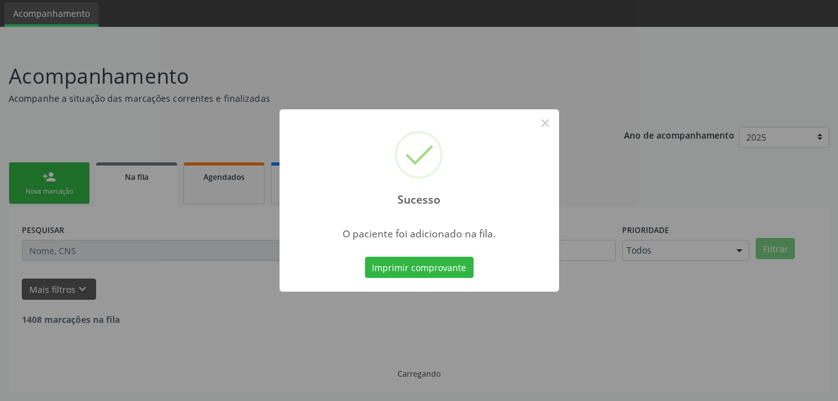
scroll to position [29, 0]
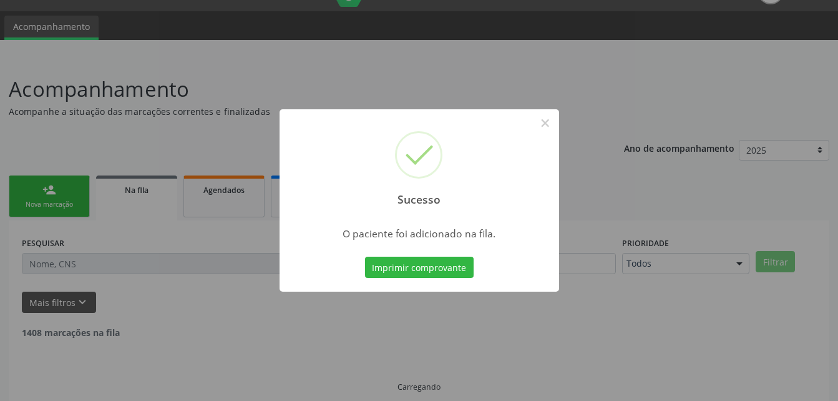
click at [38, 202] on div "Sucesso × O paciente foi adicionado na fila. Imprimir comprovante Cancel" at bounding box center [419, 200] width 838 height 401
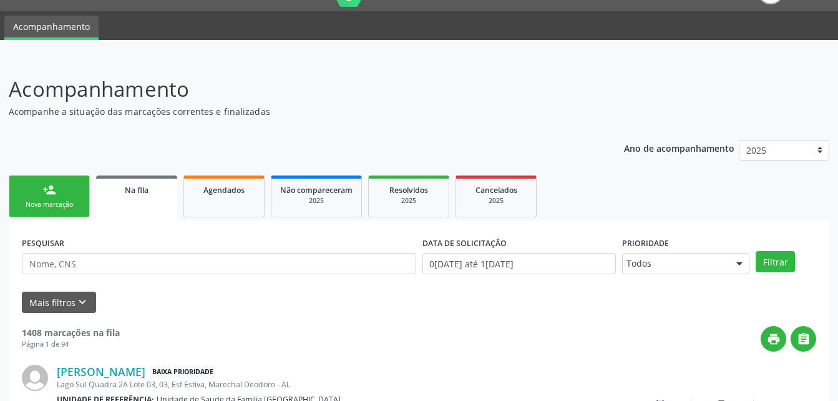
click at [50, 202] on div "Nova marcação" at bounding box center [49, 204] width 62 height 9
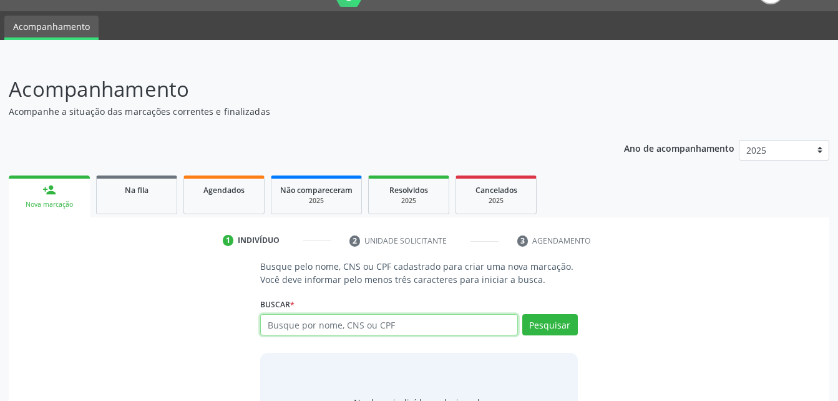
click at [426, 326] on input "text" at bounding box center [388, 324] width 257 height 21
type input "08088595444"
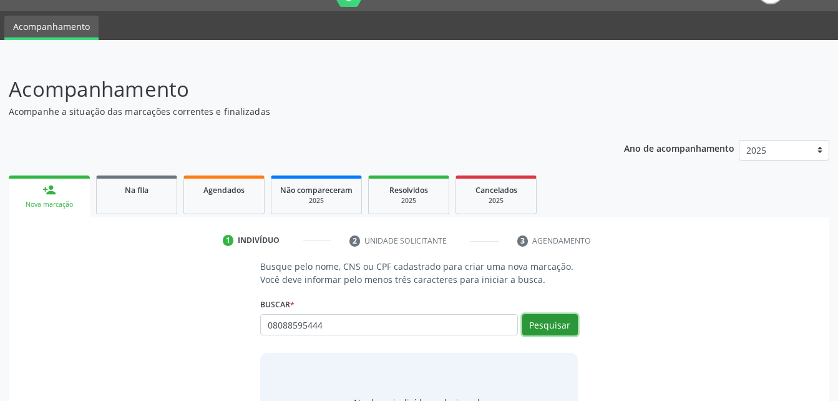
click at [560, 322] on button "Pesquisar" at bounding box center [550, 324] width 56 height 21
type input "08088595444"
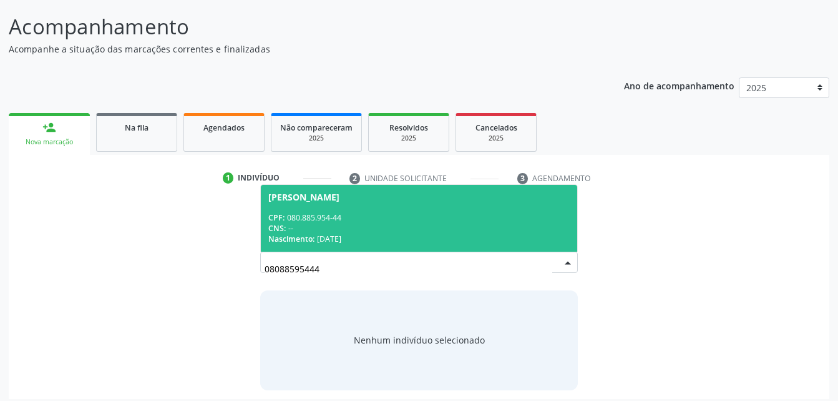
click at [467, 233] on div "Nascimento: 0[DATE]" at bounding box center [418, 238] width 301 height 11
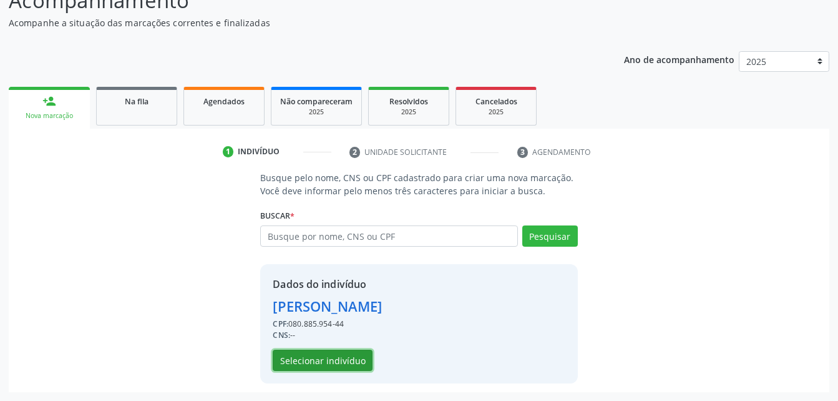
click at [330, 366] on button "Selecionar indivíduo" at bounding box center [323, 359] width 100 height 21
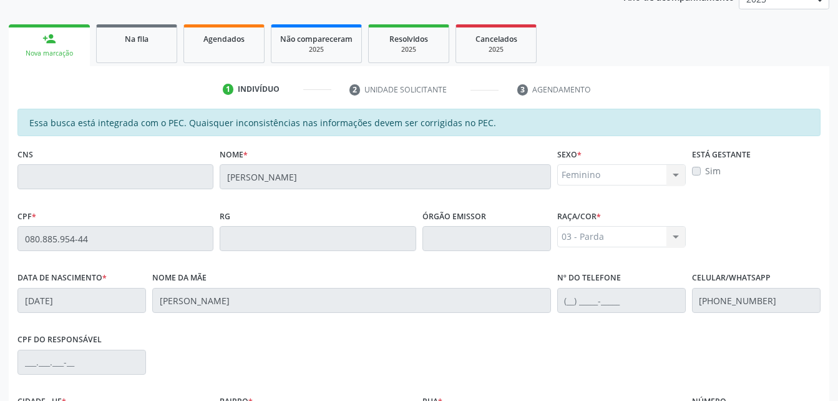
scroll to position [329, 0]
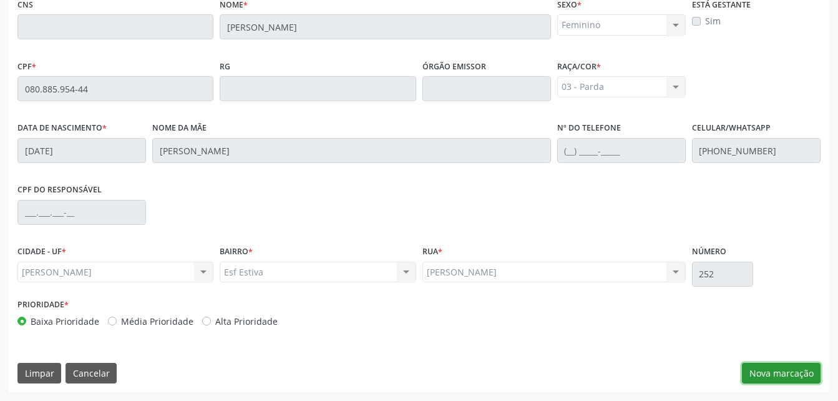
click at [768, 366] on button "Nova marcação" at bounding box center [781, 373] width 79 height 21
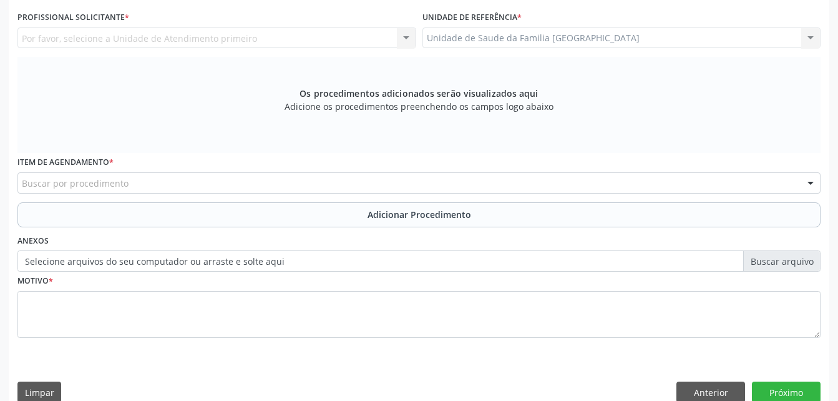
scroll to position [267, 0]
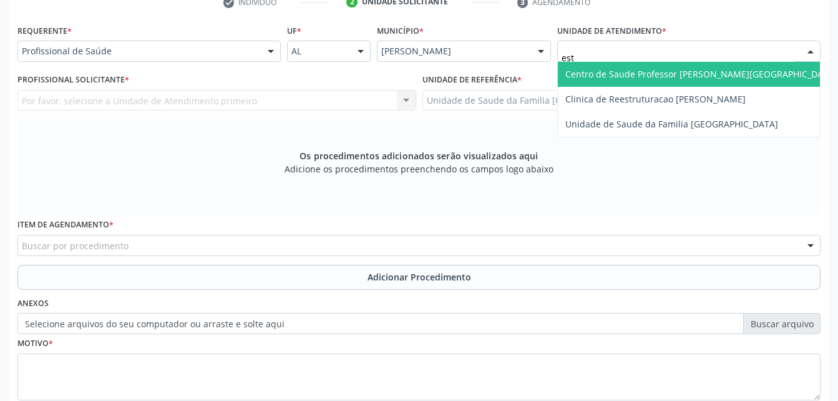
type input "esti"
click at [661, 72] on span "Unidade de Saude da Familia [GEOGRAPHIC_DATA]" at bounding box center [671, 74] width 213 height 12
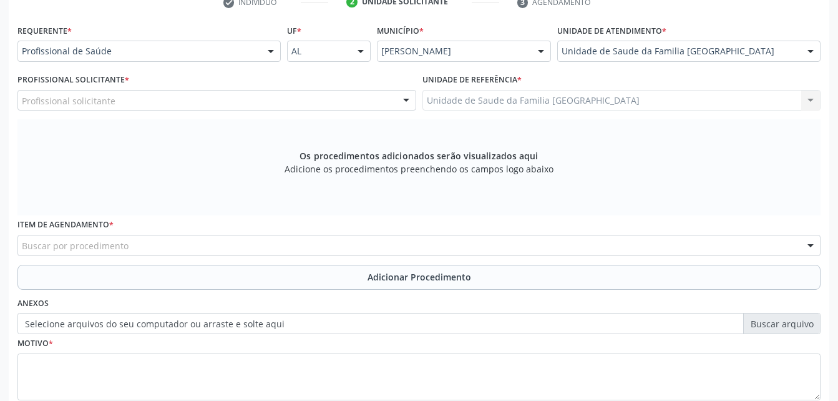
click at [154, 99] on div "Profissional solicitante" at bounding box center [216, 100] width 399 height 21
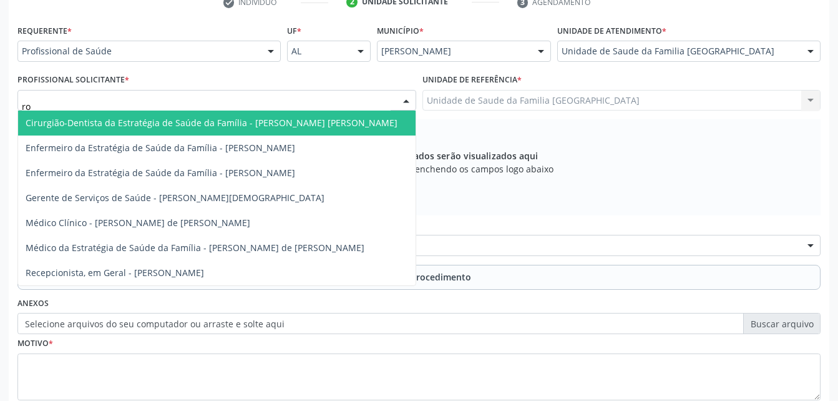
type input "rod"
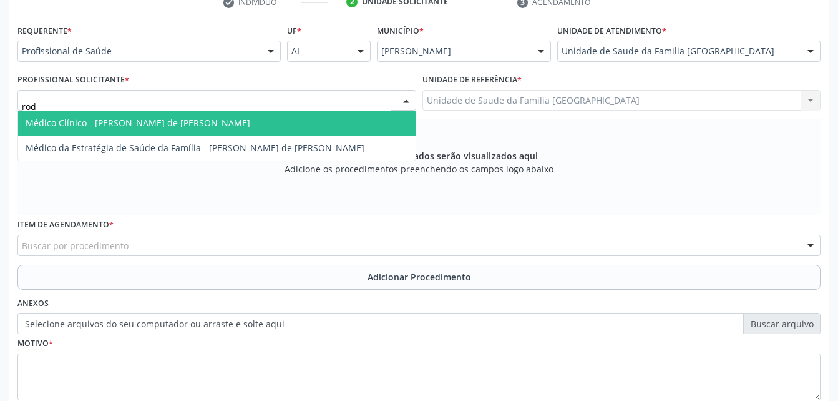
click at [176, 120] on span "Médico Clínico - [PERSON_NAME] de [PERSON_NAME]" at bounding box center [138, 123] width 225 height 12
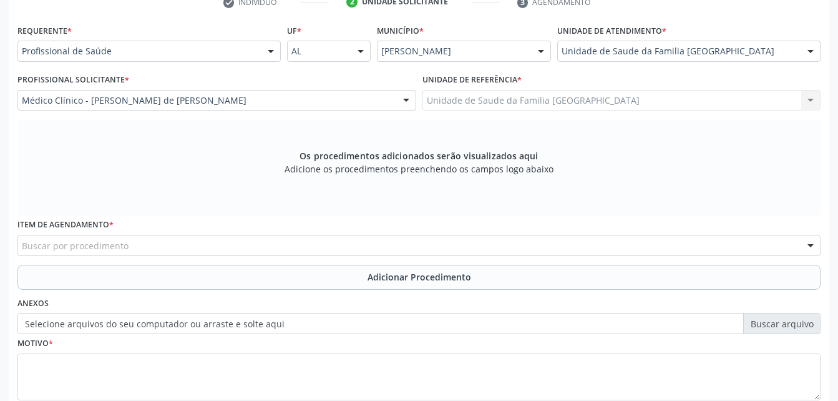
scroll to position [329, 0]
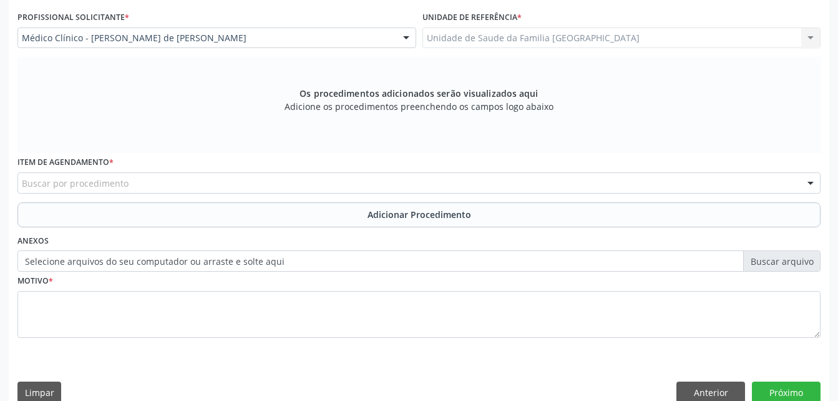
click at [177, 183] on div "Buscar por procedimento" at bounding box center [418, 182] width 803 height 21
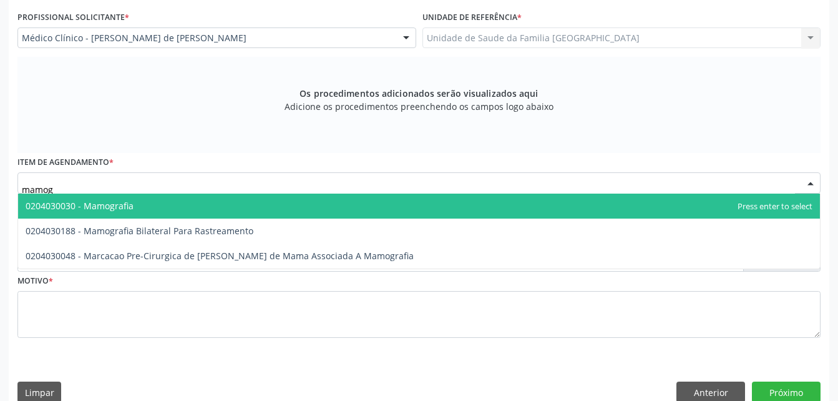
type input "mamogr"
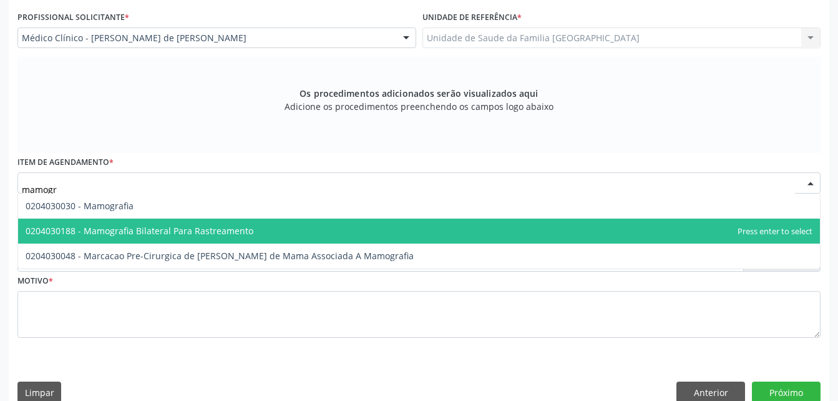
click at [195, 223] on span "0204030188 - Mamografia Bilateral Para Rastreamento" at bounding box center [419, 230] width 802 height 25
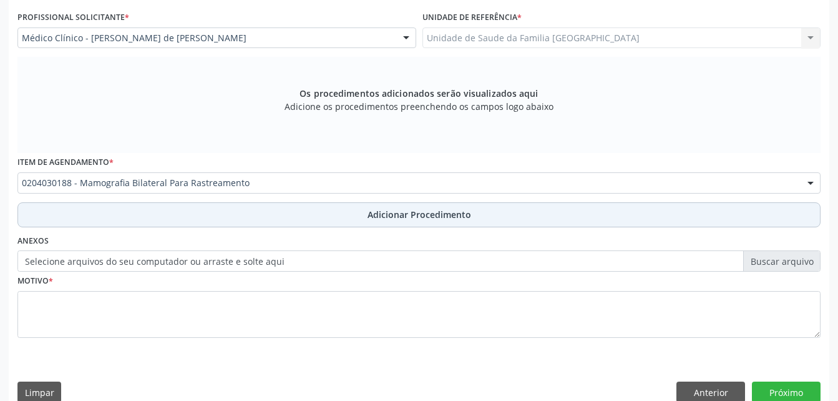
click at [187, 223] on button "Adicionar Procedimento" at bounding box center [418, 214] width 803 height 25
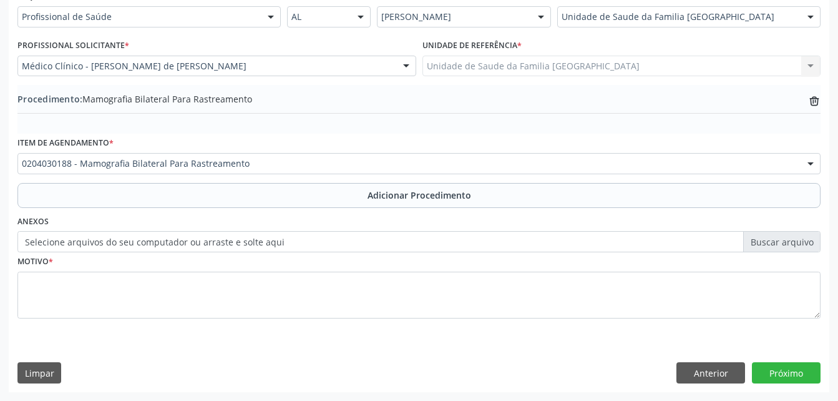
scroll to position [301, 0]
click at [205, 241] on label "Selecione arquivos do seu computador ou arraste e solte aqui" at bounding box center [418, 241] width 803 height 21
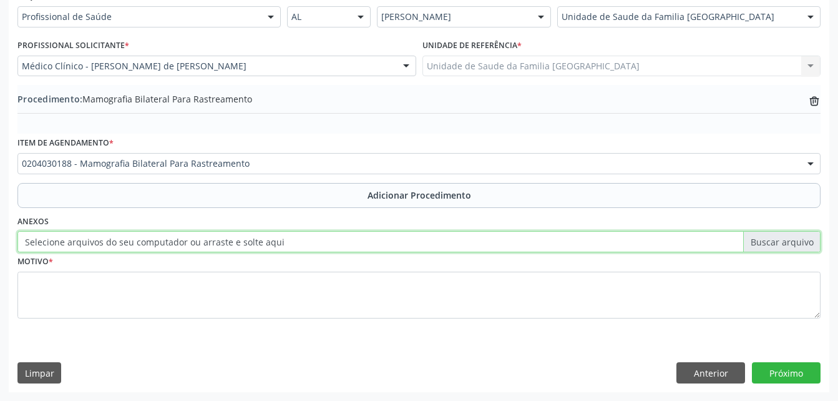
click at [205, 241] on input "Selecione arquivos do seu computador ou arraste e solte aqui" at bounding box center [418, 241] width 803 height 21
type input "C:\fakepath\WhatsApp Image 2[DATE]8.26.00.jpeg"
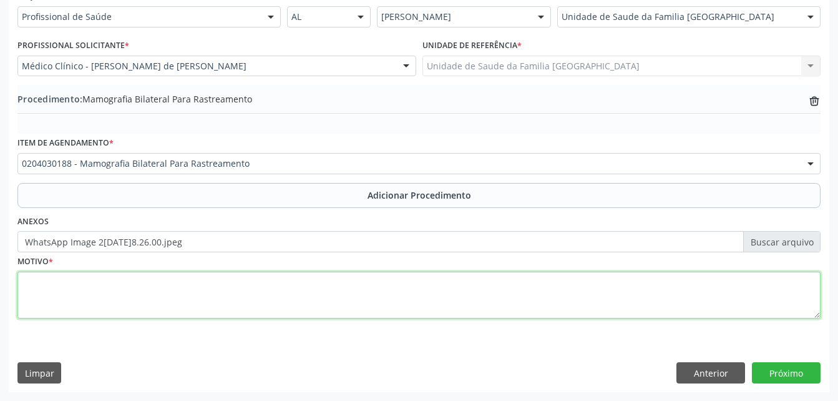
click at [290, 275] on textarea at bounding box center [418, 294] width 803 height 47
click at [26, 286] on textarea "rrotina" at bounding box center [418, 294] width 803 height 47
click at [27, 280] on textarea "rrotina" at bounding box center [418, 294] width 803 height 47
type textarea "rotina"
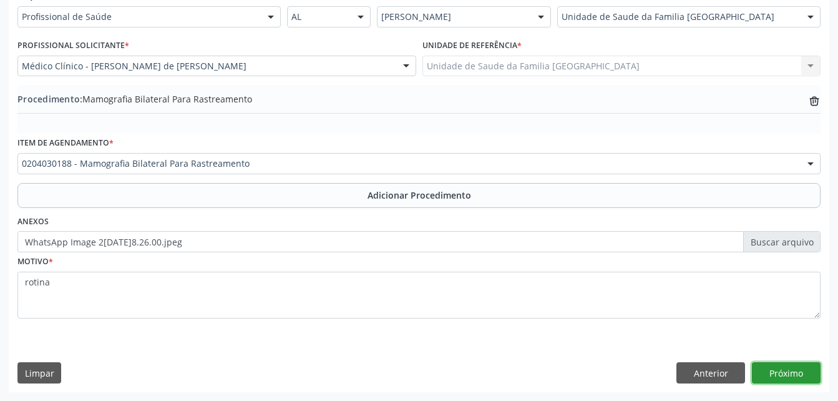
click at [782, 369] on button "Próximo" at bounding box center [786, 372] width 69 height 21
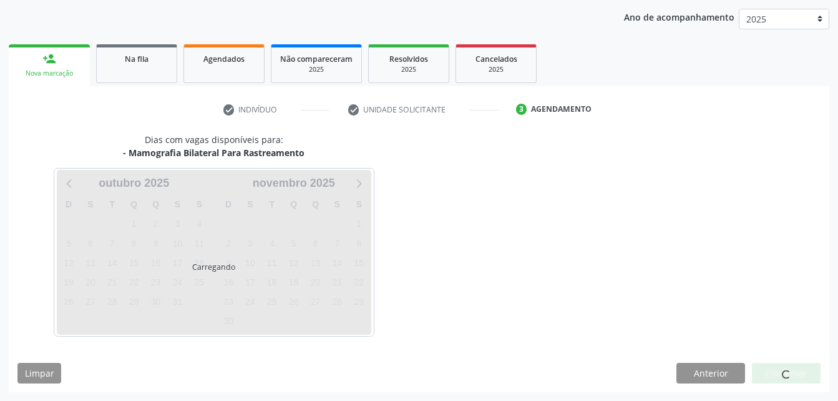
scroll to position [197, 0]
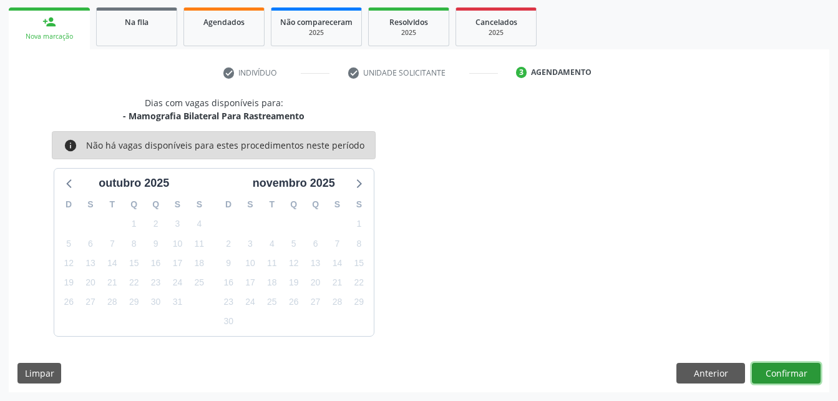
click at [794, 380] on button "Confirmar" at bounding box center [786, 373] width 69 height 21
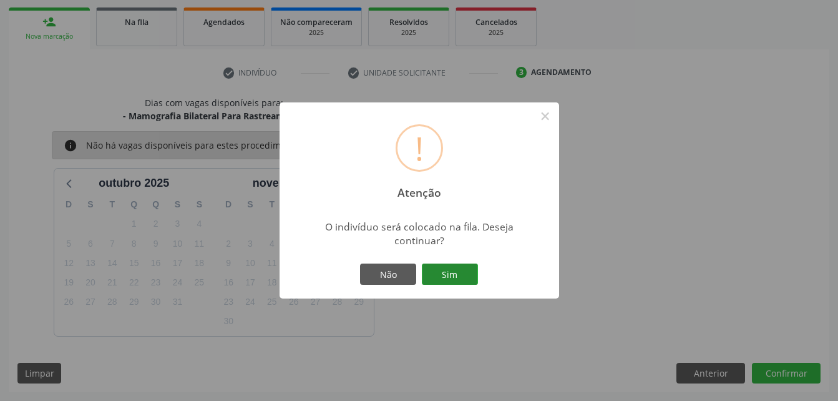
click at [457, 273] on button "Sim" at bounding box center [450, 273] width 56 height 21
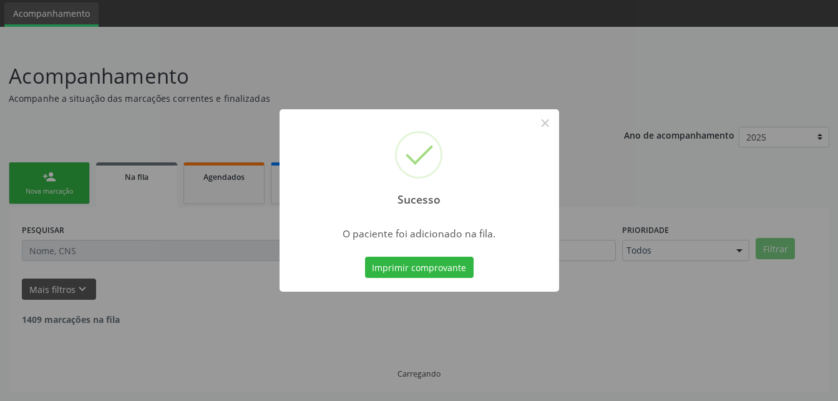
scroll to position [29, 0]
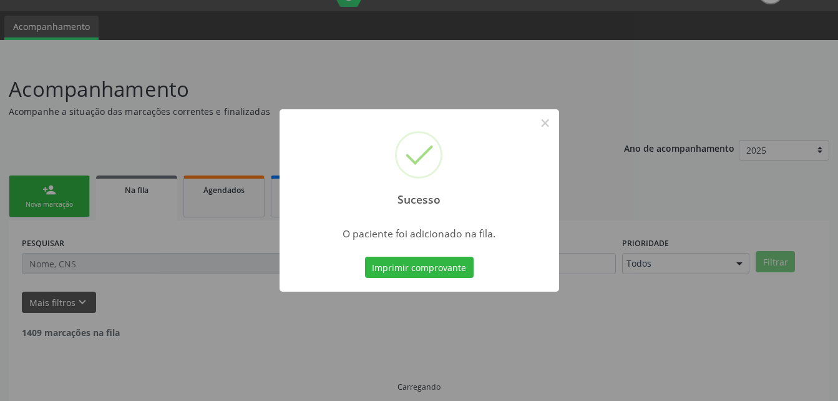
click at [62, 193] on div "Sucesso × O paciente foi adicionado na fila. Imprimir comprovante Cancel" at bounding box center [419, 200] width 838 height 401
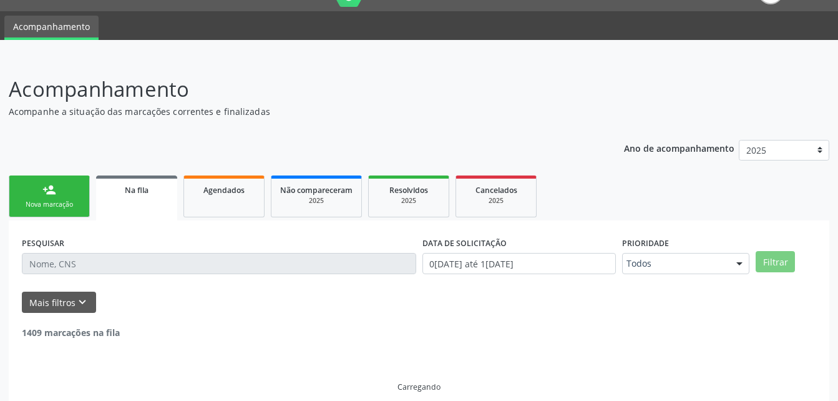
click at [62, 193] on link "person_add Nova marcação" at bounding box center [49, 196] width 81 height 42
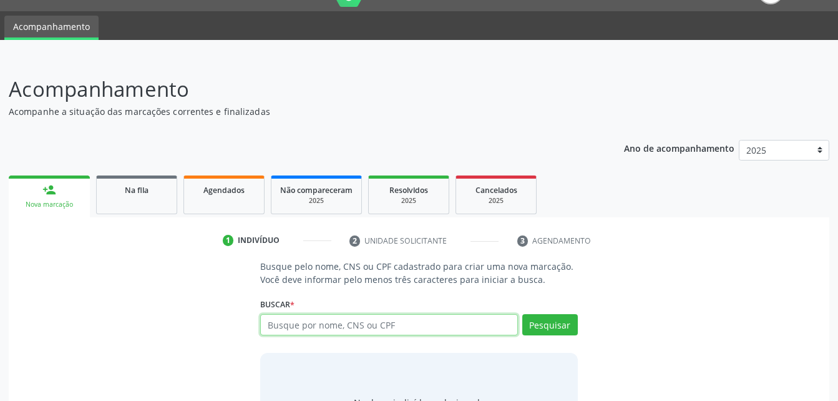
click at [428, 325] on input "text" at bounding box center [388, 324] width 257 height 21
type input "70500044822559"
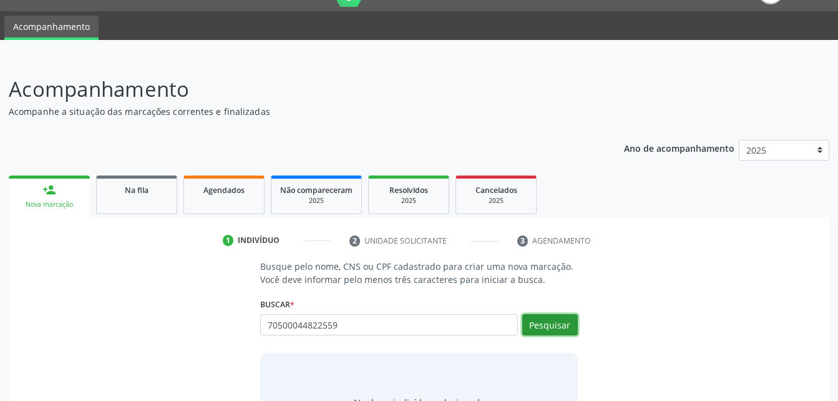
click at [555, 326] on button "Pesquisar" at bounding box center [550, 324] width 56 height 21
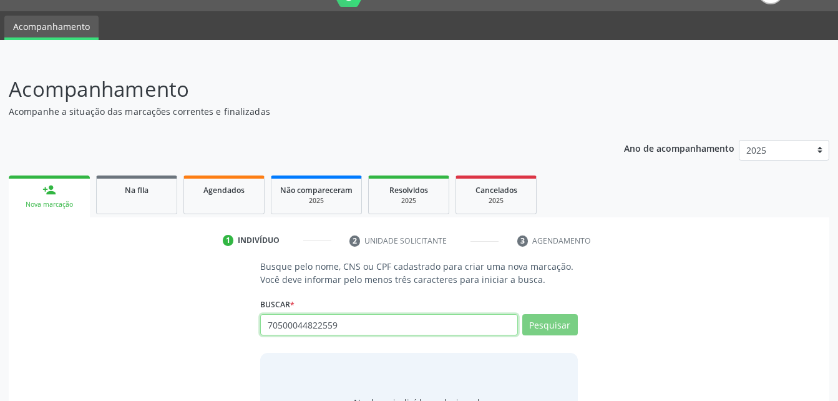
click at [296, 329] on input "70500044822559" at bounding box center [388, 324] width 257 height 21
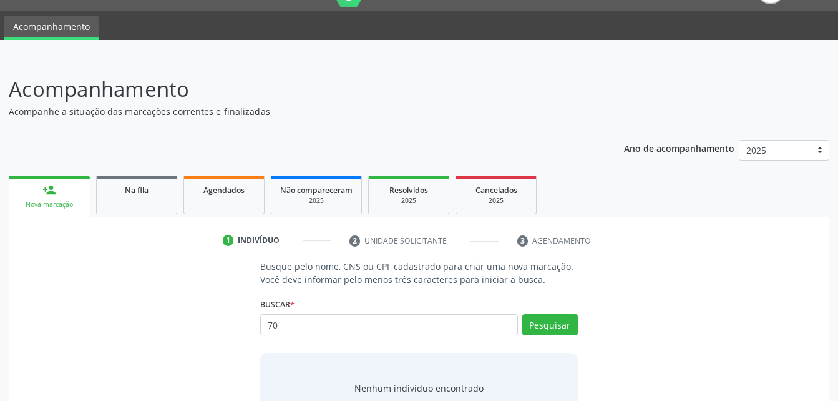
type input "7"
type input "705000044822559"
click at [553, 329] on button "Pesquisar" at bounding box center [550, 324] width 56 height 21
type input "705000044822559"
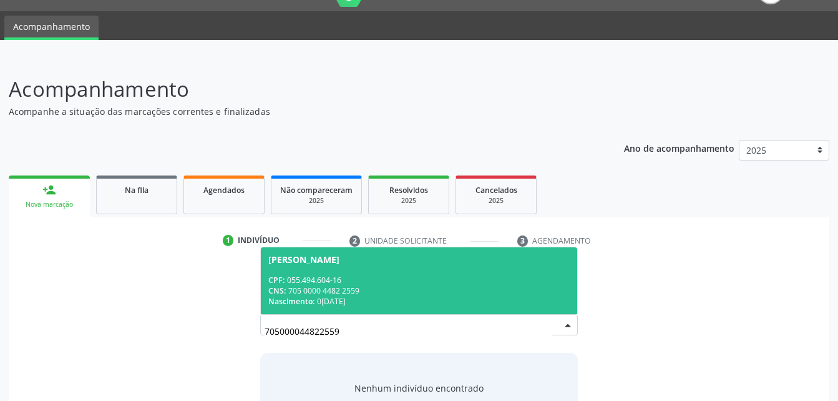
click at [455, 280] on div "CPF: 055.494.604-16" at bounding box center [418, 280] width 301 height 11
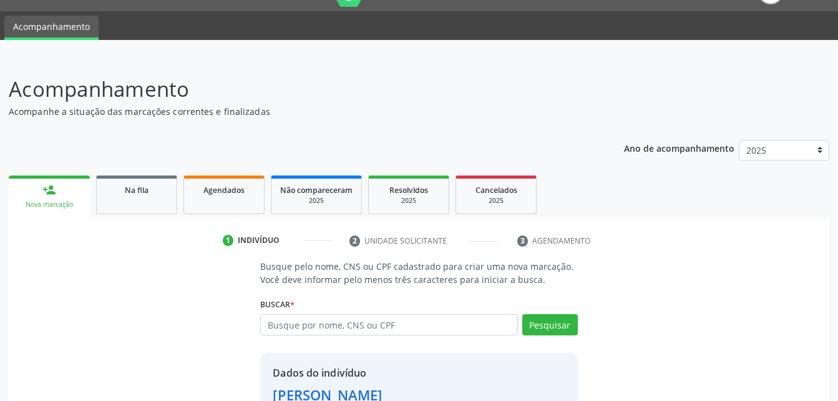
scroll to position [117, 0]
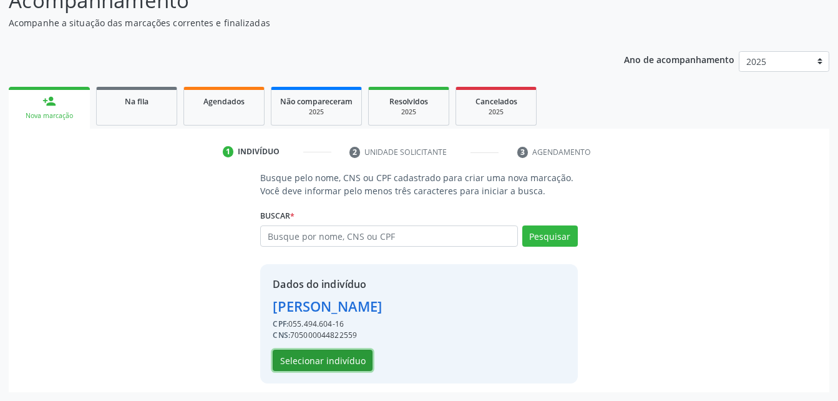
click at [338, 362] on button "Selecionar indivíduo" at bounding box center [323, 359] width 100 height 21
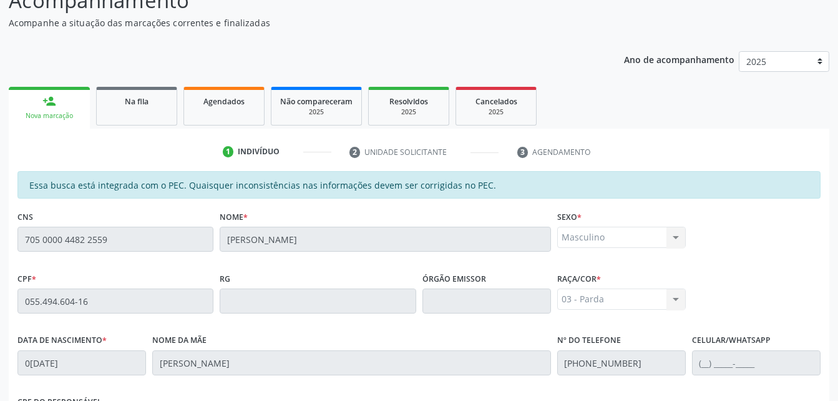
scroll to position [329, 0]
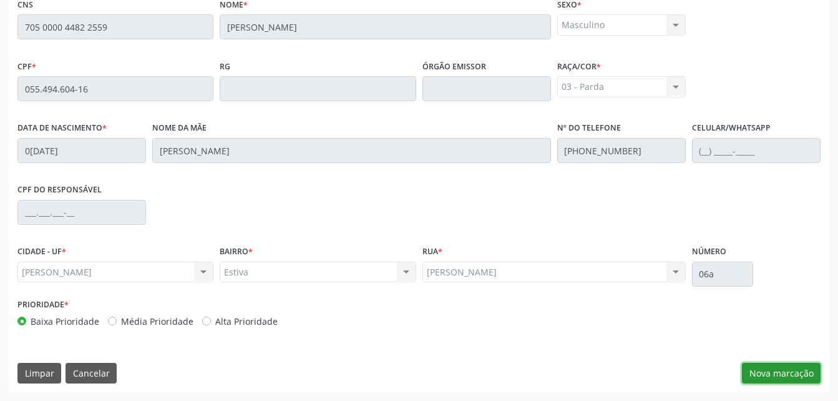
click at [771, 373] on button "Nova marcação" at bounding box center [781, 373] width 79 height 21
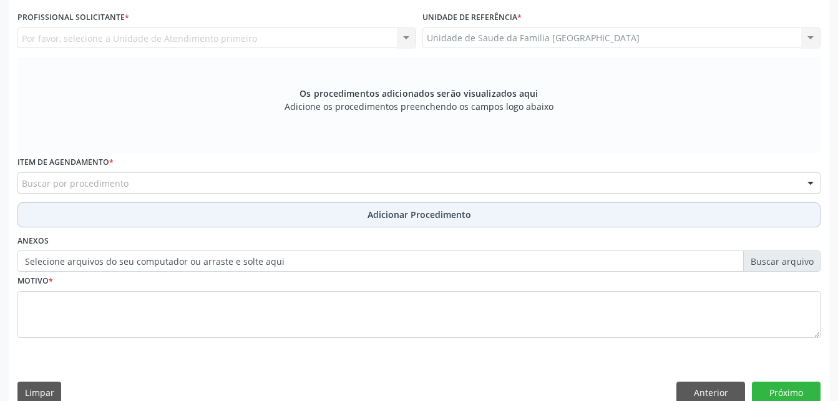
scroll to position [267, 0]
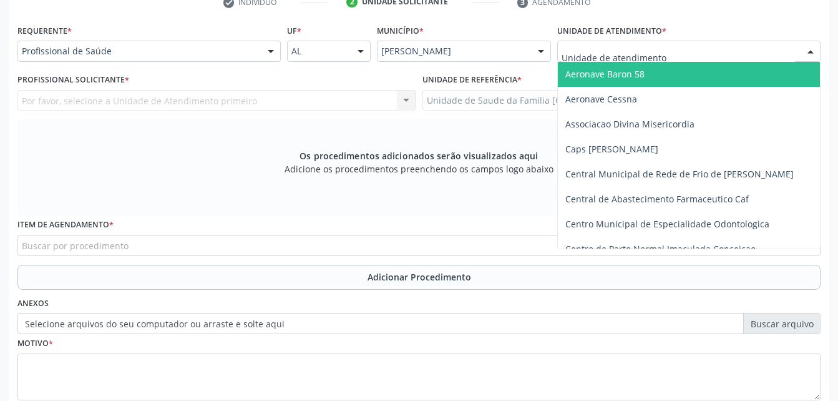
click at [698, 52] on div at bounding box center [688, 51] width 263 height 21
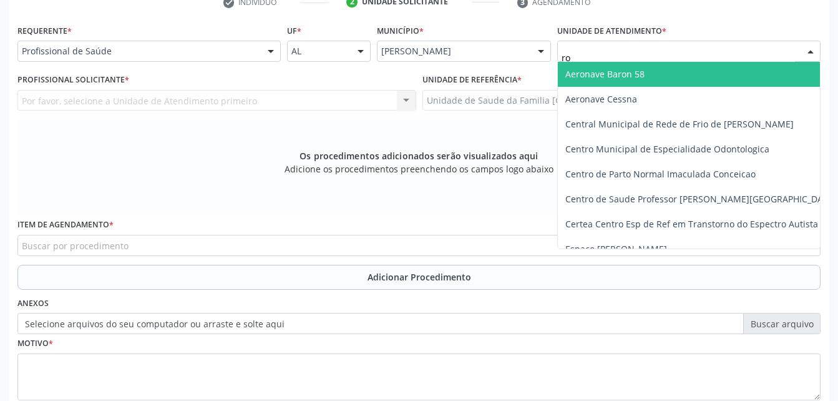
type input "r"
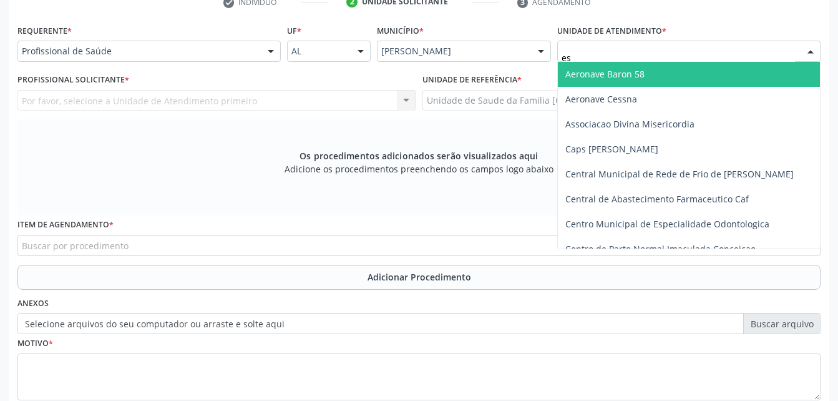
type input "est"
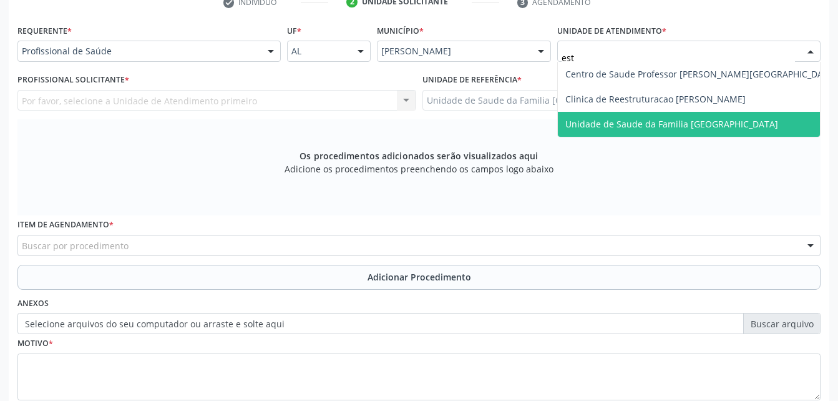
click at [700, 115] on span "Unidade de Saude da Familia [GEOGRAPHIC_DATA]" at bounding box center [701, 124] width 286 height 25
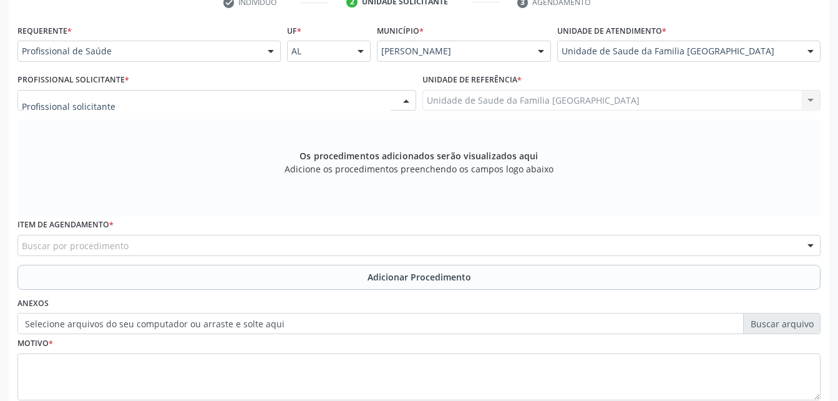
click at [240, 101] on div at bounding box center [216, 100] width 399 height 21
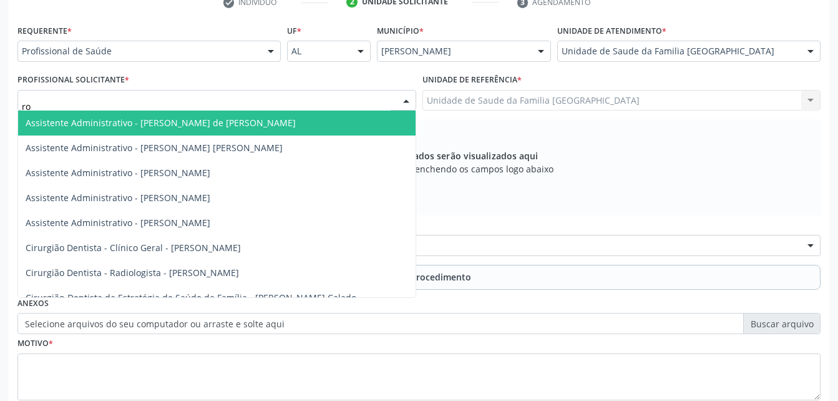
type input "rod"
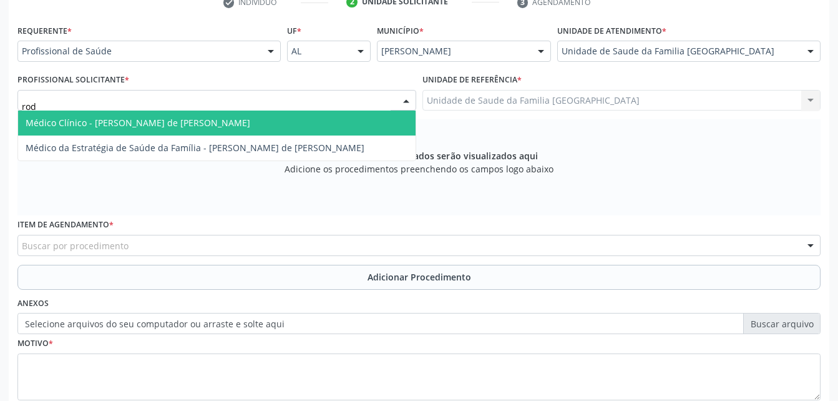
click at [251, 131] on span "Médico Clínico - [PERSON_NAME] de [PERSON_NAME]" at bounding box center [216, 122] width 397 height 25
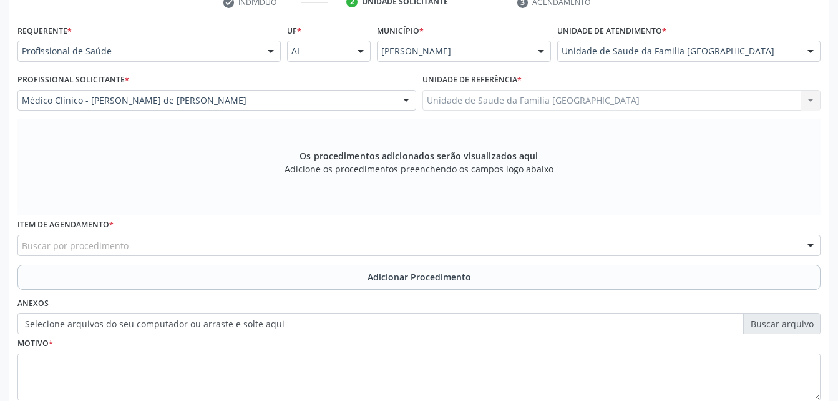
scroll to position [329, 0]
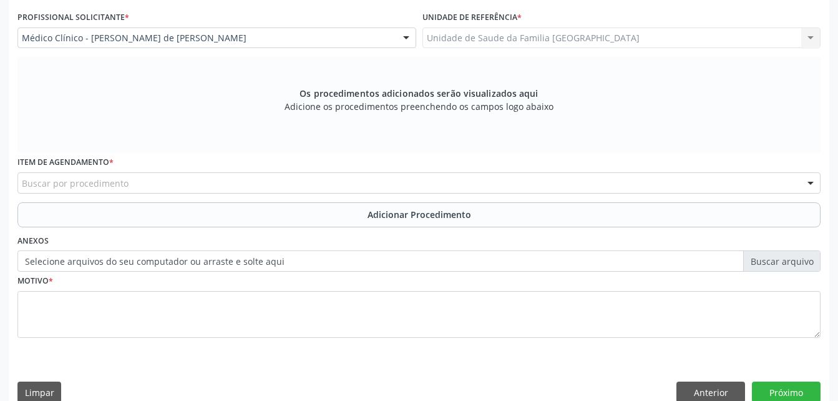
click at [193, 175] on div "Buscar por procedimento" at bounding box center [418, 182] width 803 height 21
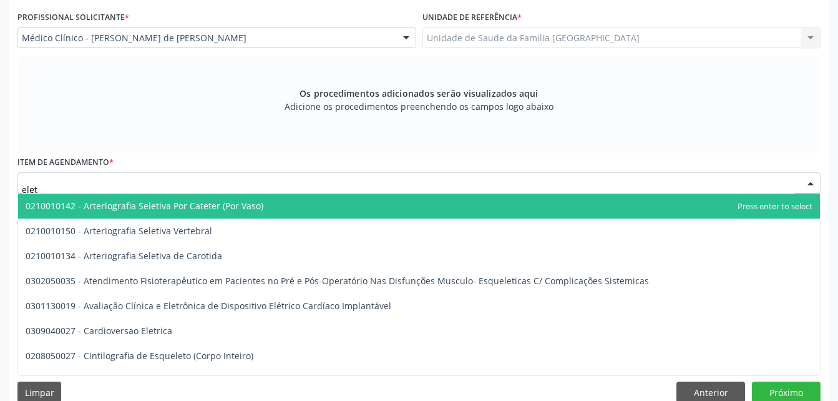
type input "eletr"
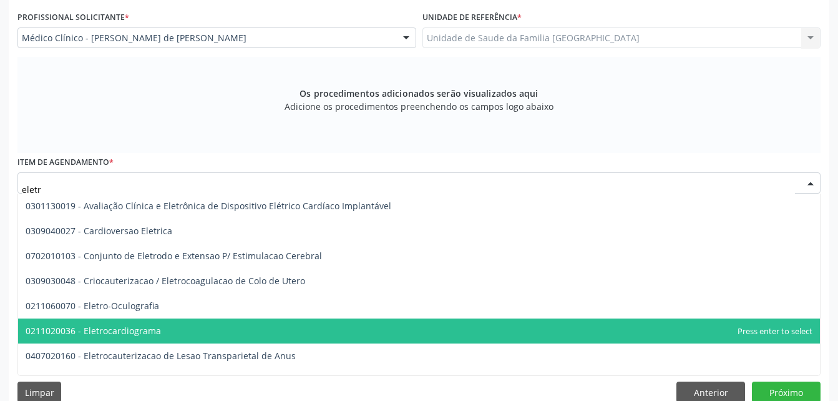
click at [174, 325] on span "0211020036 - Eletrocardiograma" at bounding box center [419, 330] width 802 height 25
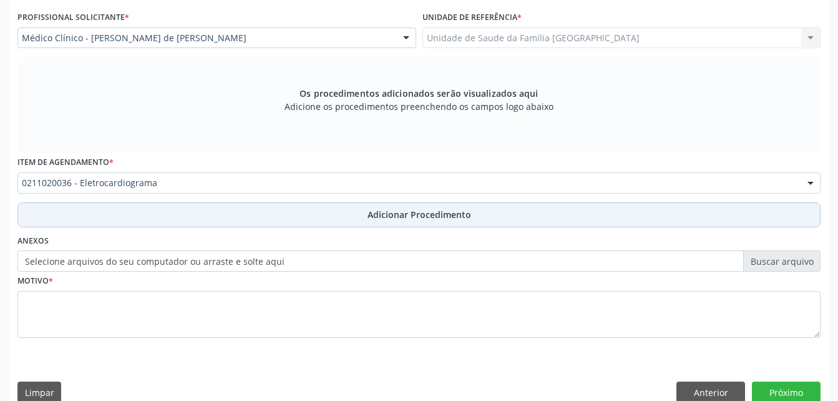
click at [186, 218] on button "Adicionar Procedimento" at bounding box center [418, 214] width 803 height 25
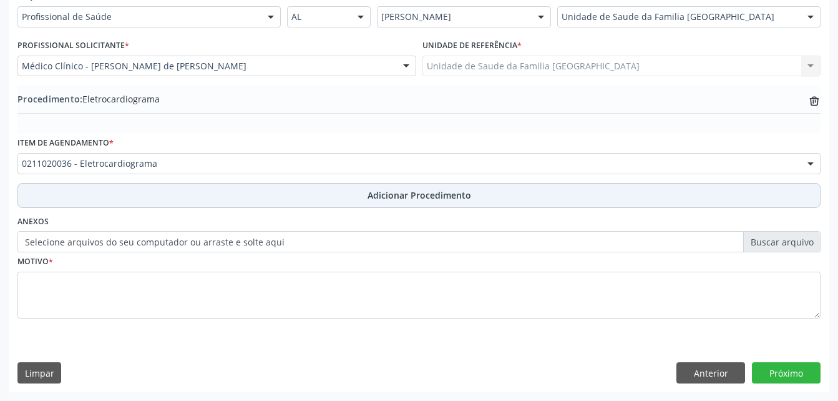
scroll to position [301, 0]
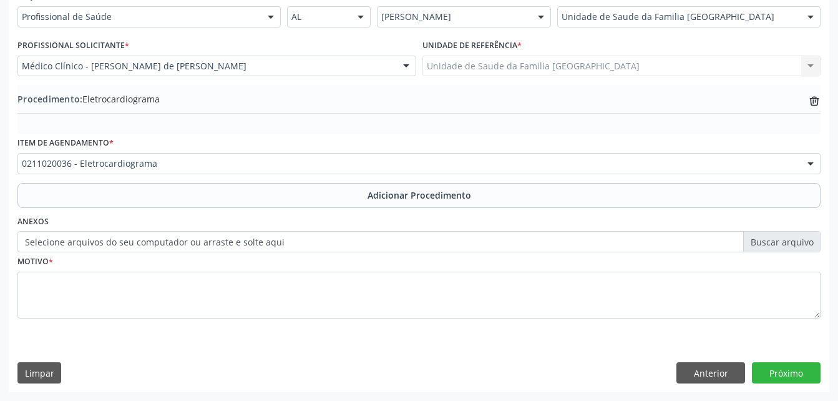
click at [145, 243] on label "Selecione arquivos do seu computador ou arraste e solte aqui" at bounding box center [418, 241] width 803 height 21
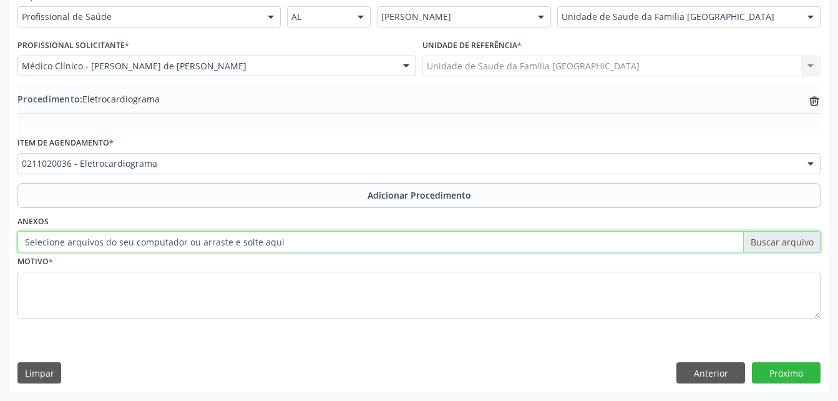
click at [145, 243] on input "Selecione arquivos do seu computador ou arraste e solte aqui" at bounding box center [418, 241] width 803 height 21
type input "C:\fakepath\WhatsApp Image 2[DATE]8.26.10.jpeg"
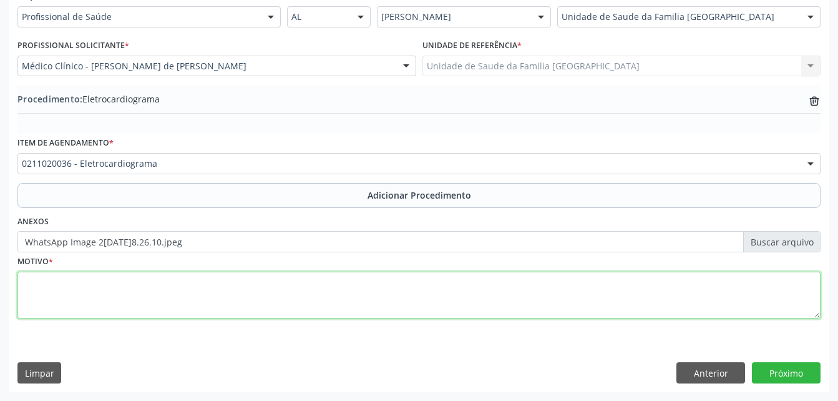
click at [185, 290] on textarea at bounding box center [418, 294] width 803 height 47
type textarea "has"
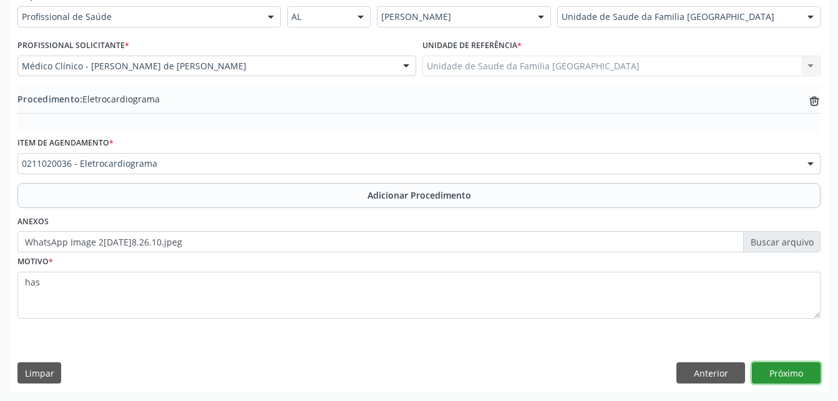
click at [797, 369] on button "Próximo" at bounding box center [786, 372] width 69 height 21
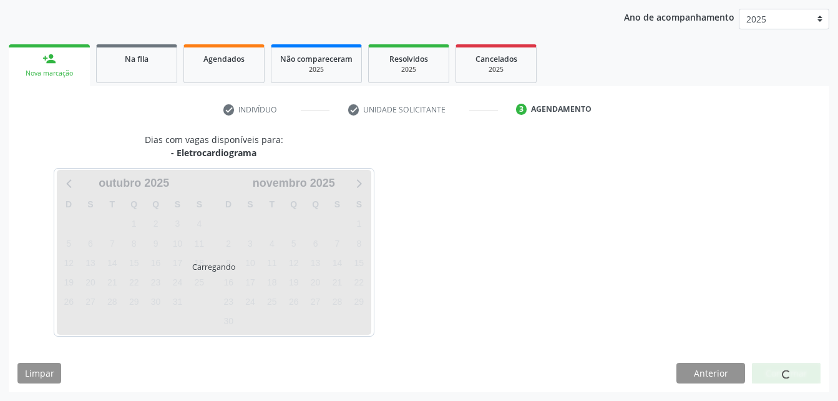
scroll to position [197, 0]
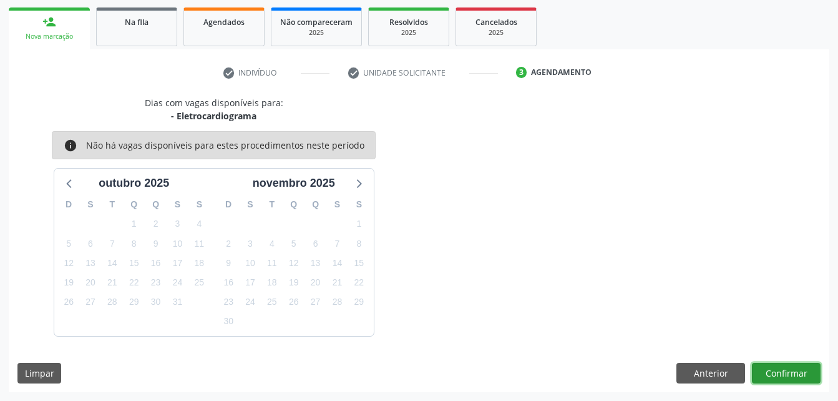
click at [784, 371] on button "Confirmar" at bounding box center [786, 373] width 69 height 21
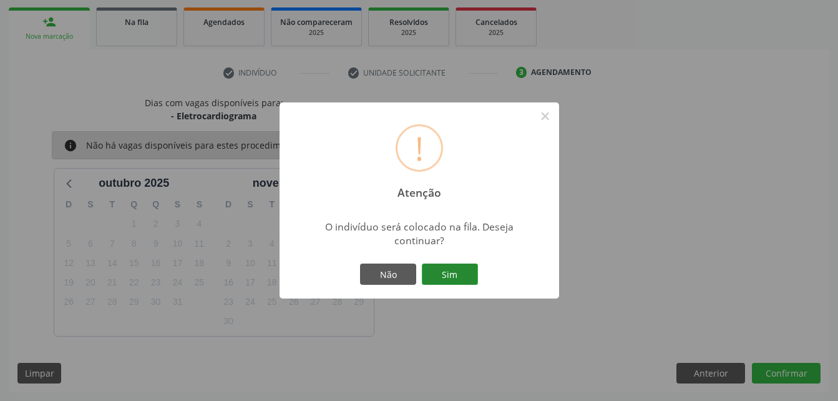
click at [446, 278] on button "Sim" at bounding box center [450, 273] width 56 height 21
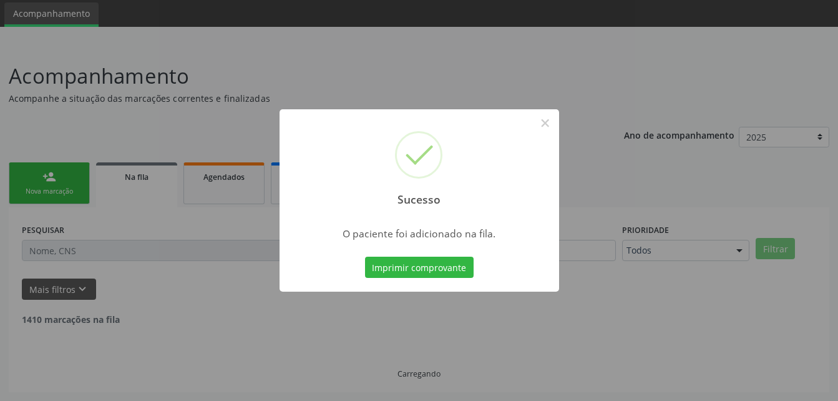
scroll to position [29, 0]
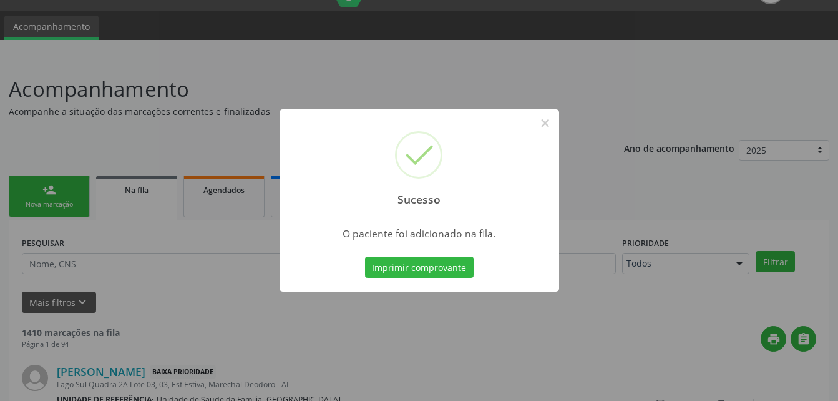
click at [245, 199] on div "Sucesso × O paciente foi adicionado na fila. Imprimir comprovante Cancel" at bounding box center [419, 200] width 838 height 401
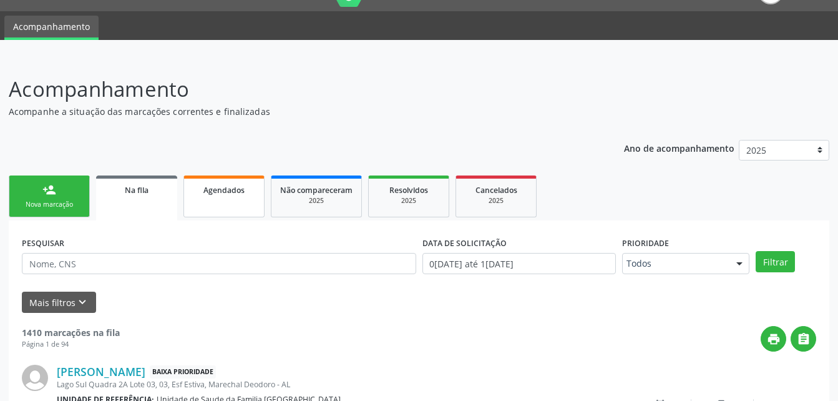
click at [245, 199] on link "Agendados" at bounding box center [223, 196] width 81 height 42
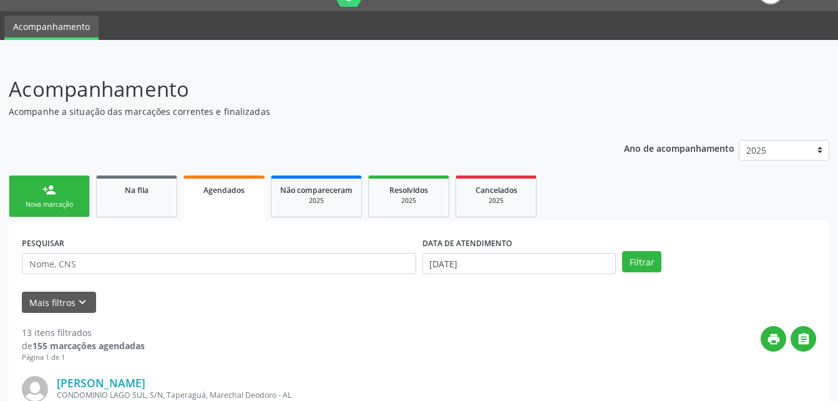
click at [59, 197] on link "person_add Nova marcação" at bounding box center [49, 196] width 81 height 42
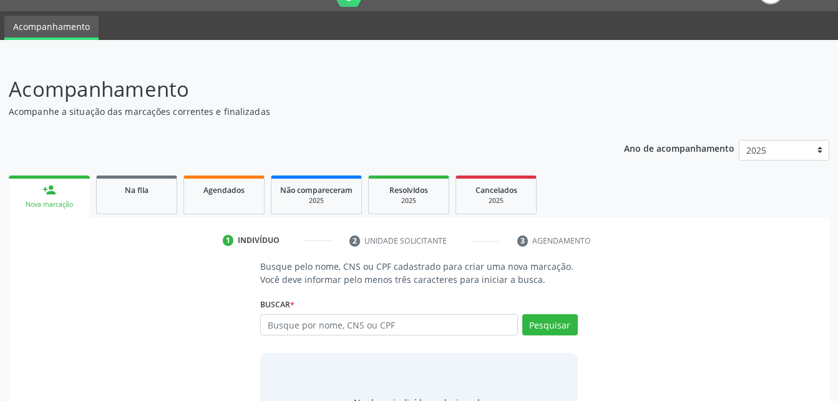
scroll to position [91, 0]
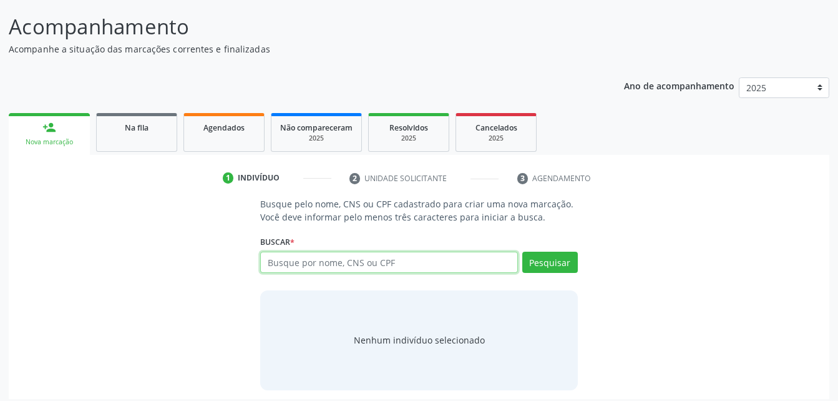
click at [433, 260] on input "text" at bounding box center [388, 261] width 257 height 21
type input "704104148469671"
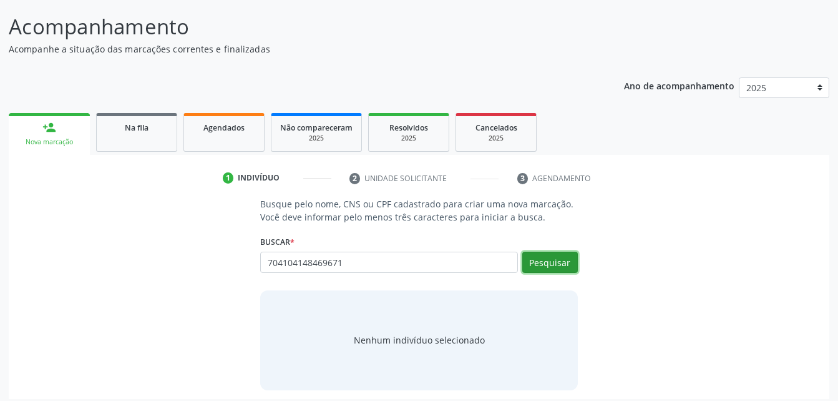
click at [569, 258] on button "Pesquisar" at bounding box center [550, 261] width 56 height 21
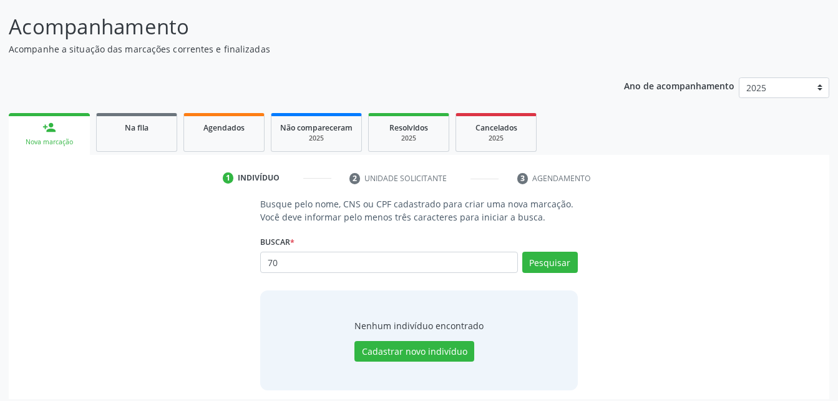
type input "7"
click at [427, 265] on input "text" at bounding box center [388, 261] width 257 height 21
type input "c"
